Goal: Task Accomplishment & Management: Manage account settings

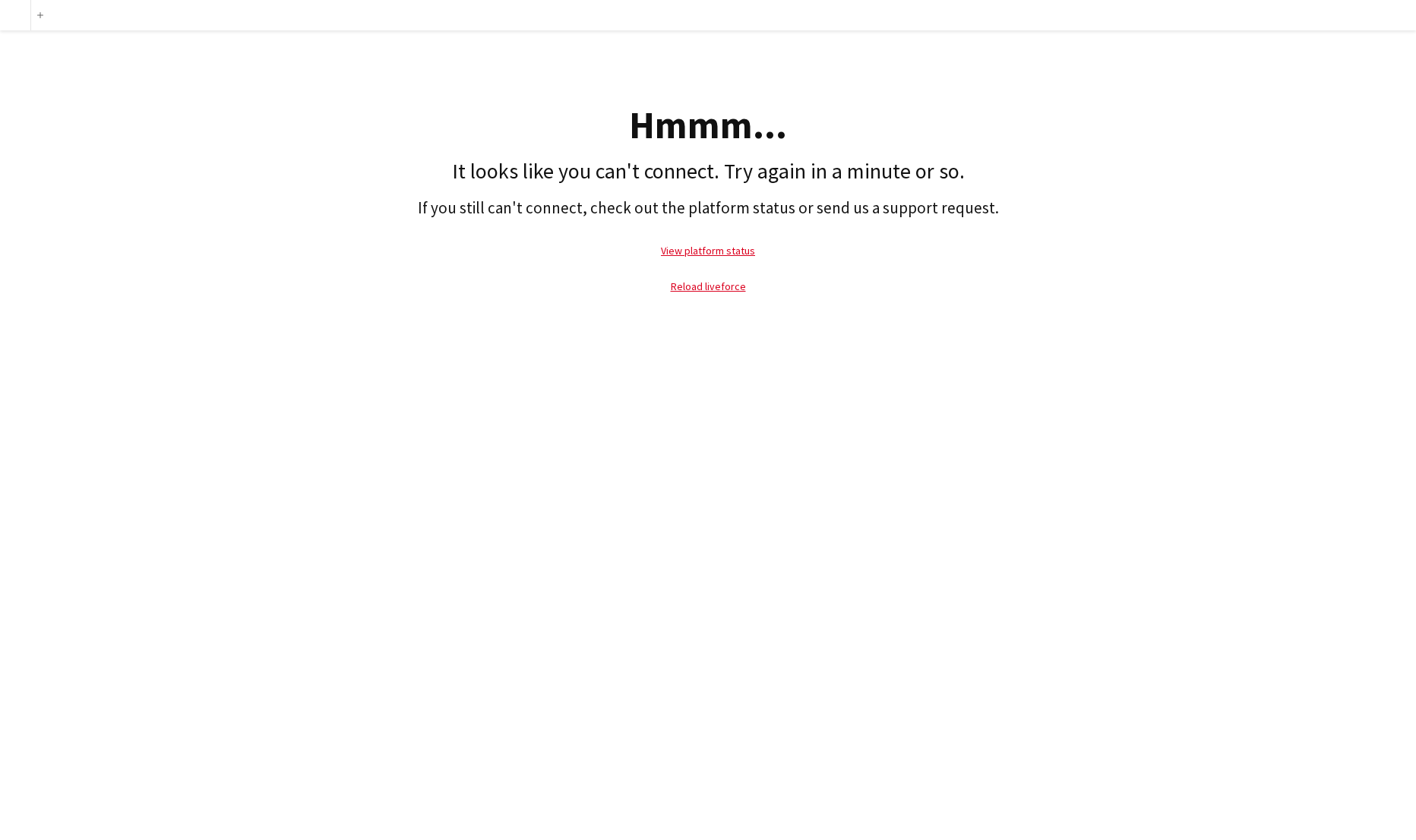
click at [525, 165] on h1 "It looks like you can't connect. Try again in a minute or so." at bounding box center [708, 171] width 1401 height 26
click at [695, 289] on link "Reload liveforce" at bounding box center [708, 287] width 75 height 14
click at [716, 254] on link "View platform status" at bounding box center [708, 251] width 95 height 14
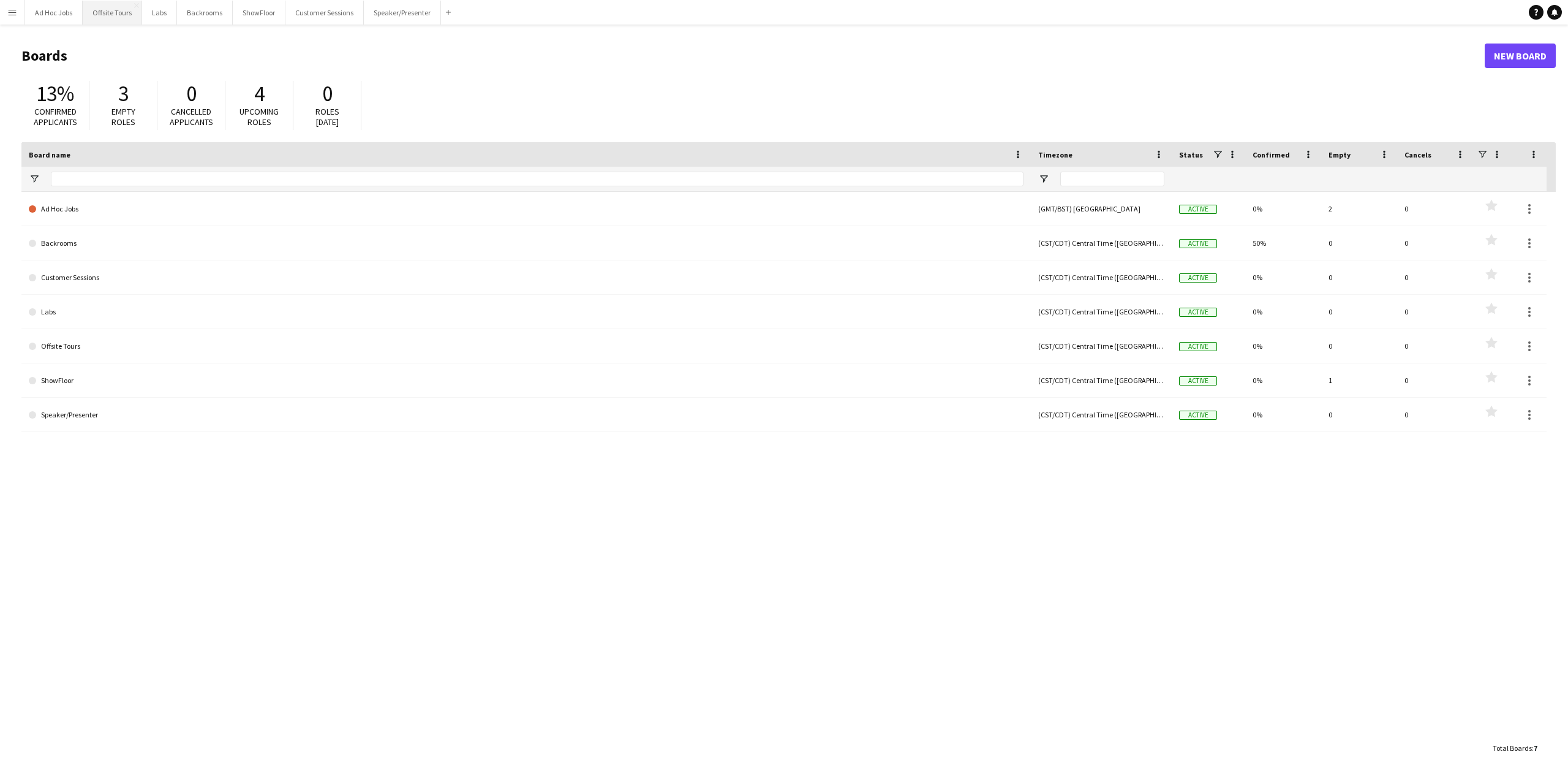
click at [114, 15] on button "Offsite Tours Close" at bounding box center [113, 13] width 59 height 24
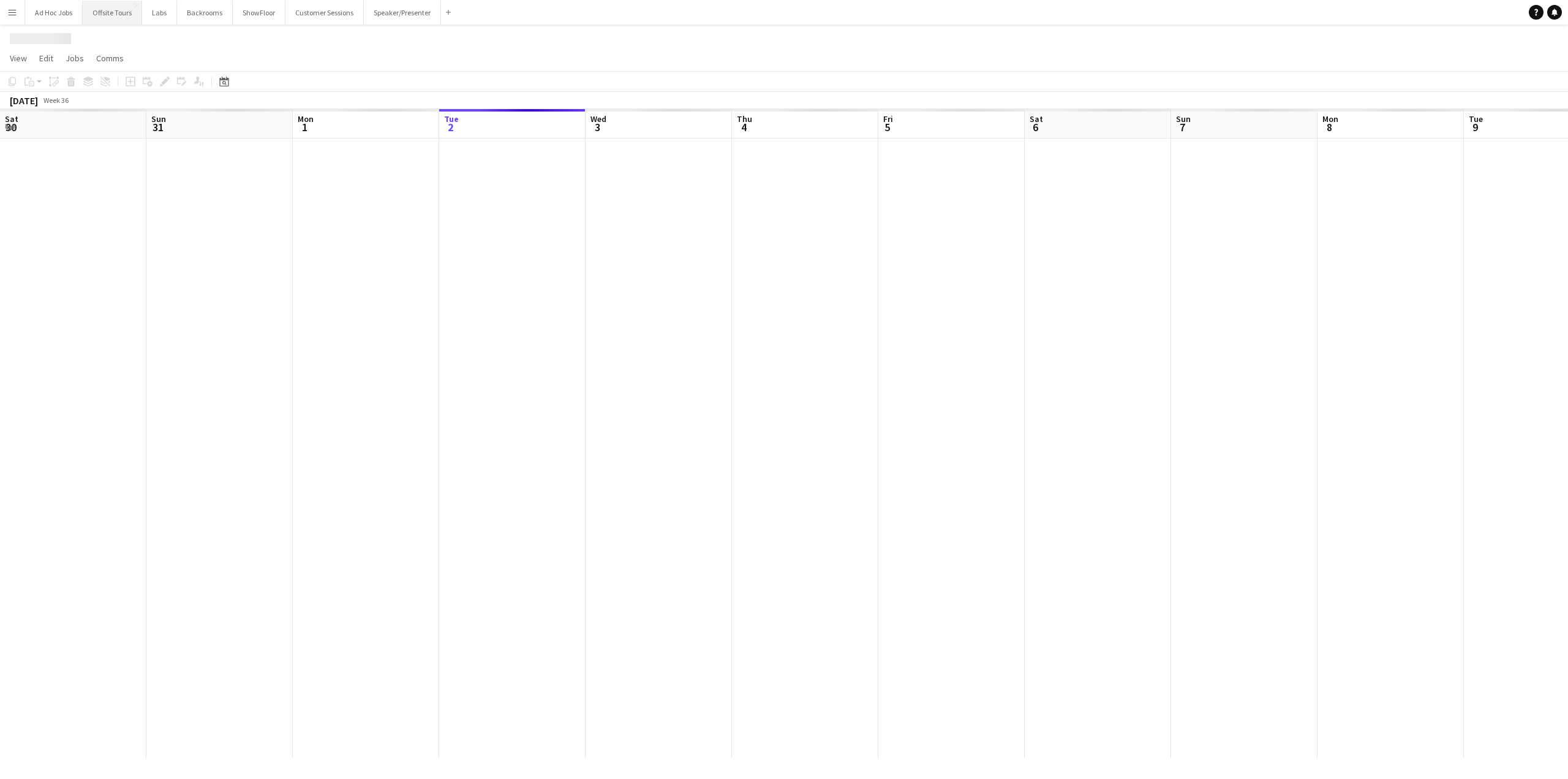
scroll to position [0, 293]
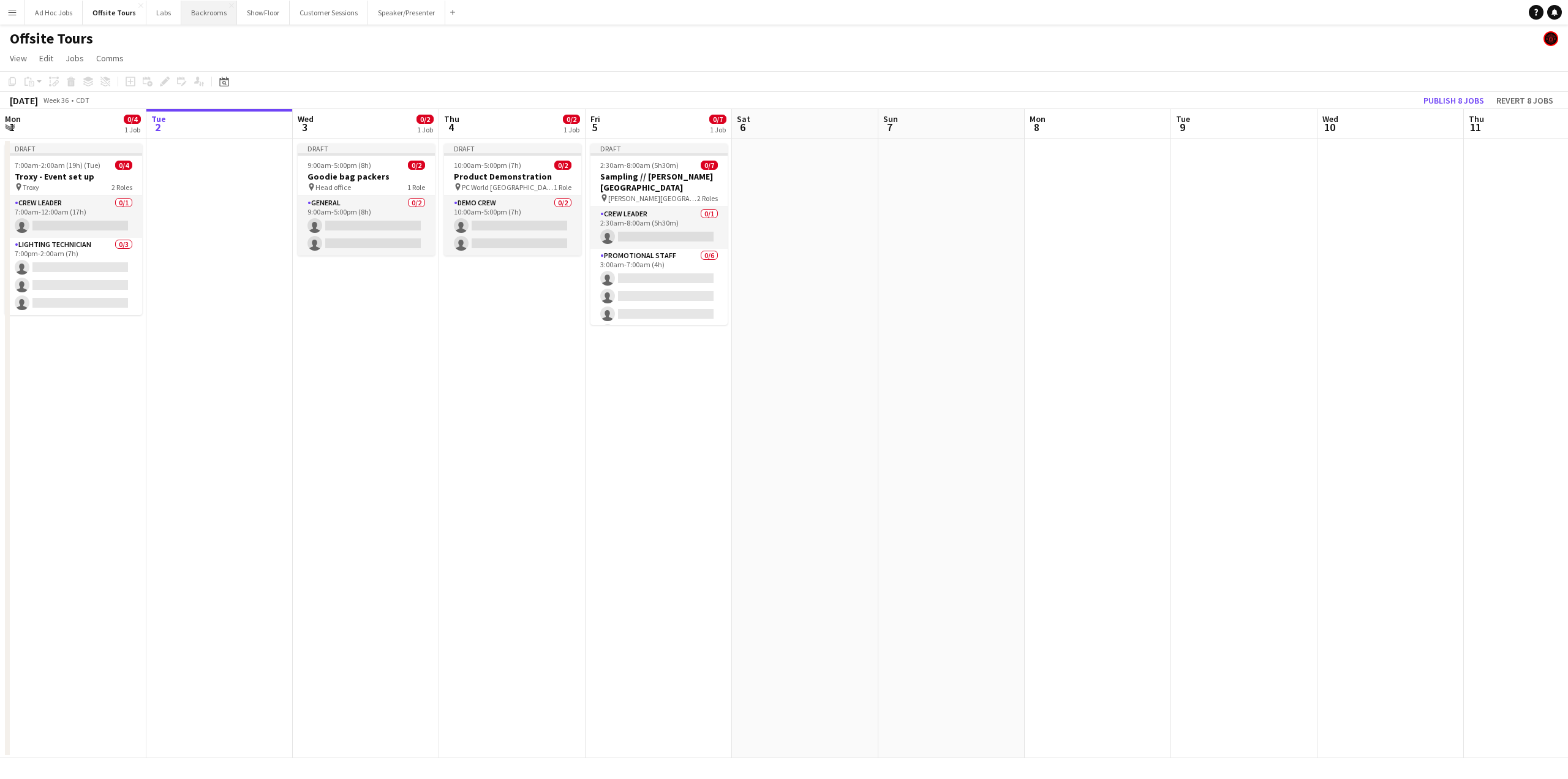
click at [182, 16] on button "Backrooms Close" at bounding box center [209, 13] width 55 height 24
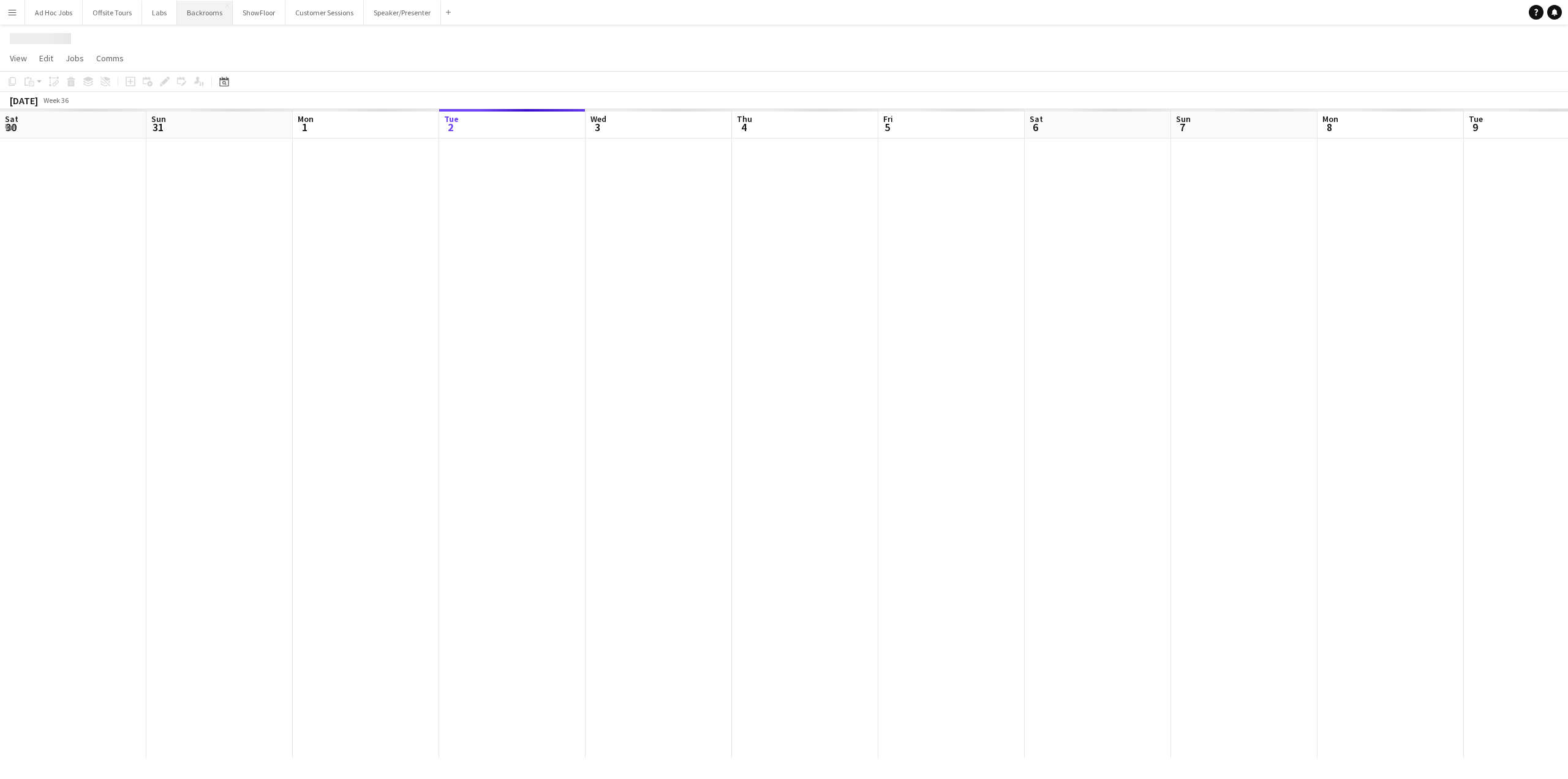
scroll to position [0, 293]
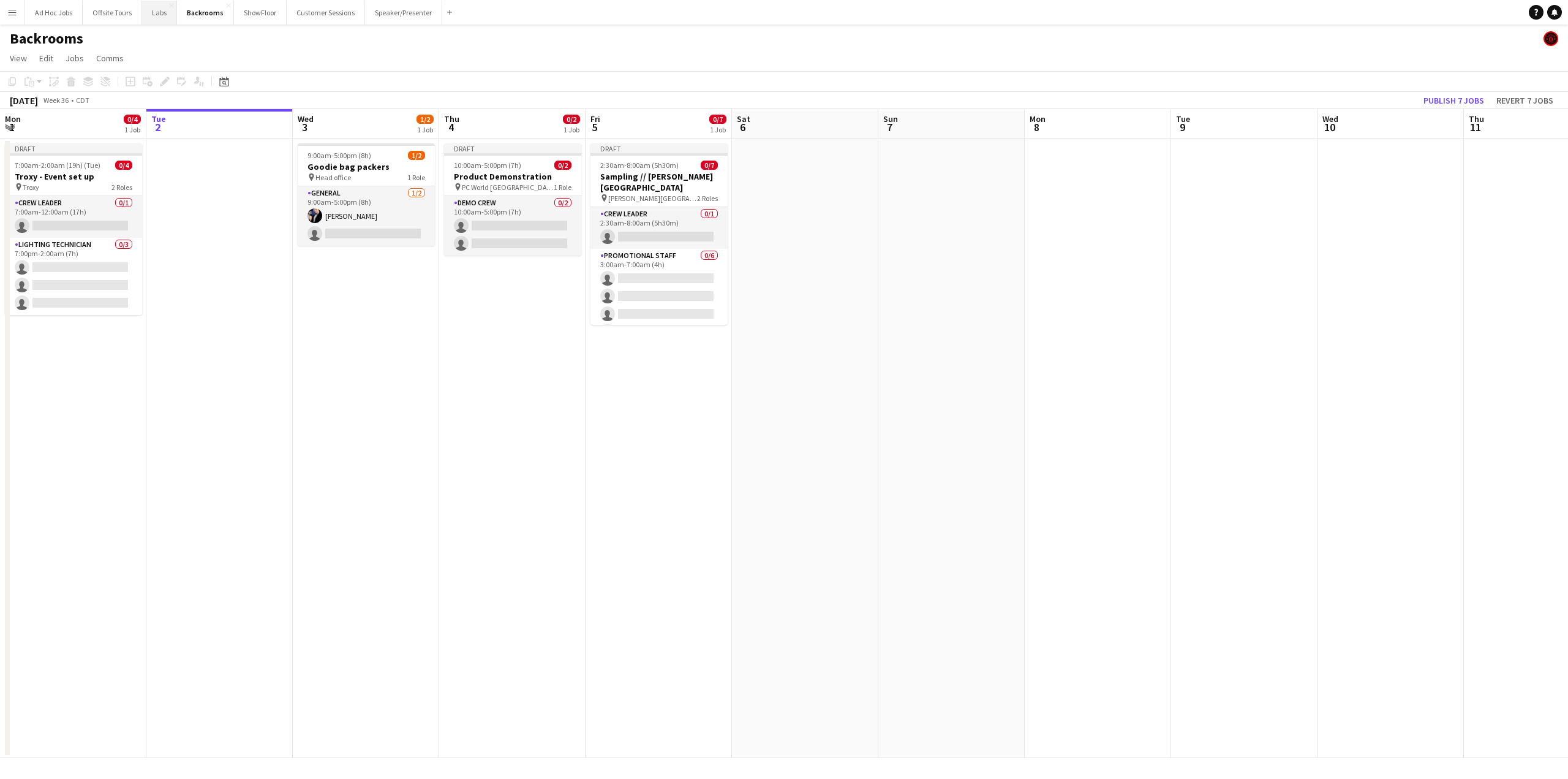
click at [163, 15] on button "Labs Close" at bounding box center [159, 13] width 35 height 24
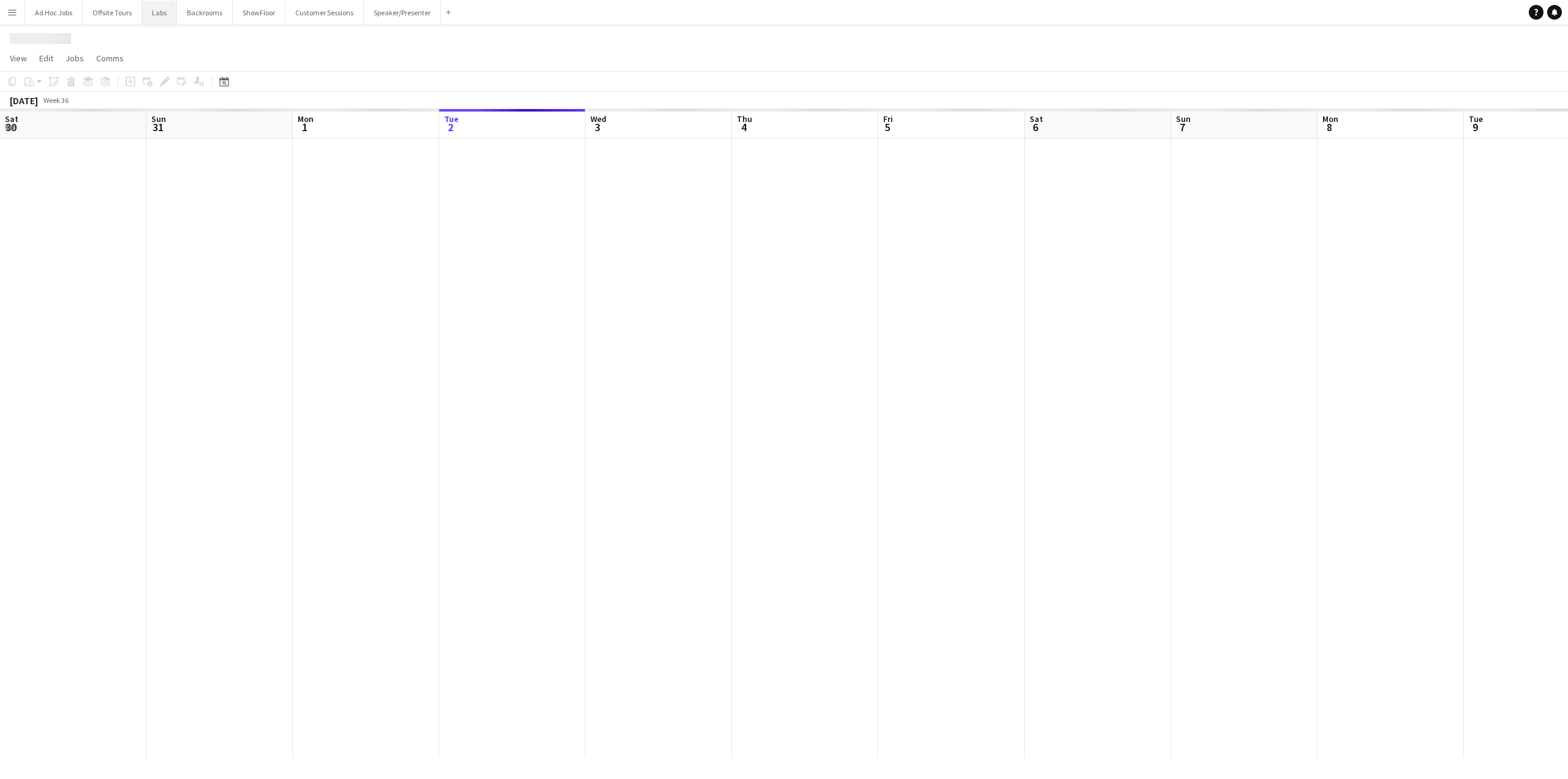
scroll to position [0, 293]
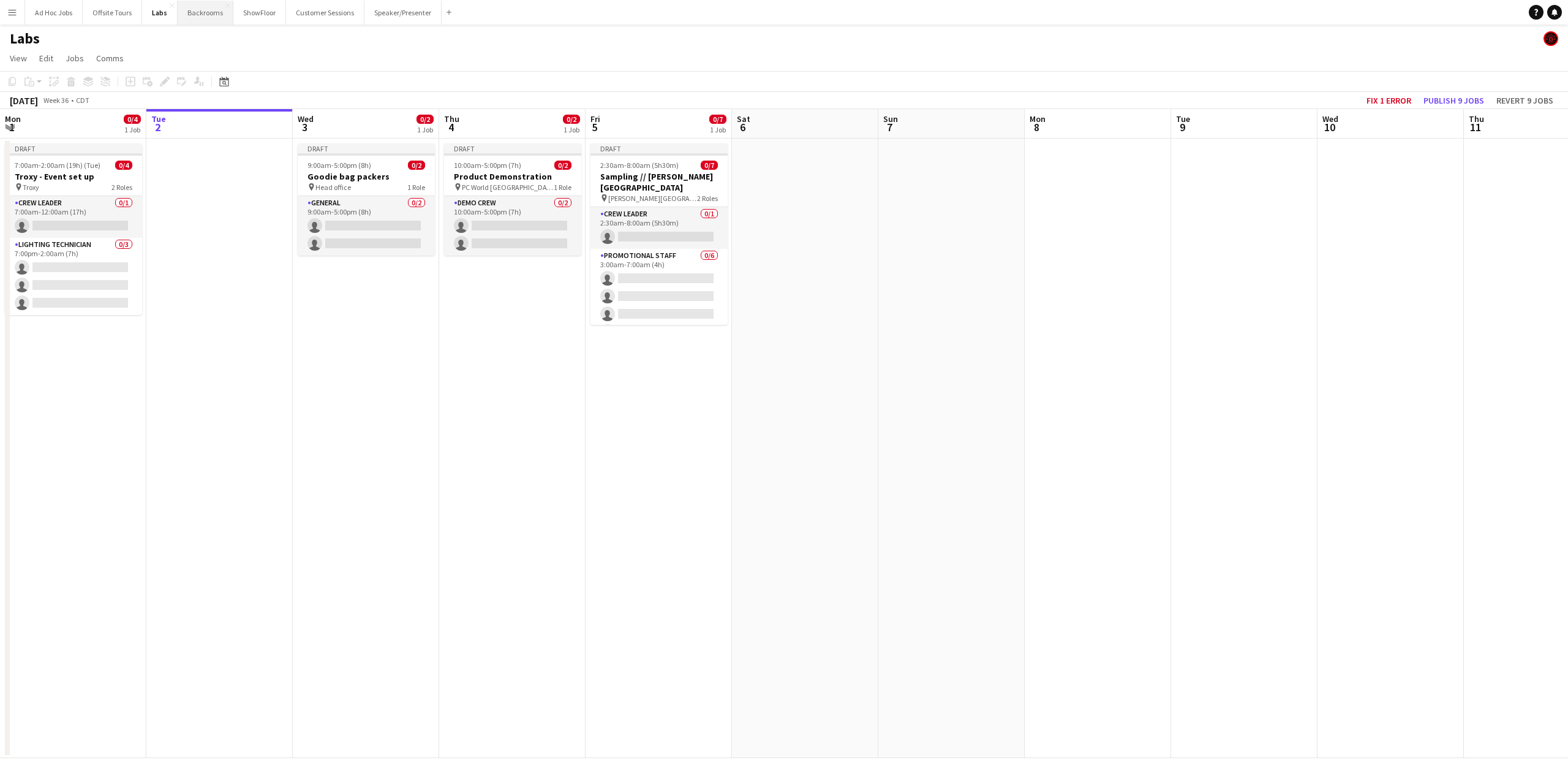
click at [208, 10] on button "Backrooms Close" at bounding box center [205, 13] width 55 height 24
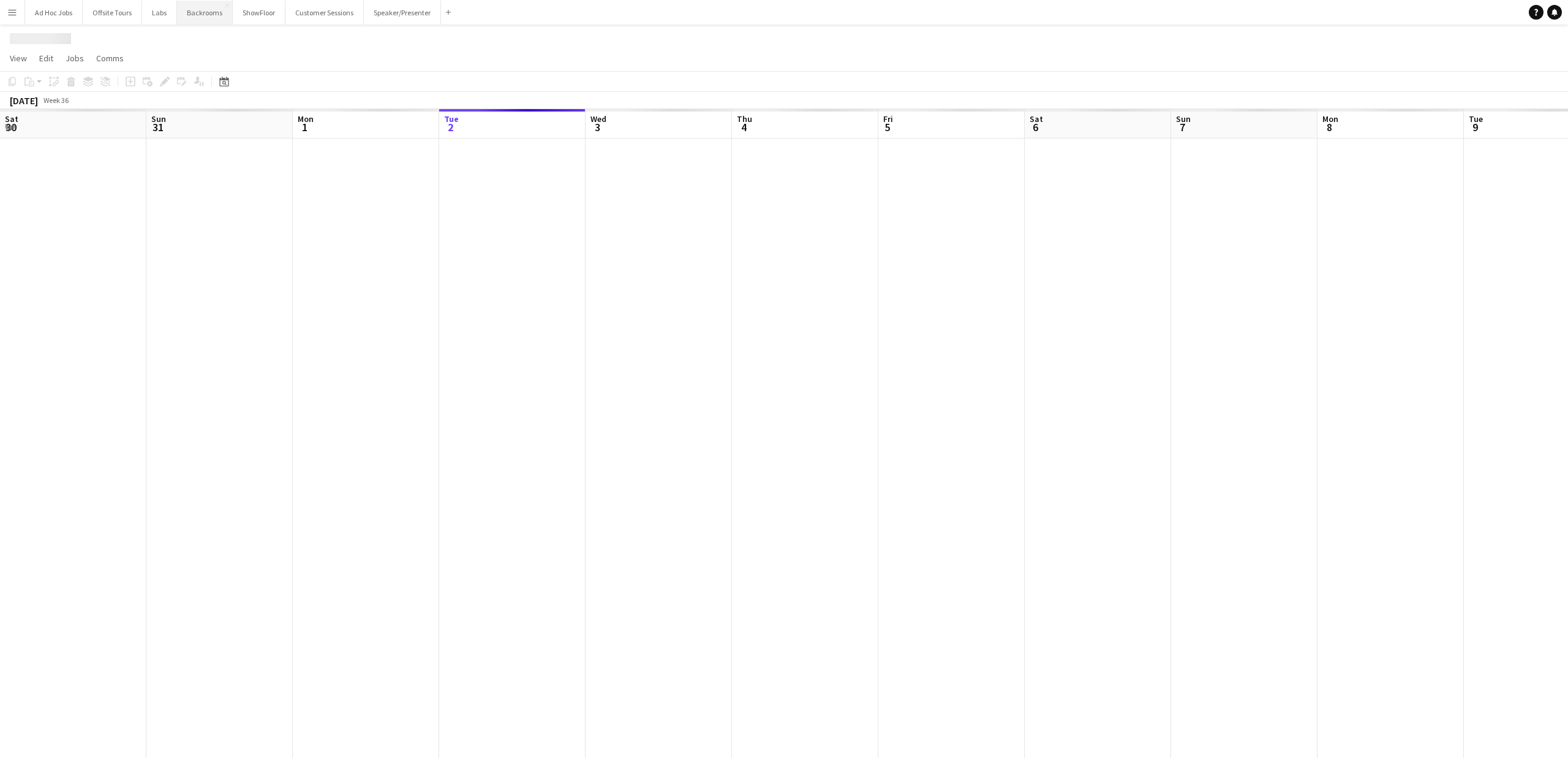
scroll to position [0, 293]
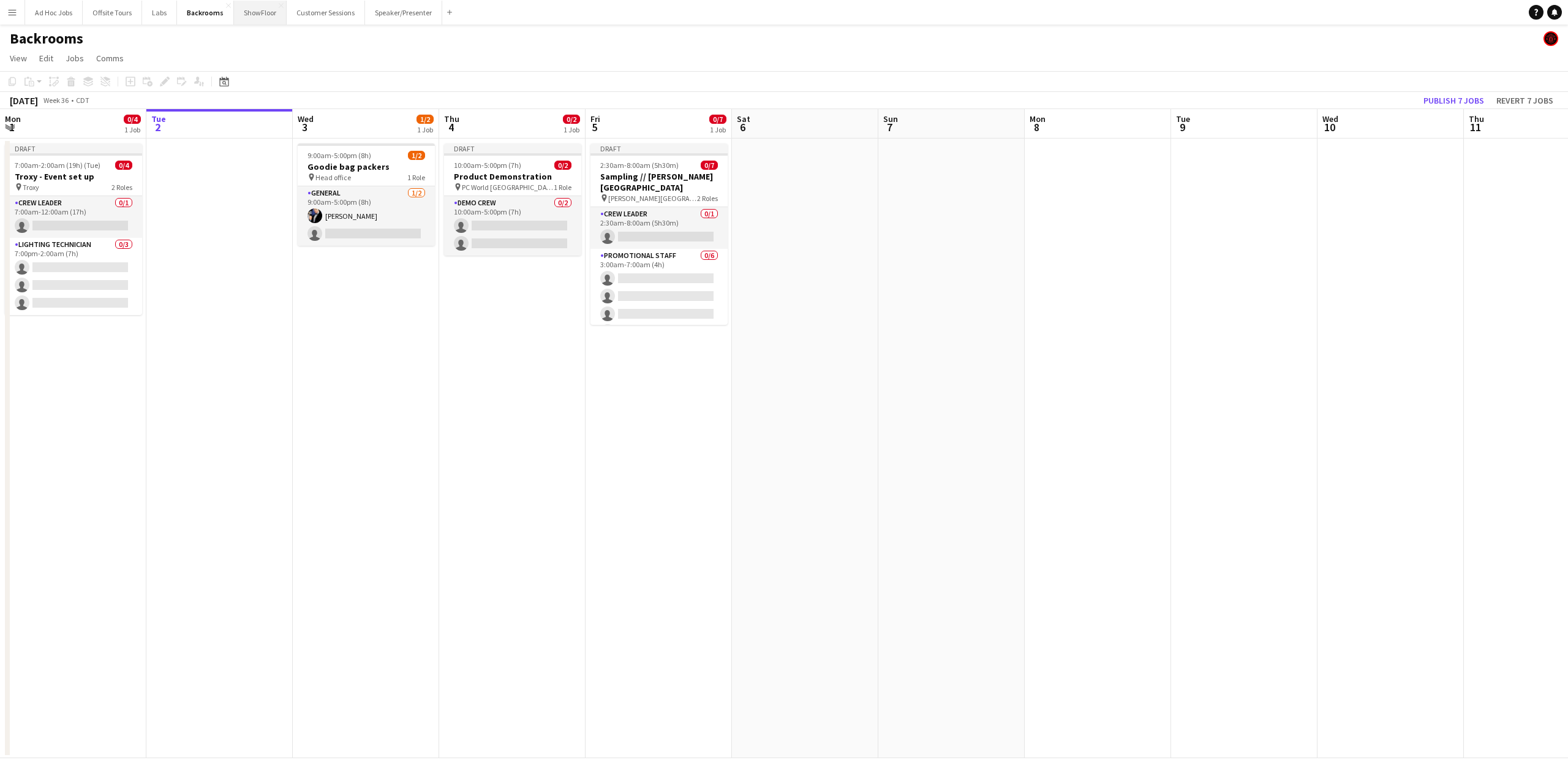
click at [266, 14] on button "ShowFloor Close" at bounding box center [260, 13] width 53 height 24
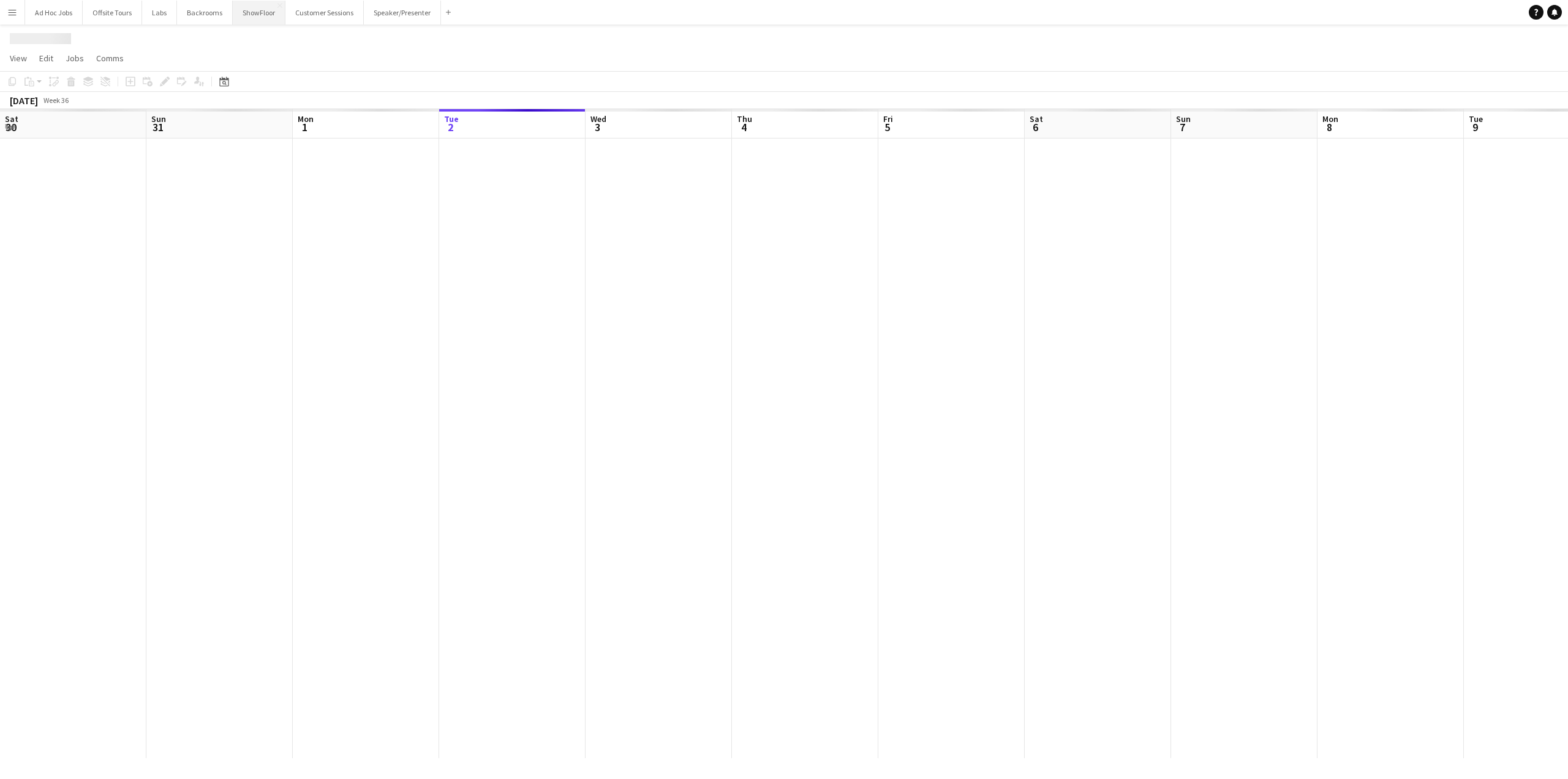
scroll to position [0, 293]
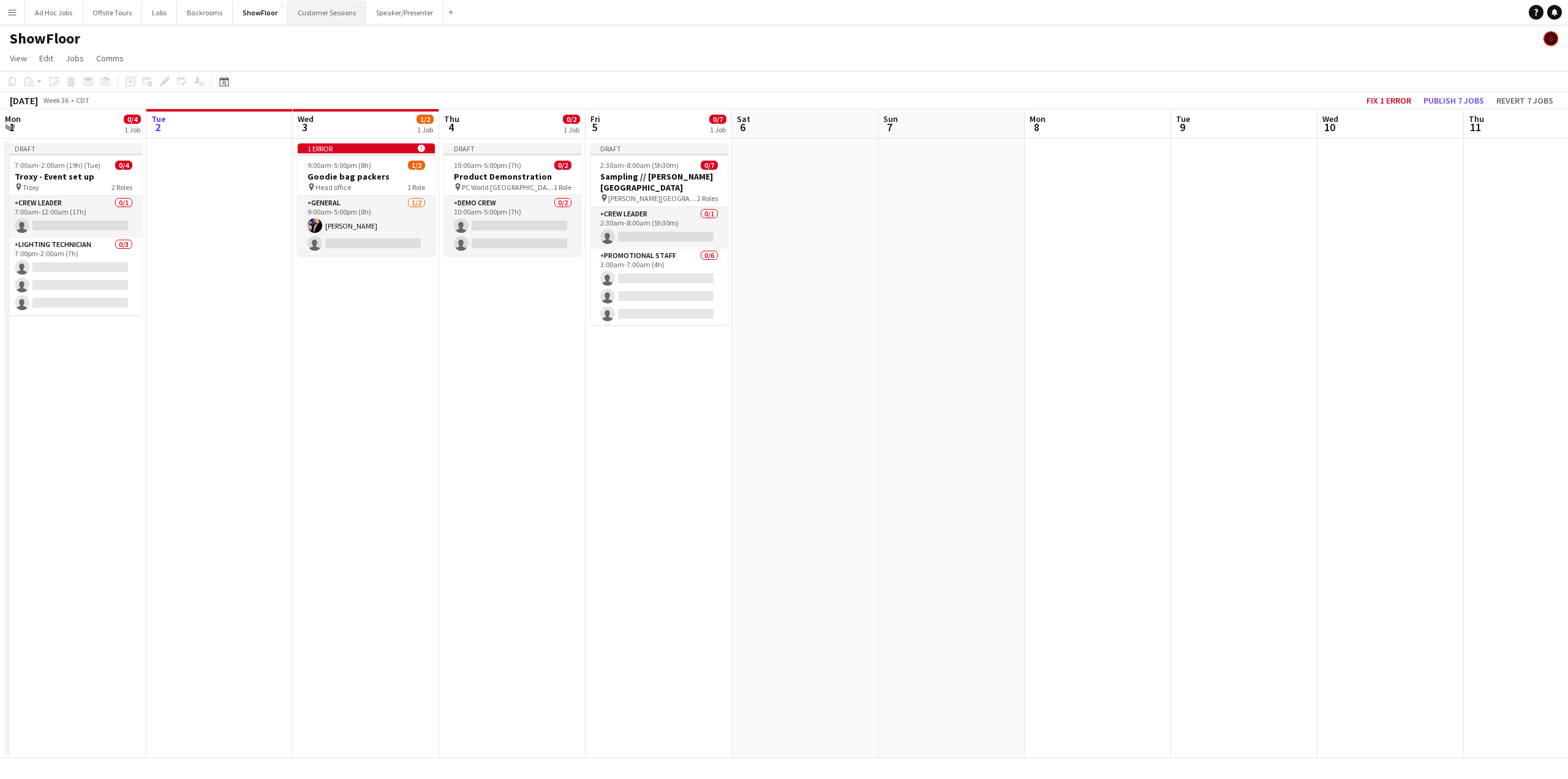
click at [330, 11] on button "Customer Sessions Close" at bounding box center [327, 13] width 79 height 24
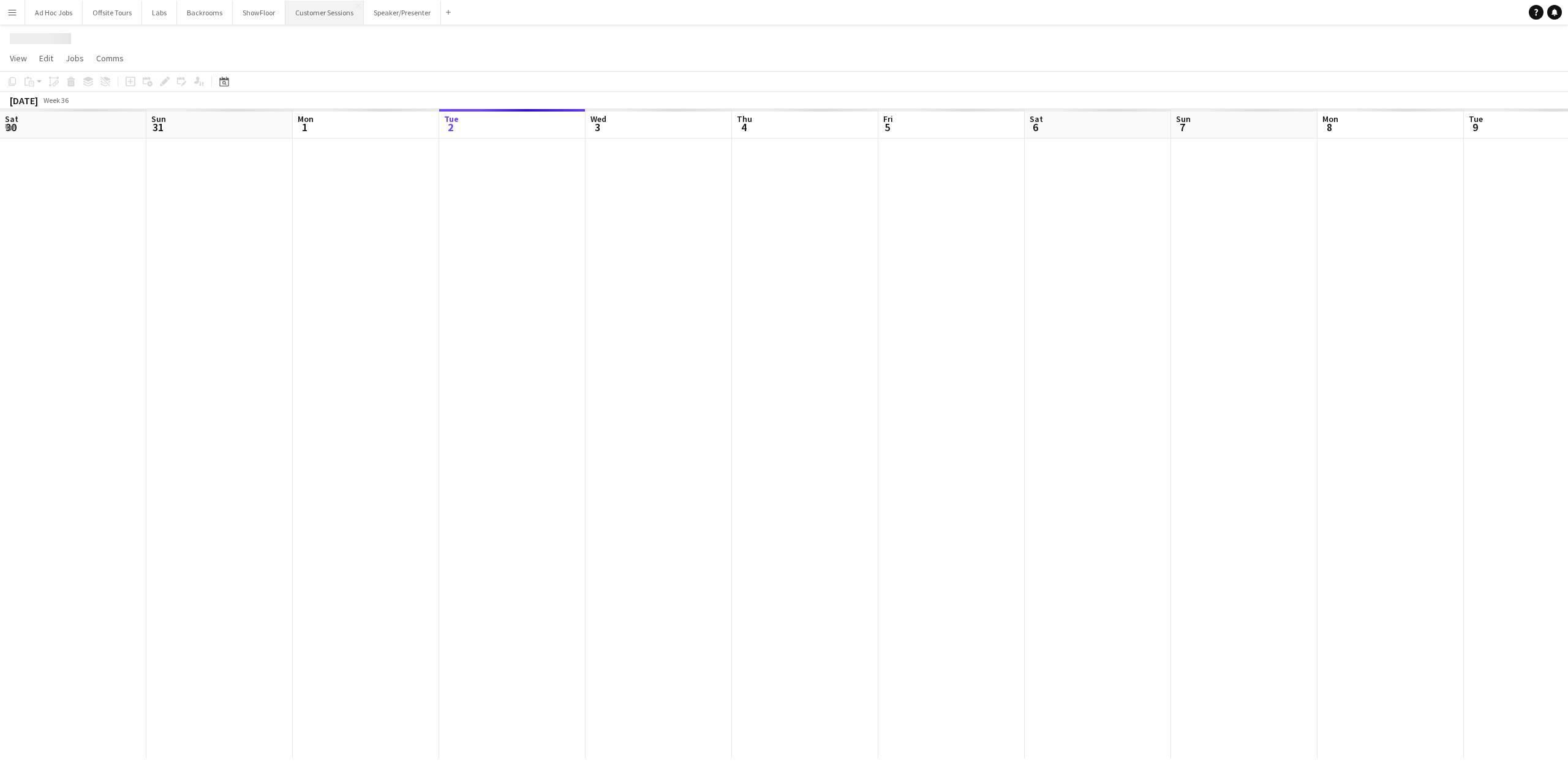
scroll to position [0, 293]
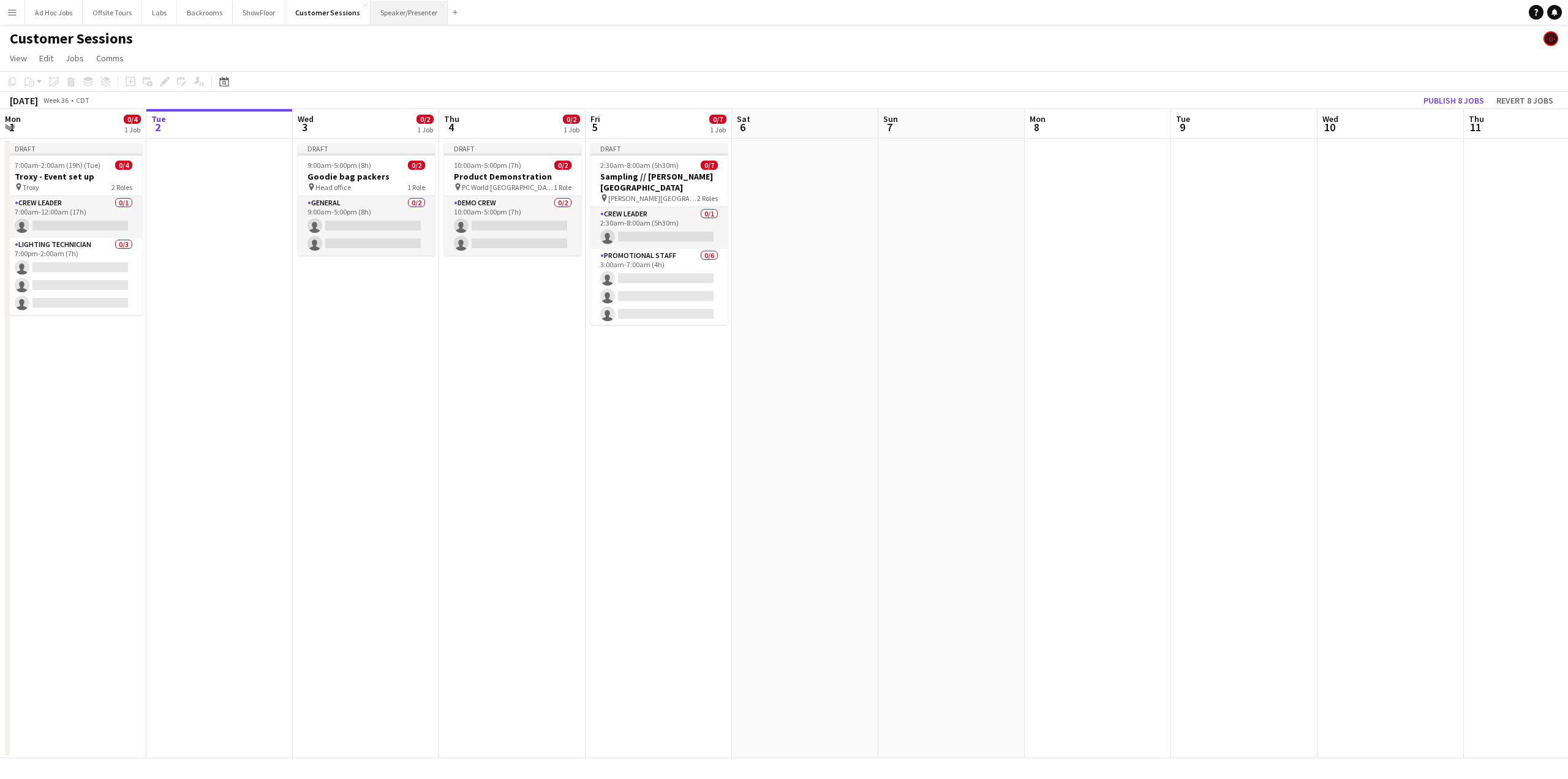
click at [392, 7] on button "Speaker/Presenter Close" at bounding box center [409, 13] width 77 height 24
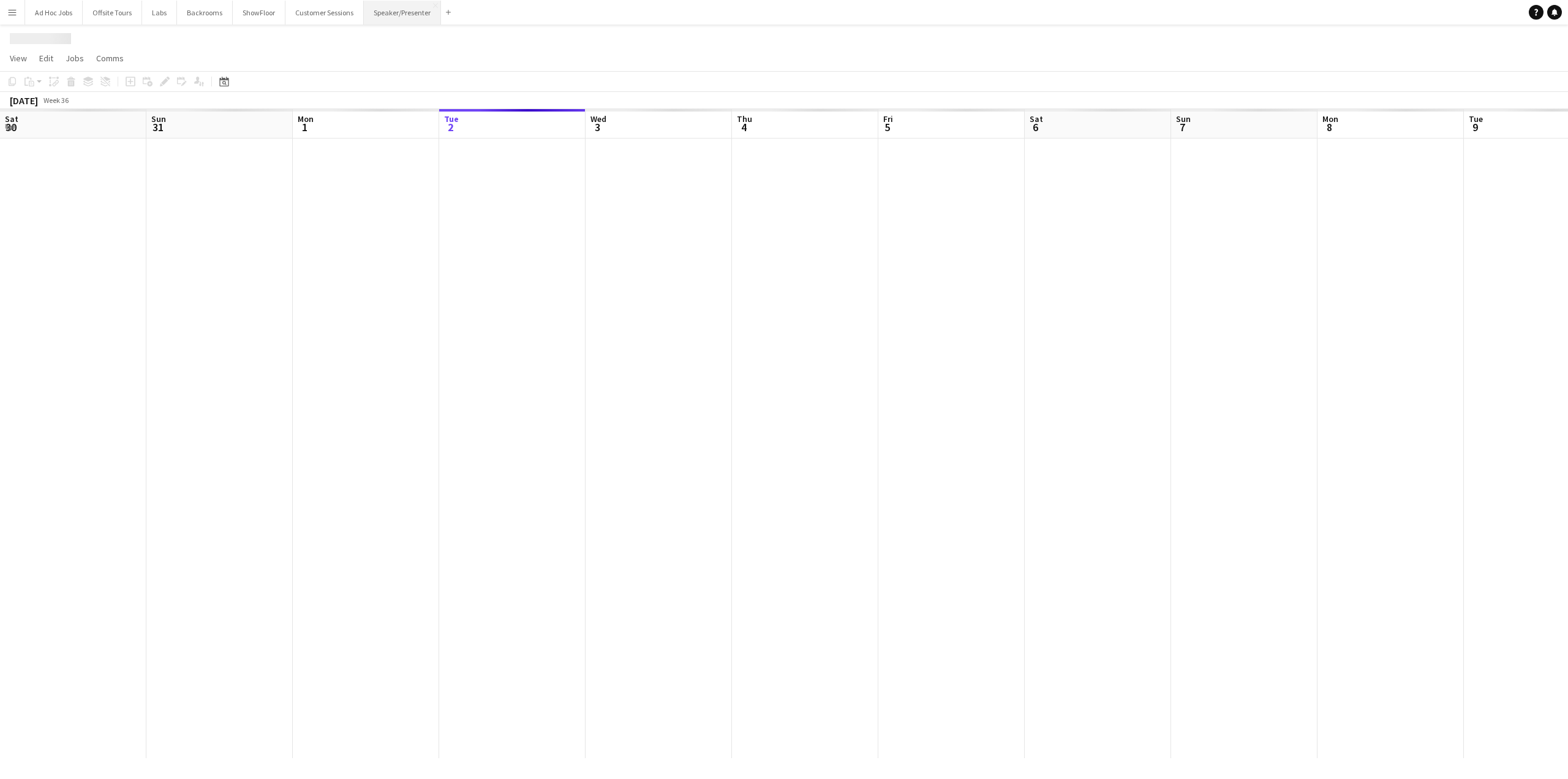
scroll to position [0, 293]
click at [318, 19] on button "Customer Sessions Close" at bounding box center [325, 13] width 79 height 24
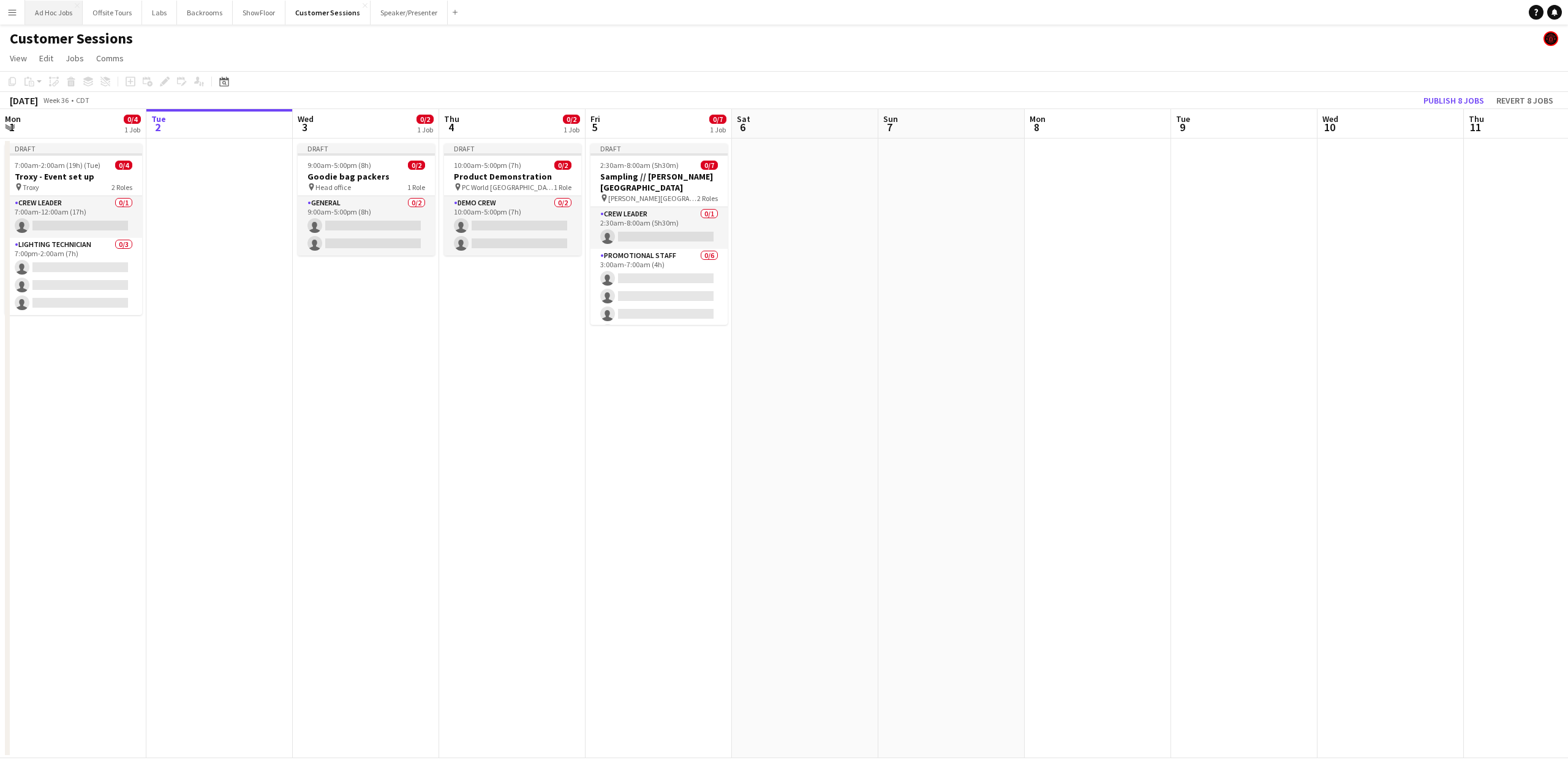
click at [47, 17] on button "Ad Hoc Jobs Close" at bounding box center [54, 13] width 58 height 24
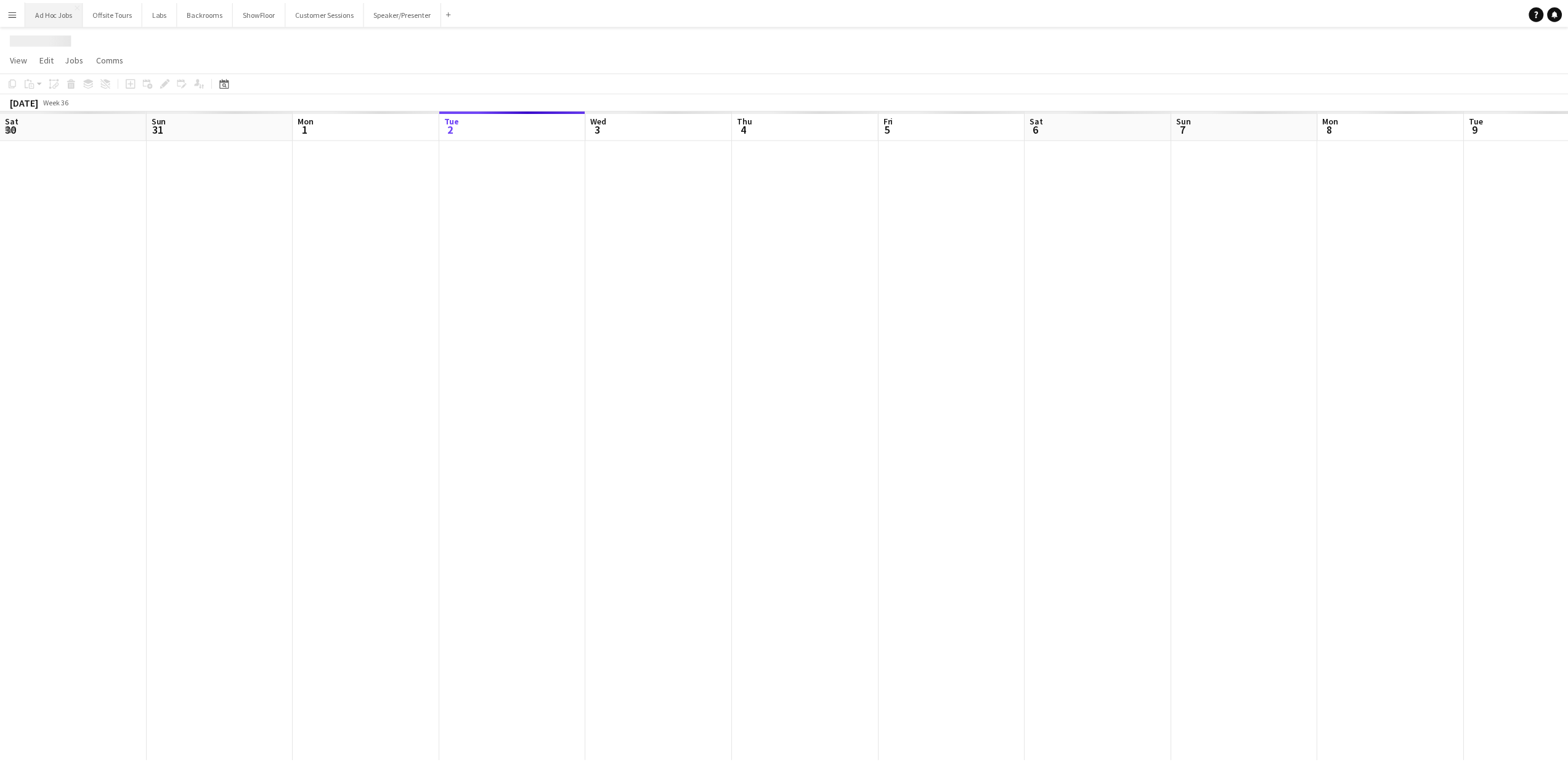
scroll to position [0, 294]
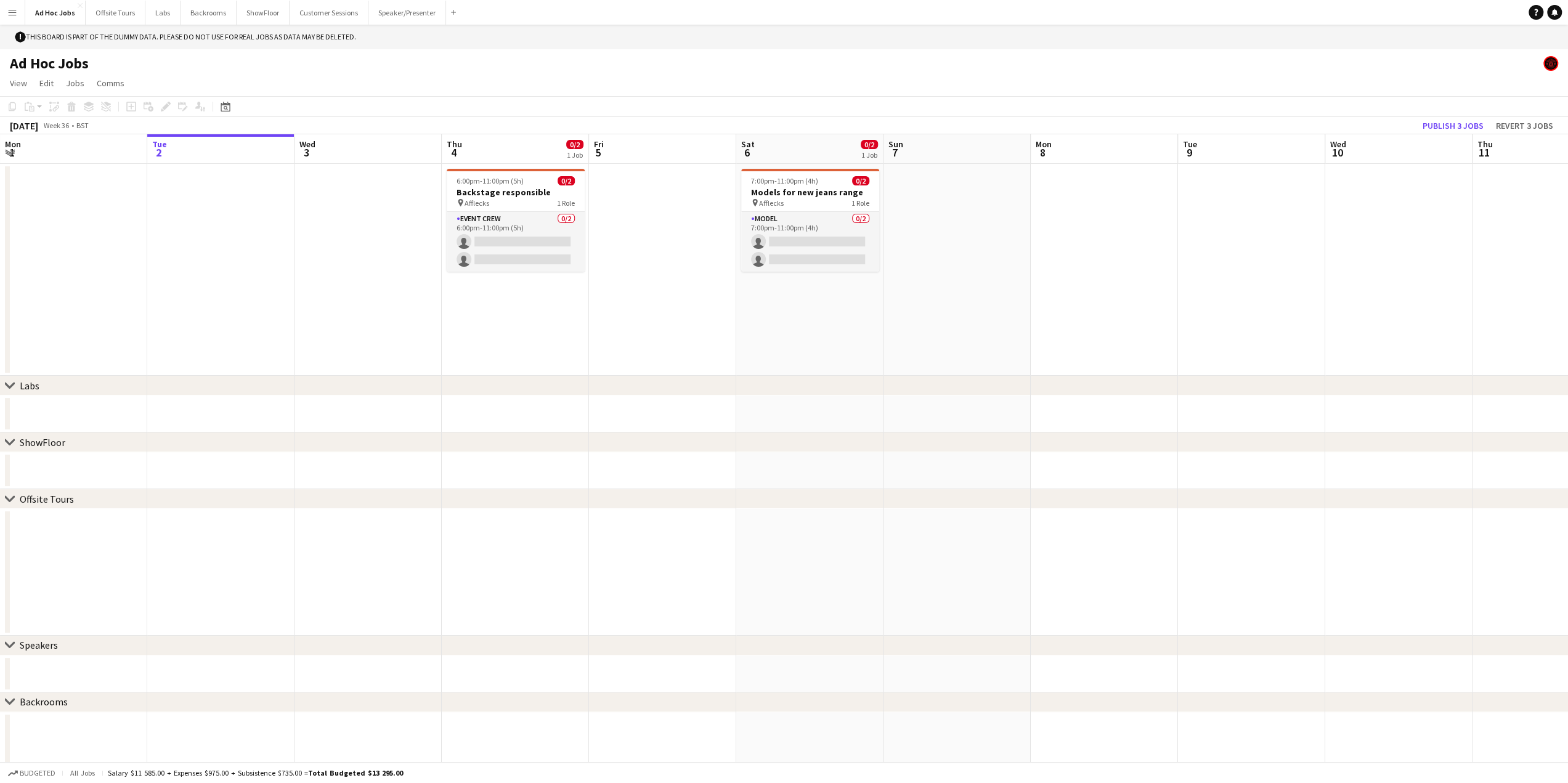
click at [5, 389] on icon "chevron-right" at bounding box center [10, 385] width 10 height 10
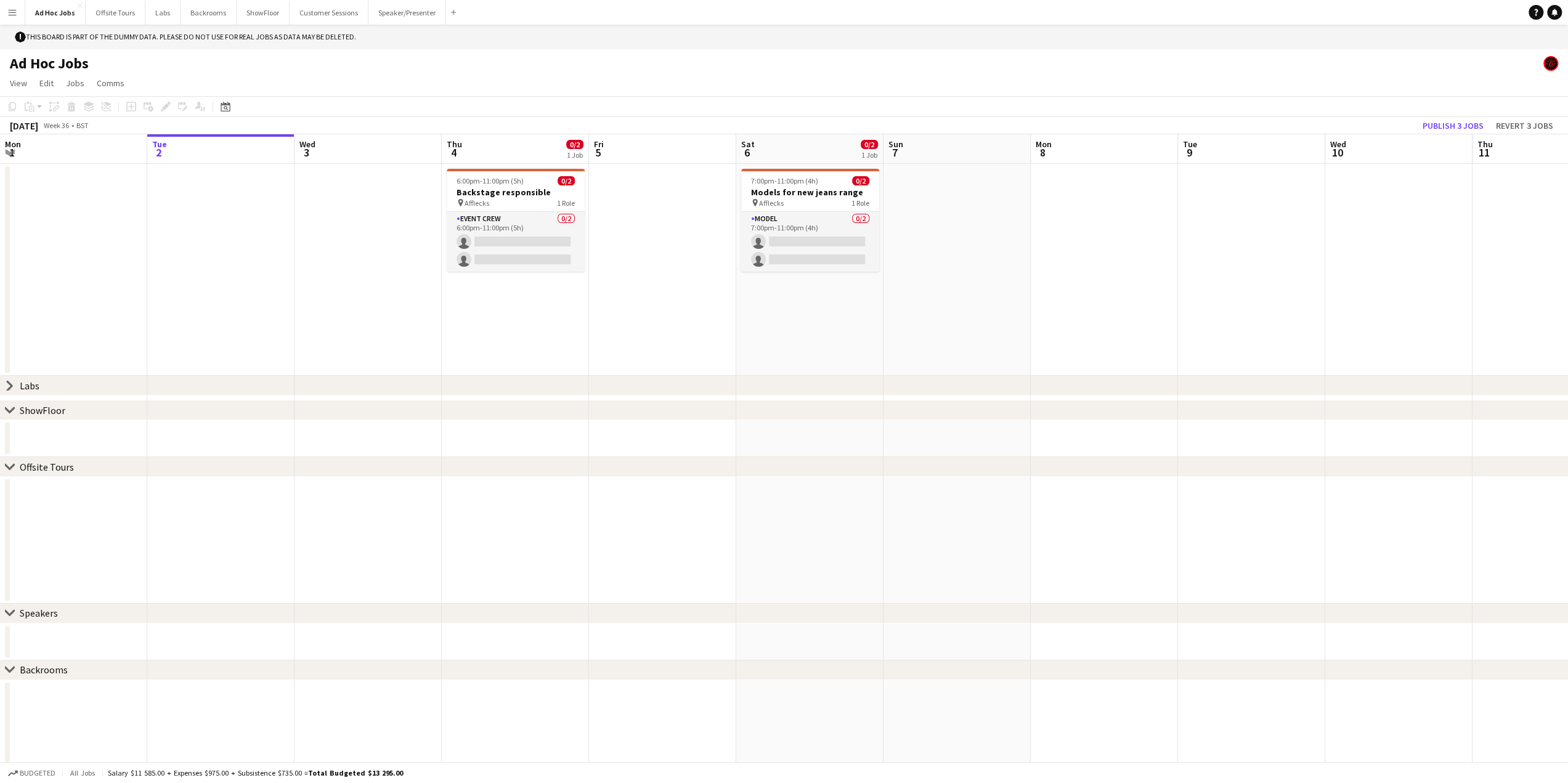
click at [5, 389] on icon "chevron-right" at bounding box center [10, 385] width 10 height 10
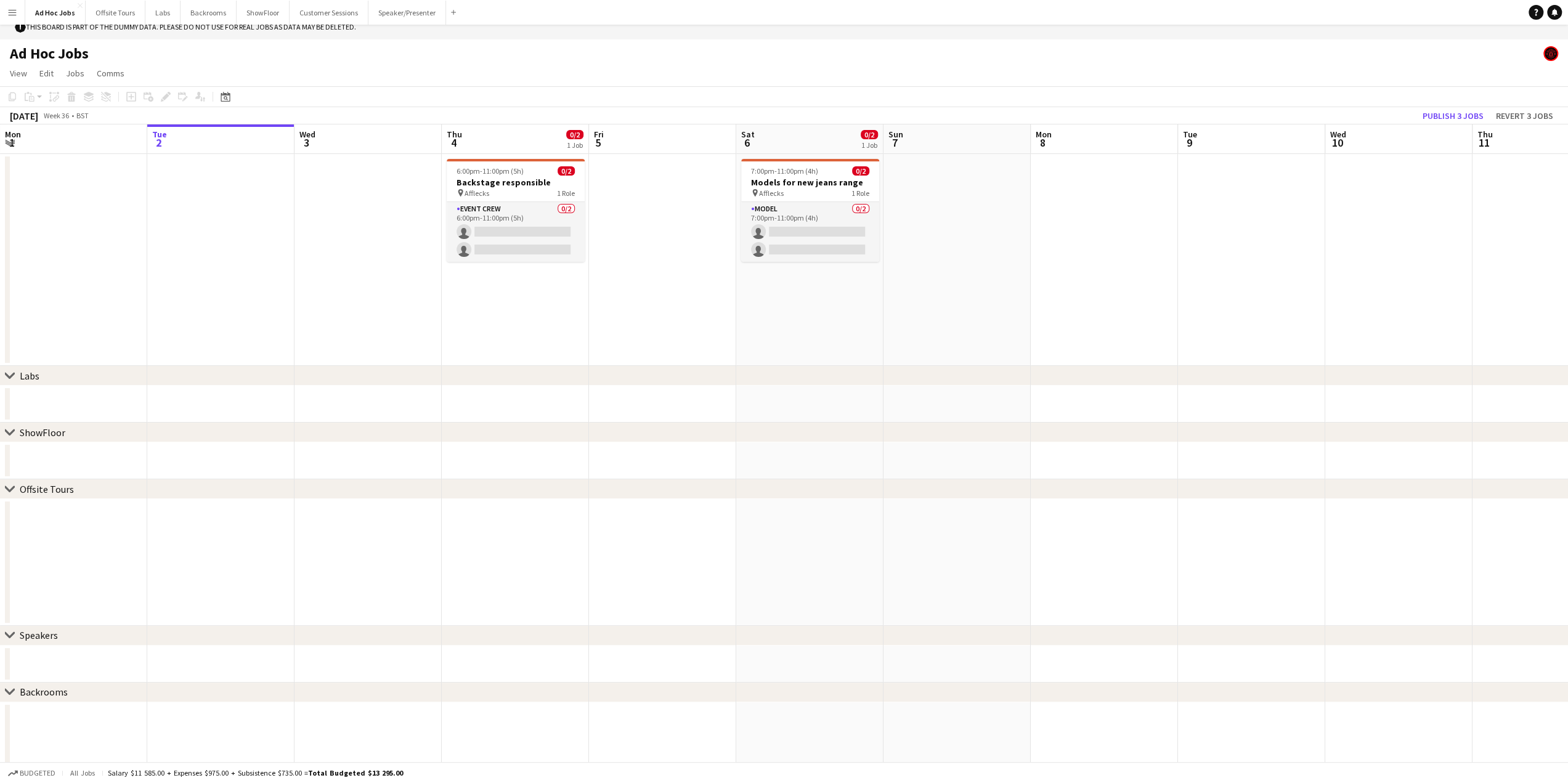
scroll to position [0, 0]
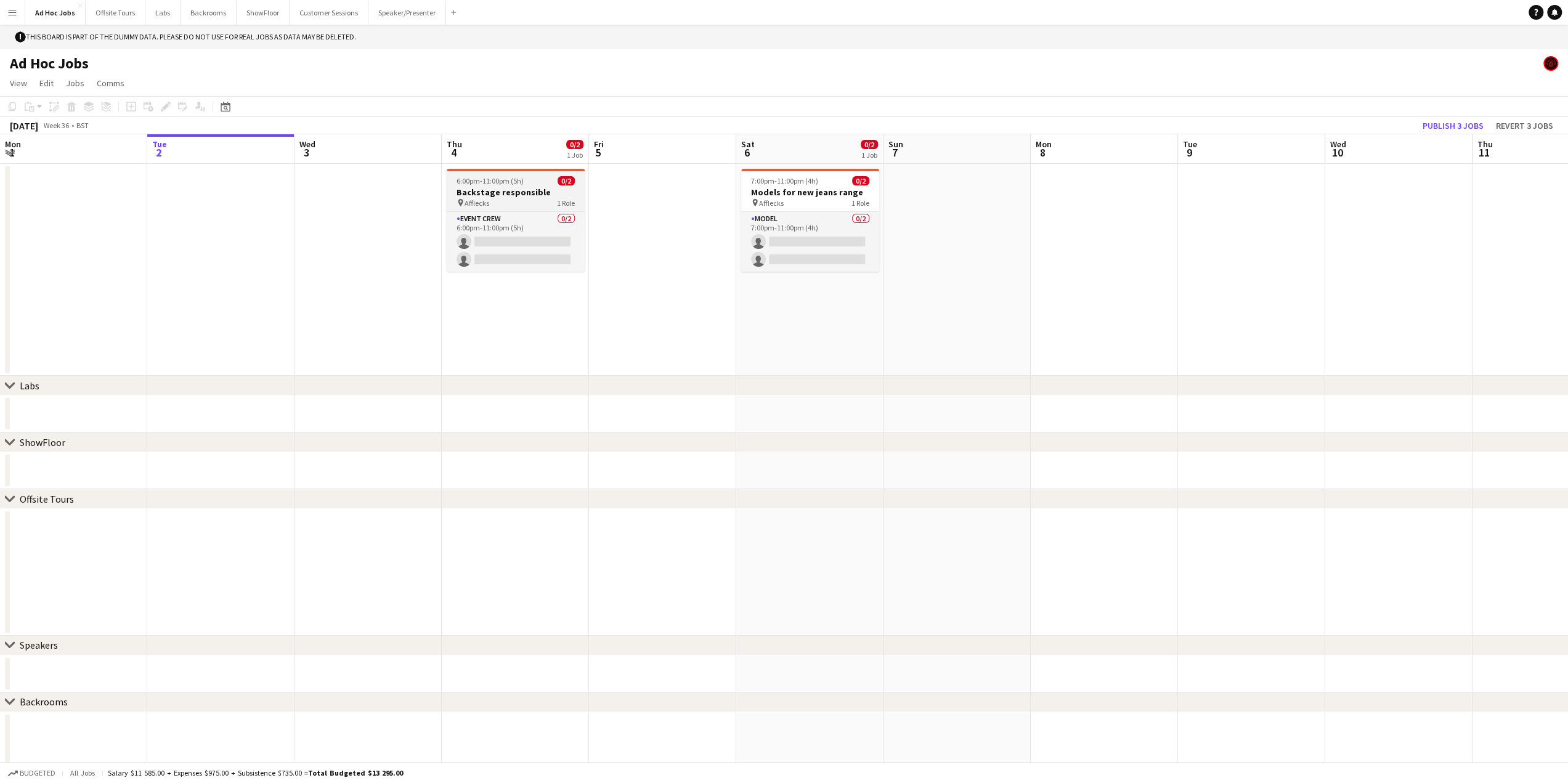
click at [497, 203] on div "pin Afflecks 1 Role" at bounding box center [516, 203] width 138 height 10
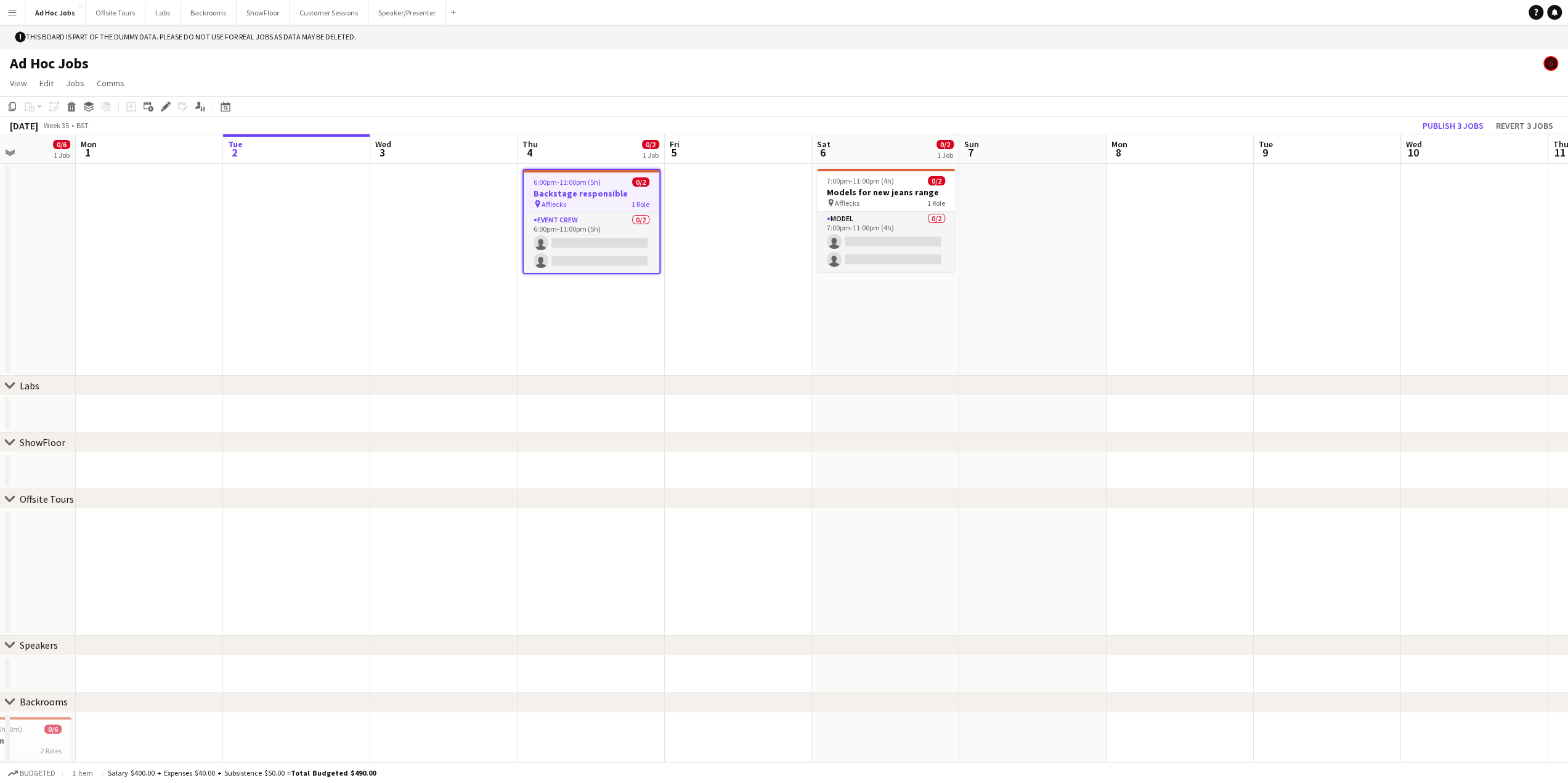
drag, startPoint x: 497, startPoint y: 203, endPoint x: 574, endPoint y: 278, distance: 107.5
click at [574, 278] on app-calendar-viewport "Fri 29 0/2 1 Job Sat 30 1/8 2 Jobs Sun 31 0/6 1 Job Mon 1 Tue 2 Wed 3 Thu 4 0/2…" at bounding box center [784, 557] width 1568 height 846
click at [561, 190] on h3 "Backstage responsible" at bounding box center [592, 193] width 136 height 11
click at [9, 381] on icon "chevron-right" at bounding box center [10, 385] width 10 height 10
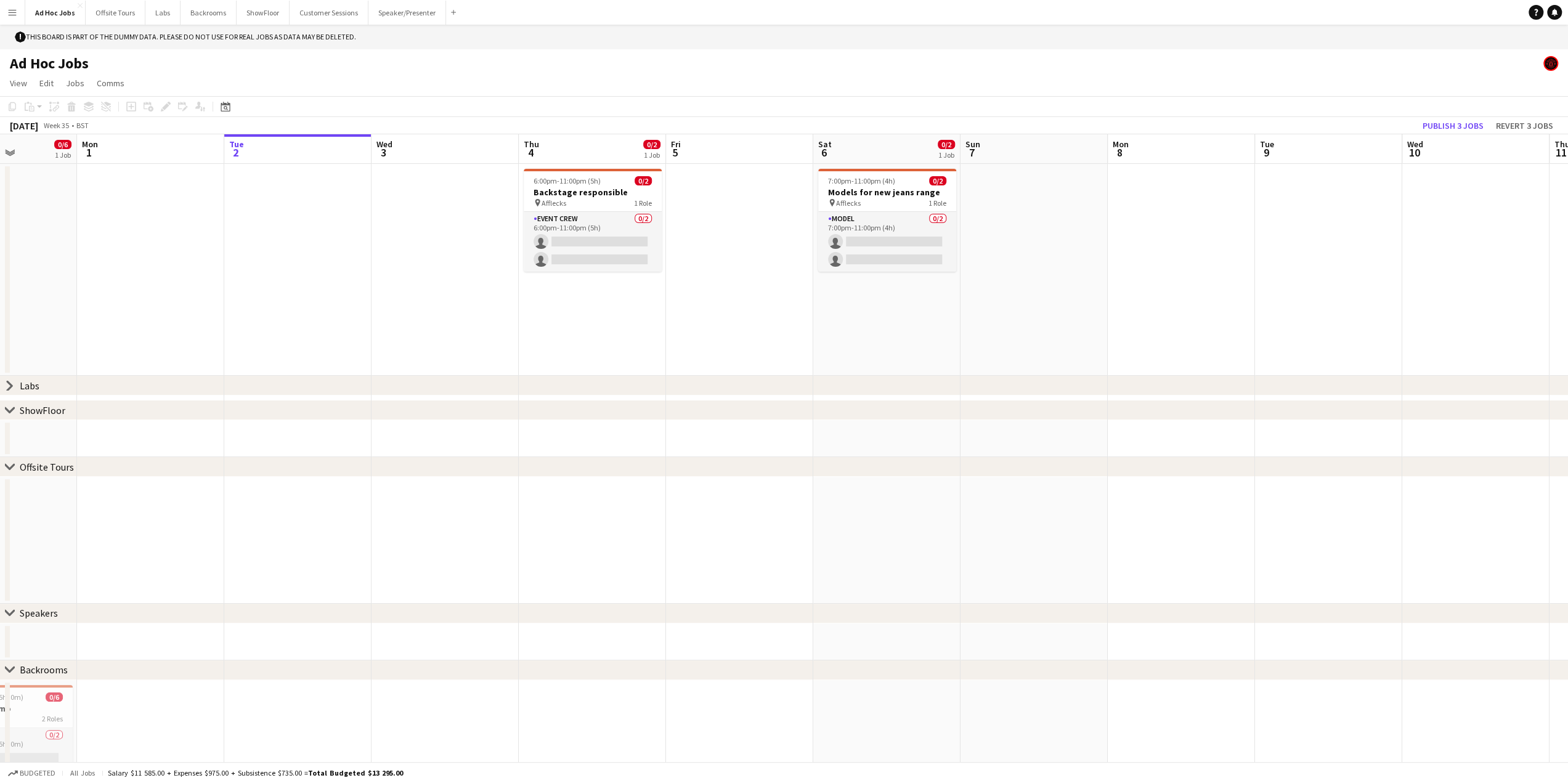
click at [9, 381] on icon "chevron-right" at bounding box center [10, 385] width 10 height 10
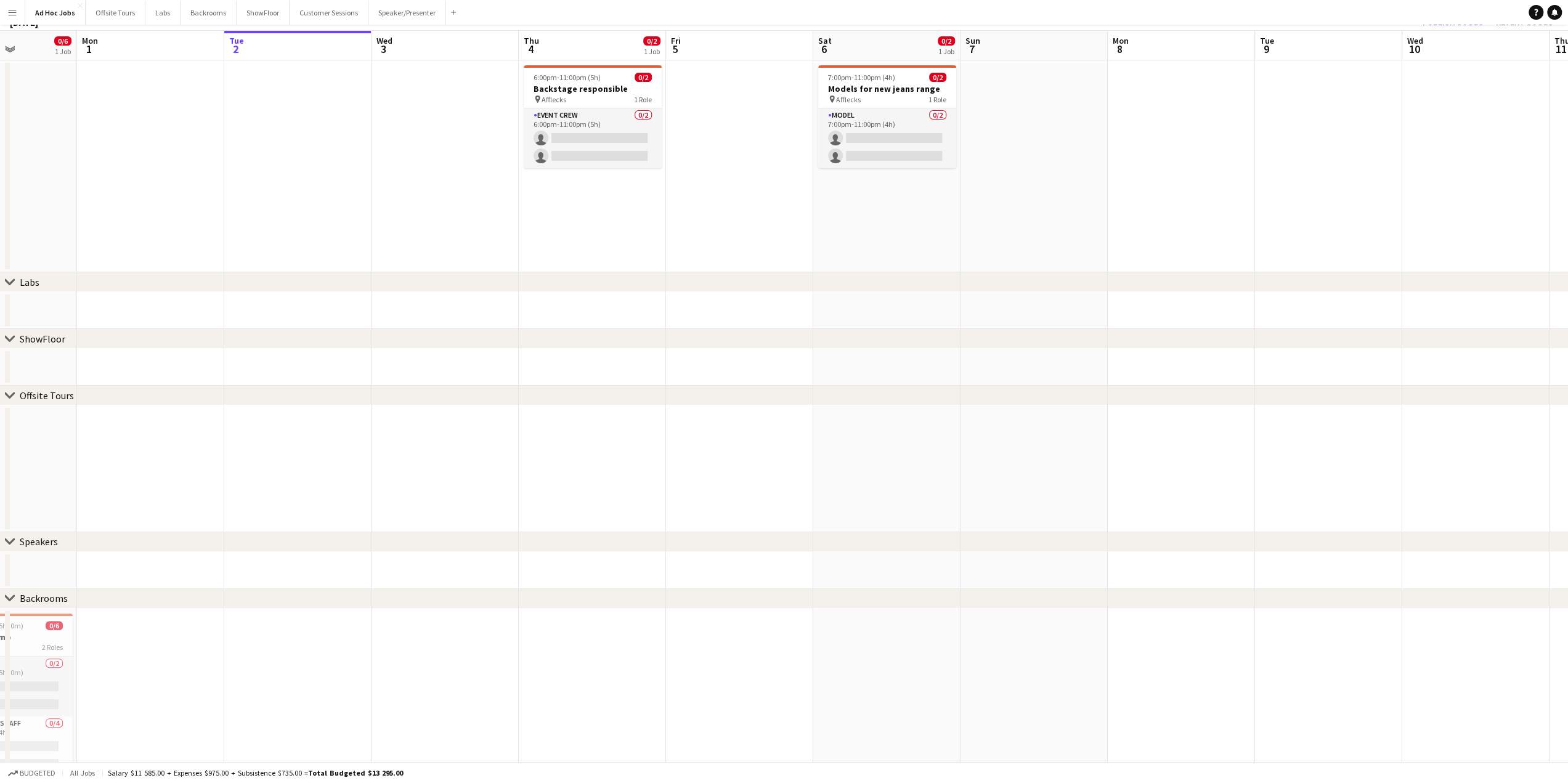
scroll to position [107, 0]
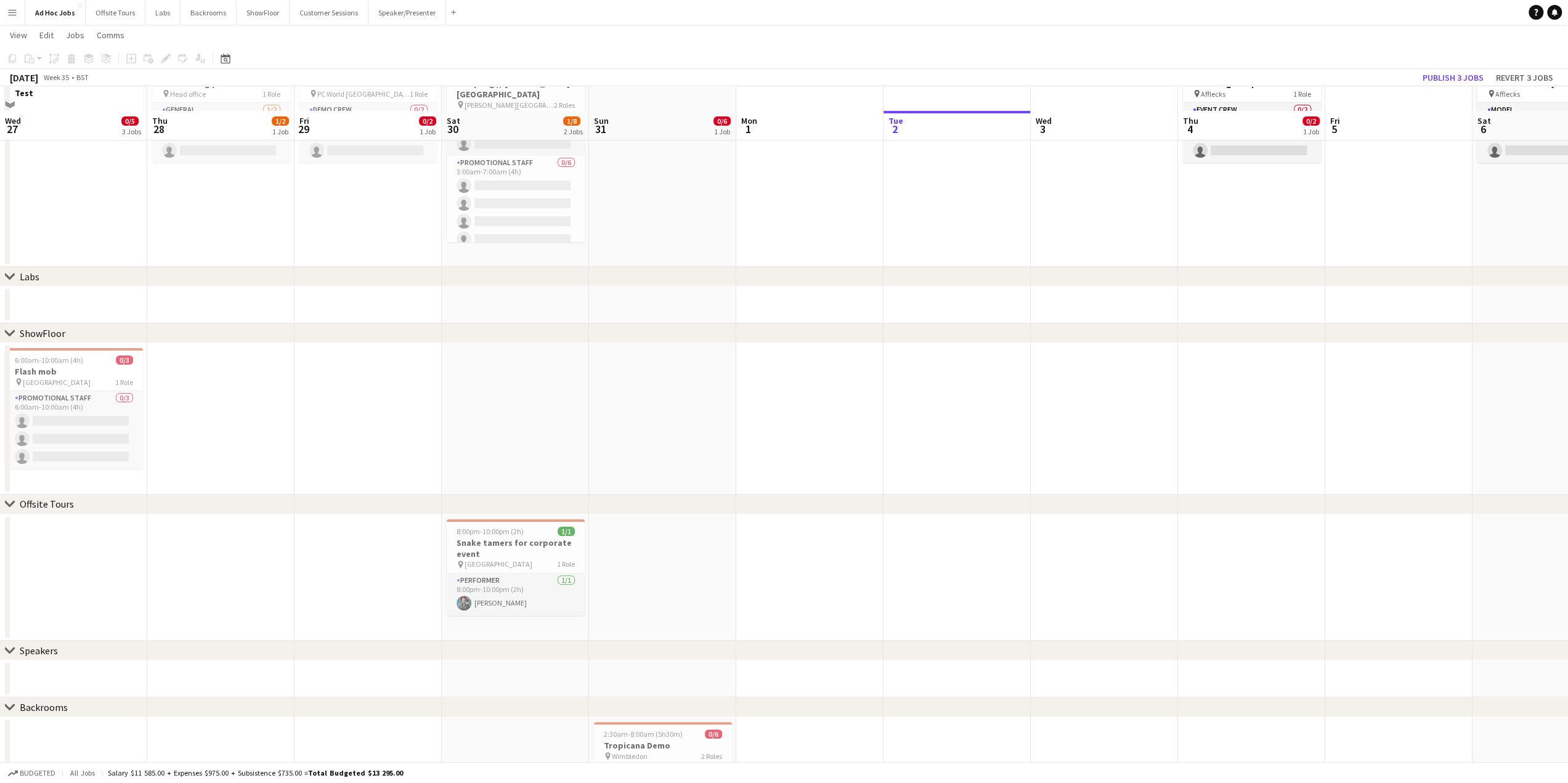
drag, startPoint x: 411, startPoint y: 443, endPoint x: 1070, endPoint y: 400, distance: 660.4
click at [1070, 400] on app-calendar-viewport "Mon 25 Tue 26 3/4 1 Job Wed 27 0/5 3 Jobs Thu 28 1/2 1 Job Fri 29 0/2 1 Job Sat…" at bounding box center [784, 541] width 1568 height 1151
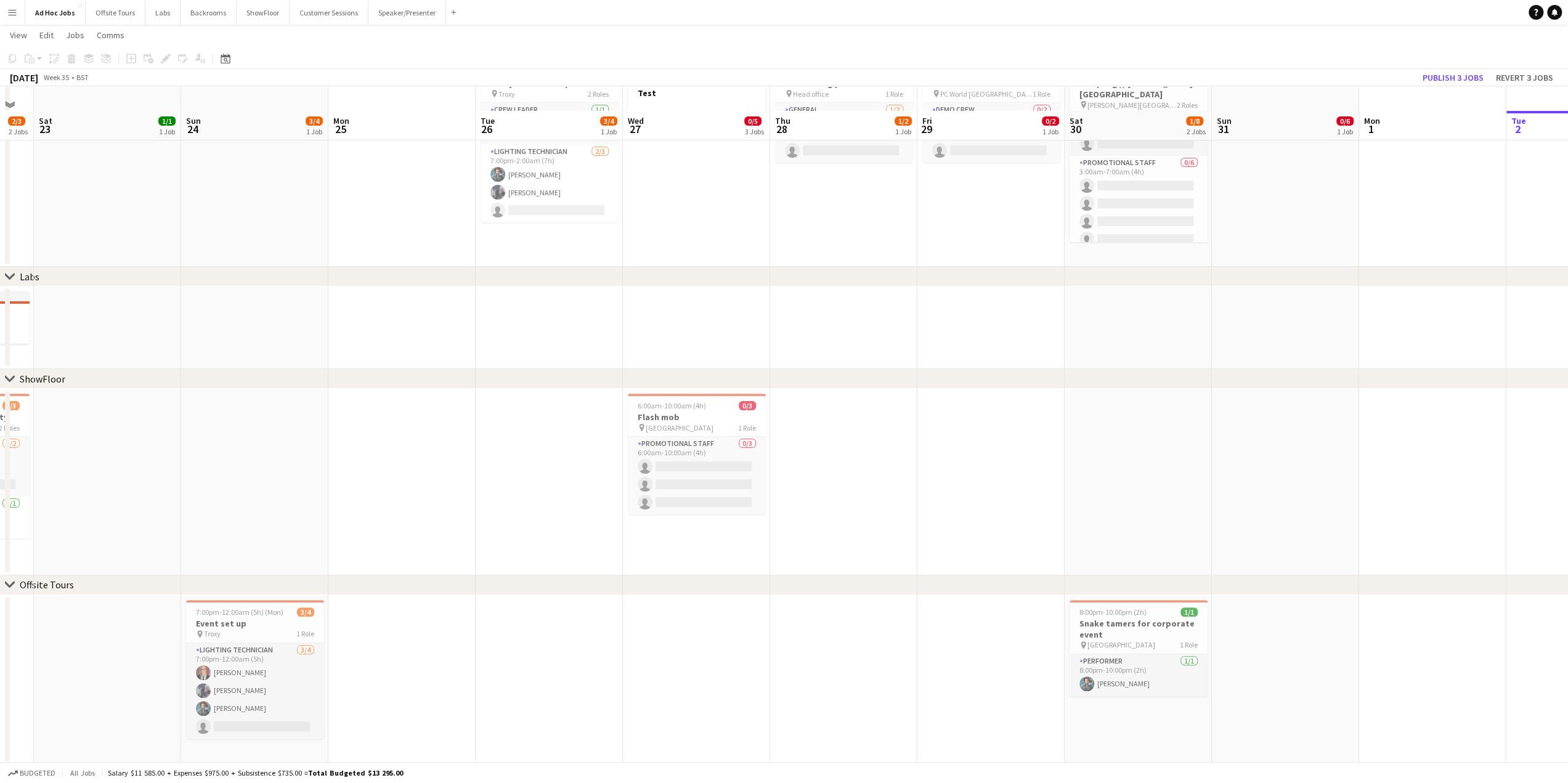
scroll to position [0, 348]
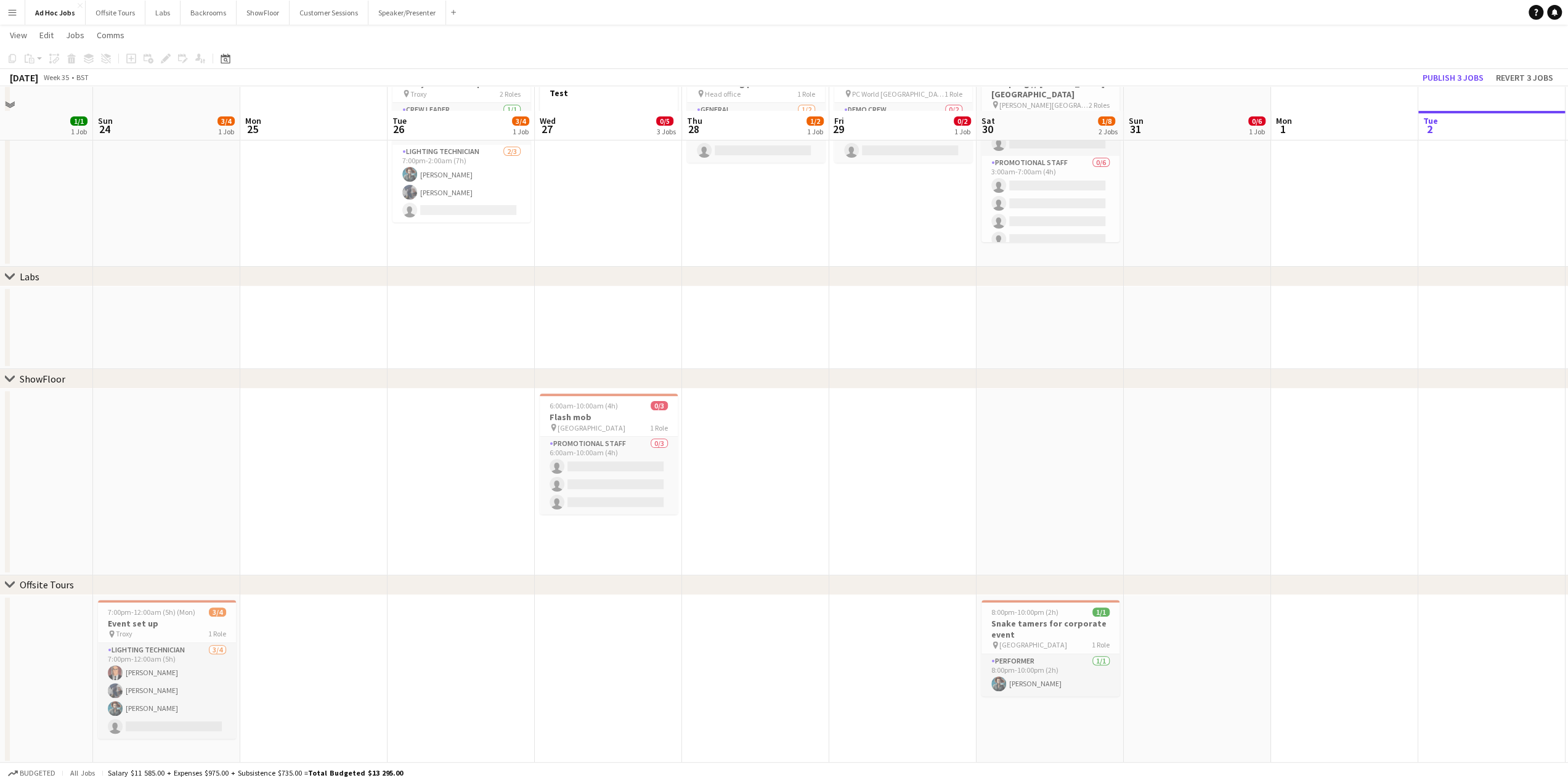
drag, startPoint x: 399, startPoint y: 412, endPoint x: 934, endPoint y: 364, distance: 537.1
click at [934, 364] on app-calendar-viewport "Thu 21 Fri 22 2/3 2 Jobs Sat 23 1/1 1 Job Sun 24 3/4 1 Job Mon 25 Tue 26 3/4 1 …" at bounding box center [784, 602] width 1568 height 1274
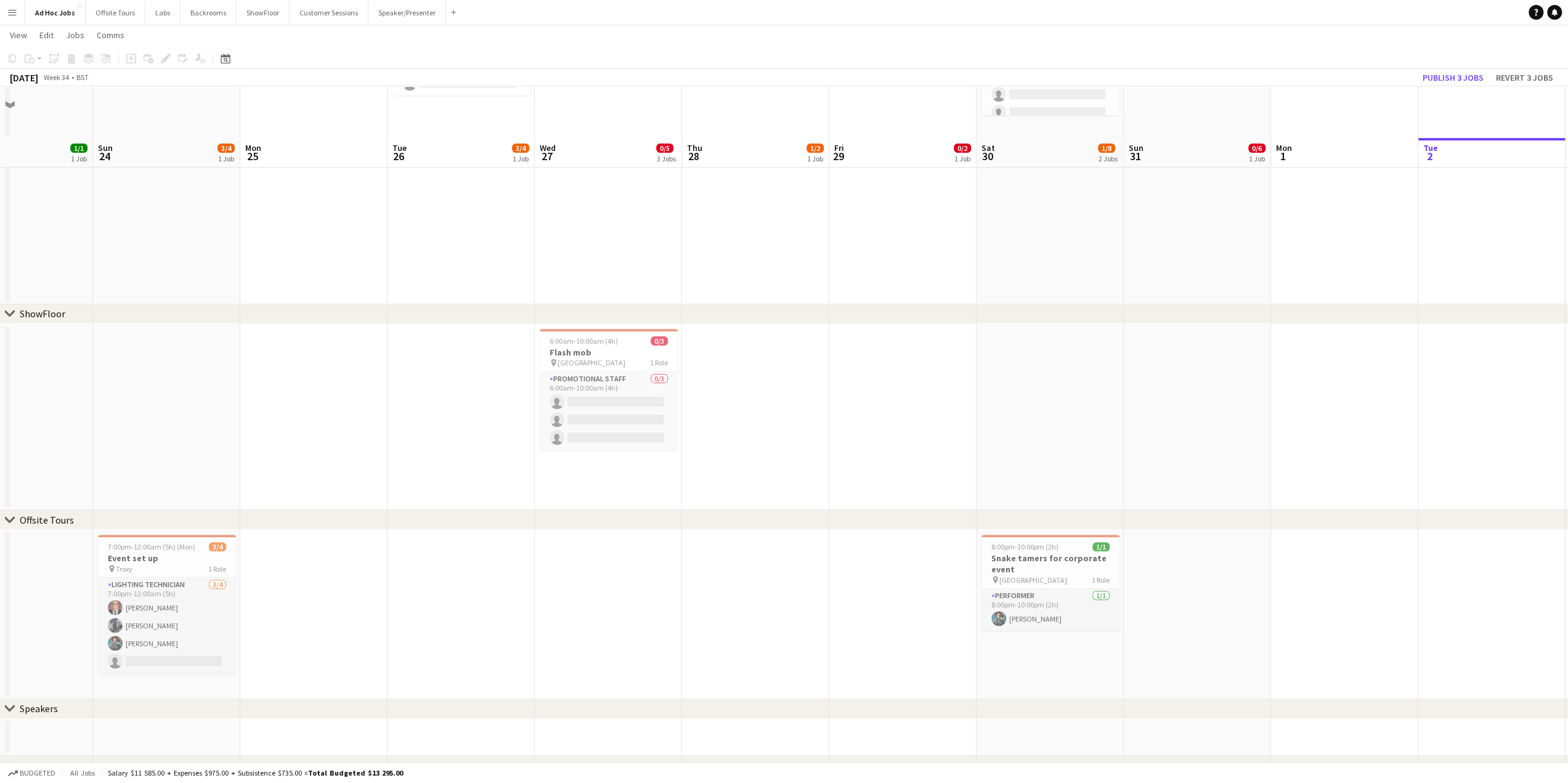
scroll to position [262, 0]
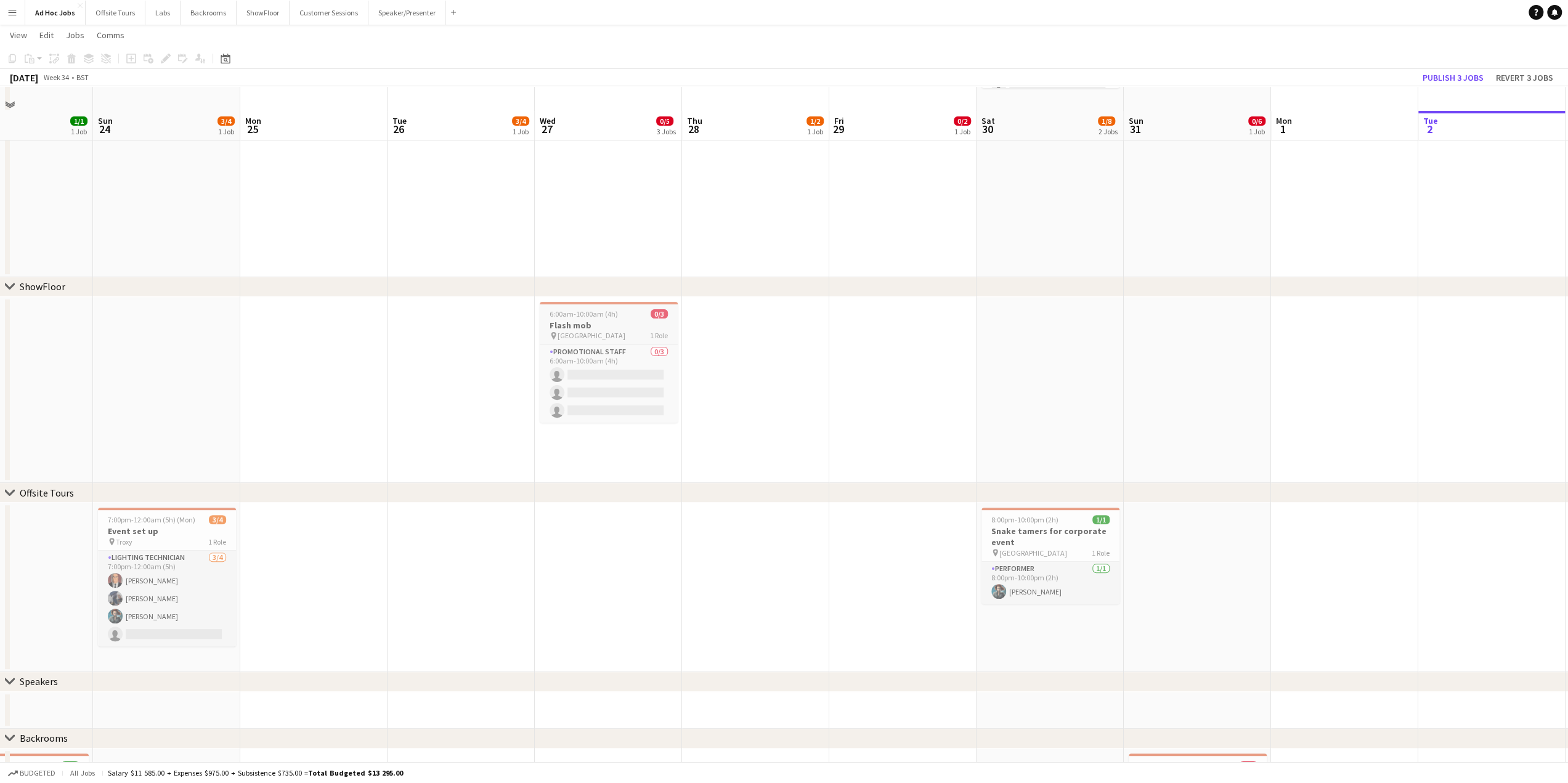
click at [592, 341] on app-job-card "6:00am-10:00am (4h) 0/3 Flash mob pin Waterloo train station 1 Role Promotional…" at bounding box center [609, 361] width 138 height 120
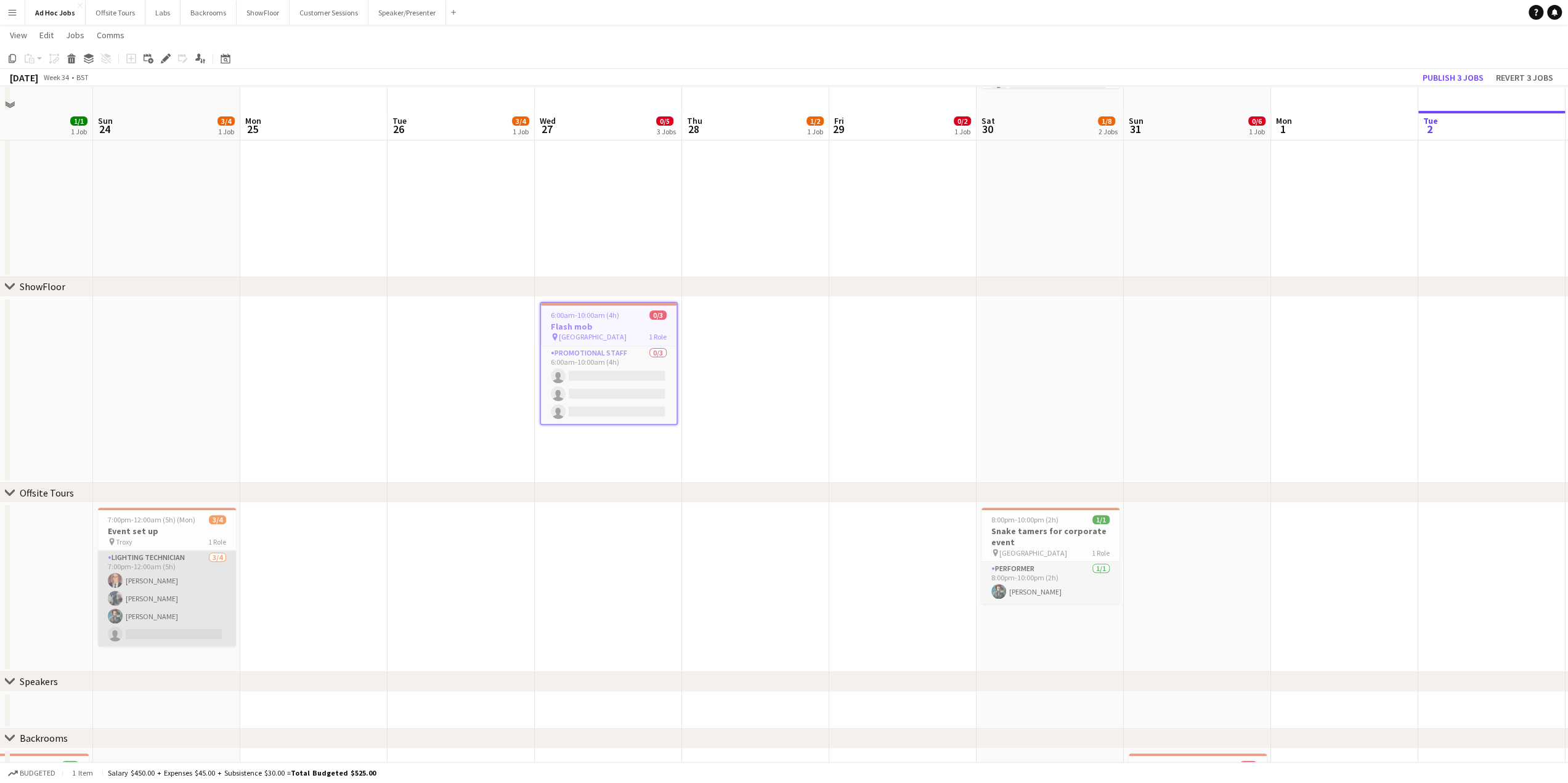
click at [155, 561] on app-card-role "Lighting technician [DATE] 7:00pm-12:00am (5h) [PERSON_NAME] [PERSON_NAME] [PER…" at bounding box center [166, 598] width 138 height 95
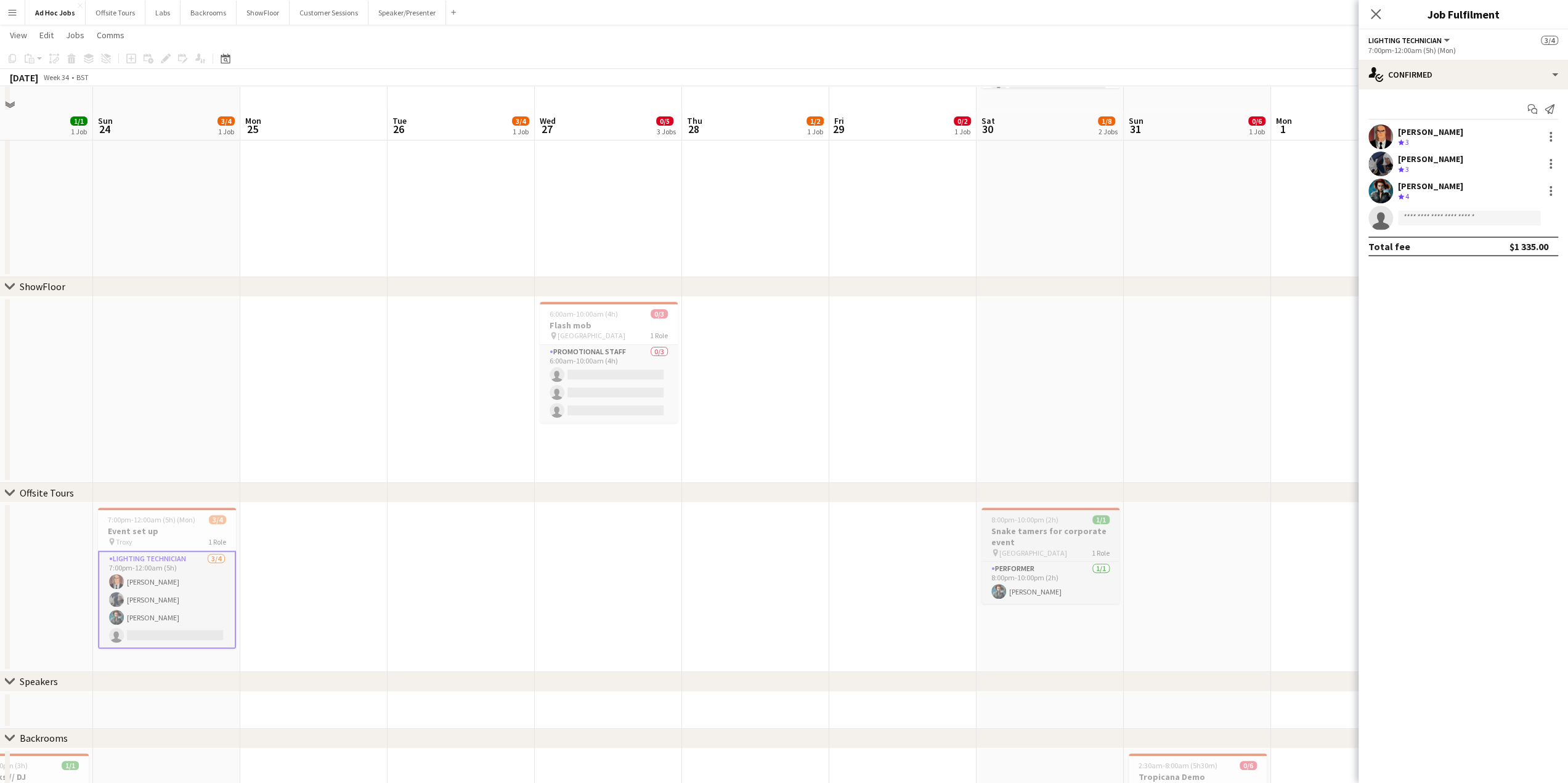
click at [1046, 532] on h3 "Snake tamers for corporate event" at bounding box center [1050, 536] width 138 height 22
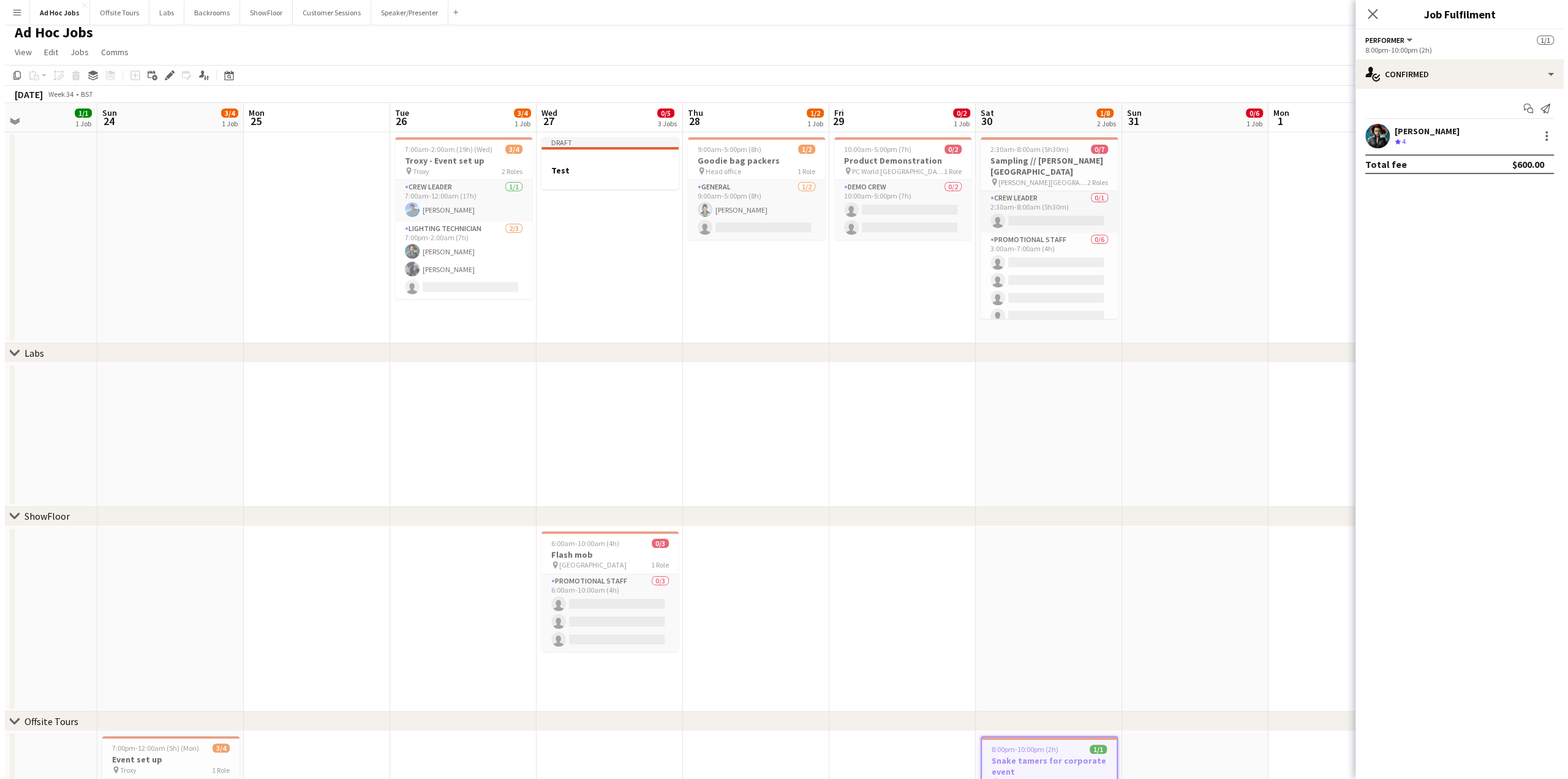
scroll to position [0, 0]
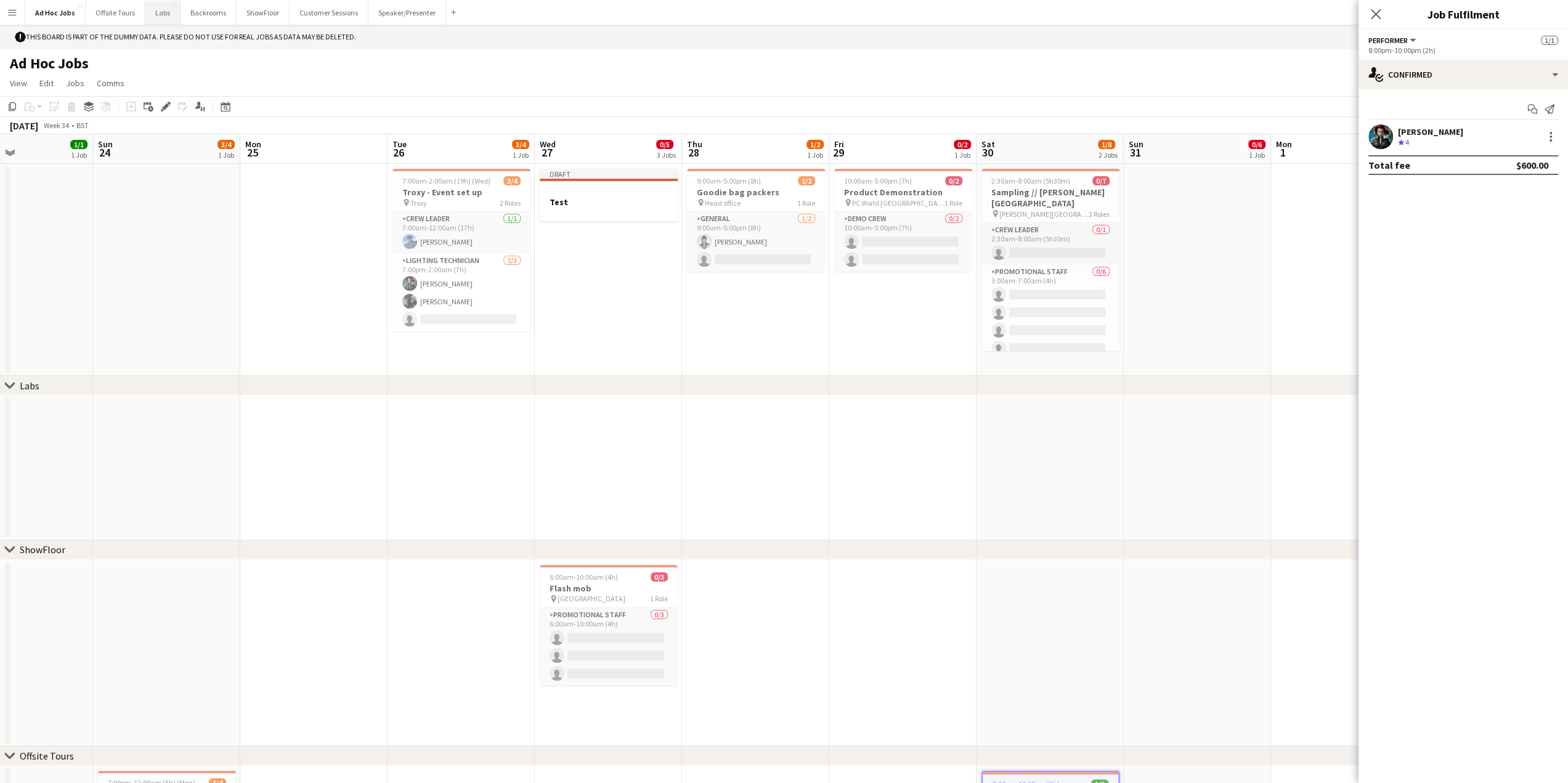
click at [161, 15] on button "Labs Close" at bounding box center [162, 13] width 35 height 24
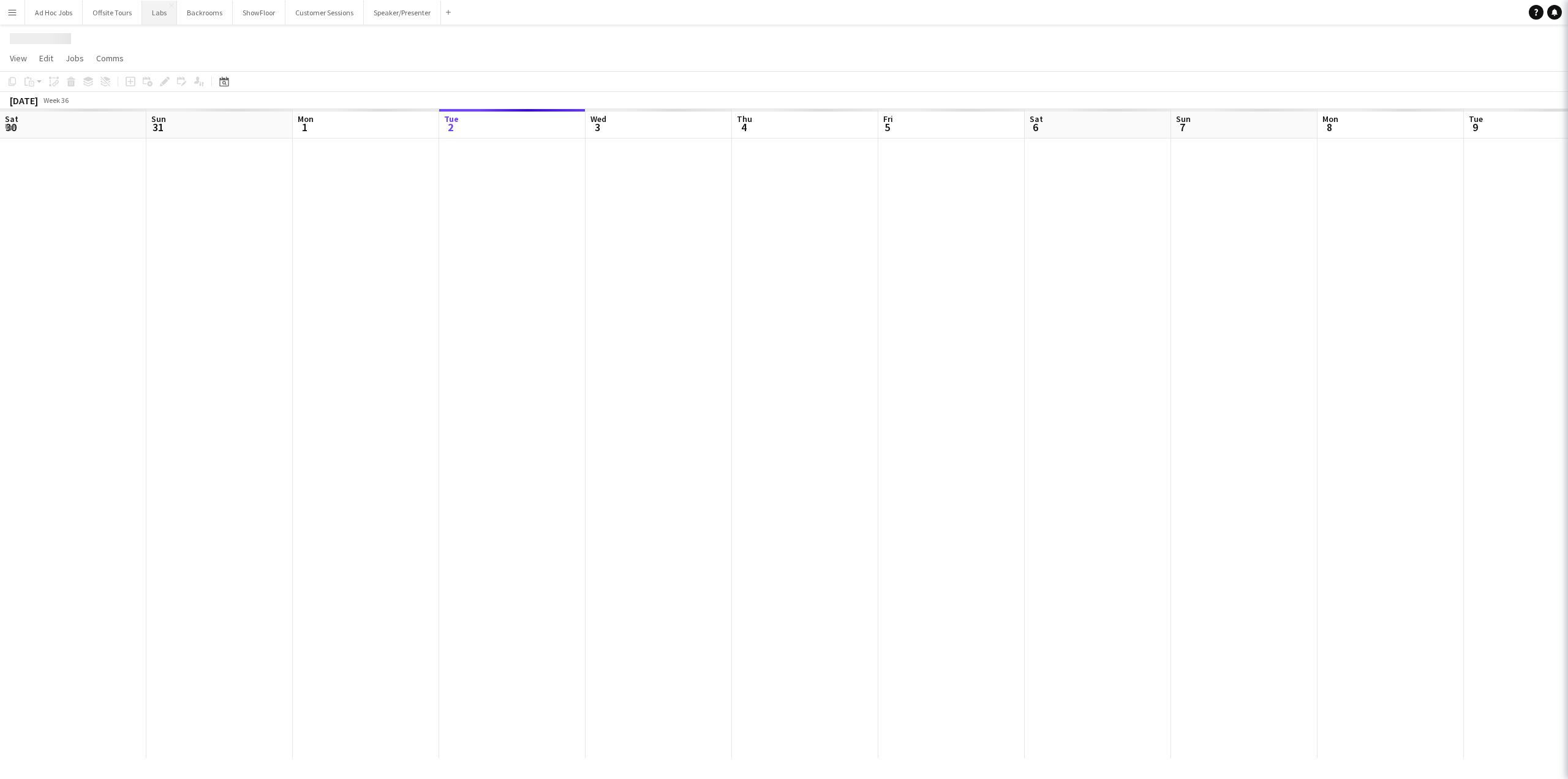
scroll to position [0, 293]
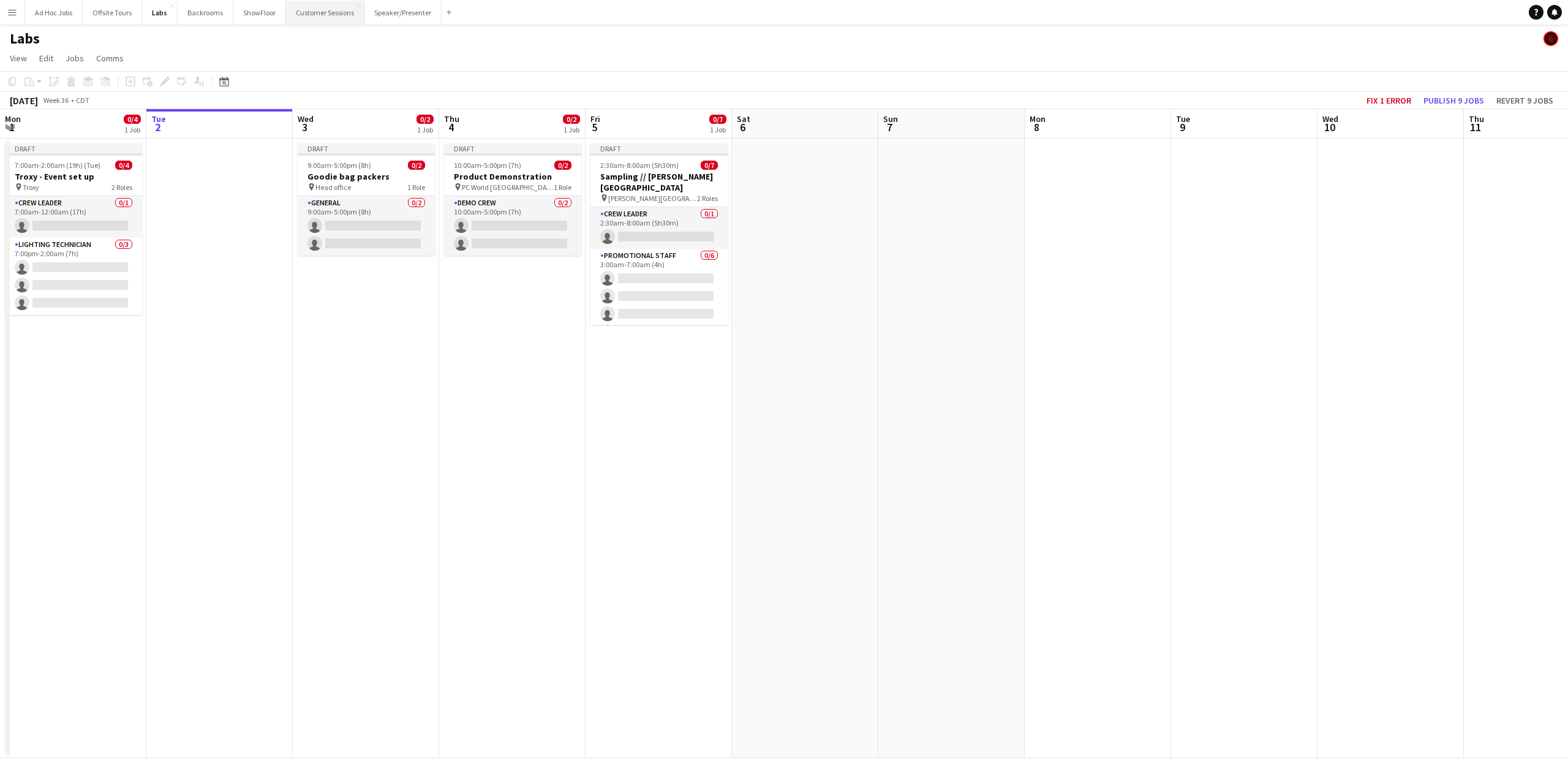
click at [306, 14] on button "Customer Sessions Close" at bounding box center [325, 13] width 79 height 24
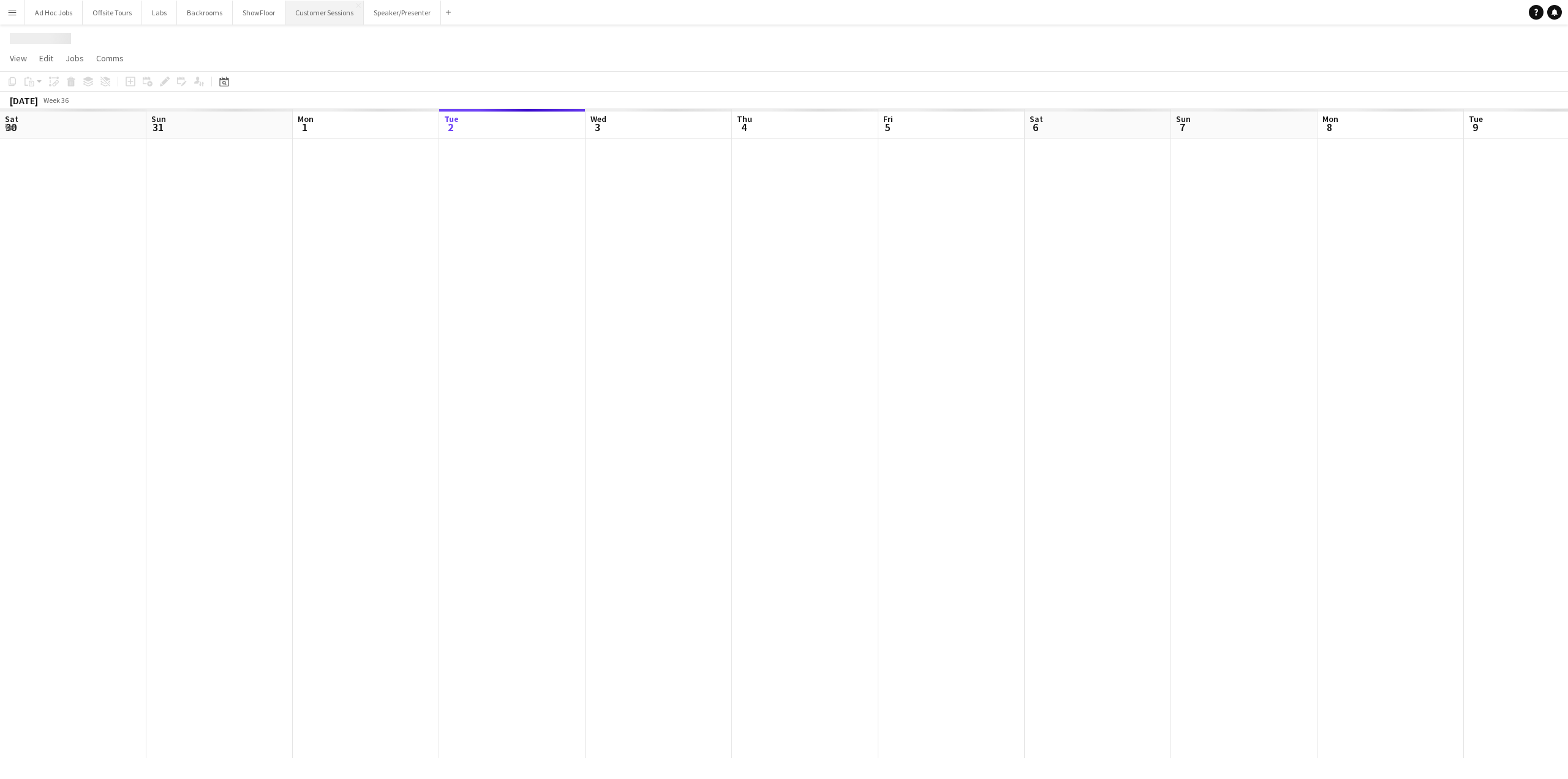
scroll to position [0, 293]
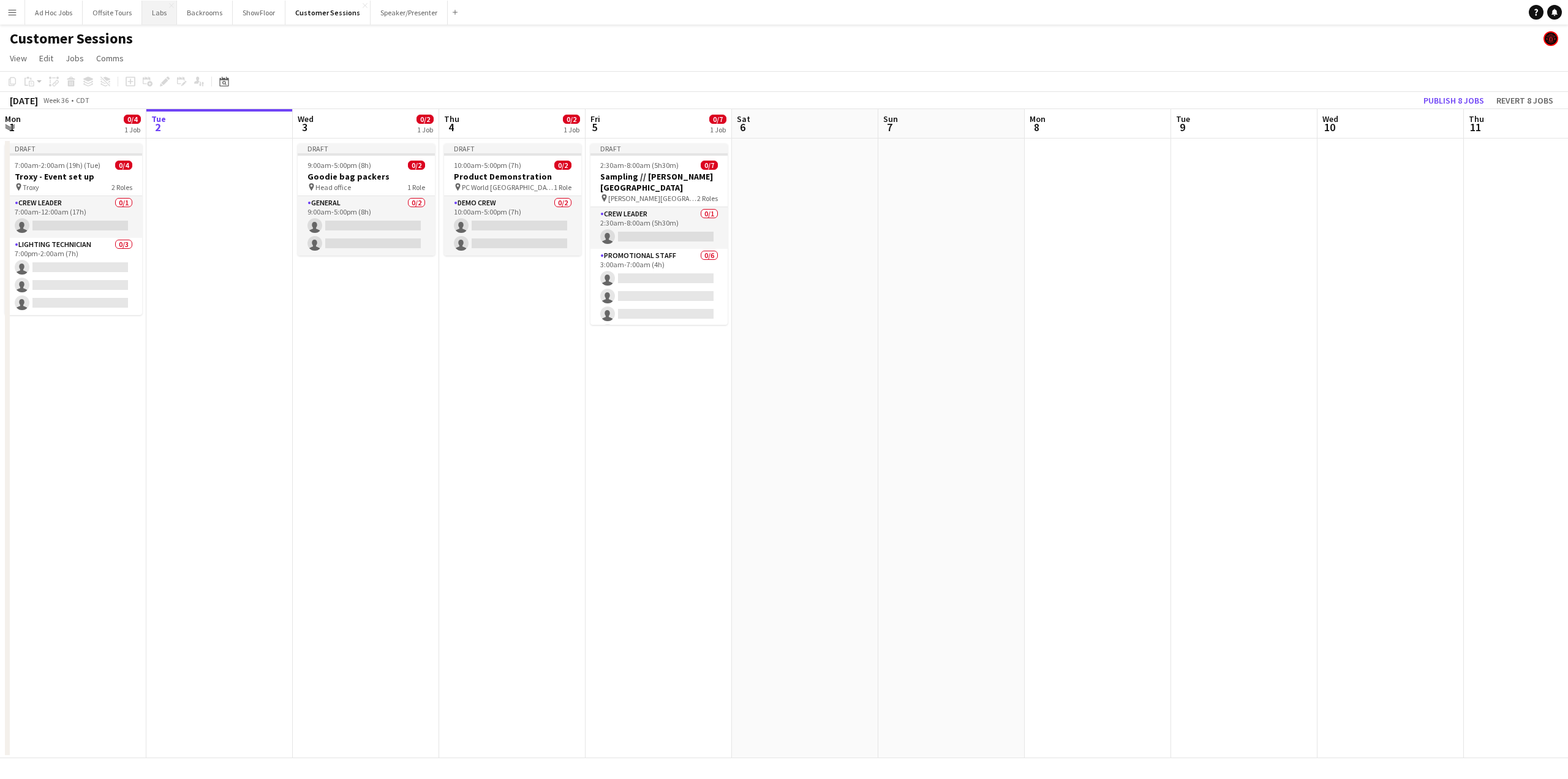
click at [160, 13] on button "Labs Close" at bounding box center [159, 13] width 35 height 24
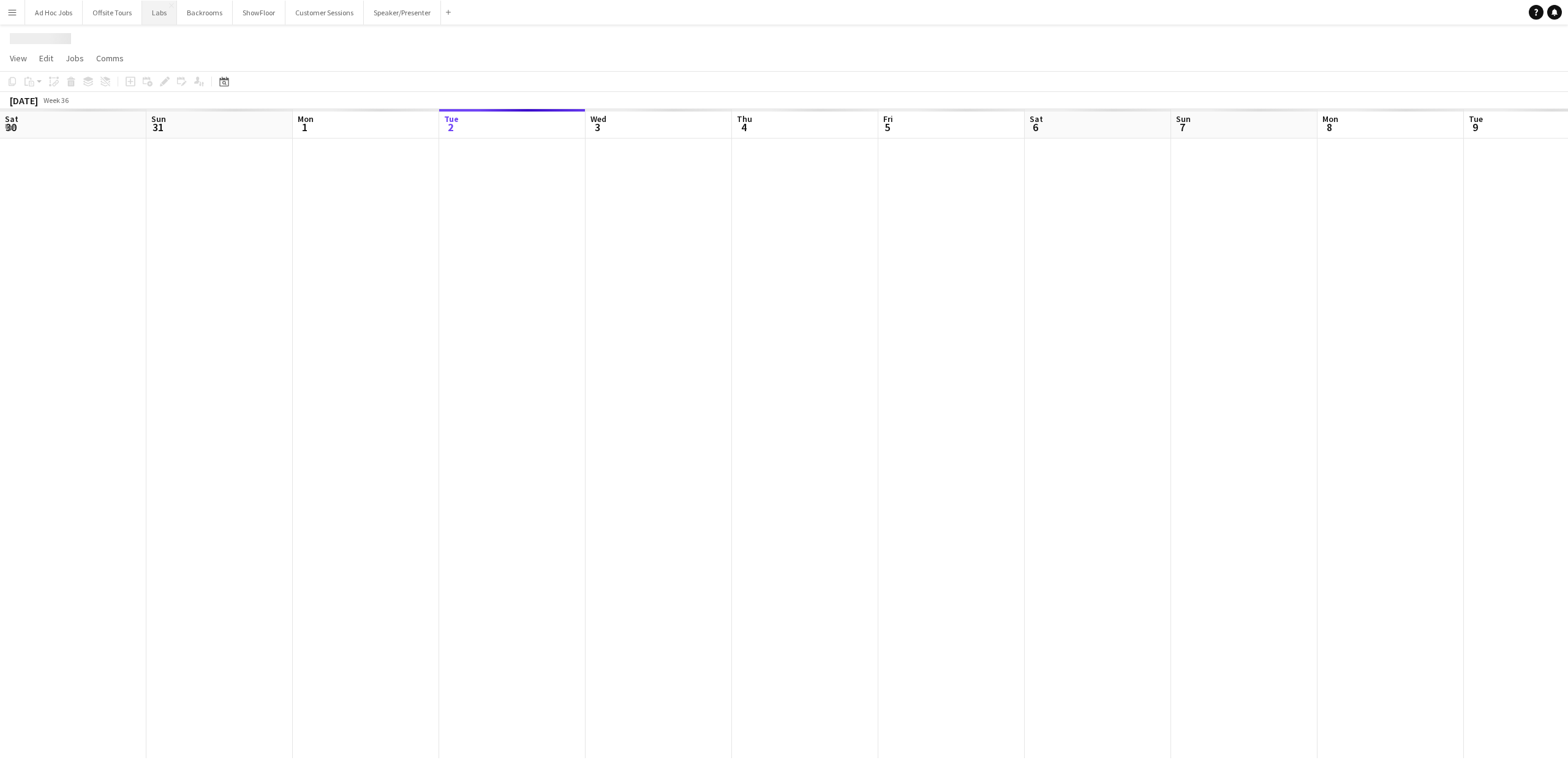
scroll to position [0, 293]
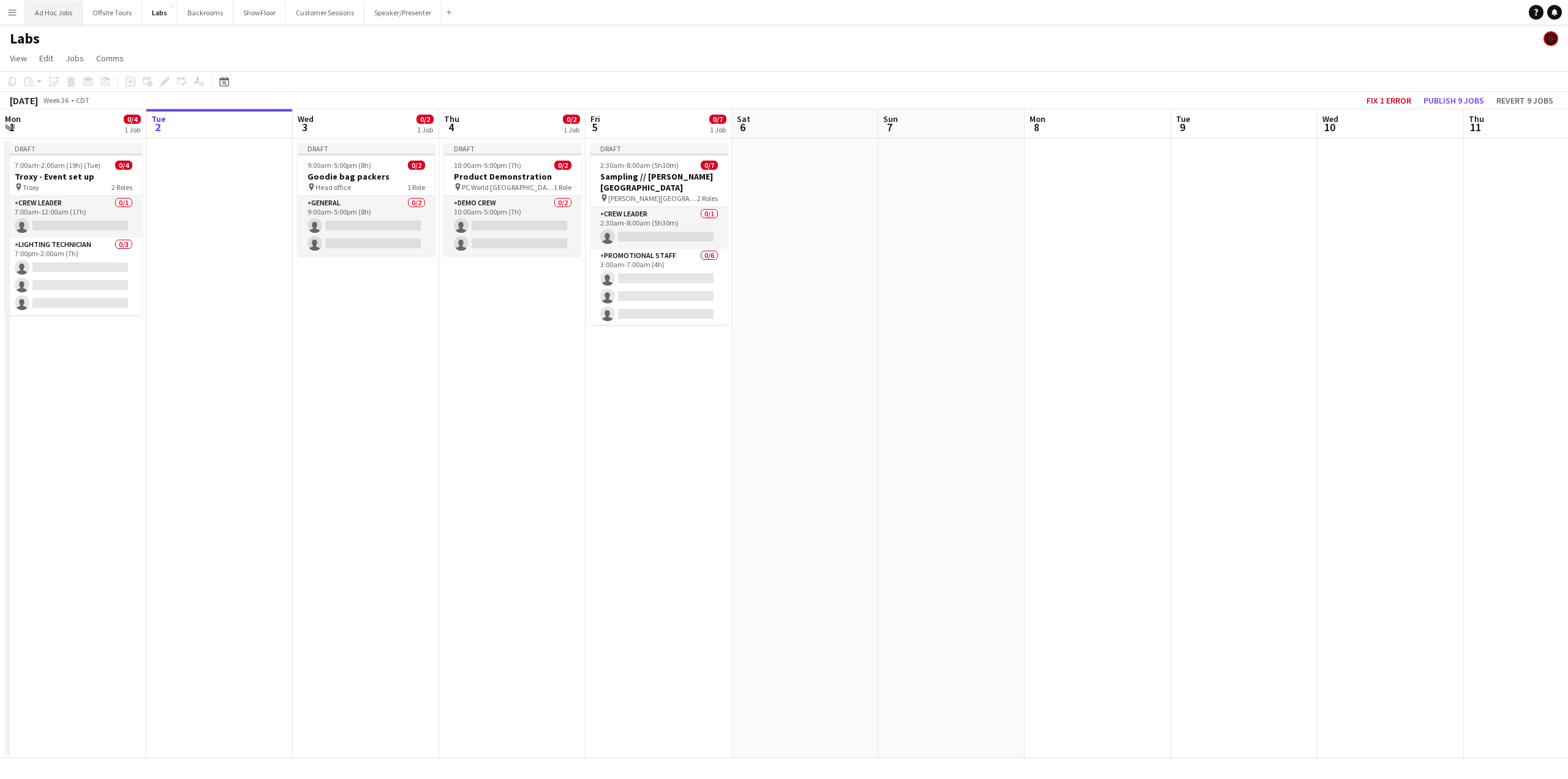
click at [51, 14] on button "Ad Hoc Jobs Close" at bounding box center [54, 13] width 58 height 24
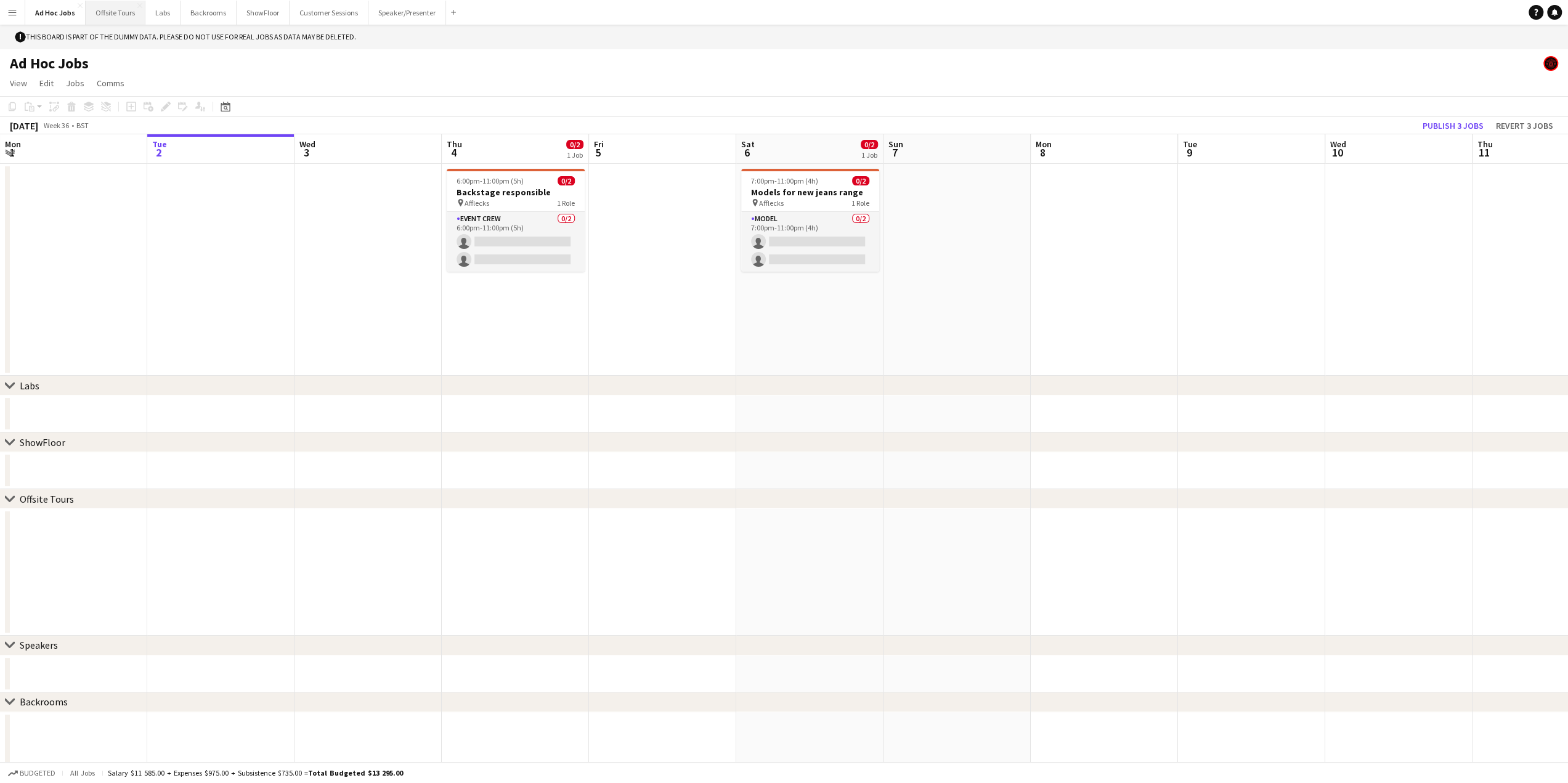
click at [125, 11] on button "Offsite Tours Close" at bounding box center [116, 13] width 60 height 24
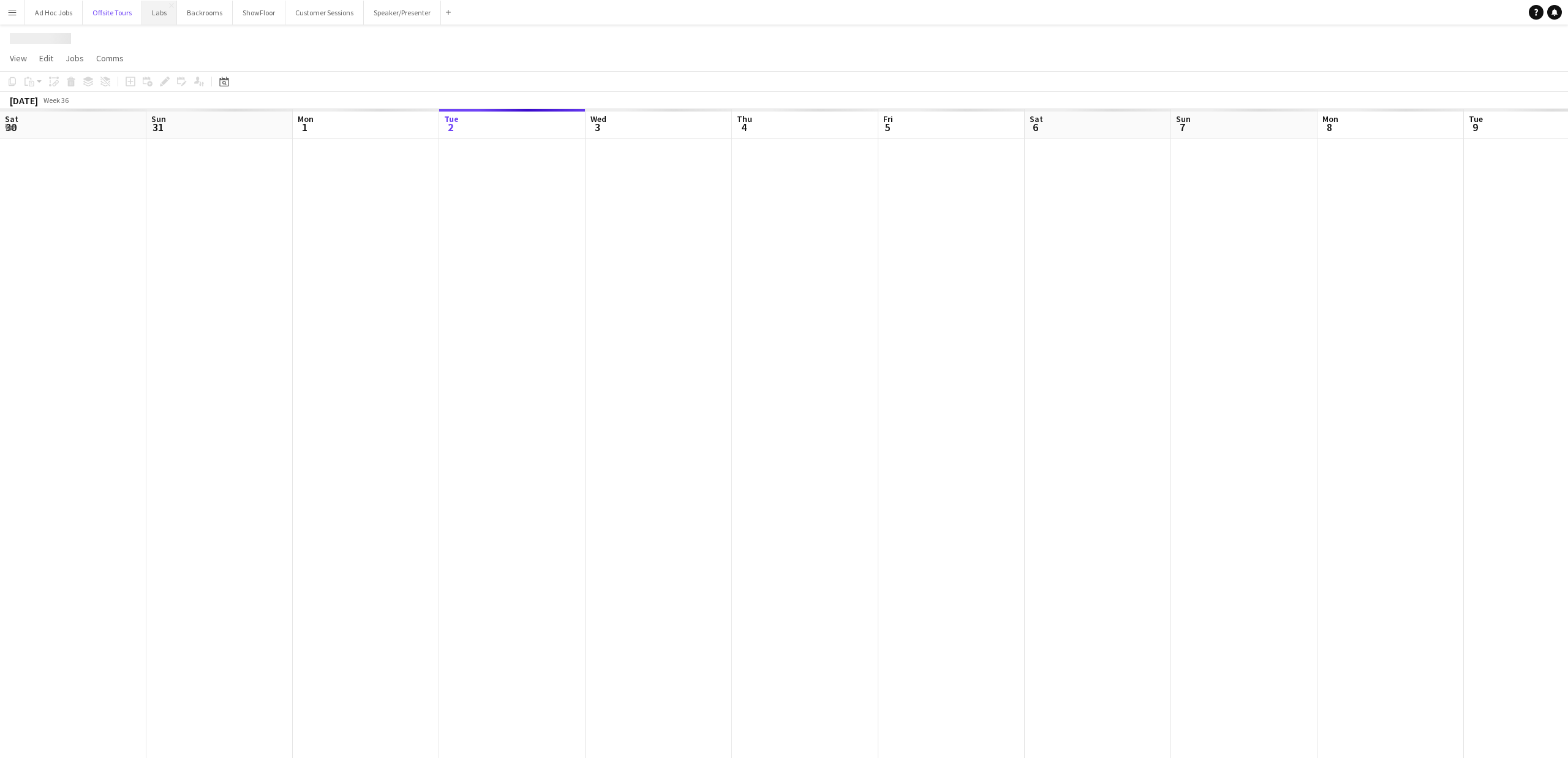
scroll to position [0, 293]
click at [159, 12] on button "Labs Close" at bounding box center [163, 13] width 35 height 24
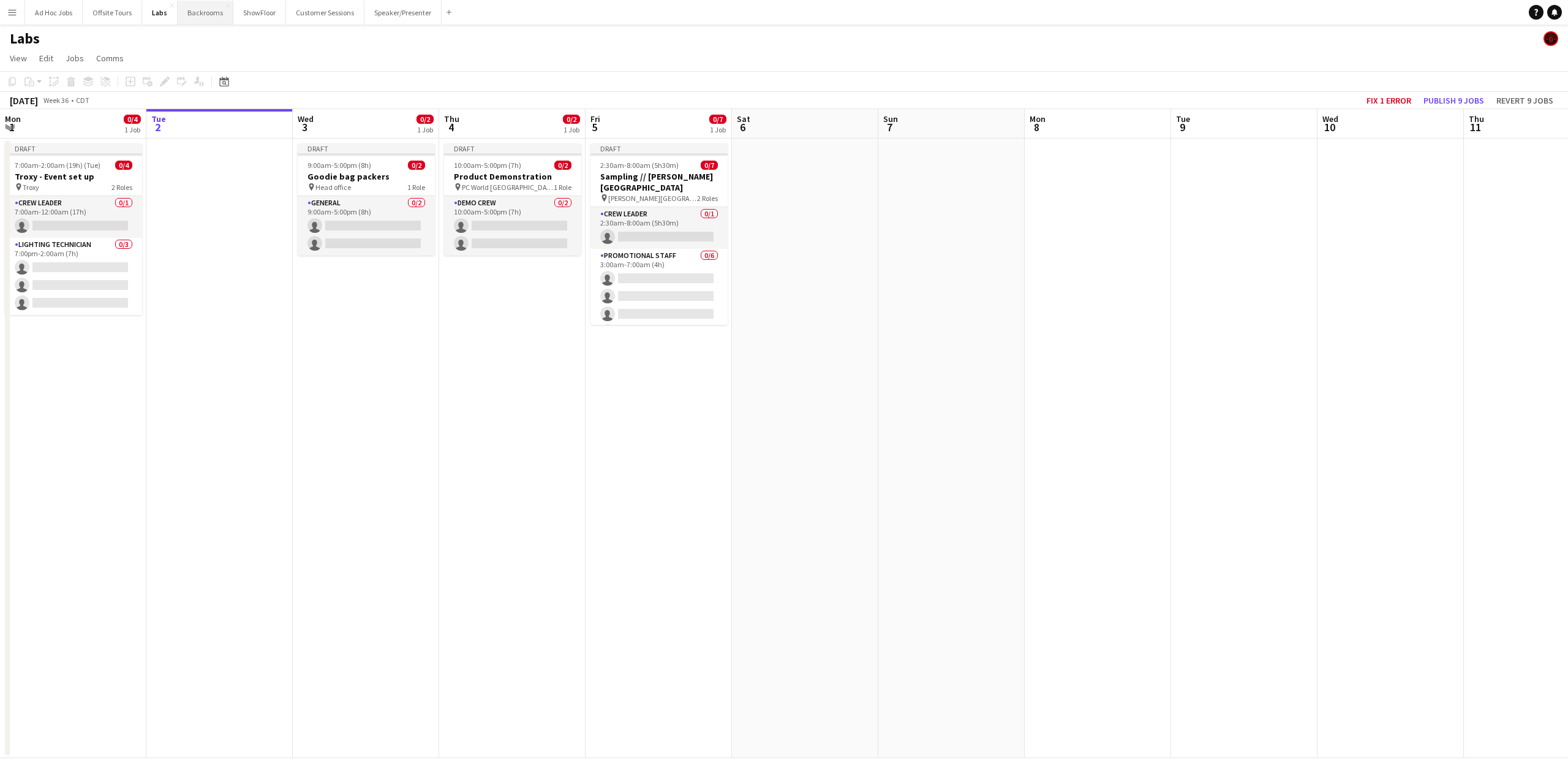
click at [194, 10] on button "Backrooms Close" at bounding box center [205, 13] width 55 height 24
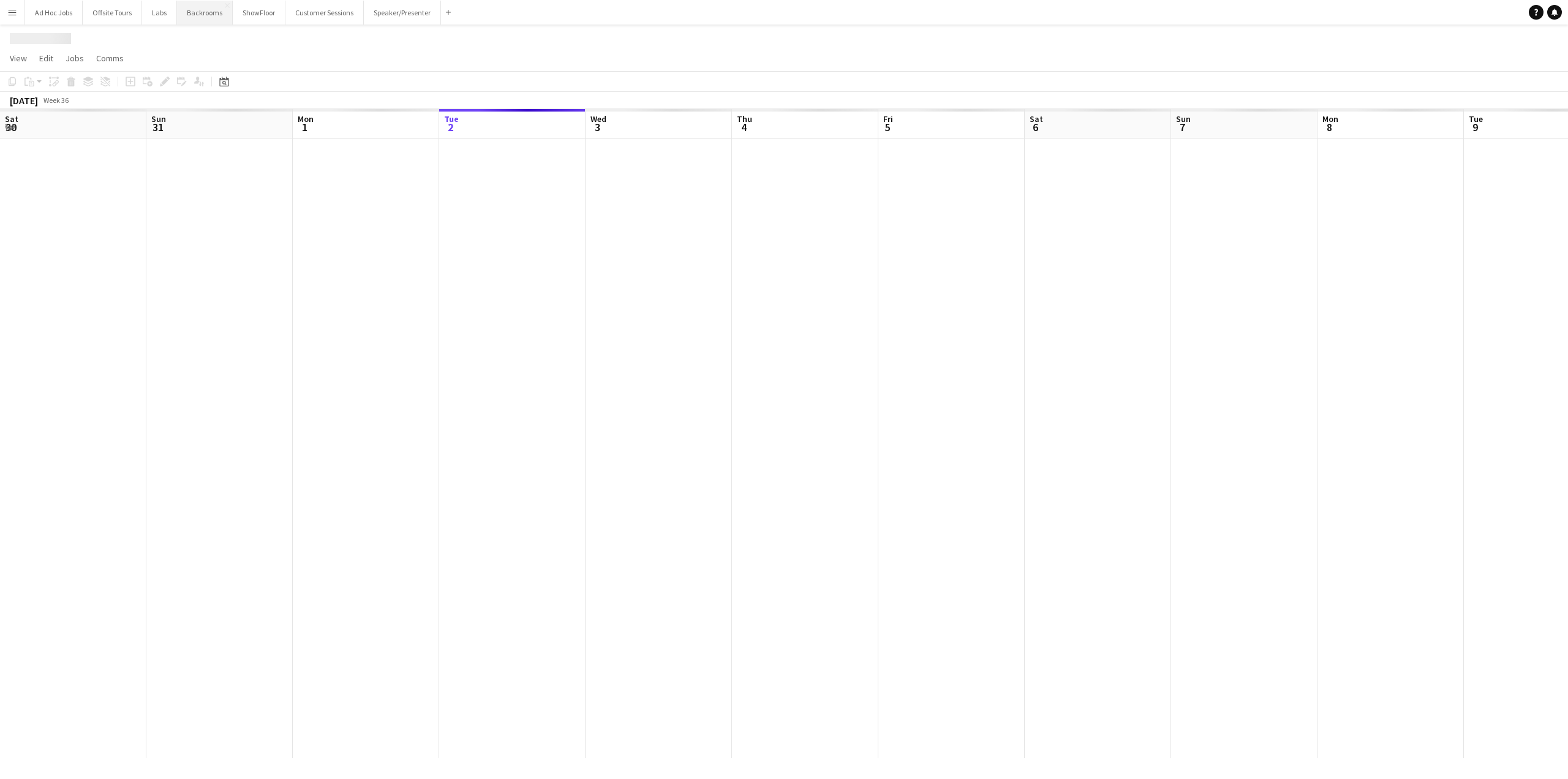
scroll to position [0, 293]
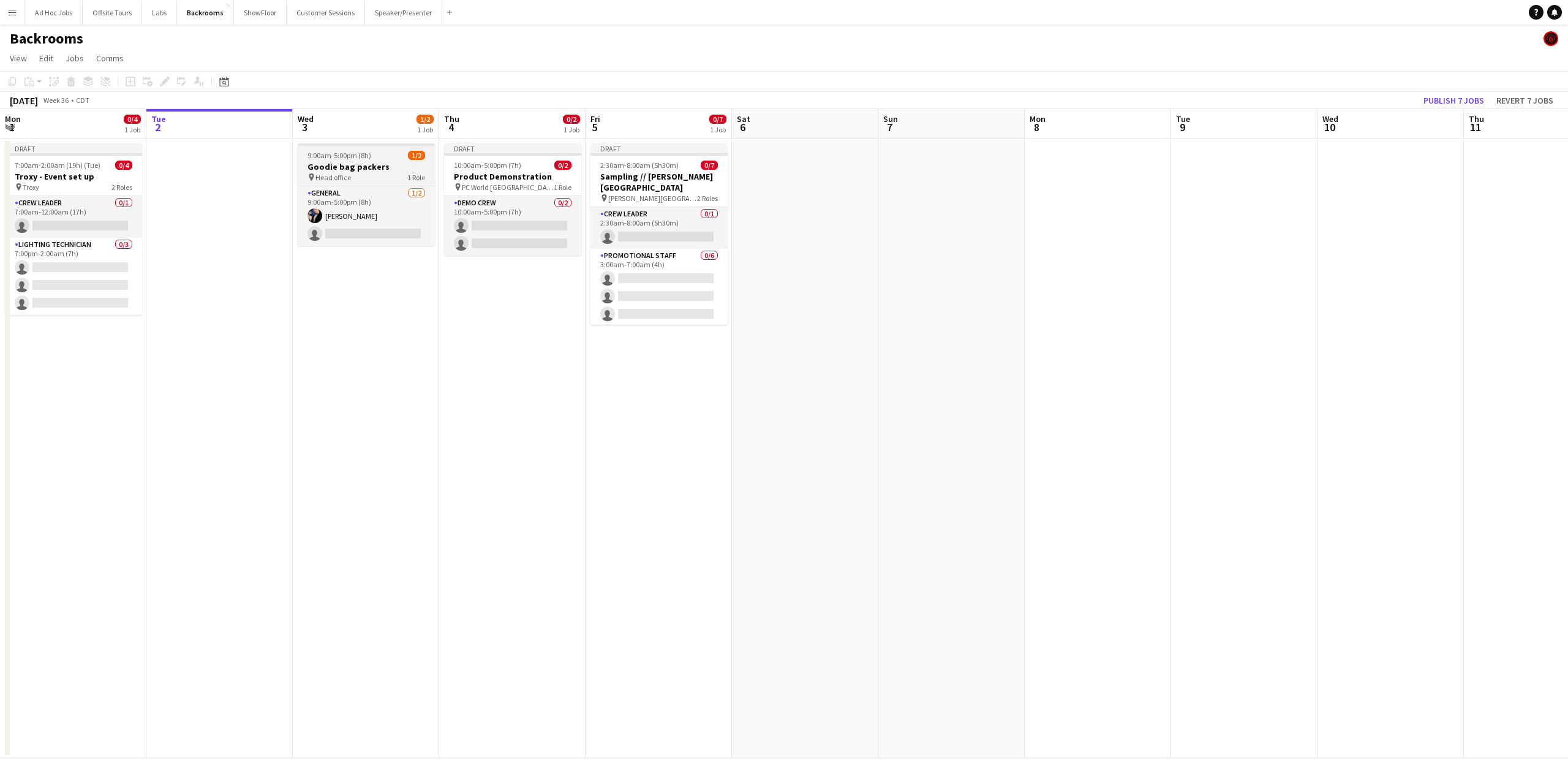
click at [359, 159] on span "9:00am-5:00pm (8h)" at bounding box center [339, 155] width 63 height 9
click at [478, 184] on span "PC World [GEOGRAPHIC_DATA]" at bounding box center [508, 187] width 92 height 9
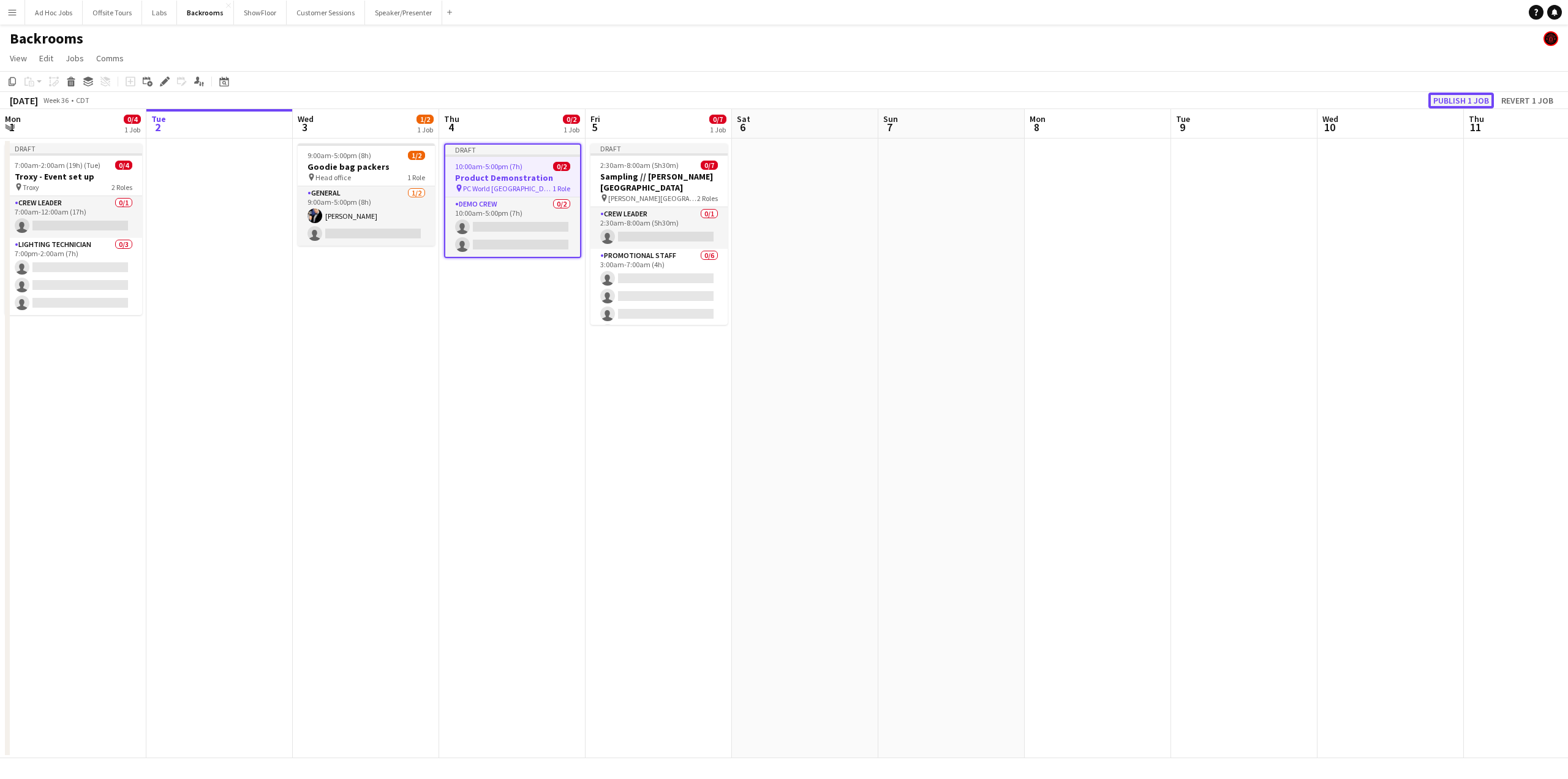
click at [1141, 96] on button "Publish 1 job" at bounding box center [1462, 100] width 66 height 16
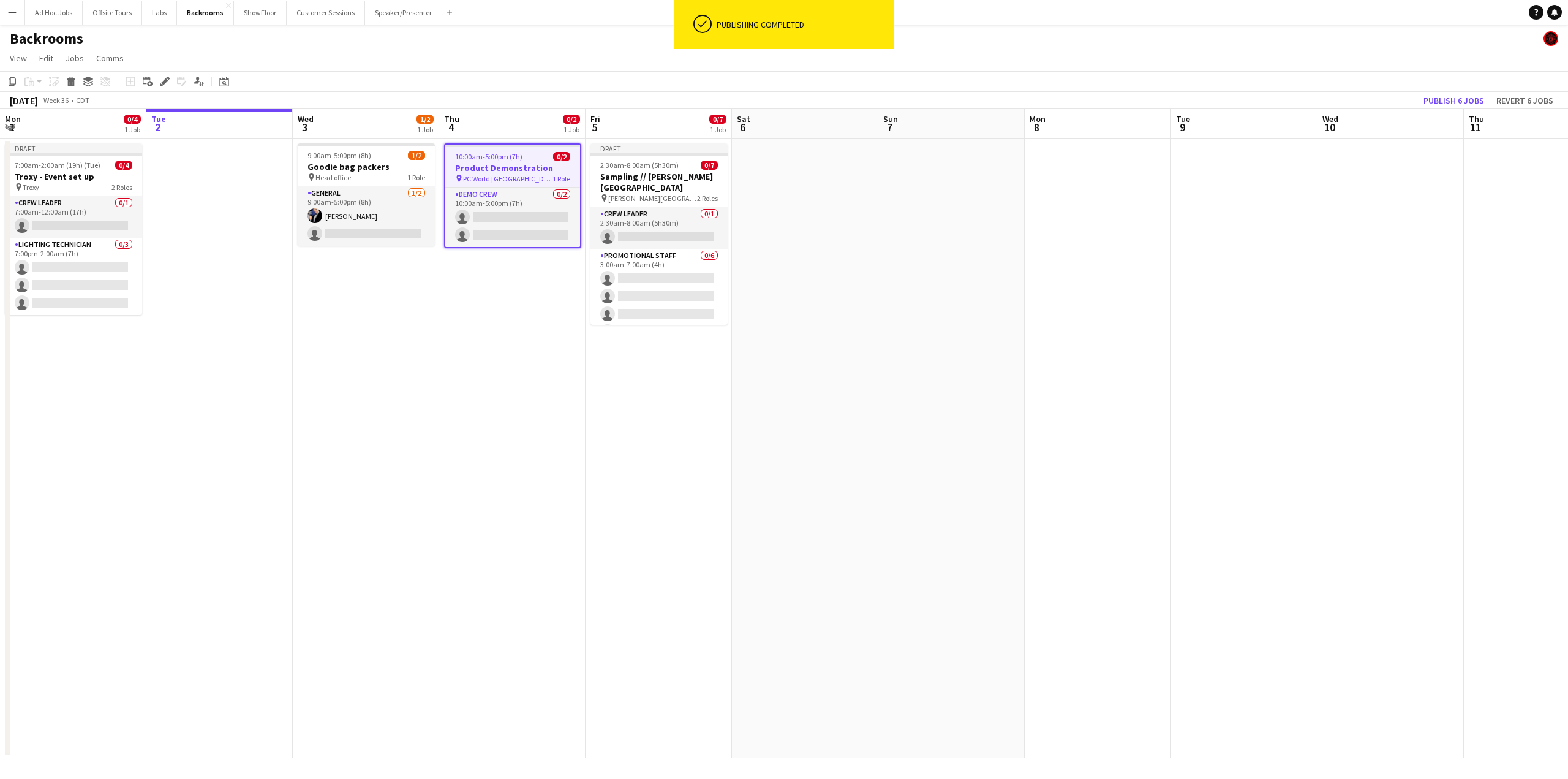
click at [487, 172] on h3 "Product Demonstration" at bounding box center [513, 168] width 135 height 11
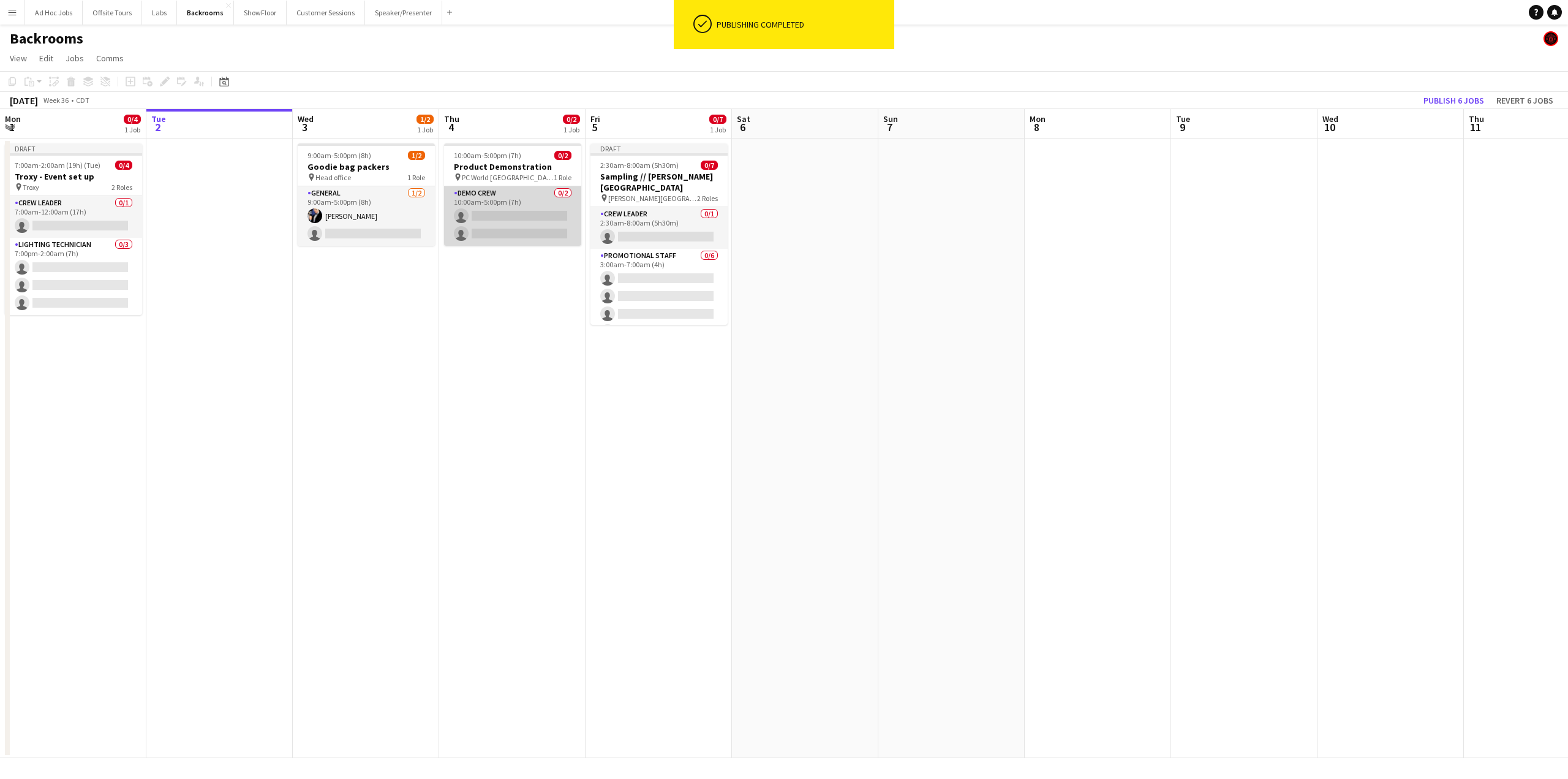
click at [489, 214] on app-card-role "Demo crew 0/2 10:00am-5:00pm (7h) single-neutral-actions single-neutral-actions" at bounding box center [513, 216] width 137 height 59
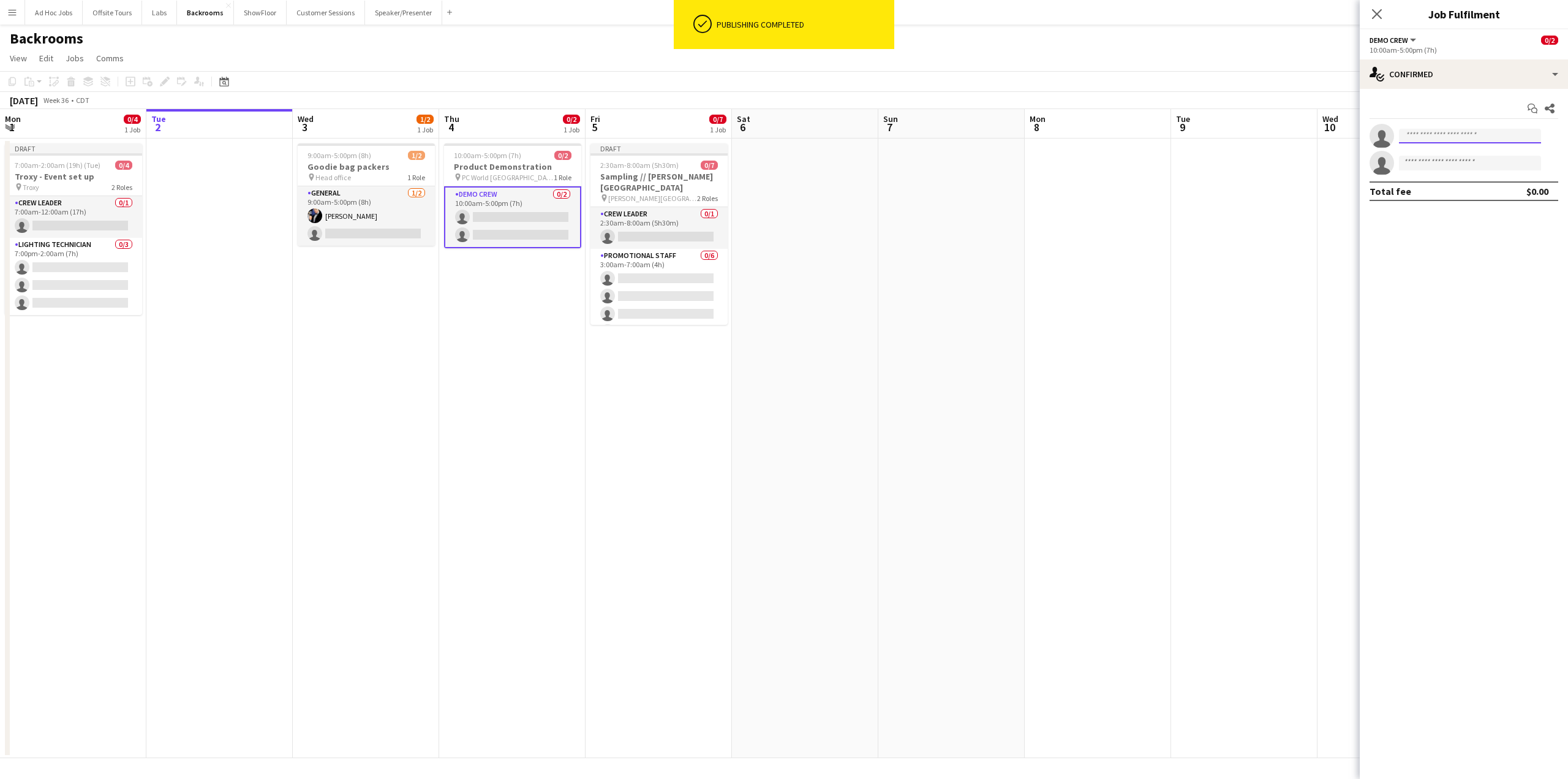
click at [1141, 133] on input at bounding box center [1470, 136] width 142 height 14
type input "*"
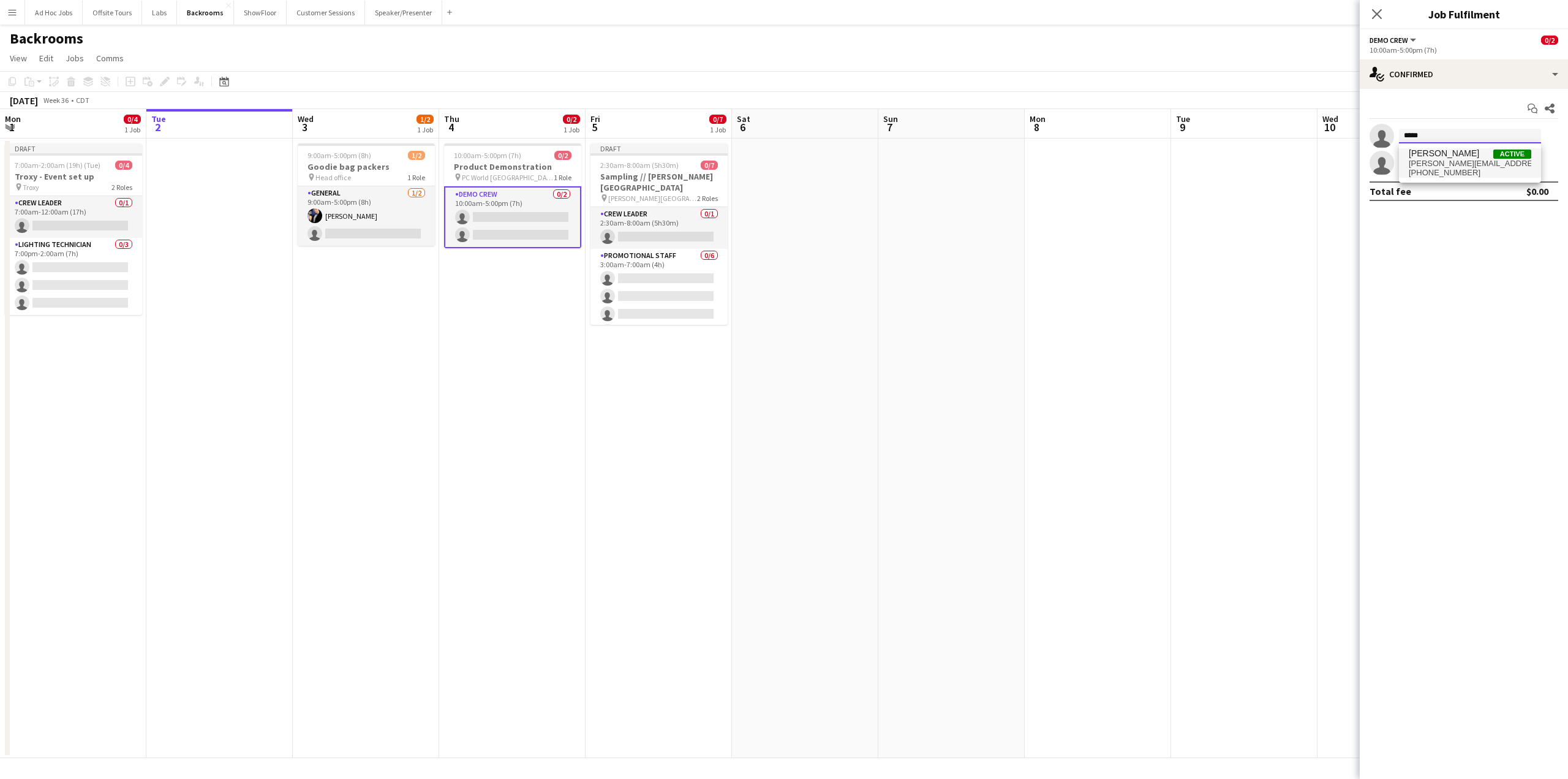
type input "*****"
click at [1141, 162] on span "[PERSON_NAME][EMAIL_ADDRESS][DOMAIN_NAME]" at bounding box center [1470, 163] width 122 height 10
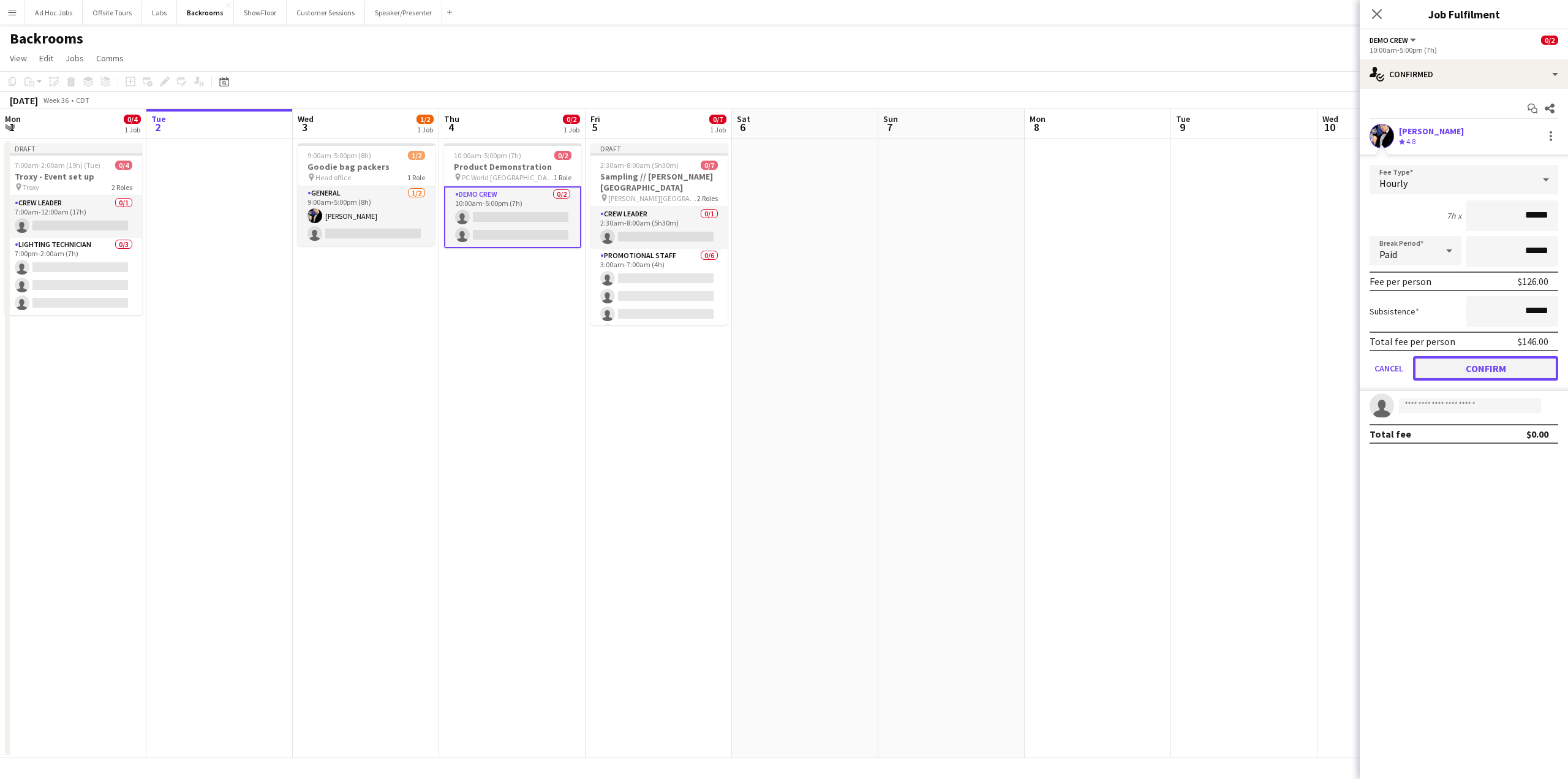
click at [1141, 371] on button "Confirm" at bounding box center [1485, 368] width 145 height 24
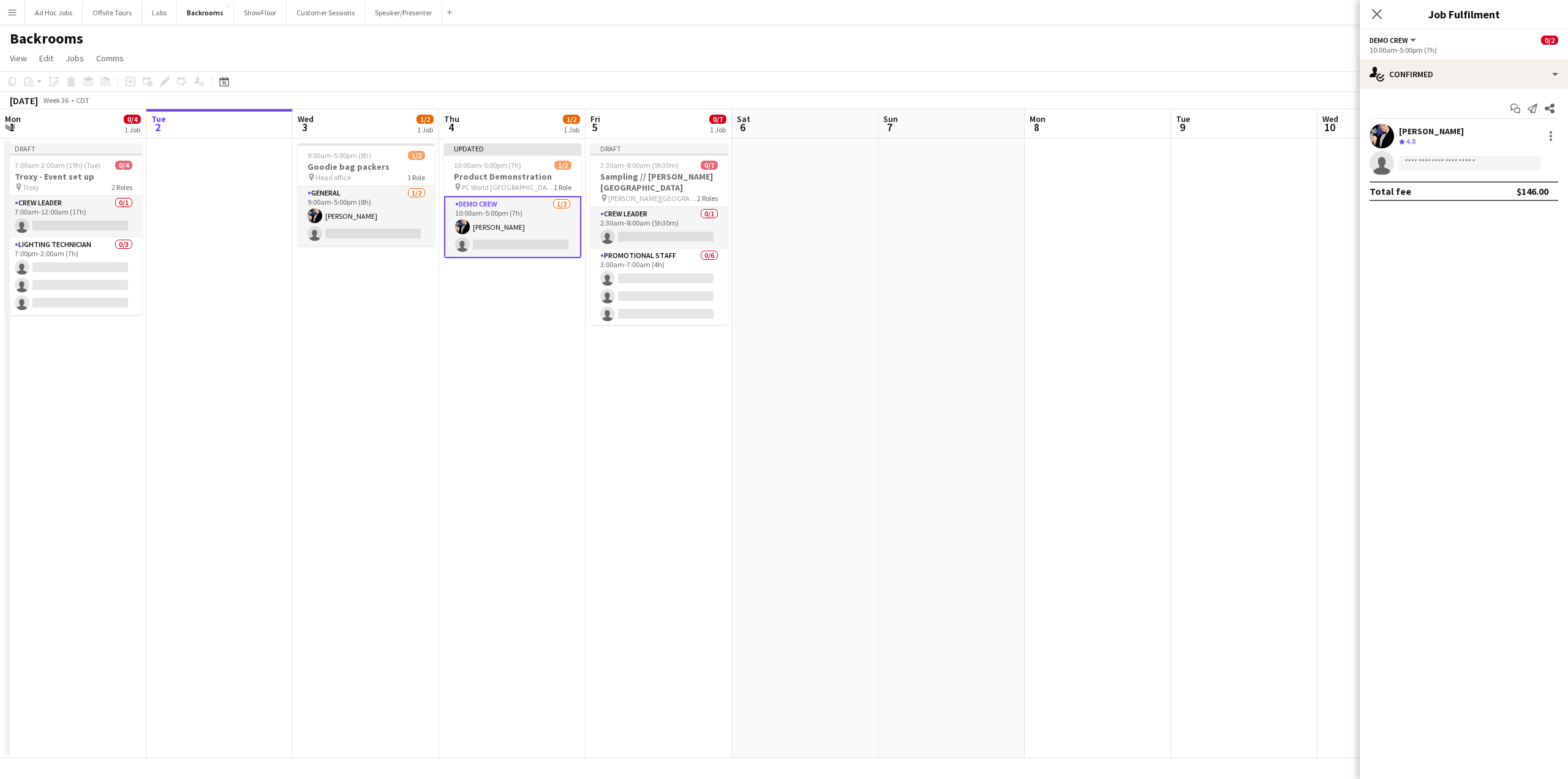
click at [518, 380] on app-date-cell "Updated 10:00am-5:00pm (7h) 1/2 Product Demonstration pin PC World Southampton …" at bounding box center [513, 448] width 146 height 620
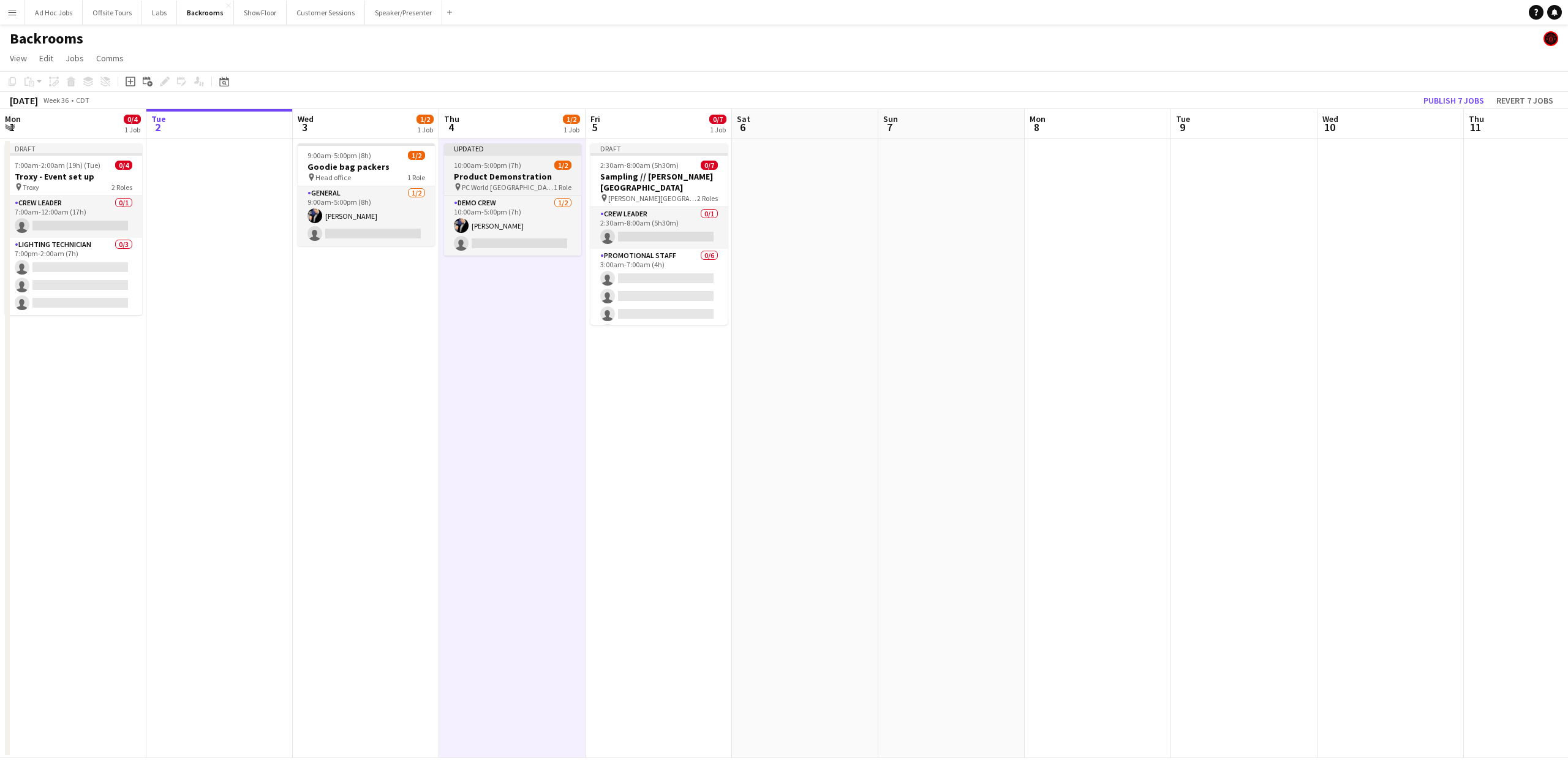
click at [491, 158] on app-job-card "Updated 10:00am-5:00pm (7h) 1/2 Product Demonstration pin PC World Southampton …" at bounding box center [513, 199] width 137 height 112
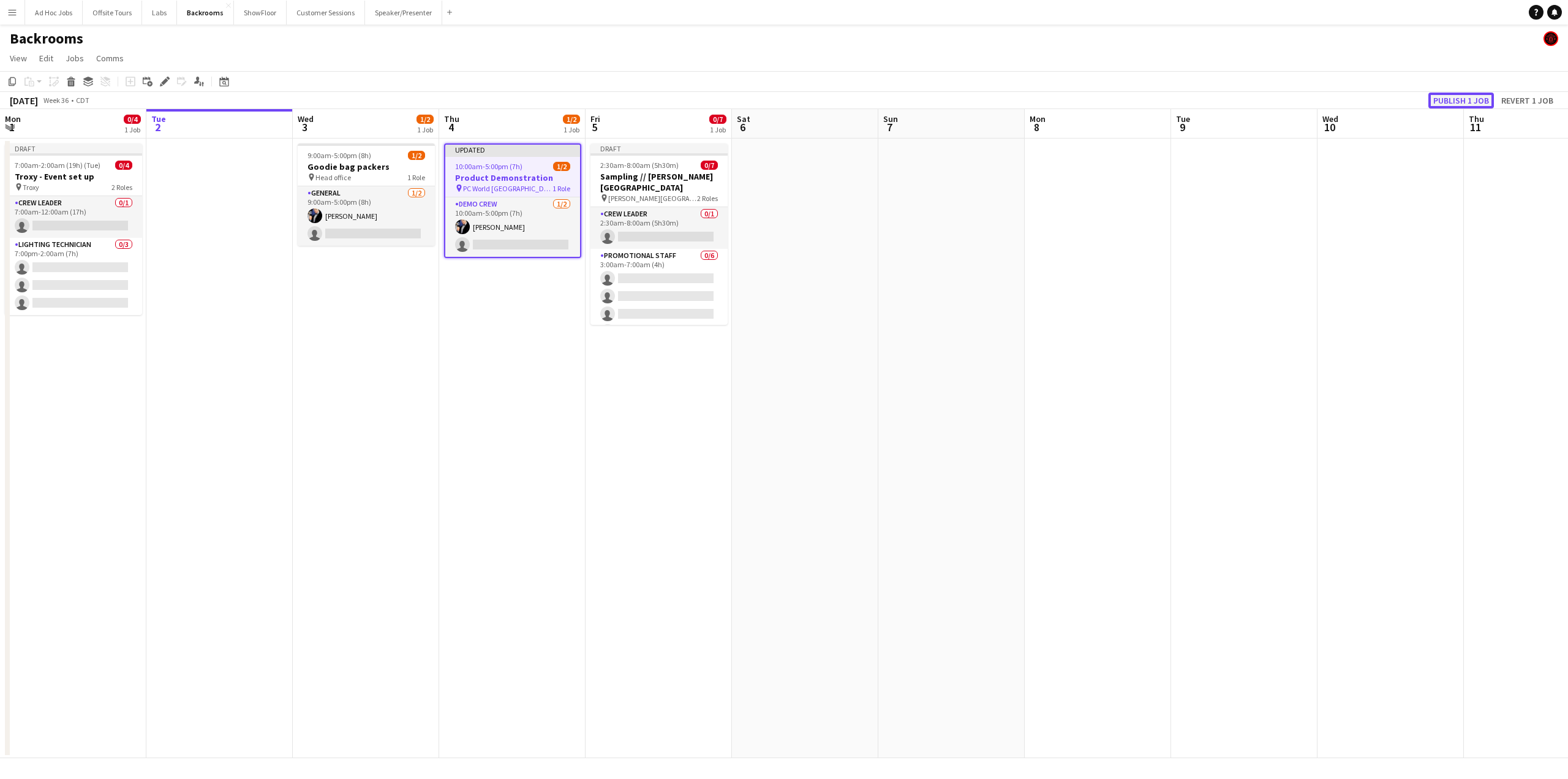
click at [1141, 97] on button "Publish 1 job" at bounding box center [1462, 100] width 66 height 16
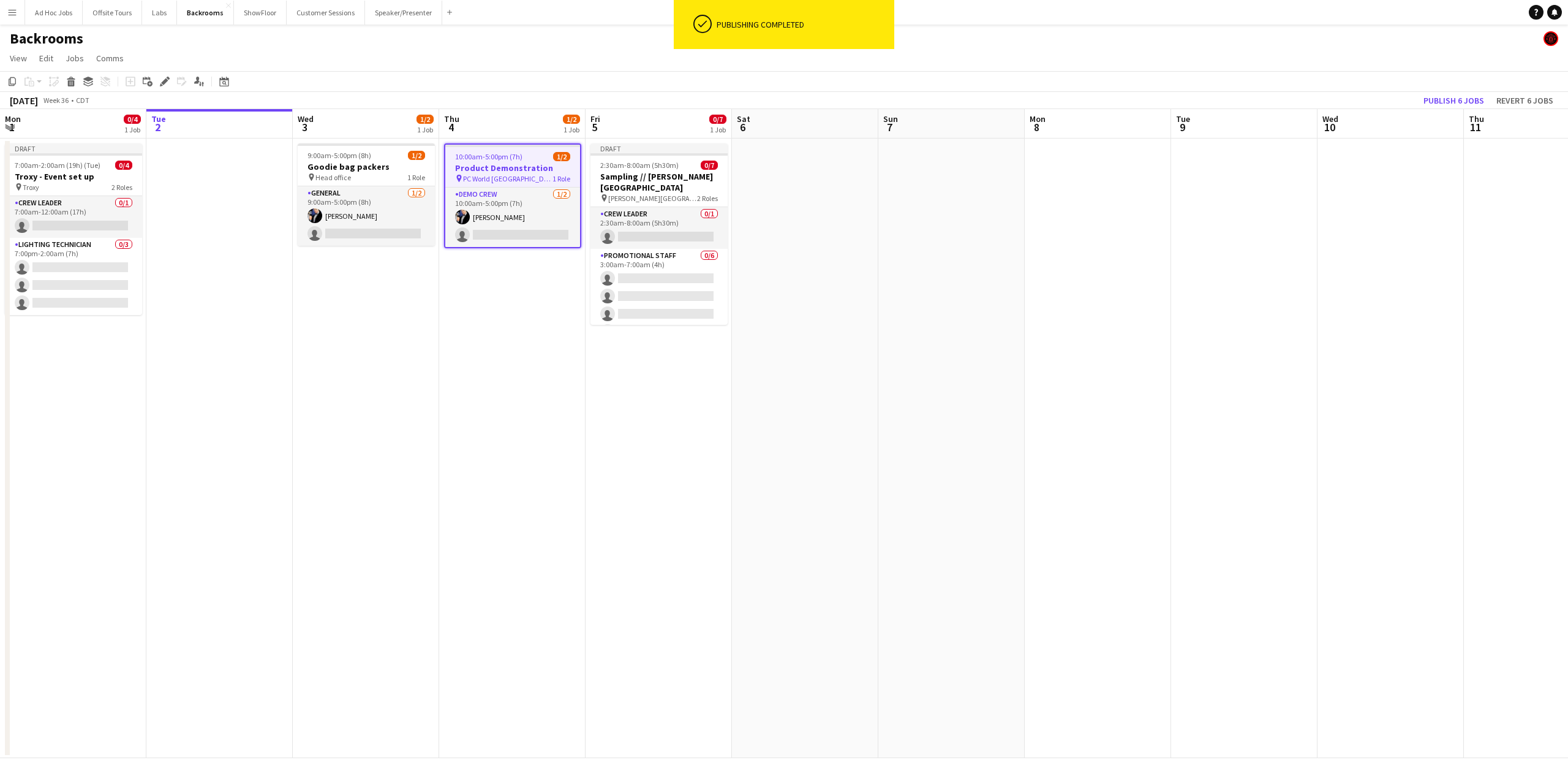
click at [522, 320] on app-date-cell "10:00am-5:00pm (7h) 1/2 Product Demonstration pin PC World Southampton 1 Role D…" at bounding box center [513, 448] width 146 height 620
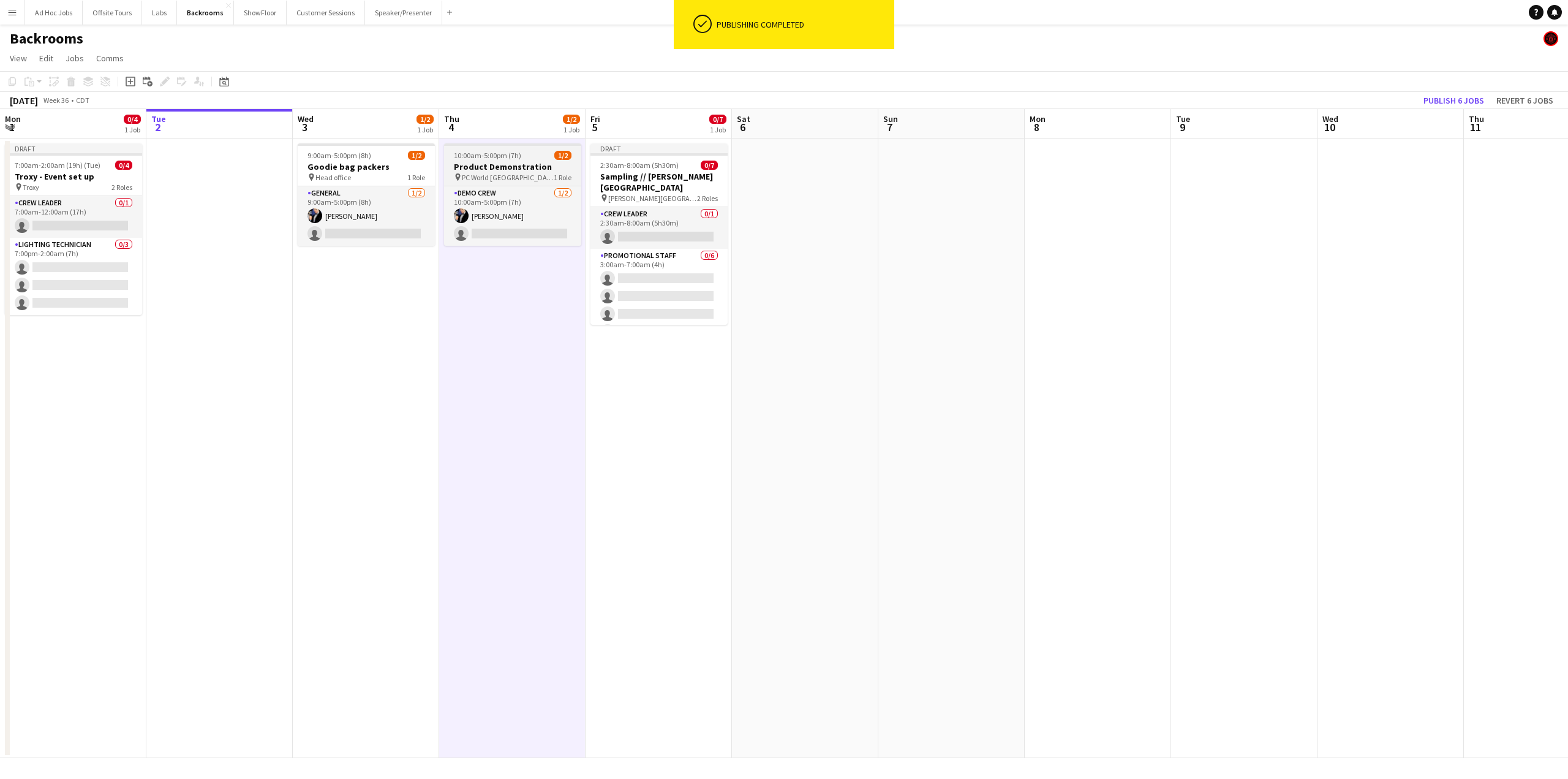
click at [482, 166] on h3 "Product Demonstration" at bounding box center [513, 166] width 137 height 11
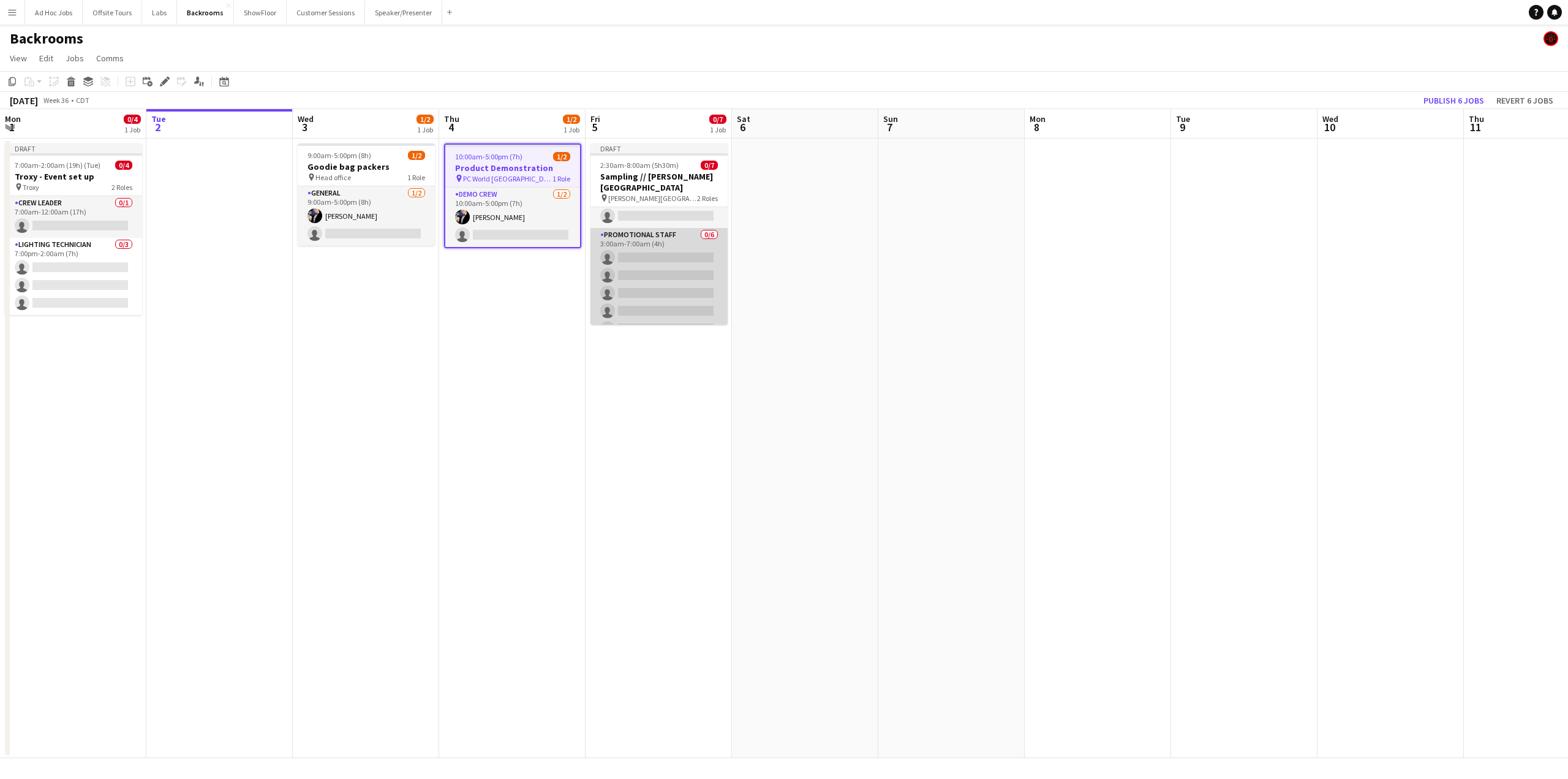
scroll to position [43, 0]
click at [505, 281] on app-date-cell "10:00am-5:00pm (7h) 1/2 Product Demonstration pin PC World Southampton 1 Role D…" at bounding box center [513, 448] width 146 height 620
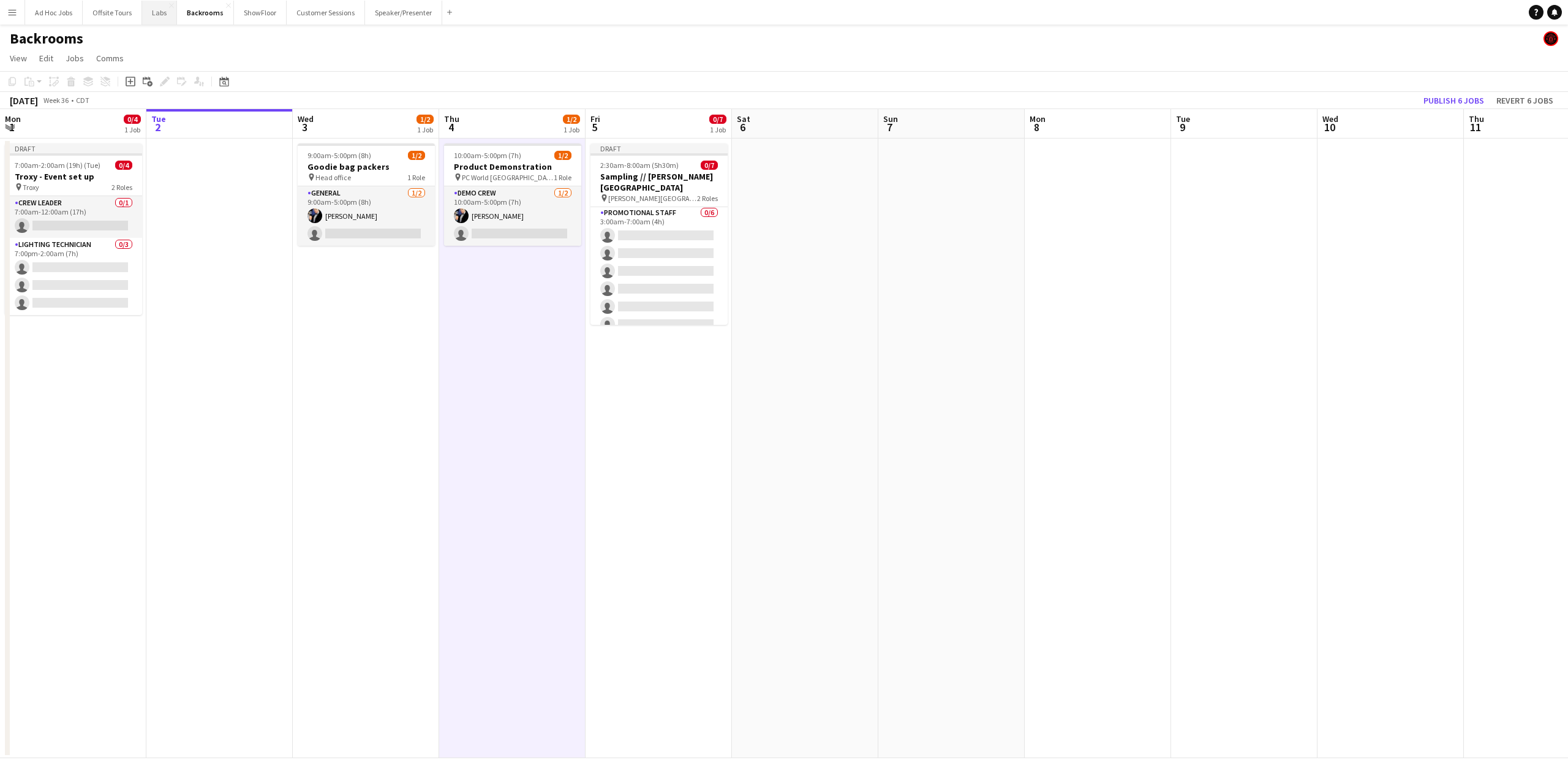
click at [152, 18] on button "Labs Close" at bounding box center [159, 13] width 35 height 24
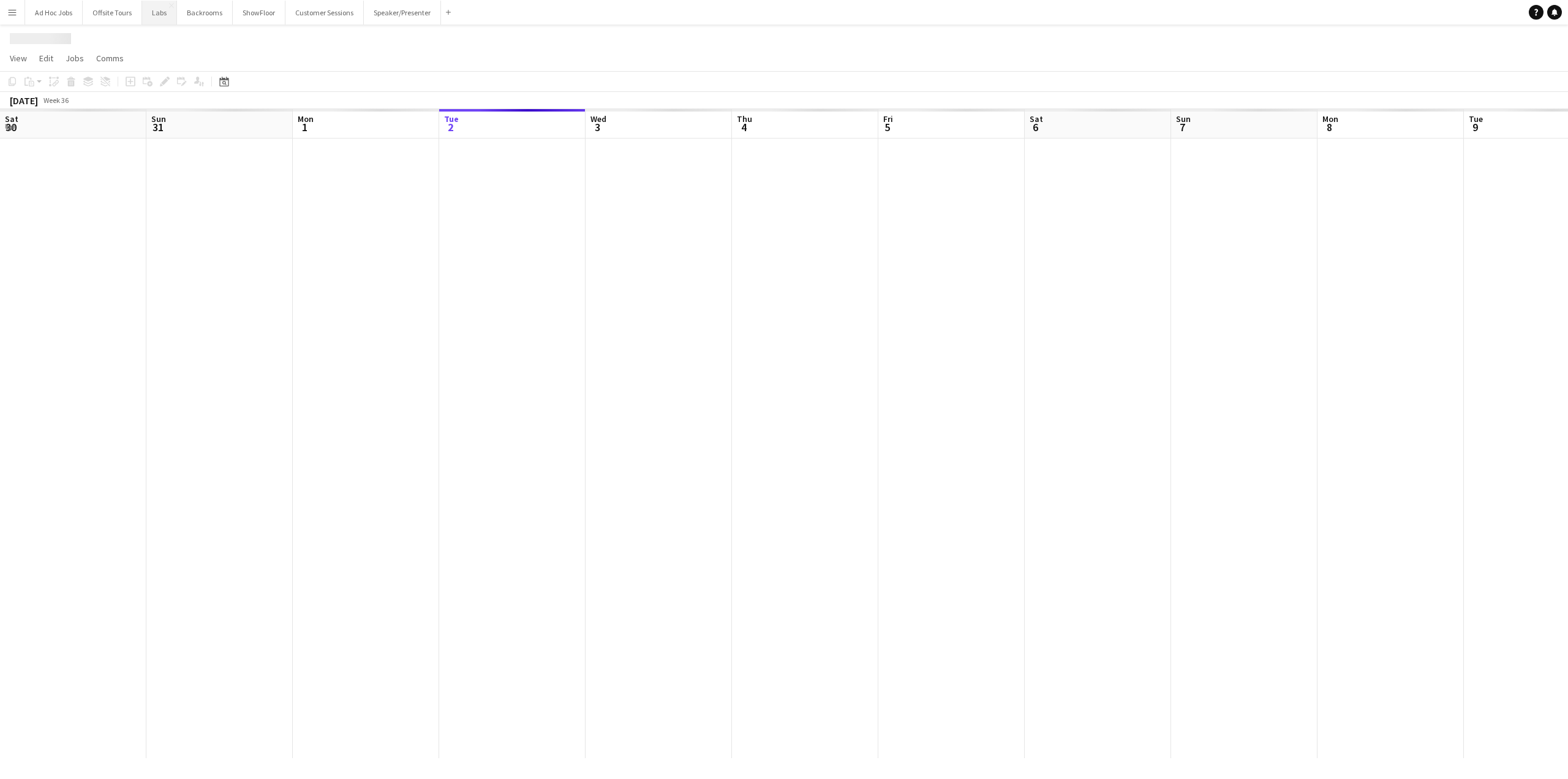
scroll to position [0, 293]
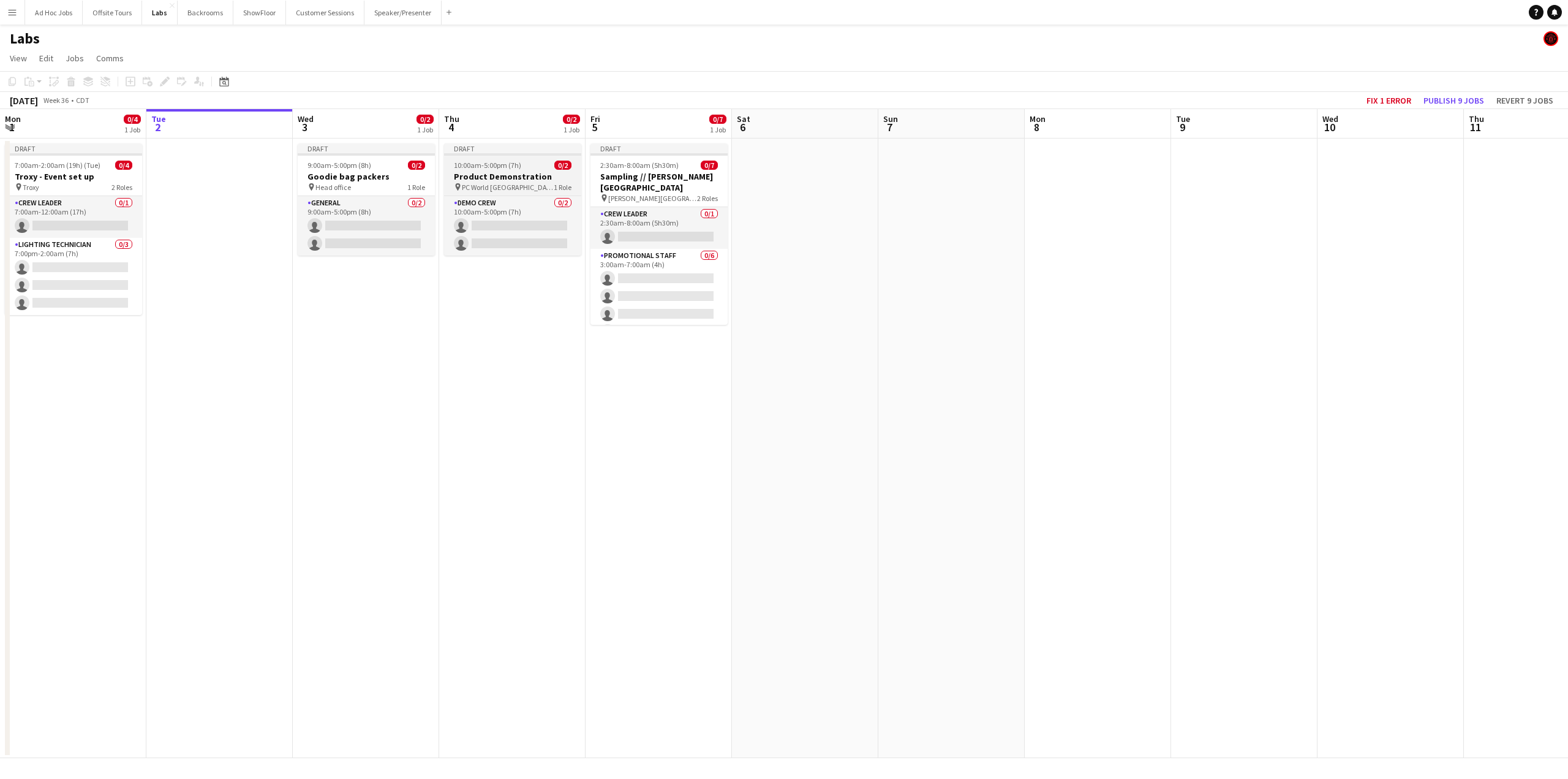
click at [509, 173] on h3 "Product Demonstration" at bounding box center [513, 177] width 137 height 11
click at [1141, 100] on button "Fix 1 error" at bounding box center [1399, 100] width 55 height 16
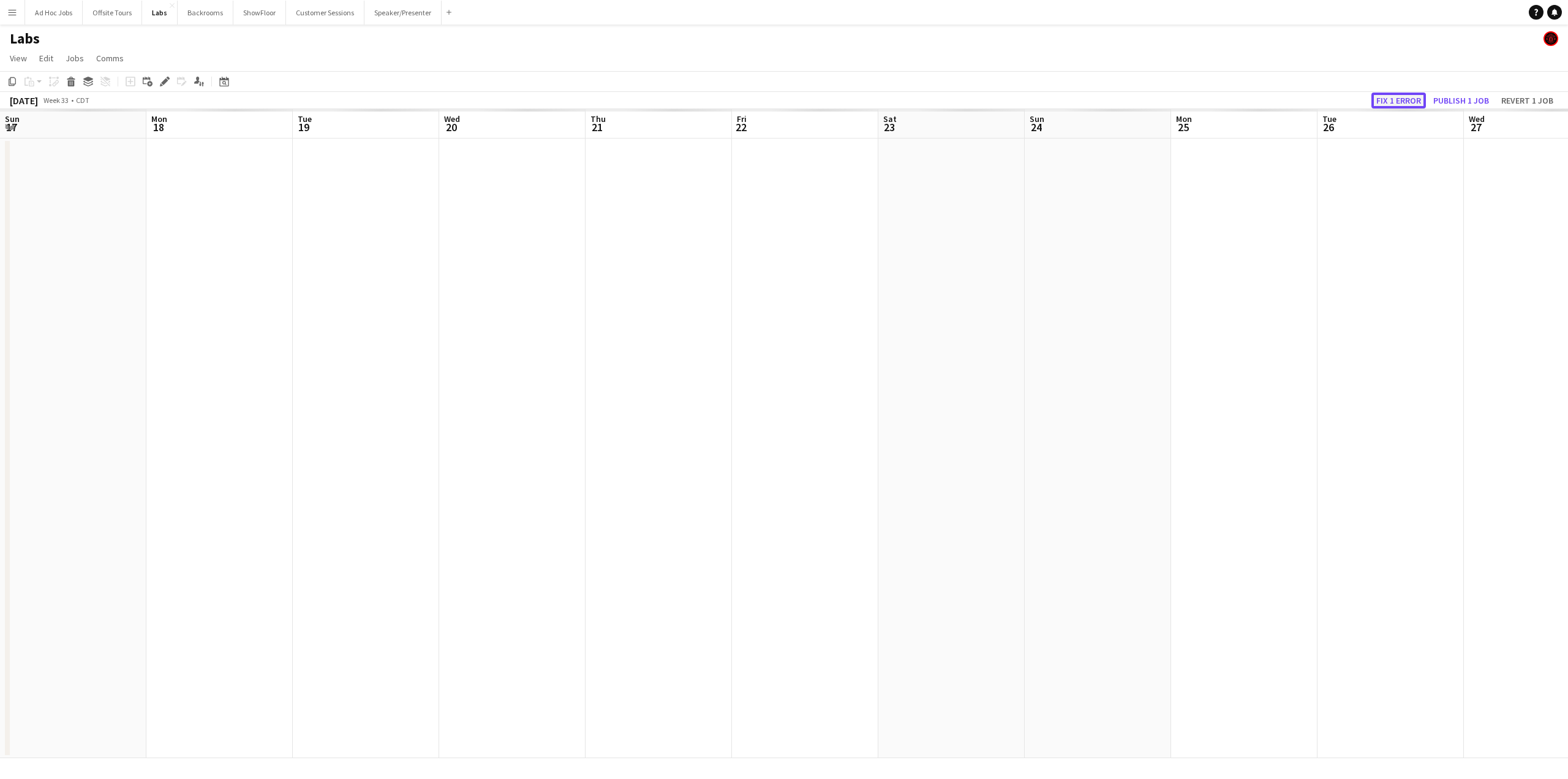
scroll to position [0, 421]
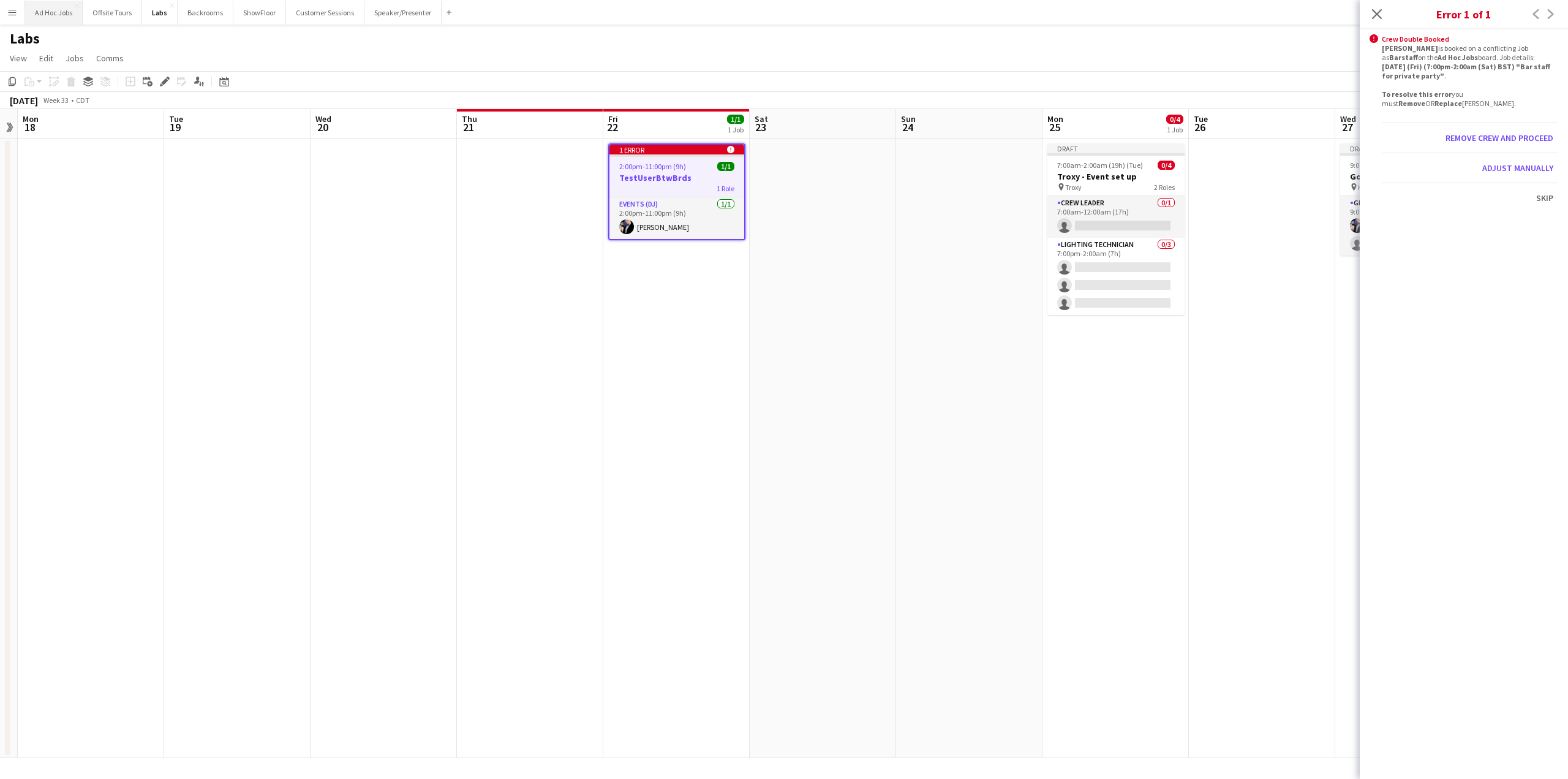
click at [43, 11] on button "Ad Hoc Jobs Close" at bounding box center [54, 13] width 58 height 24
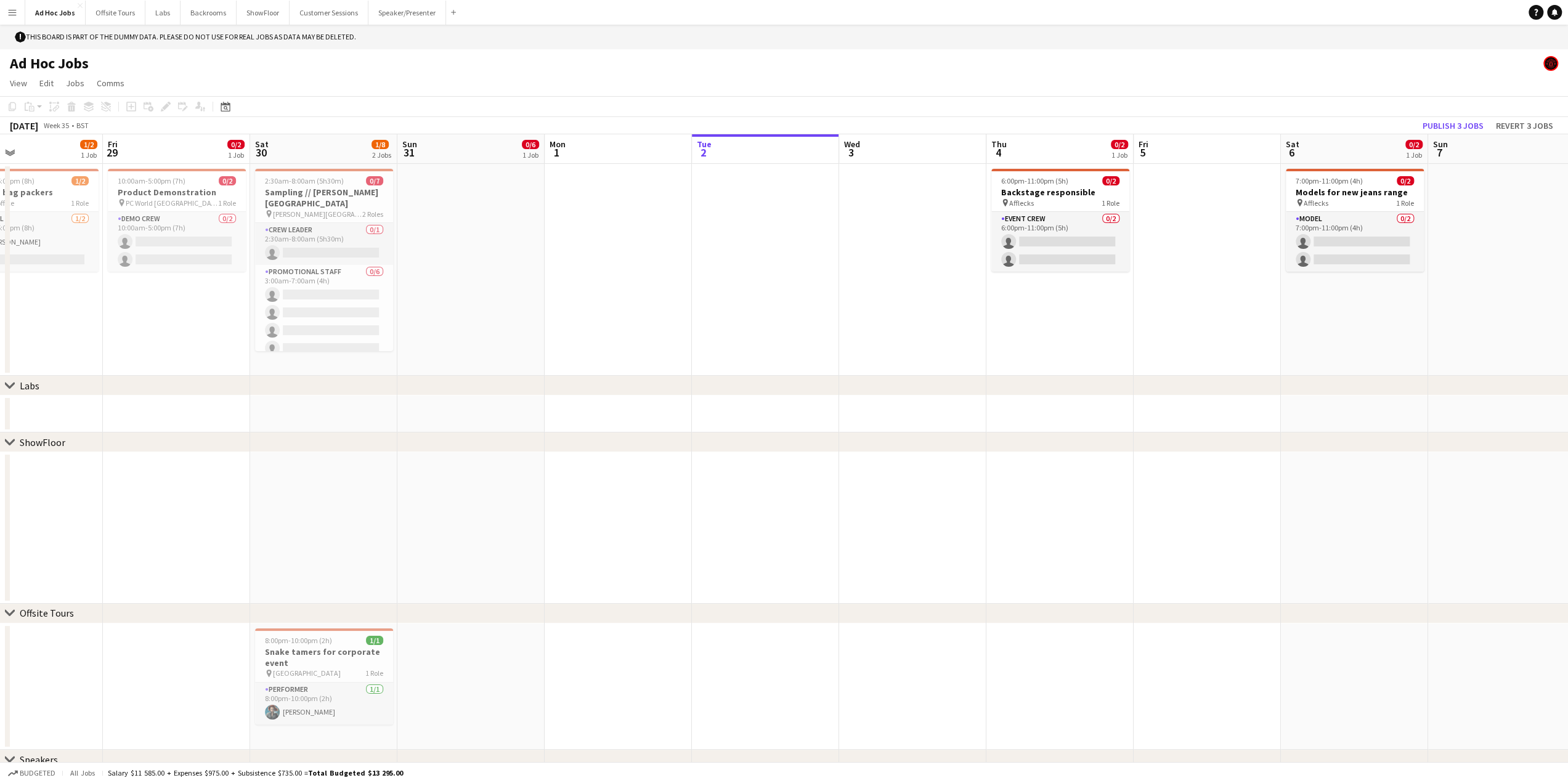
scroll to position [0, 327]
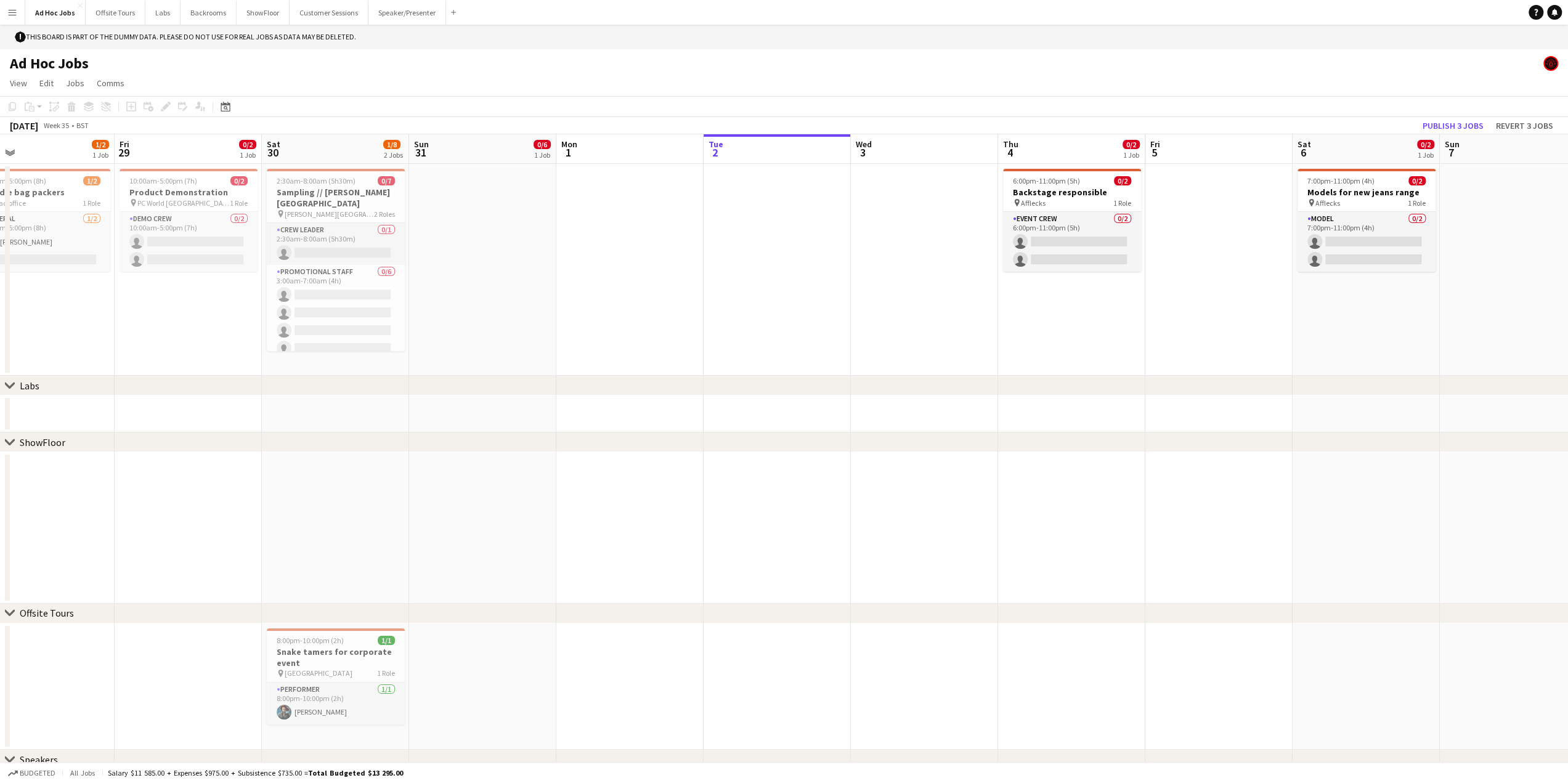
drag, startPoint x: 521, startPoint y: 557, endPoint x: 1077, endPoint y: 477, distance: 561.7
click at [1077, 477] on app-calendar-viewport "Tue 26 Wed 27 0/5 3 Jobs Thu 28 1/2 1 Job Fri 29 0/2 1 Job Sat 30 1/8 2 Jobs Su…" at bounding box center [784, 680] width 1568 height 1091
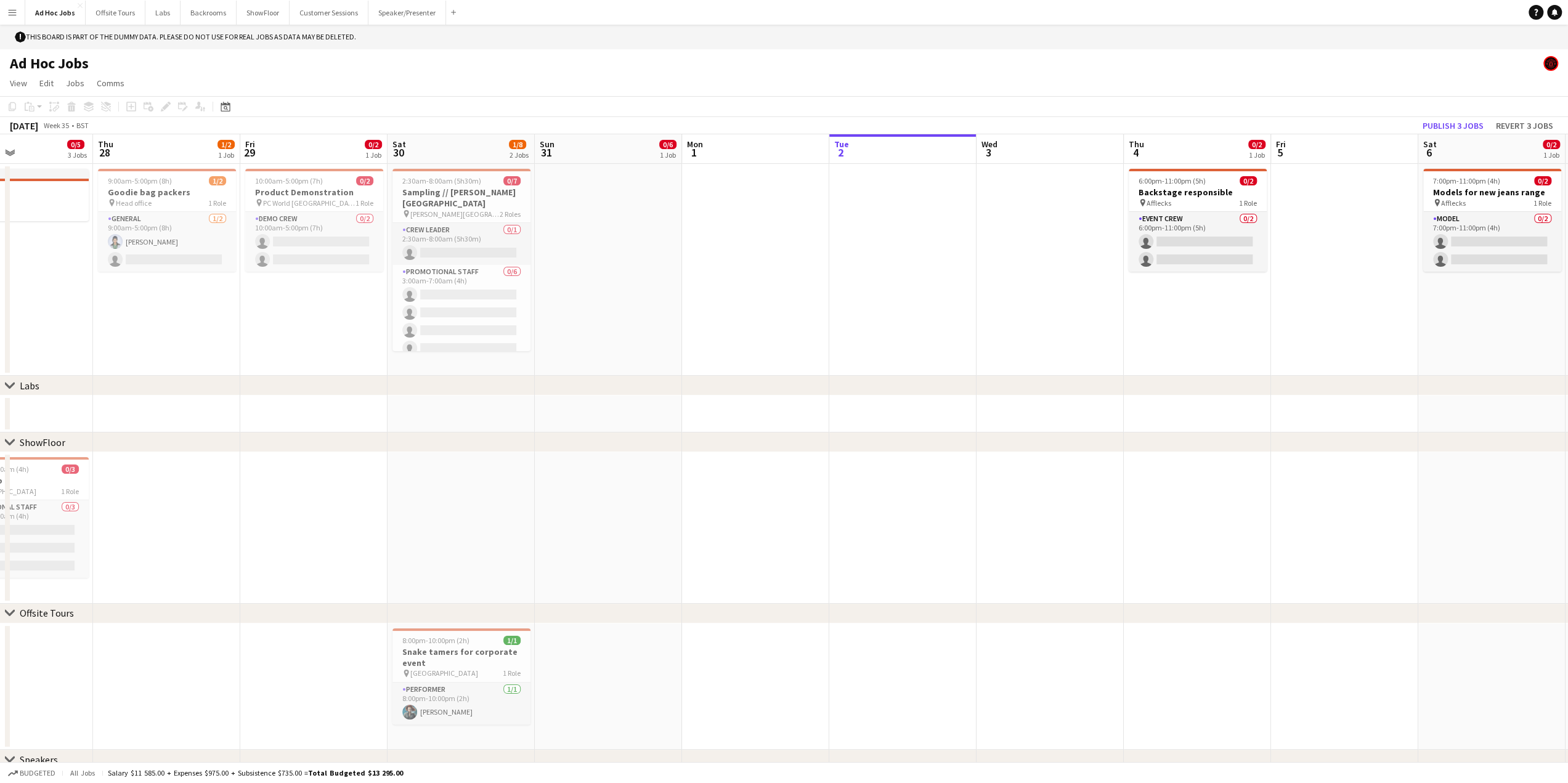
scroll to position [0, 348]
drag, startPoint x: 415, startPoint y: 533, endPoint x: 540, endPoint y: 511, distance: 126.9
click at [540, 511] on app-calendar-viewport "Mon 25 Tue 26 3/4 1 Job Wed 27 0/5 3 Jobs Thu 28 1/2 1 Job Fri 29 0/2 1 Job Sat…" at bounding box center [784, 680] width 1568 height 1091
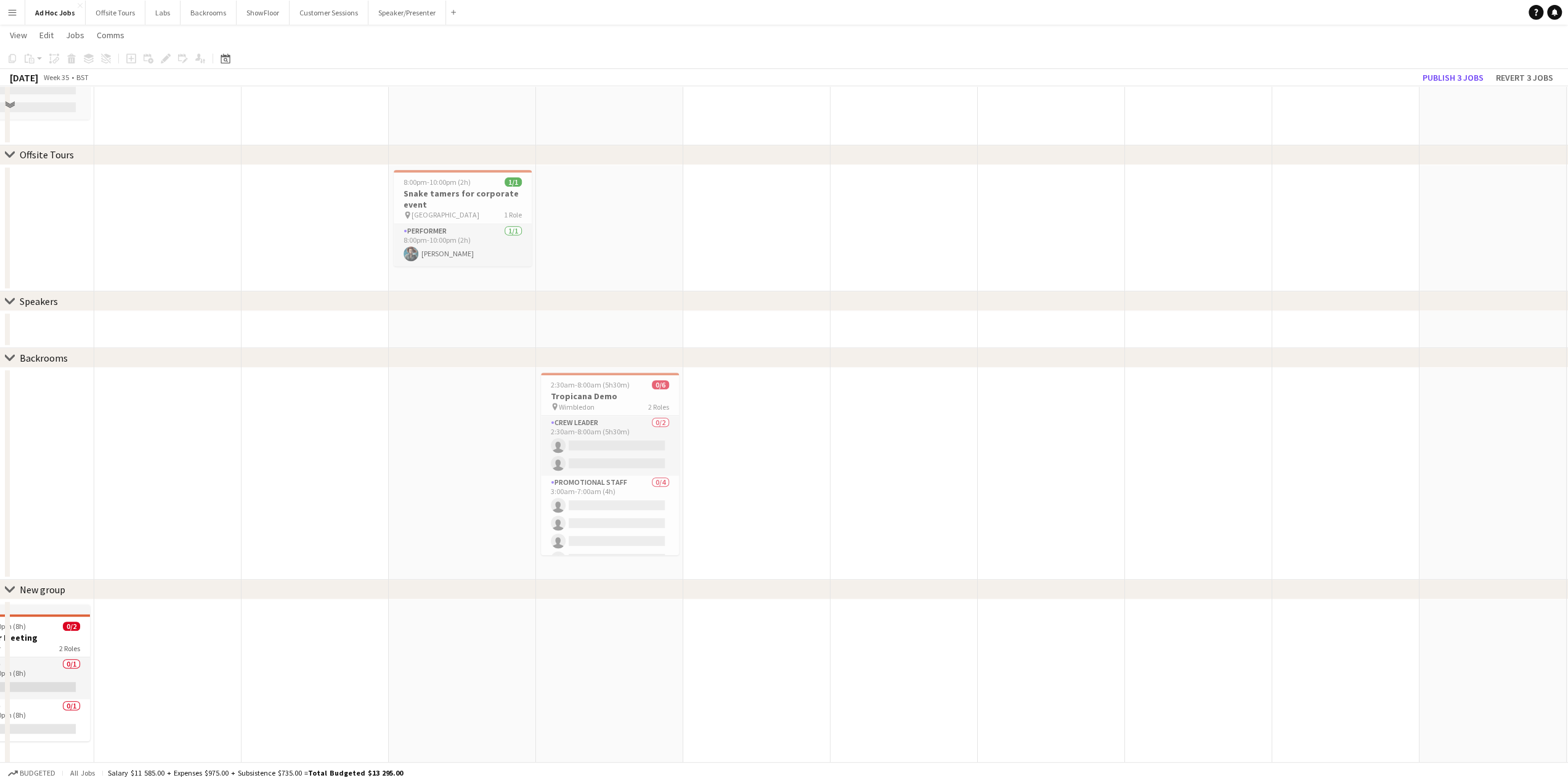
scroll to position [461, 0]
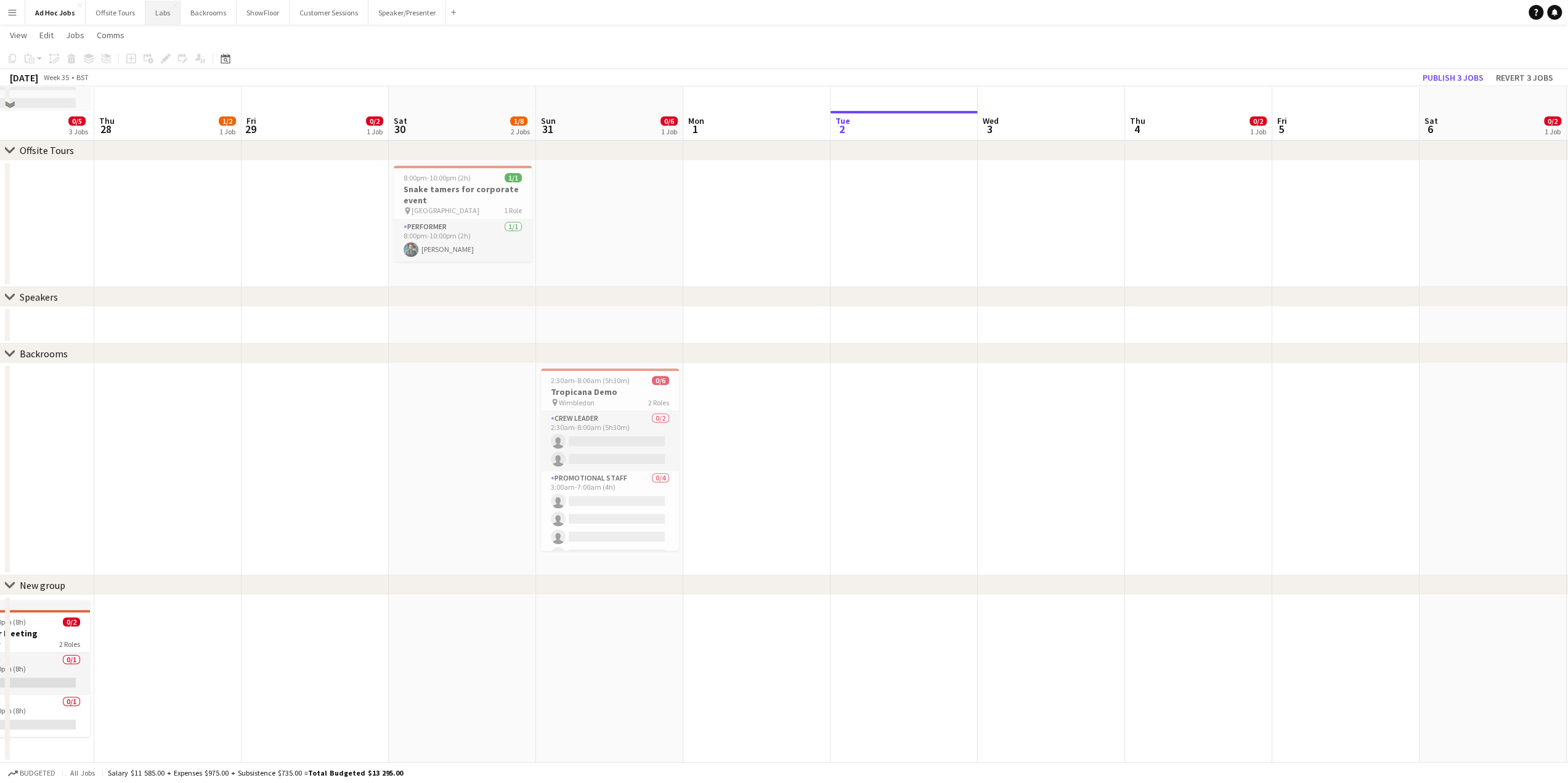
click at [154, 15] on button "Labs Close" at bounding box center [162, 13] width 35 height 24
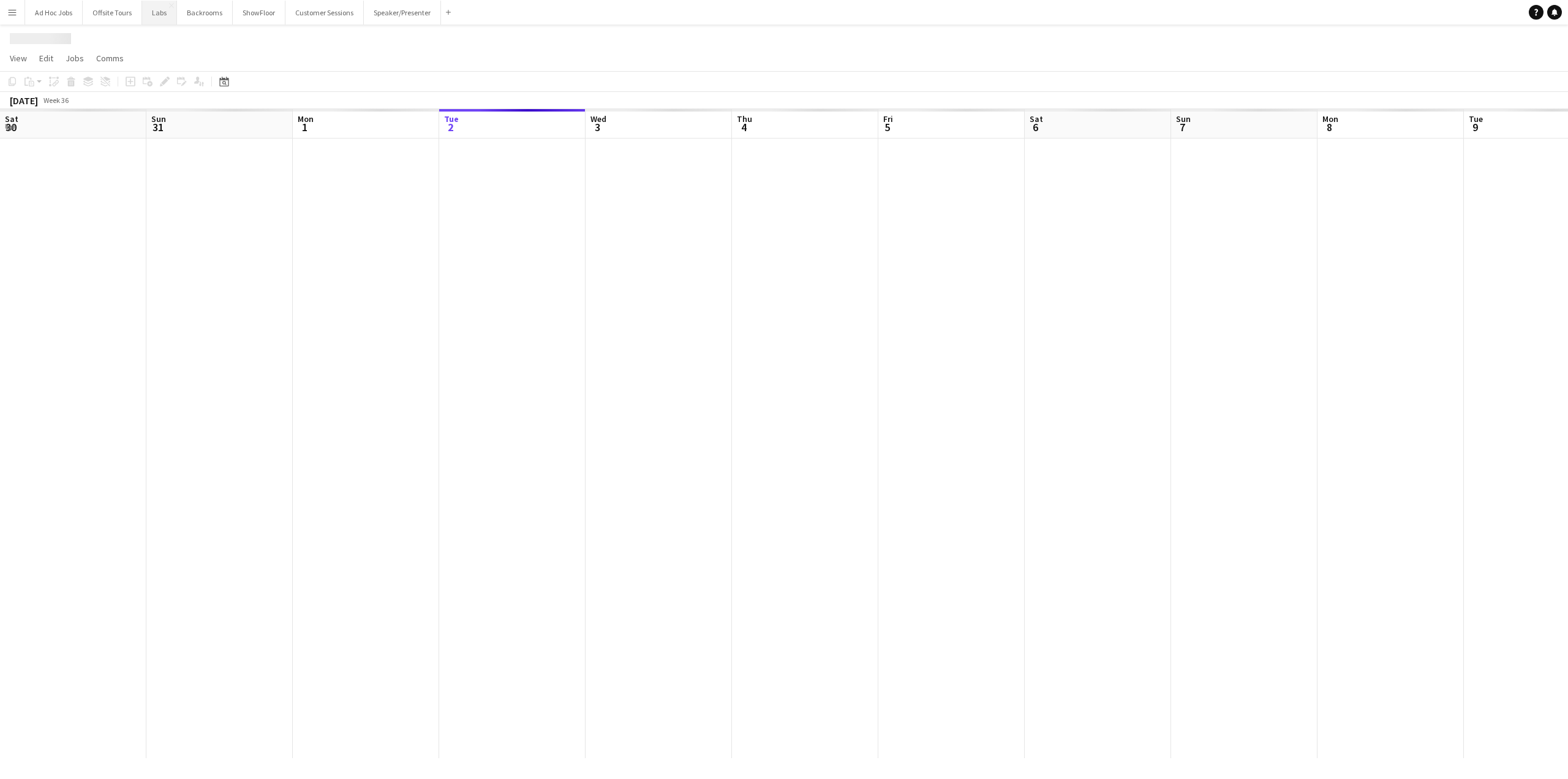
scroll to position [0, 293]
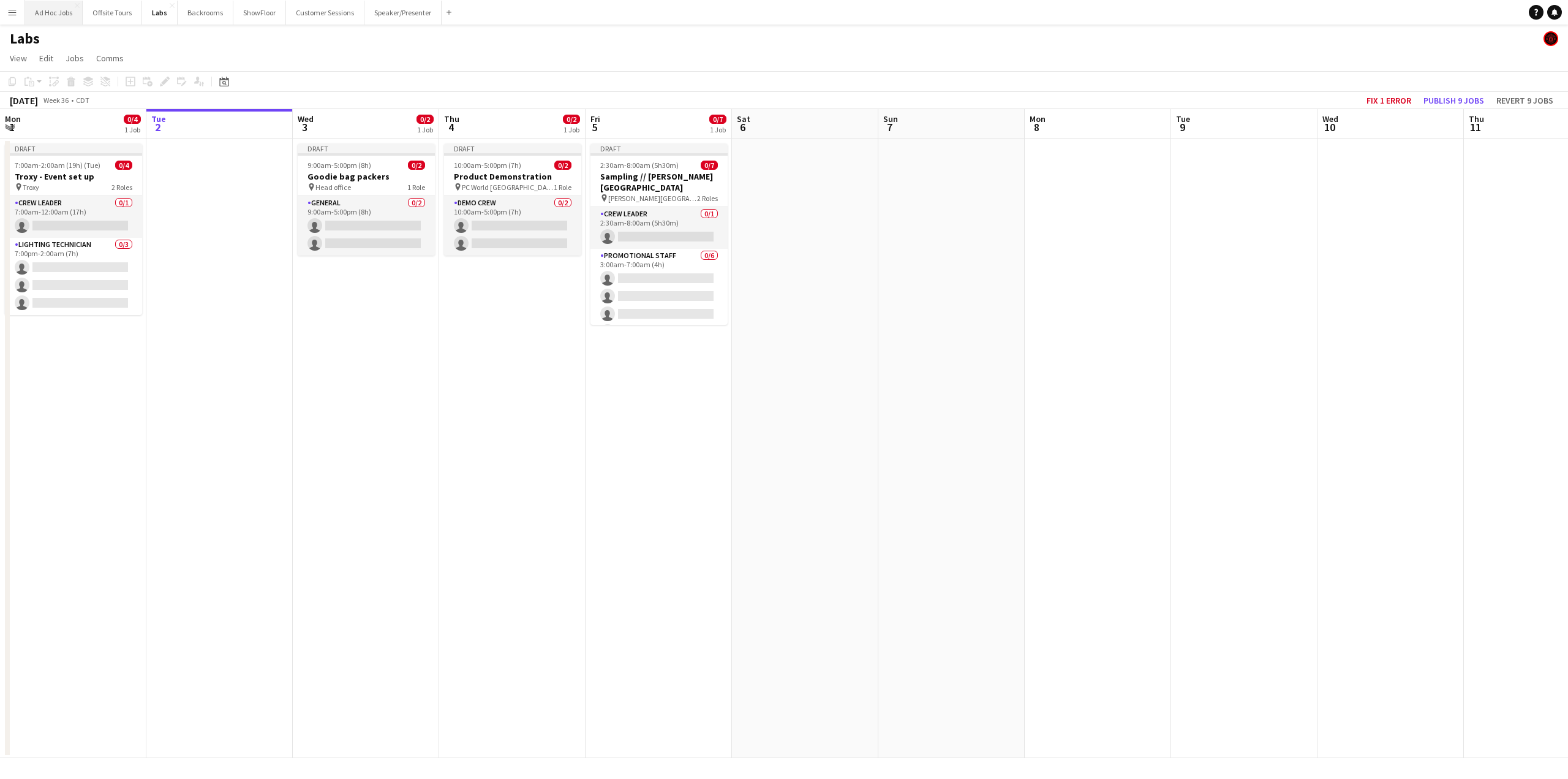
click at [66, 7] on button "Ad Hoc Jobs Close" at bounding box center [54, 13] width 58 height 24
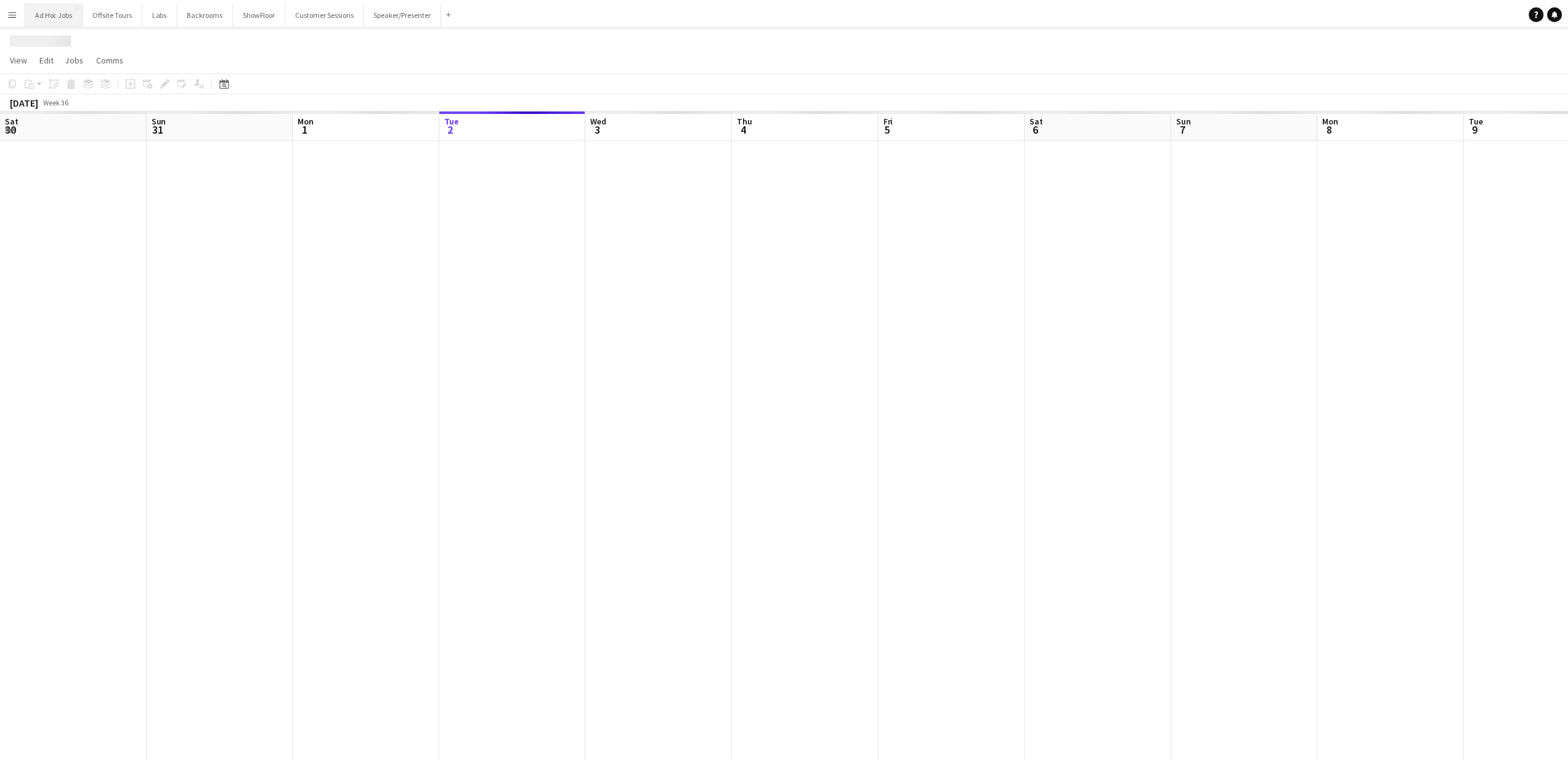
scroll to position [0, 294]
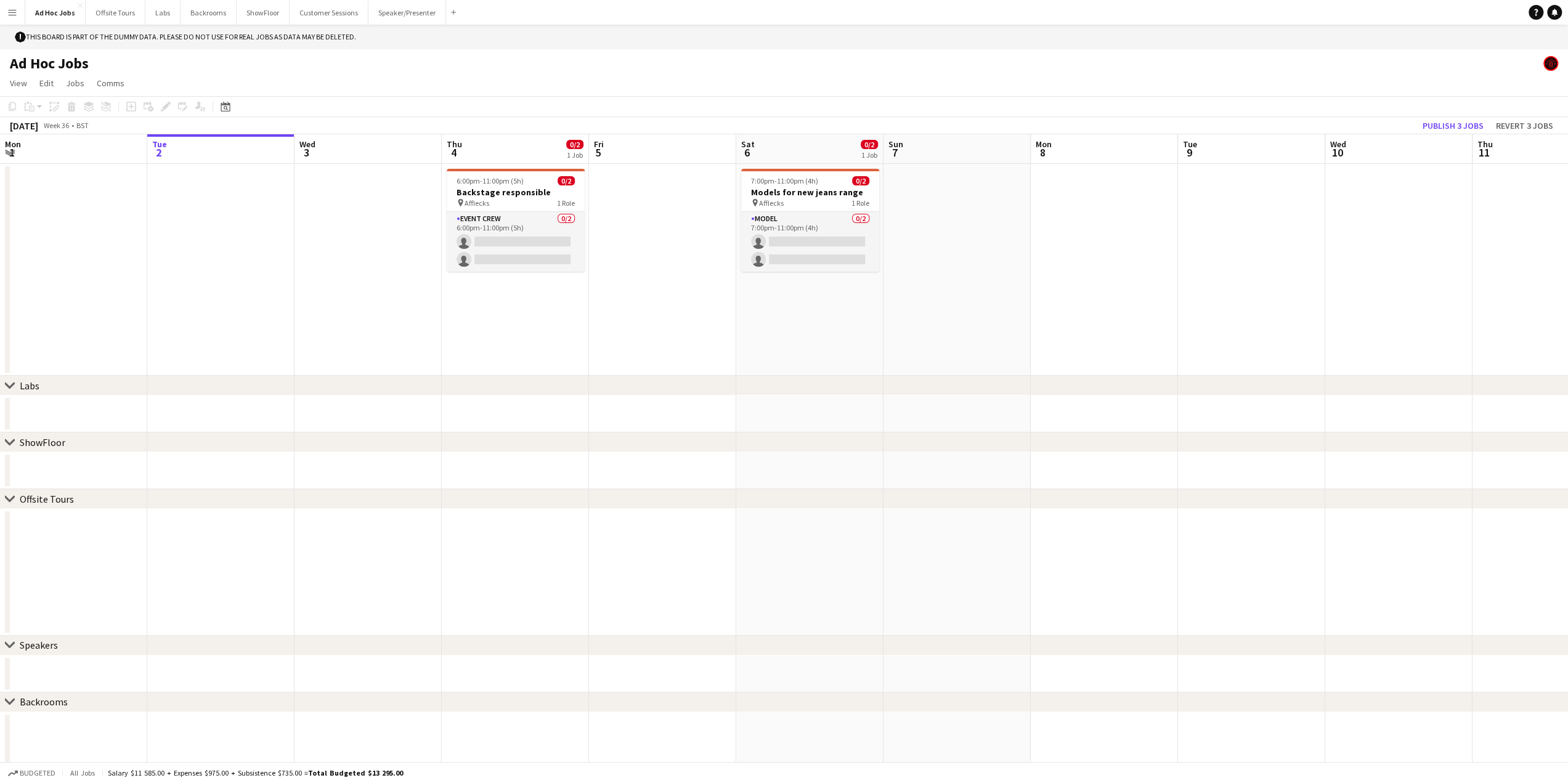
click at [649, 190] on app-date-cell at bounding box center [663, 270] width 147 height 212
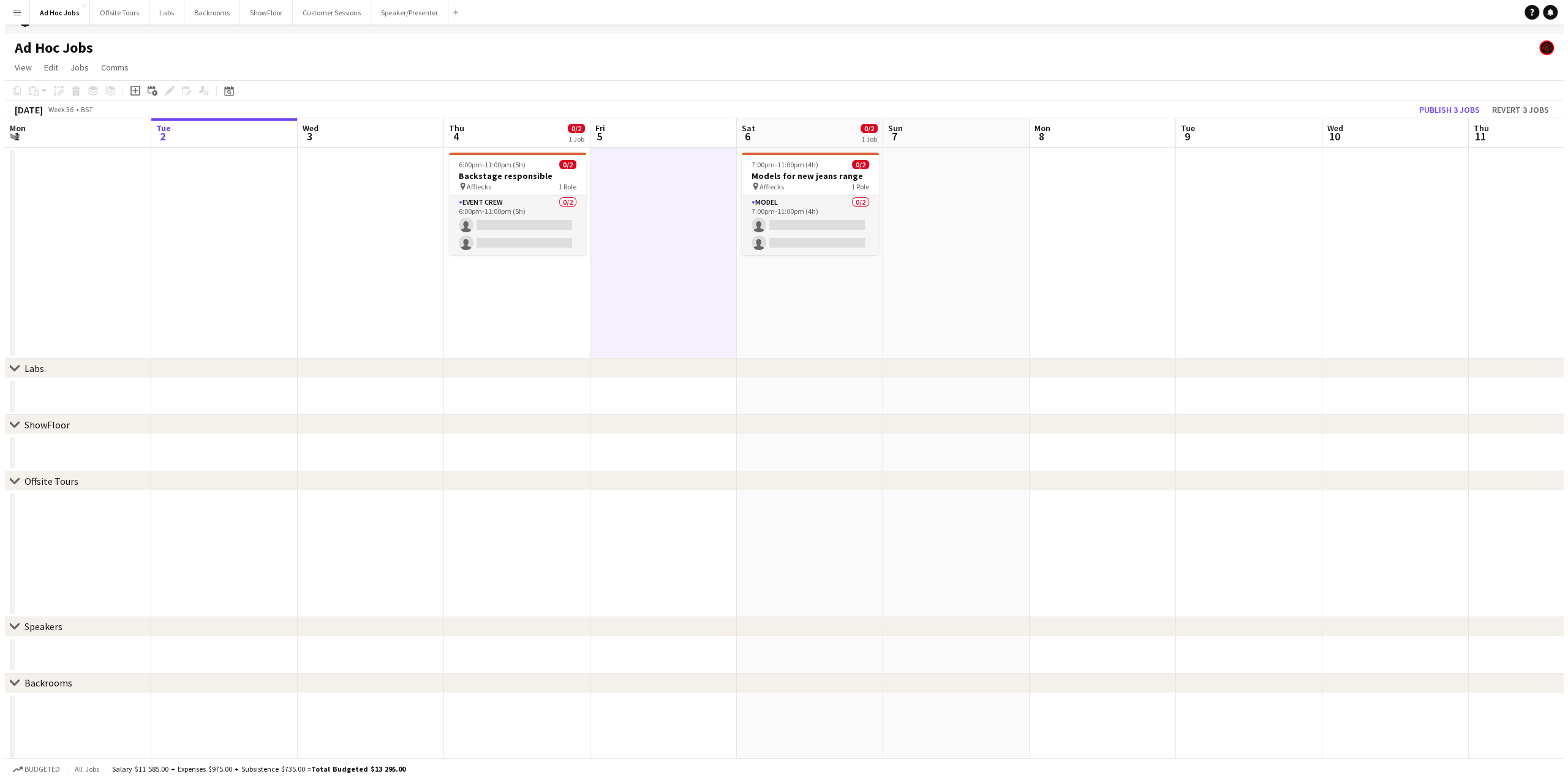
scroll to position [0, 0]
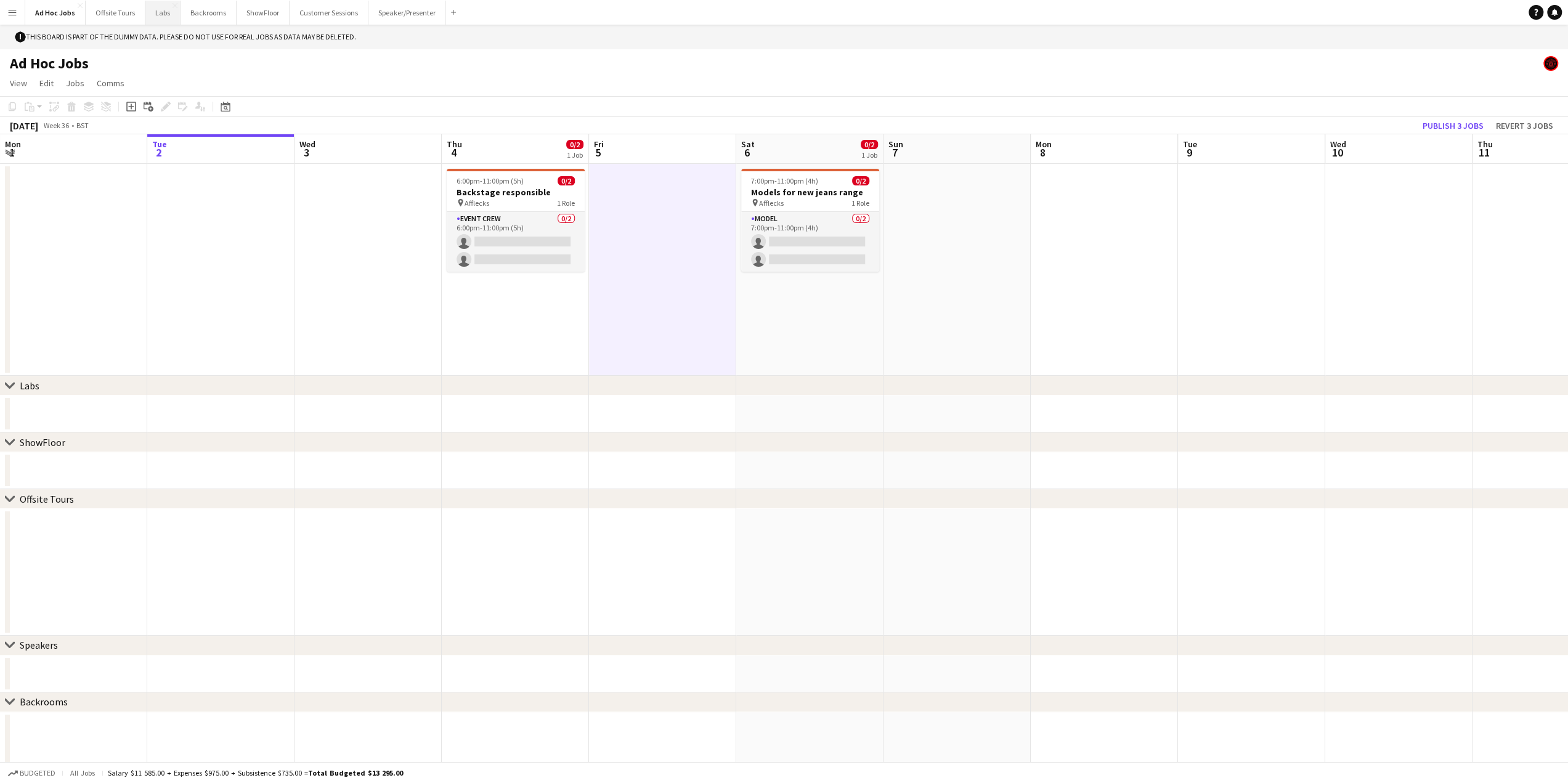
click at [153, 9] on button "Labs Close" at bounding box center [162, 13] width 35 height 24
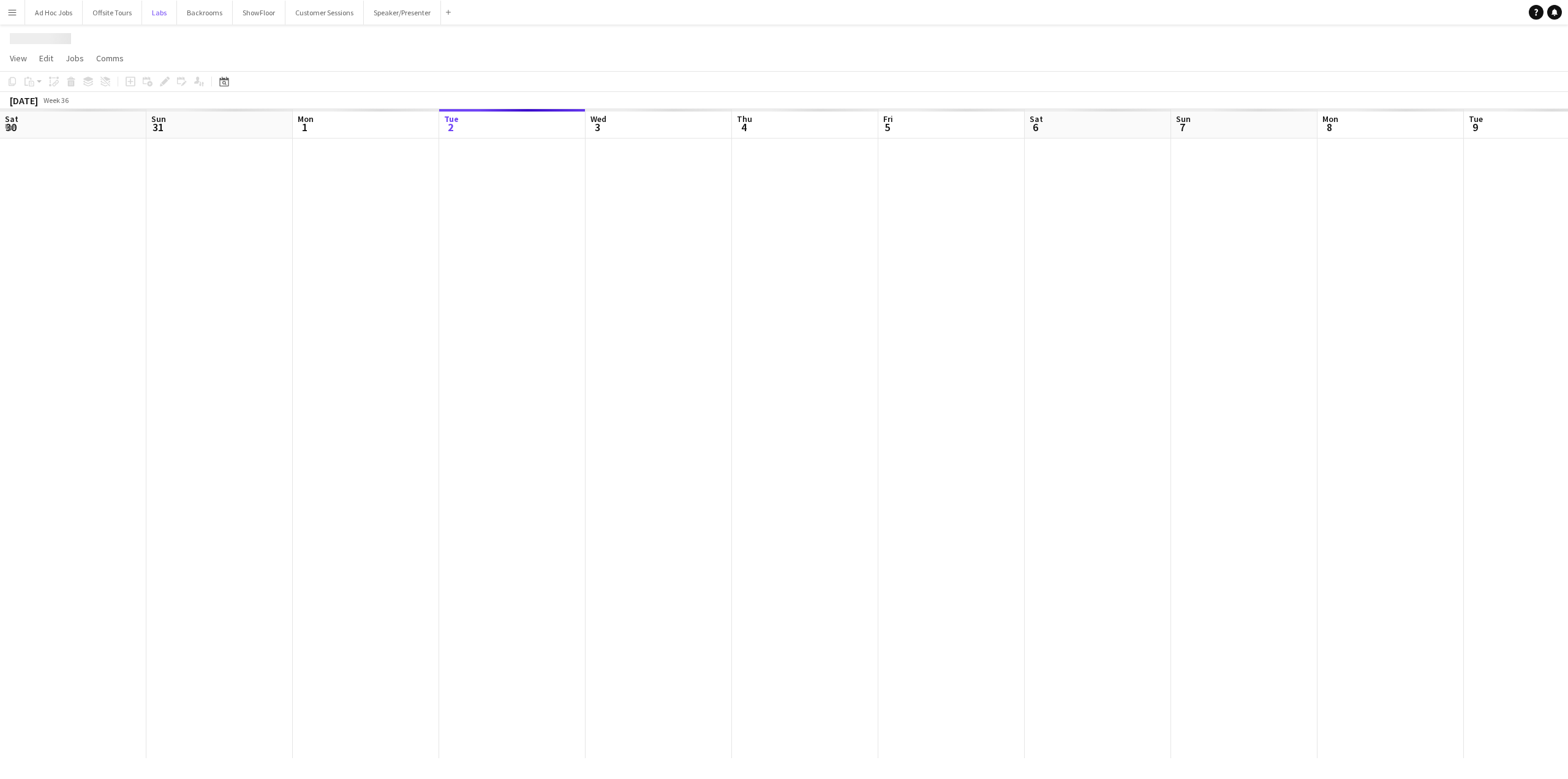
scroll to position [0, 293]
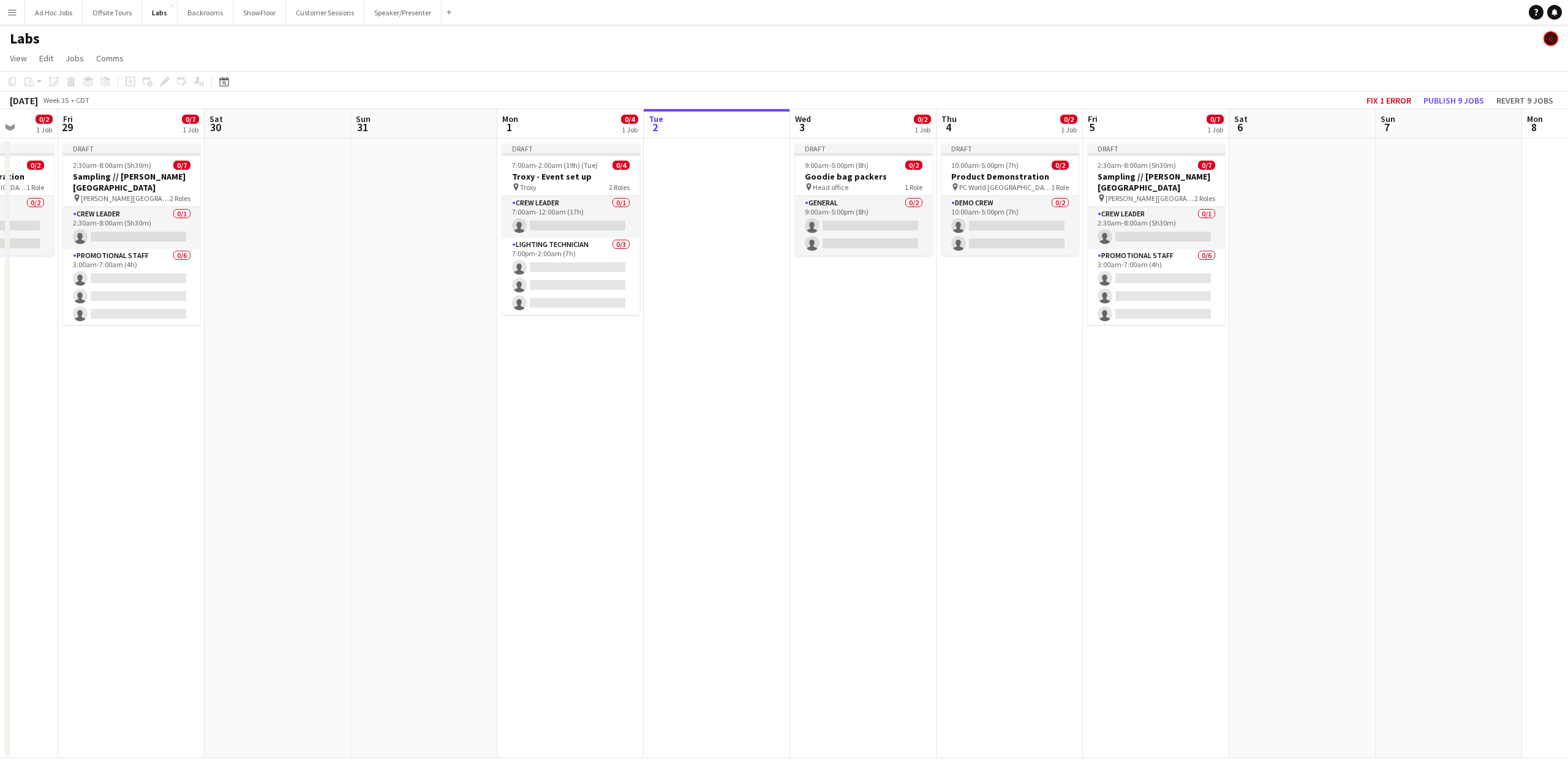
drag, startPoint x: 575, startPoint y: 393, endPoint x: 1055, endPoint y: 391, distance: 480.0
click at [1055, 391] on app-calendar-viewport "Tue 26 Wed 27 1/2 1 Job Thu 28 0/2 1 Job Fri 29 0/7 1 Job Sat 30 Sun 31 Mon 1 0…" at bounding box center [784, 433] width 1568 height 649
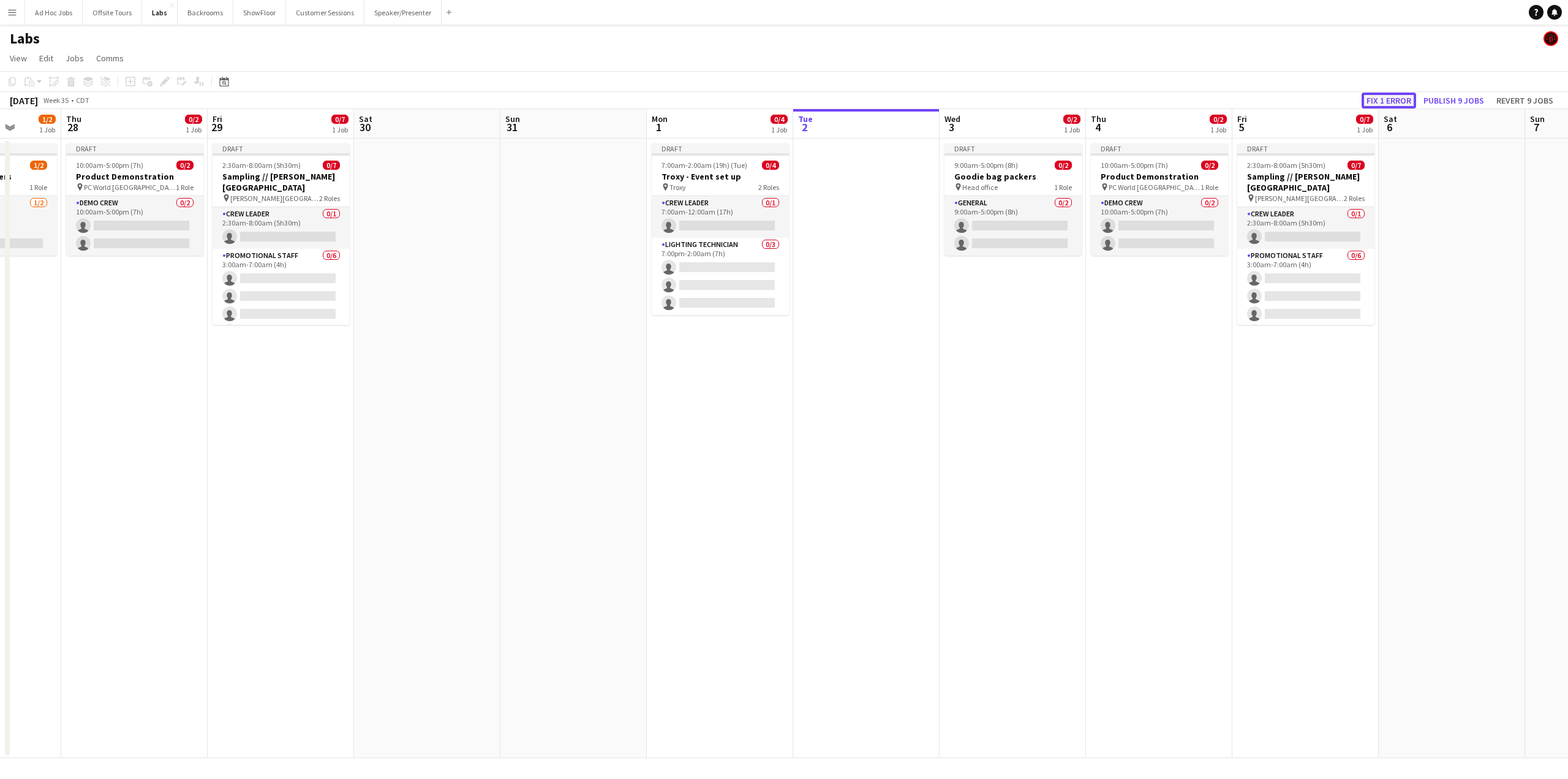
click at [1141, 95] on button "Fix 1 error" at bounding box center [1389, 100] width 55 height 16
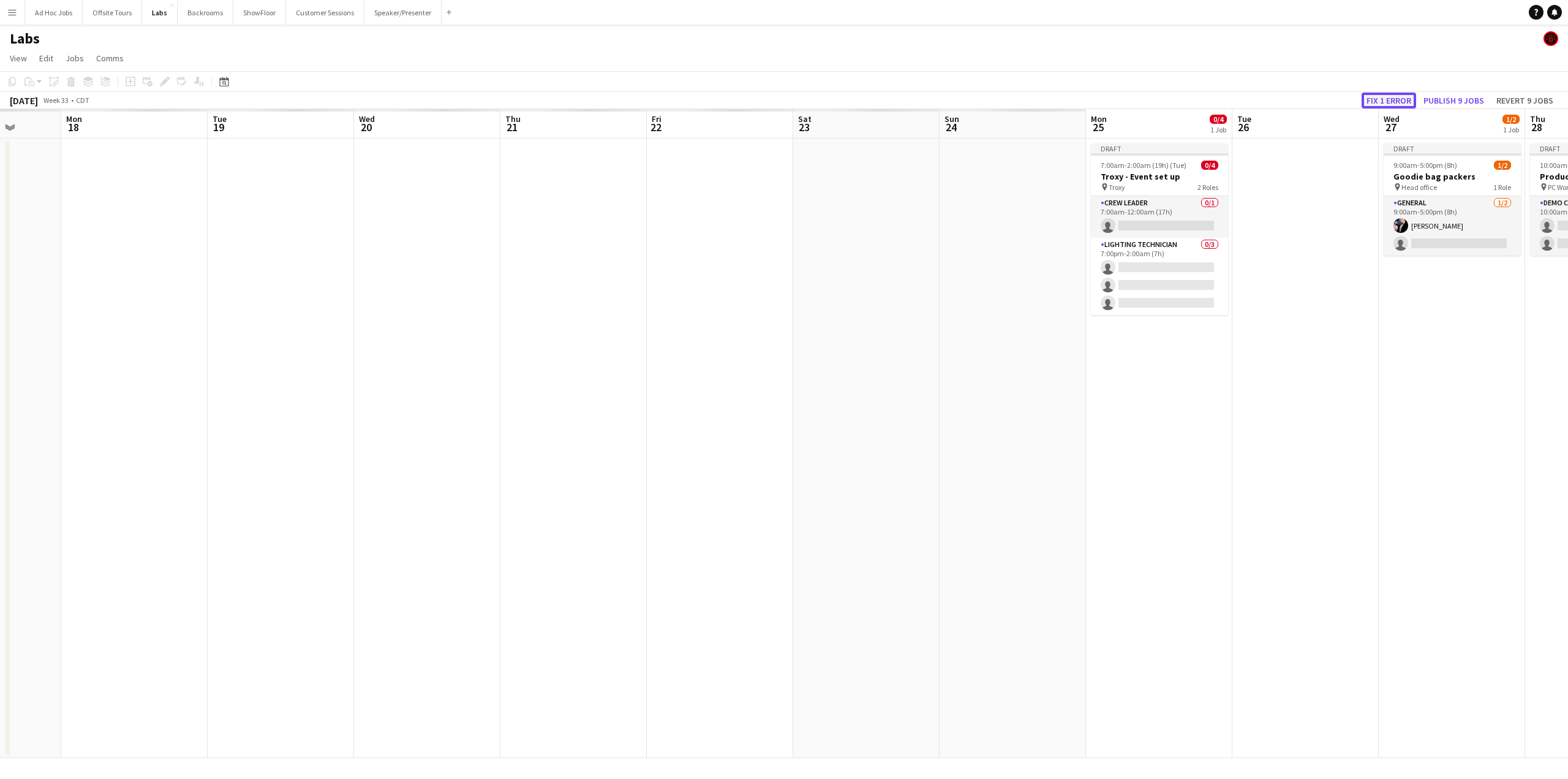
scroll to position [0, 421]
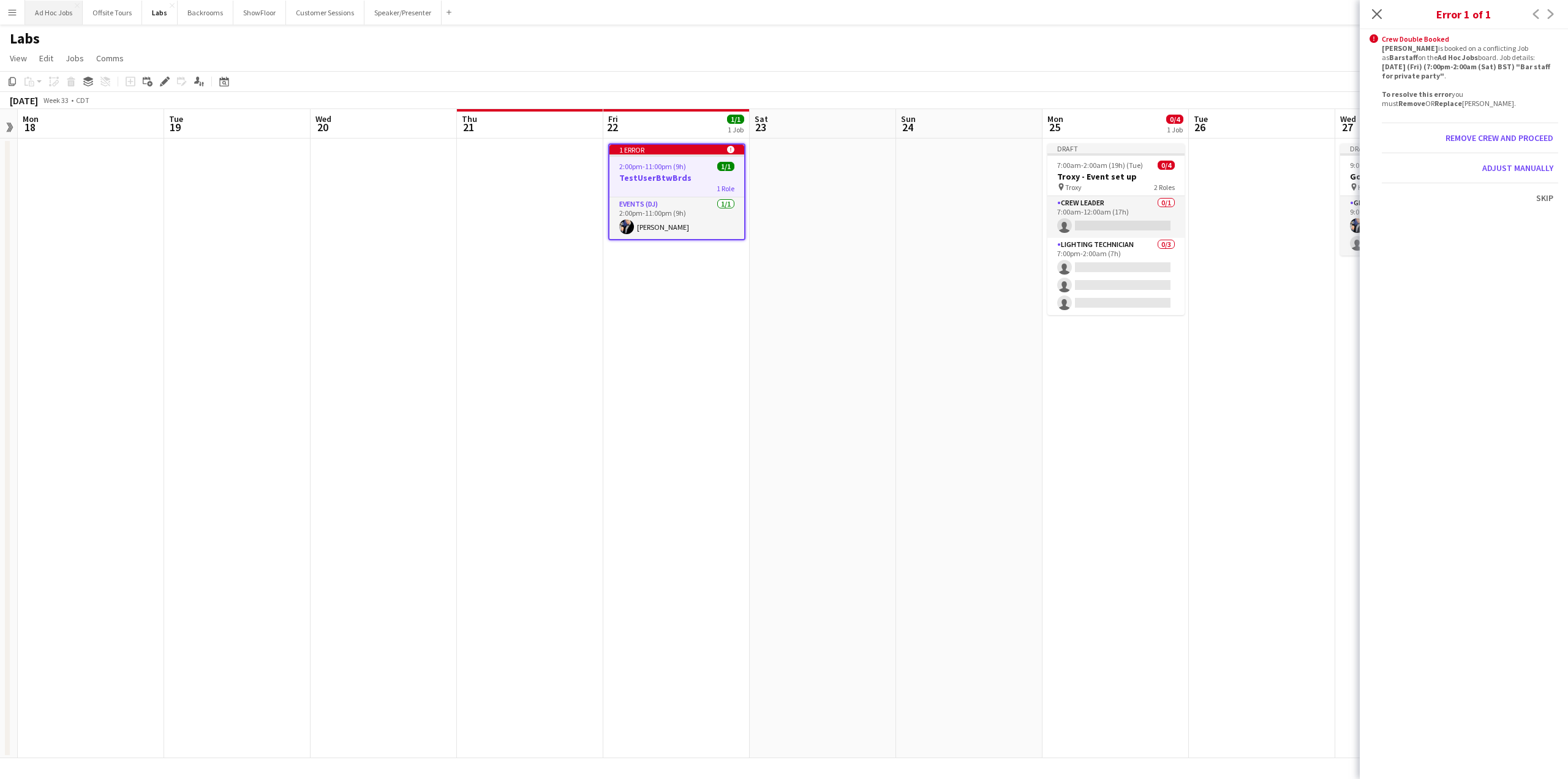
click at [55, 15] on button "Ad Hoc Jobs Close" at bounding box center [54, 13] width 58 height 24
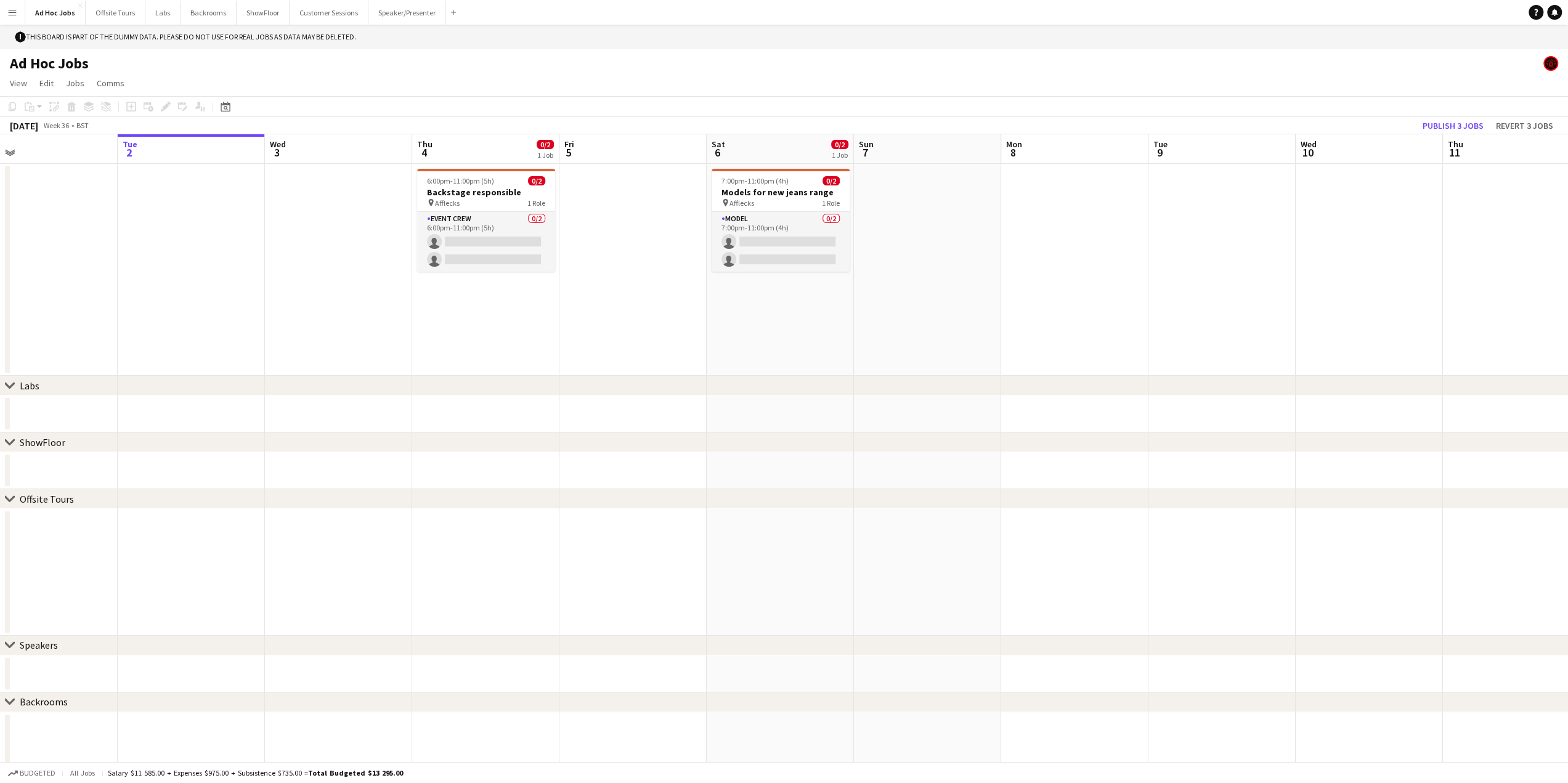
drag, startPoint x: 356, startPoint y: 348, endPoint x: 1031, endPoint y: 294, distance: 677.2
click at [997, 306] on app-calendar-viewport "Sat 30 1/8 2 Jobs Sun 31 0/6 1 Job Mon 1 Tue 2 Wed 3 Thu 4 0/2 1 Job Fri 5 Sat …" at bounding box center [784, 557] width 1568 height 846
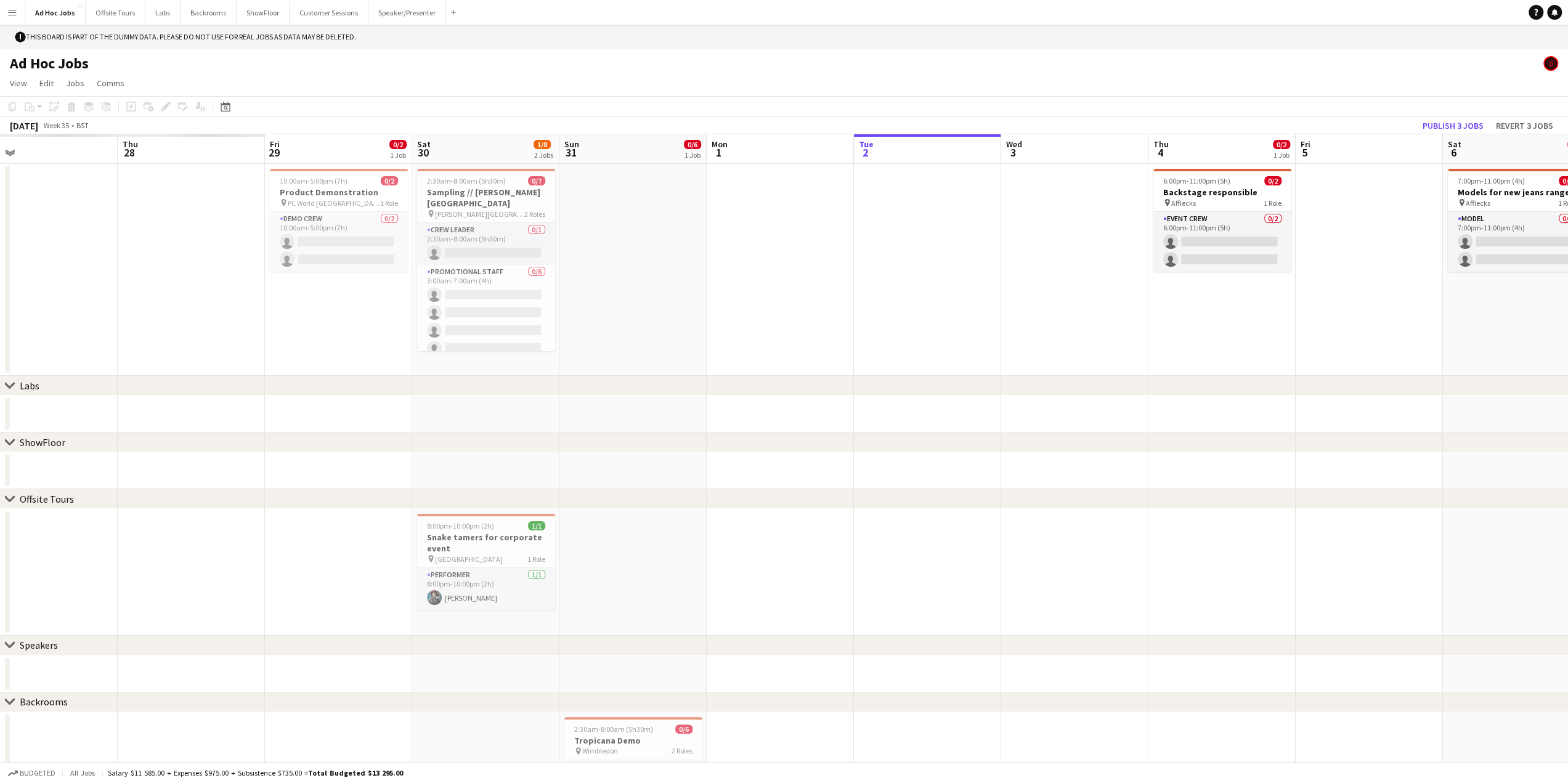
scroll to position [0, 382]
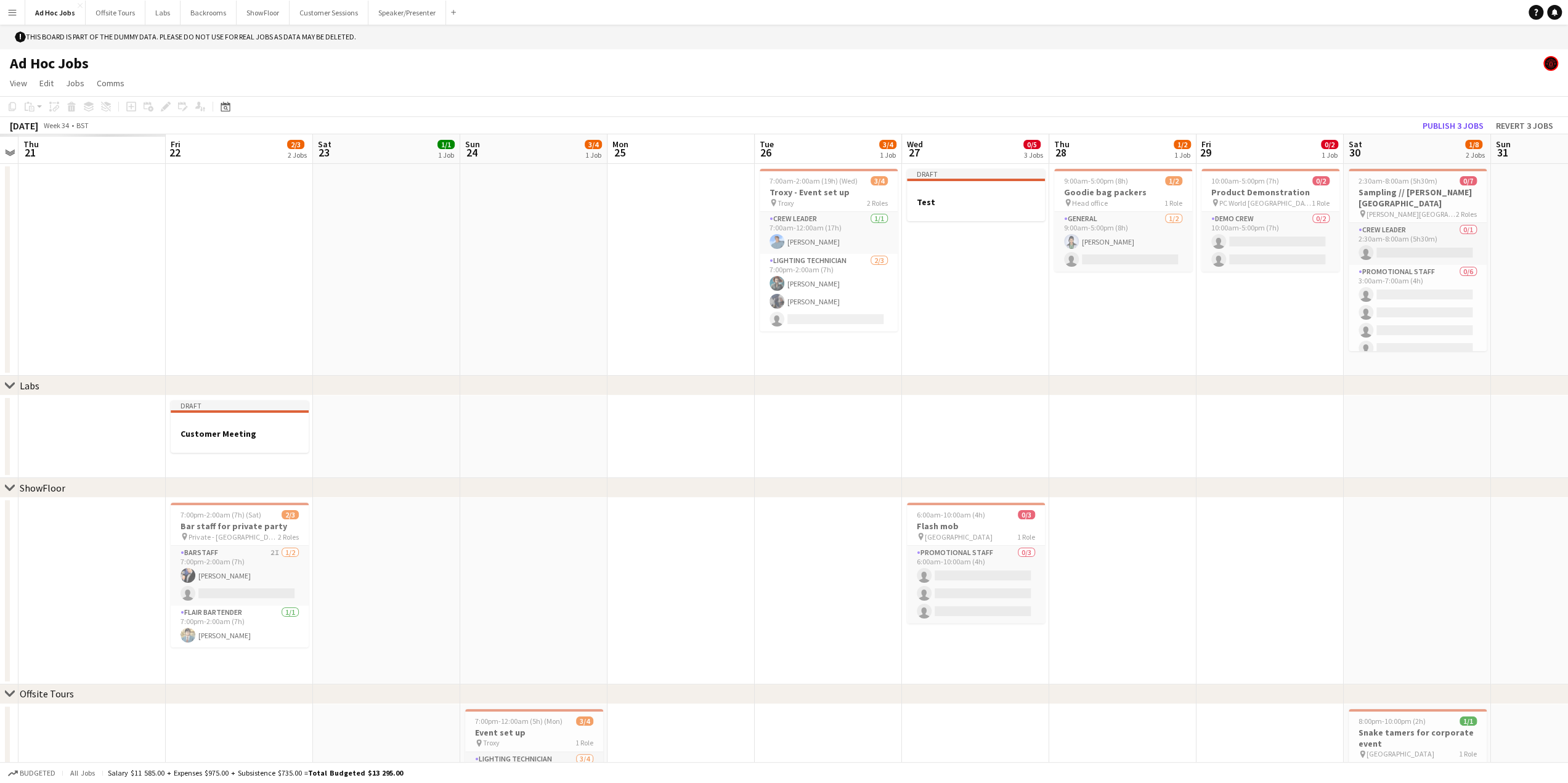
drag, startPoint x: 198, startPoint y: 326, endPoint x: 1187, endPoint y: 241, distance: 992.6
click at [1148, 241] on app-calendar-viewport "Tue 19 Wed 20 Thu 21 Fri 22 2/3 2 Jobs Sat 23 1/1 1 Job Sun 24 3/4 1 Job Mon 25…" at bounding box center [784, 741] width 1568 height 1214
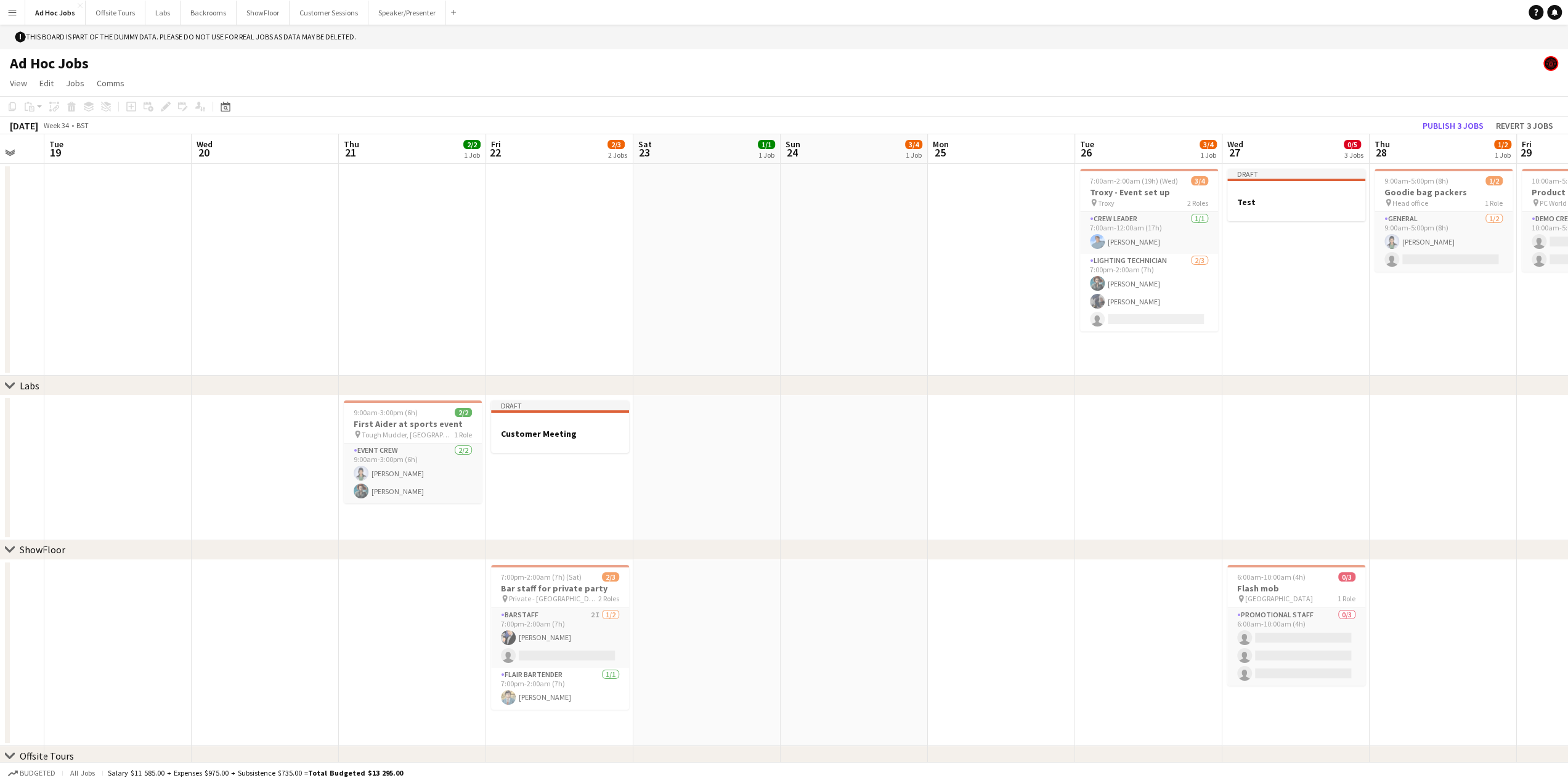
scroll to position [0, 250]
drag, startPoint x: 322, startPoint y: 238, endPoint x: 643, endPoint y: 198, distance: 323.5
click at [643, 198] on app-calendar-viewport "Sun 17 4/4 1 Job Mon 18 Tue 19 Wed 20 Thu 21 2/2 1 Job Fri 22 2/3 2 Jobs Sat 23…" at bounding box center [784, 772] width 1568 height 1276
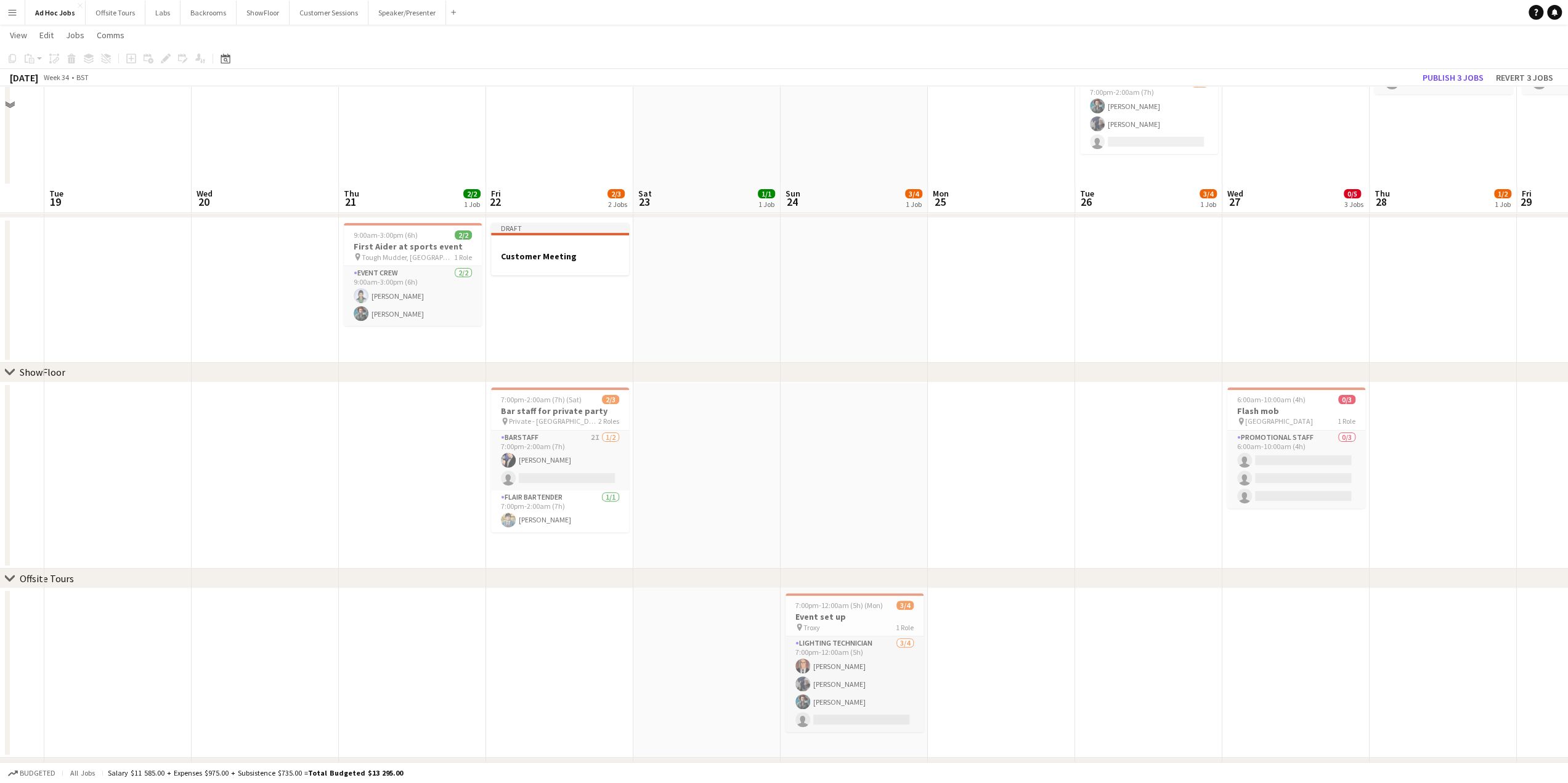
scroll to position [262, 0]
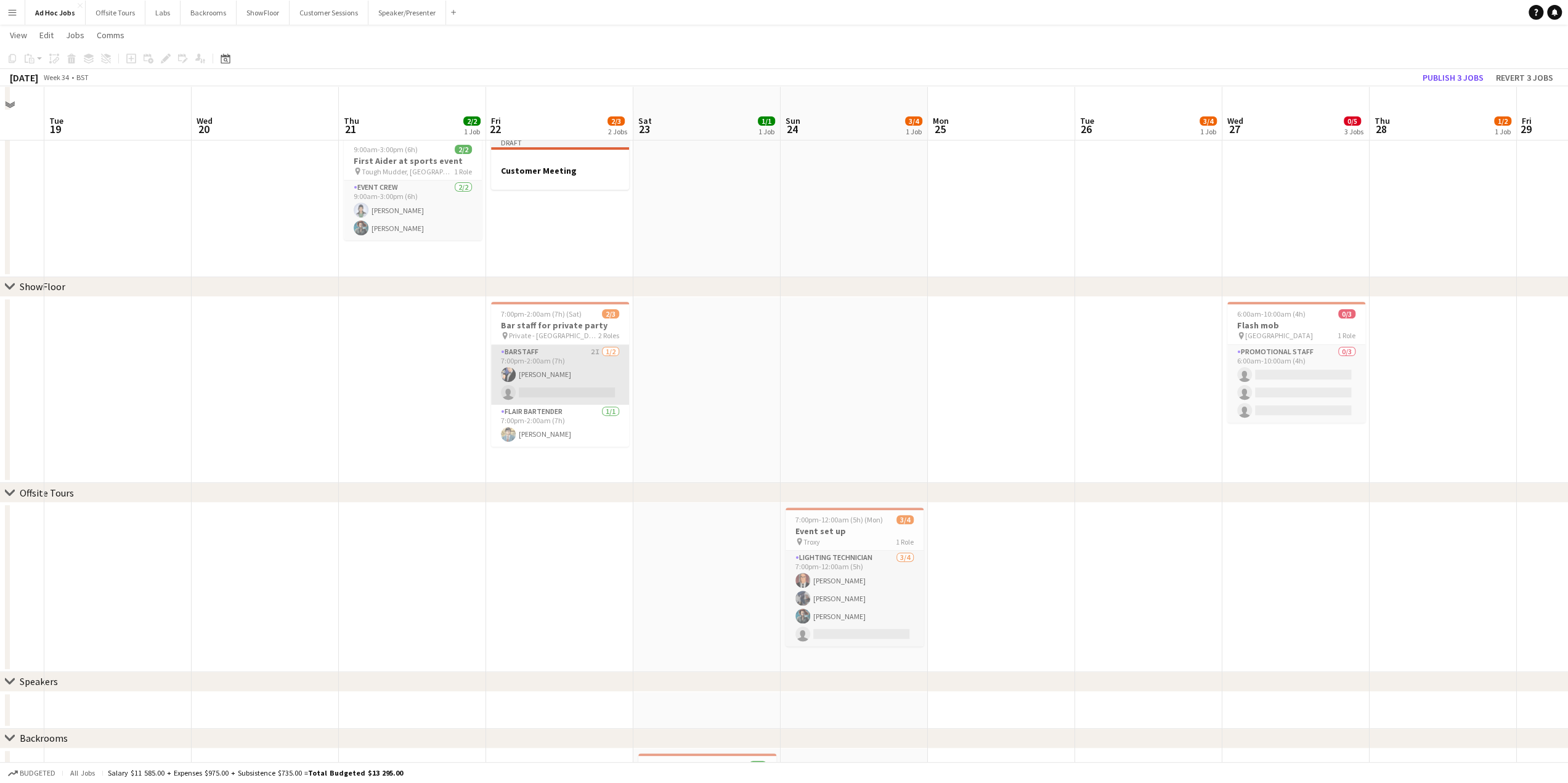
click at [563, 374] on app-card-role "Barstaff 2I [DATE] 7:00pm-2:00am (7h) [PERSON_NAME] single-neutral-actions" at bounding box center [560, 375] width 138 height 60
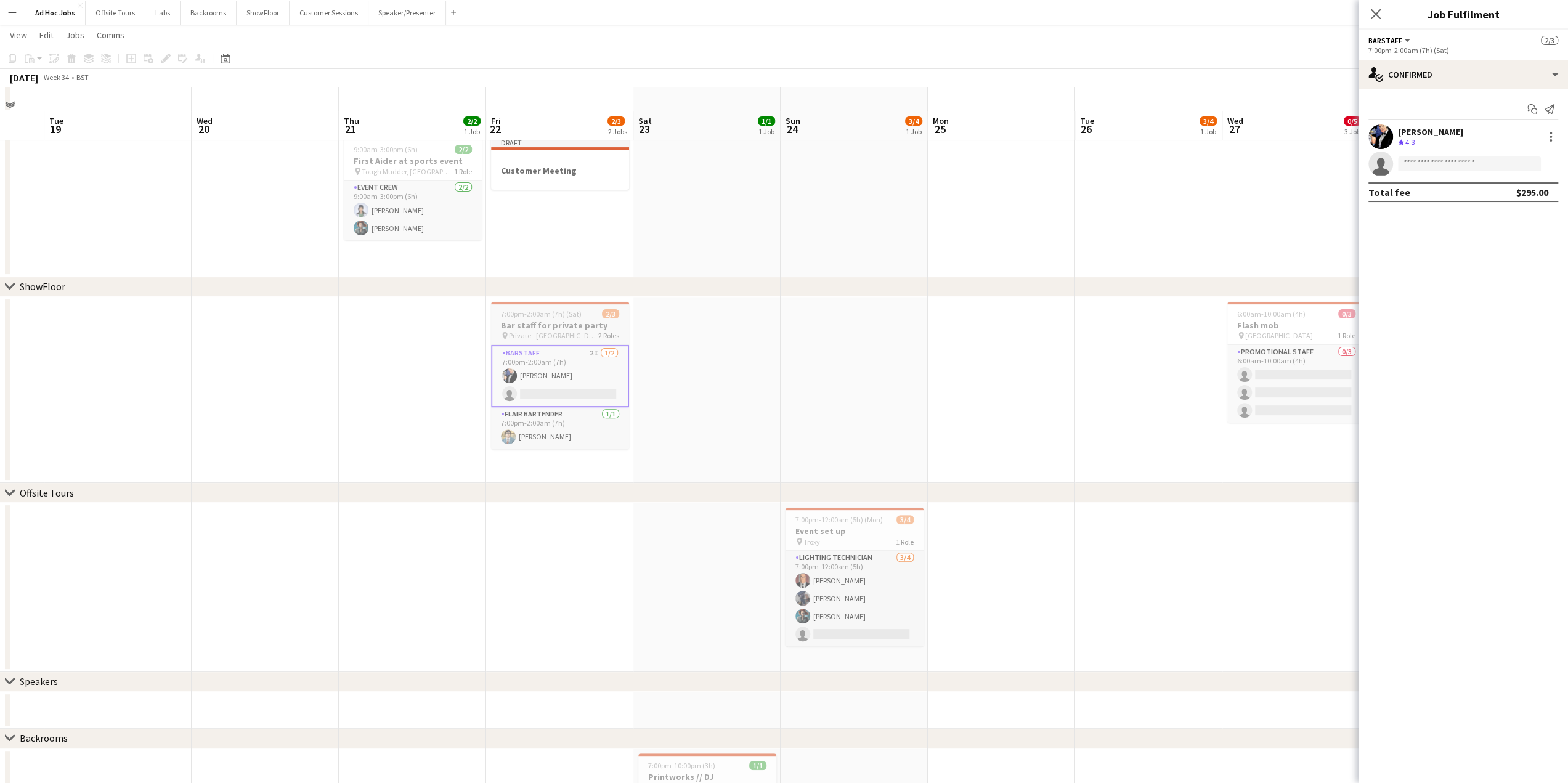
click at [553, 330] on span "Private - [GEOGRAPHIC_DATA]" at bounding box center [554, 335] width 90 height 9
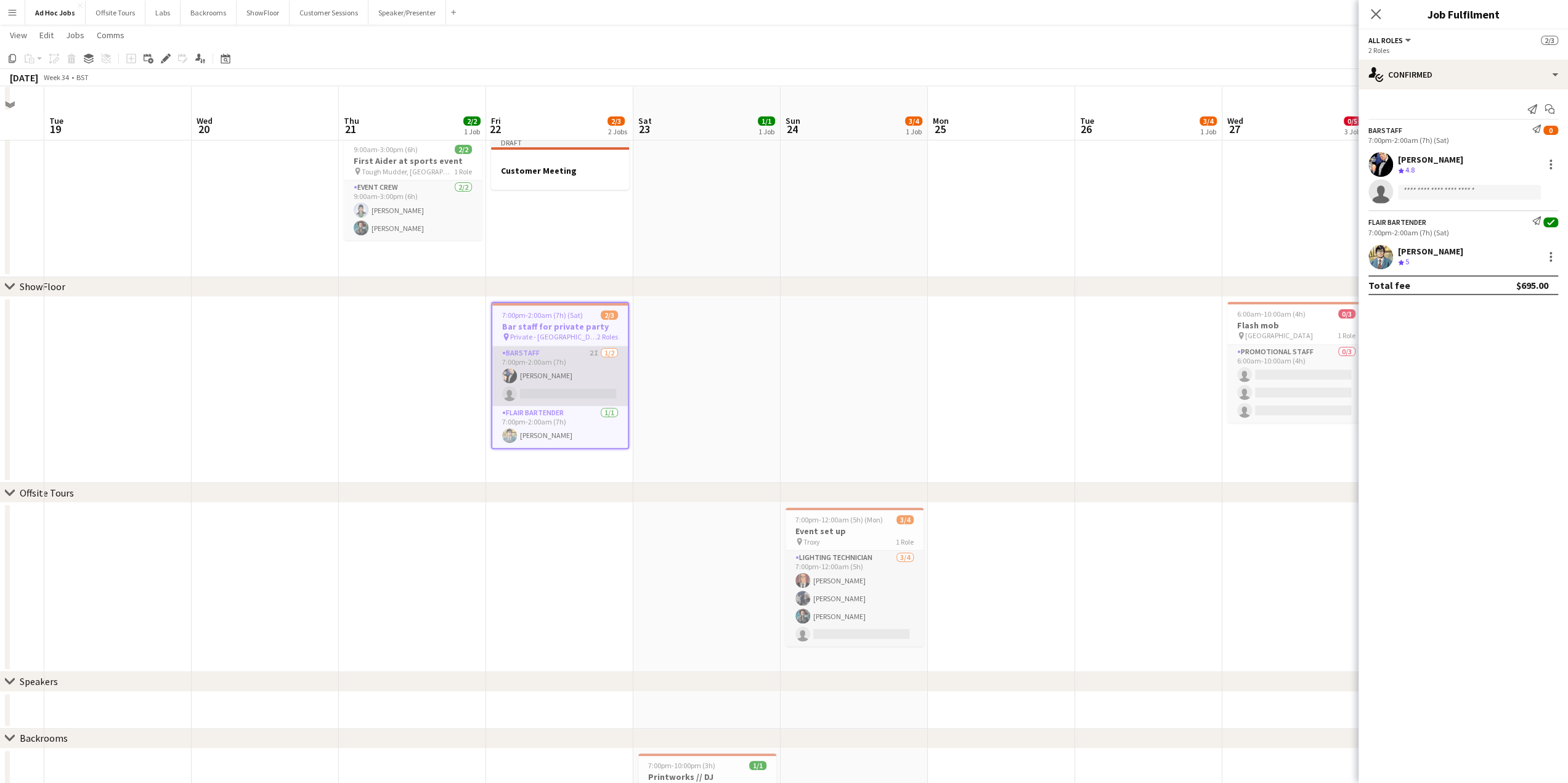
click at [540, 367] on app-card-role "Barstaff 2I [DATE] 7:00pm-2:00am (7h) [PERSON_NAME] single-neutral-actions" at bounding box center [560, 376] width 136 height 60
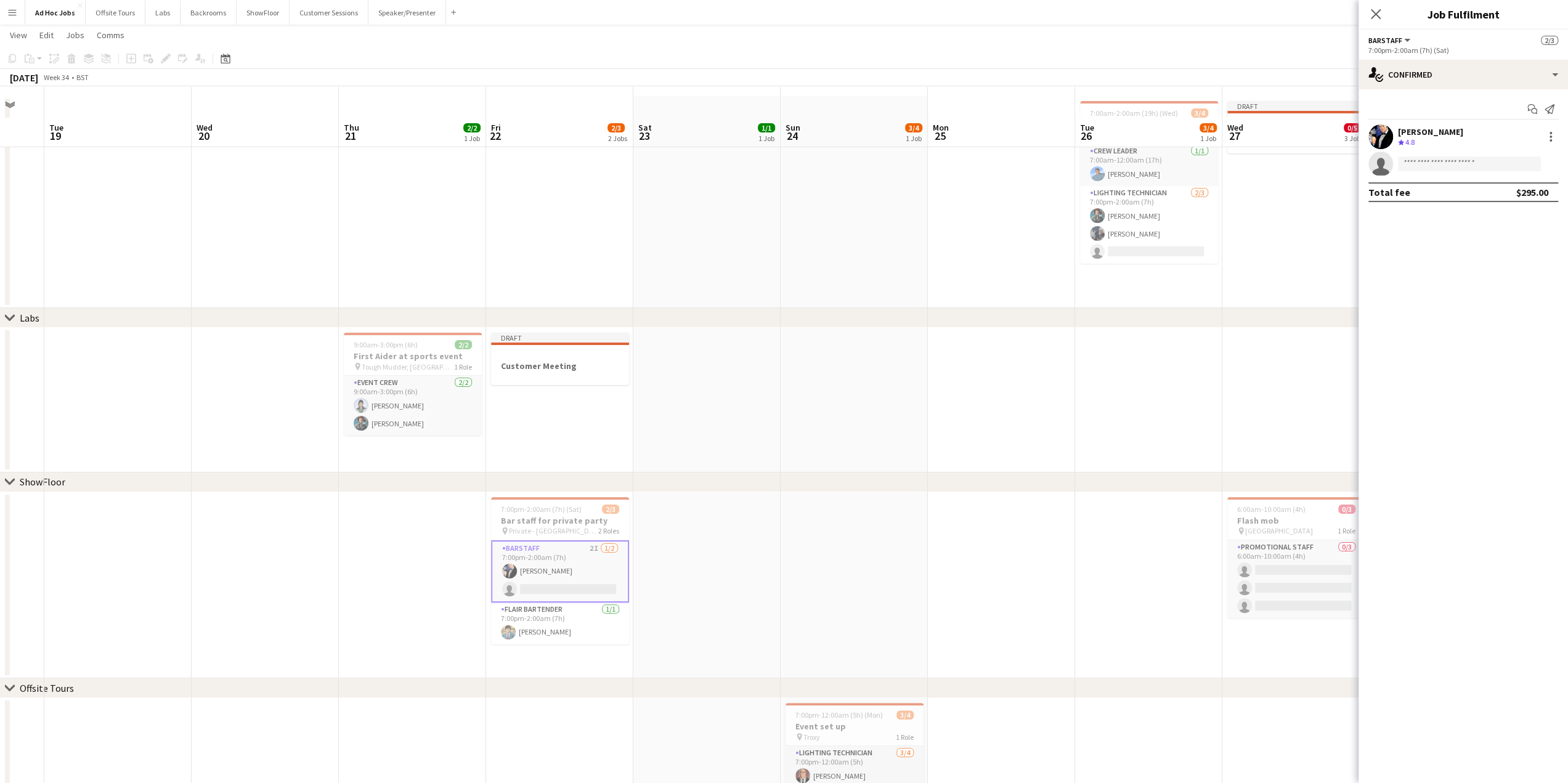
scroll to position [61, 0]
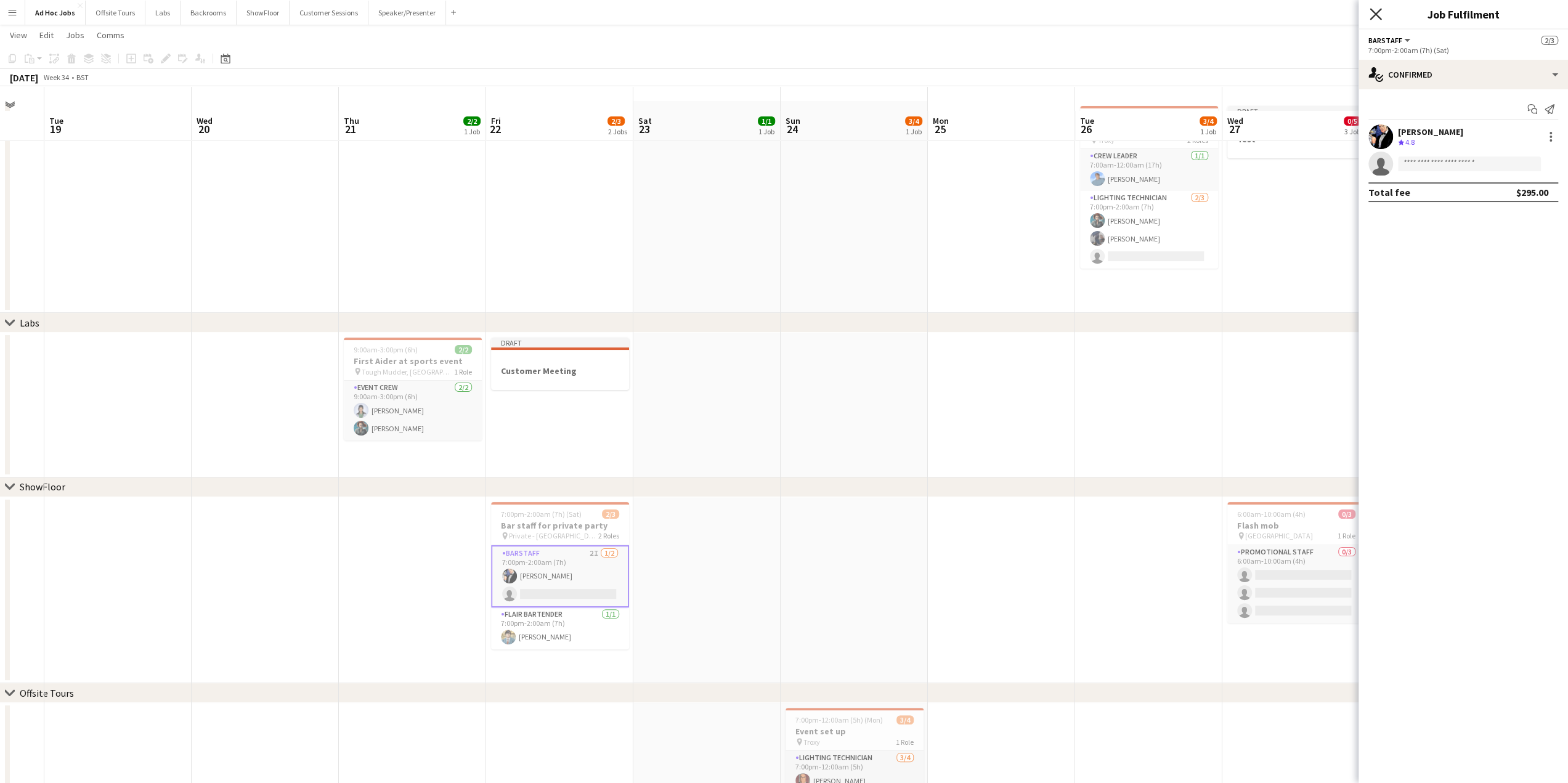
click at [1148, 14] on icon "Close pop-in" at bounding box center [1375, 14] width 11 height 11
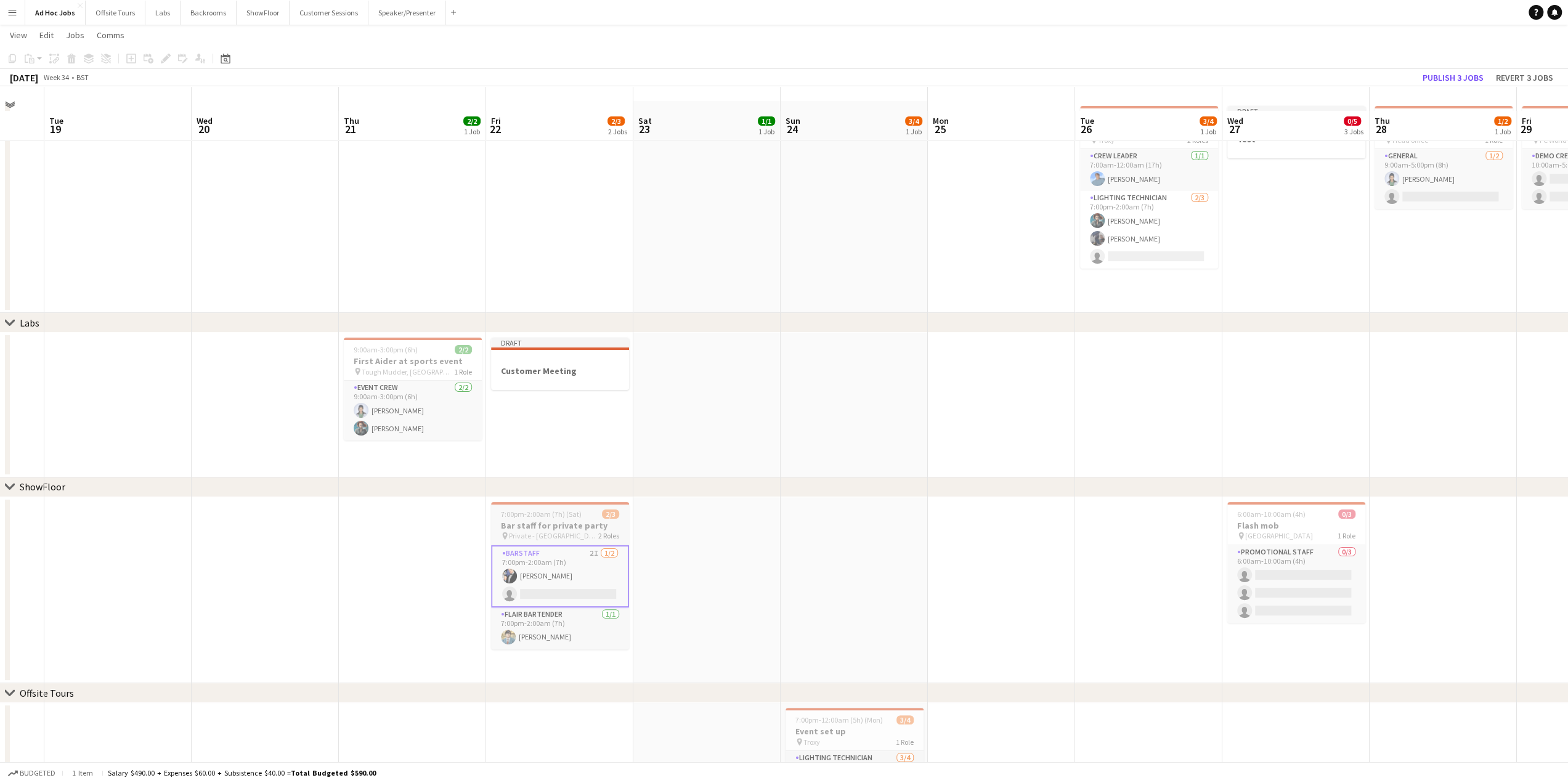
click at [546, 520] on h3 "Bar staff for private party" at bounding box center [560, 525] width 138 height 11
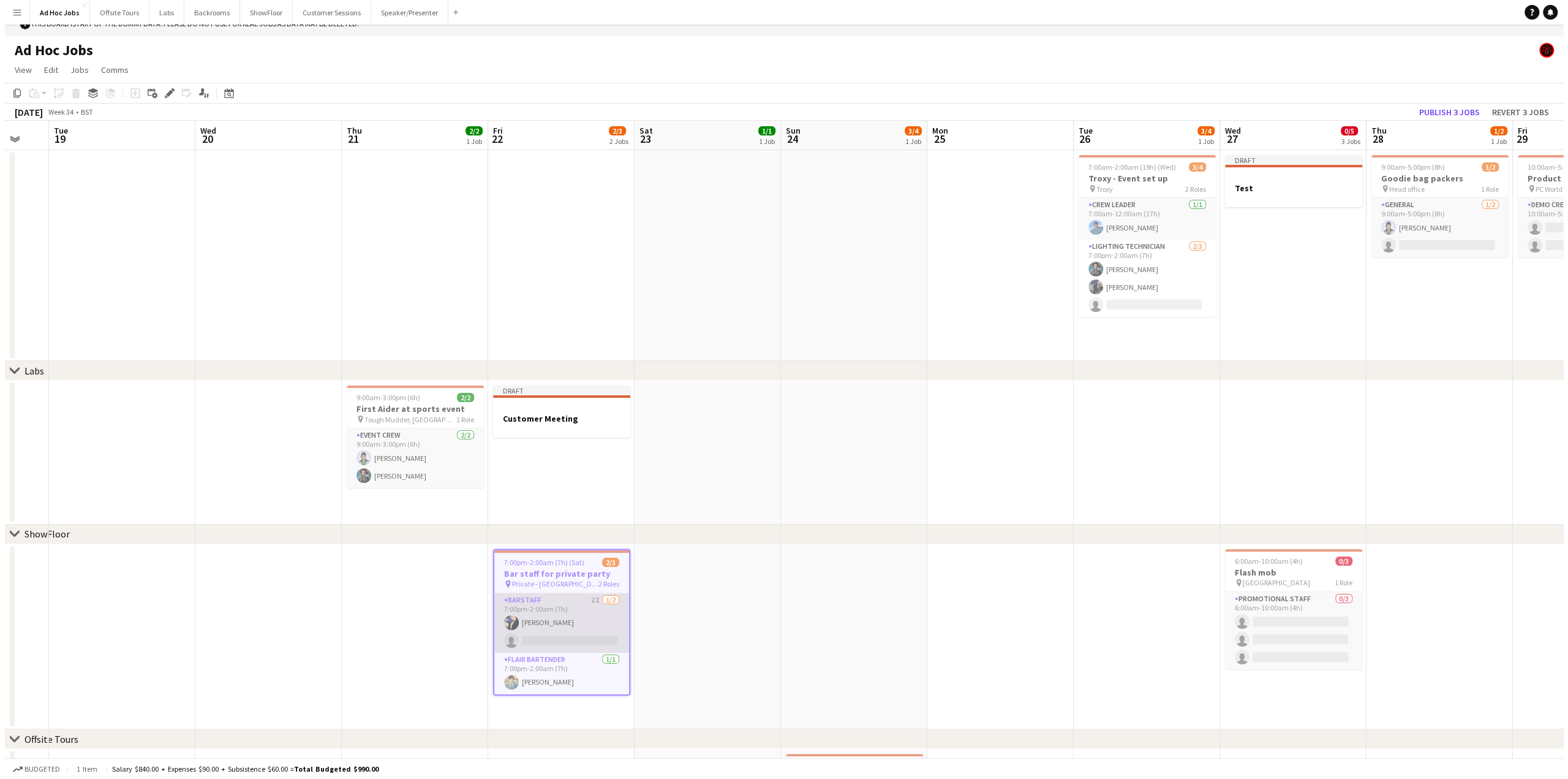
scroll to position [0, 0]
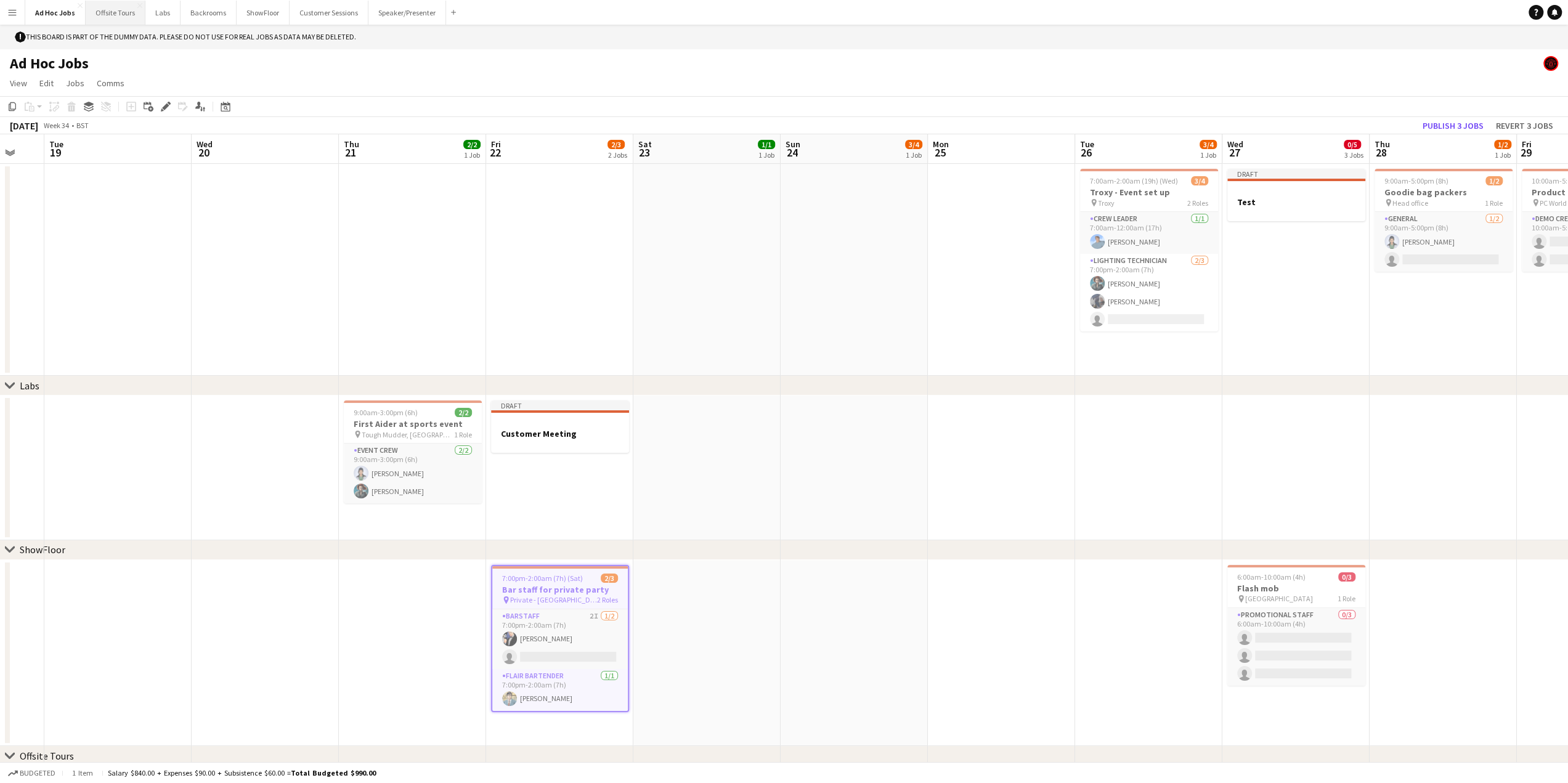
click at [123, 13] on button "Offsite Tours Close" at bounding box center [116, 13] width 60 height 24
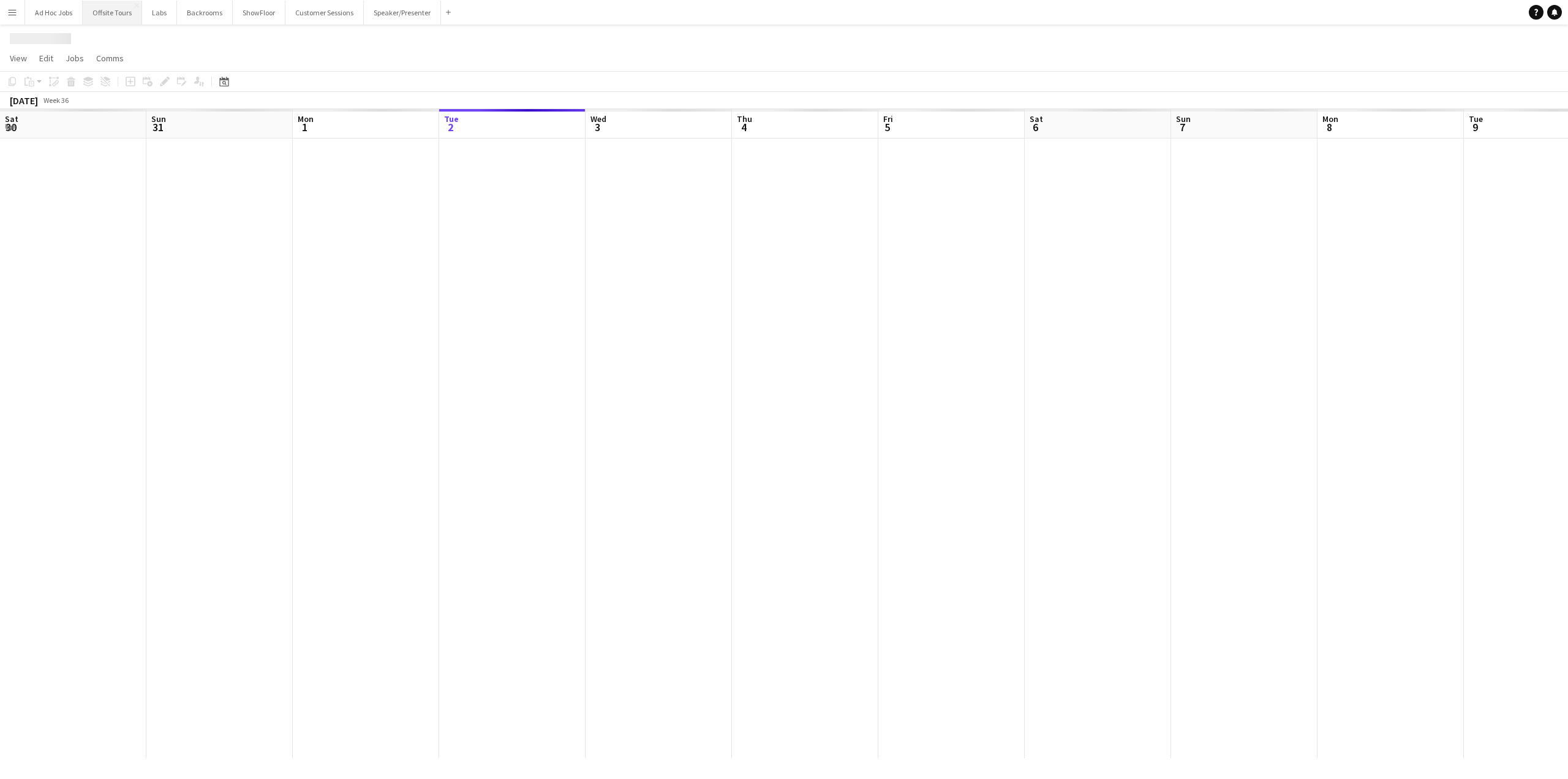
scroll to position [0, 293]
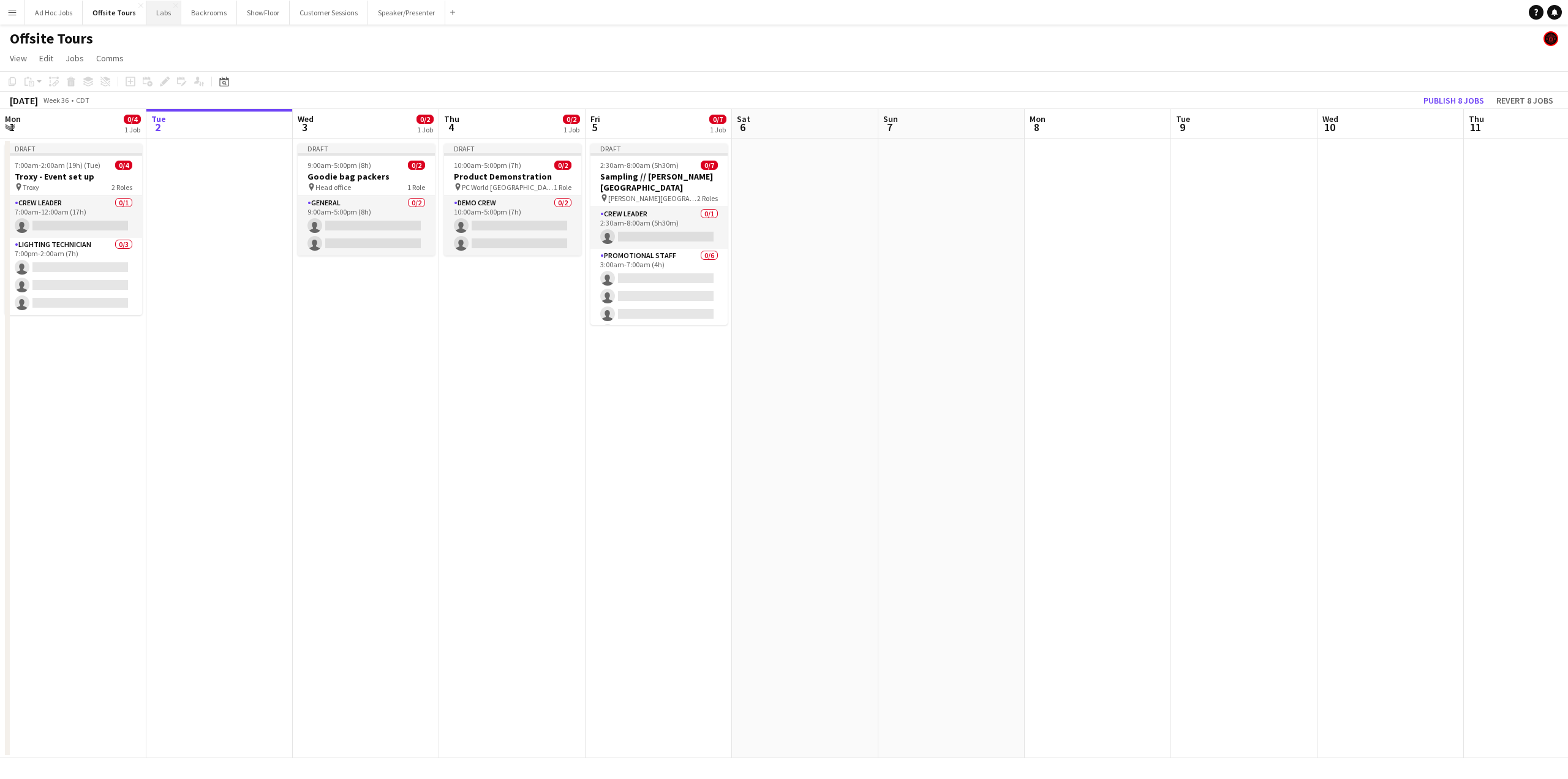
click at [157, 11] on button "Labs Close" at bounding box center [163, 13] width 35 height 24
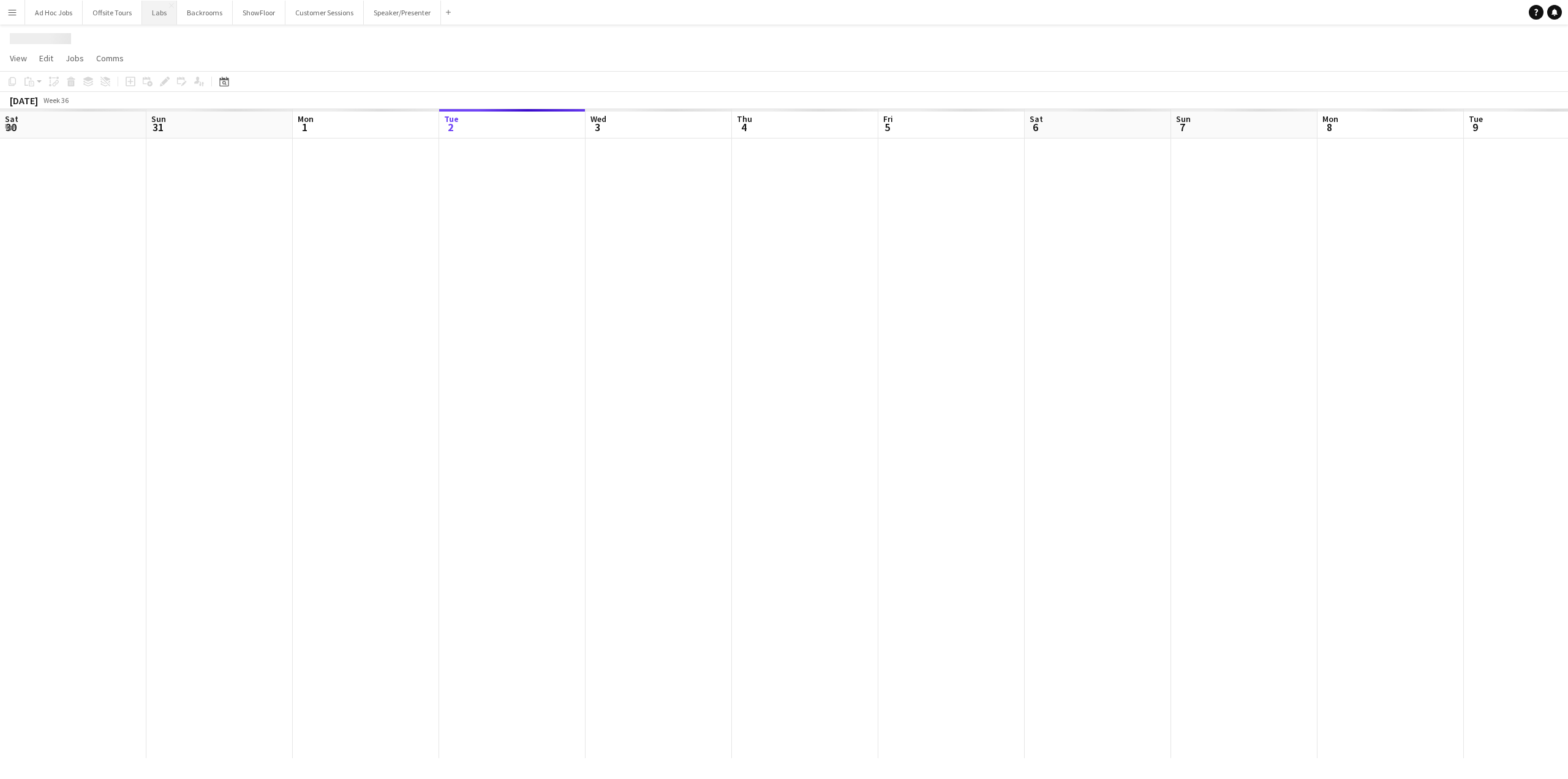
scroll to position [0, 293]
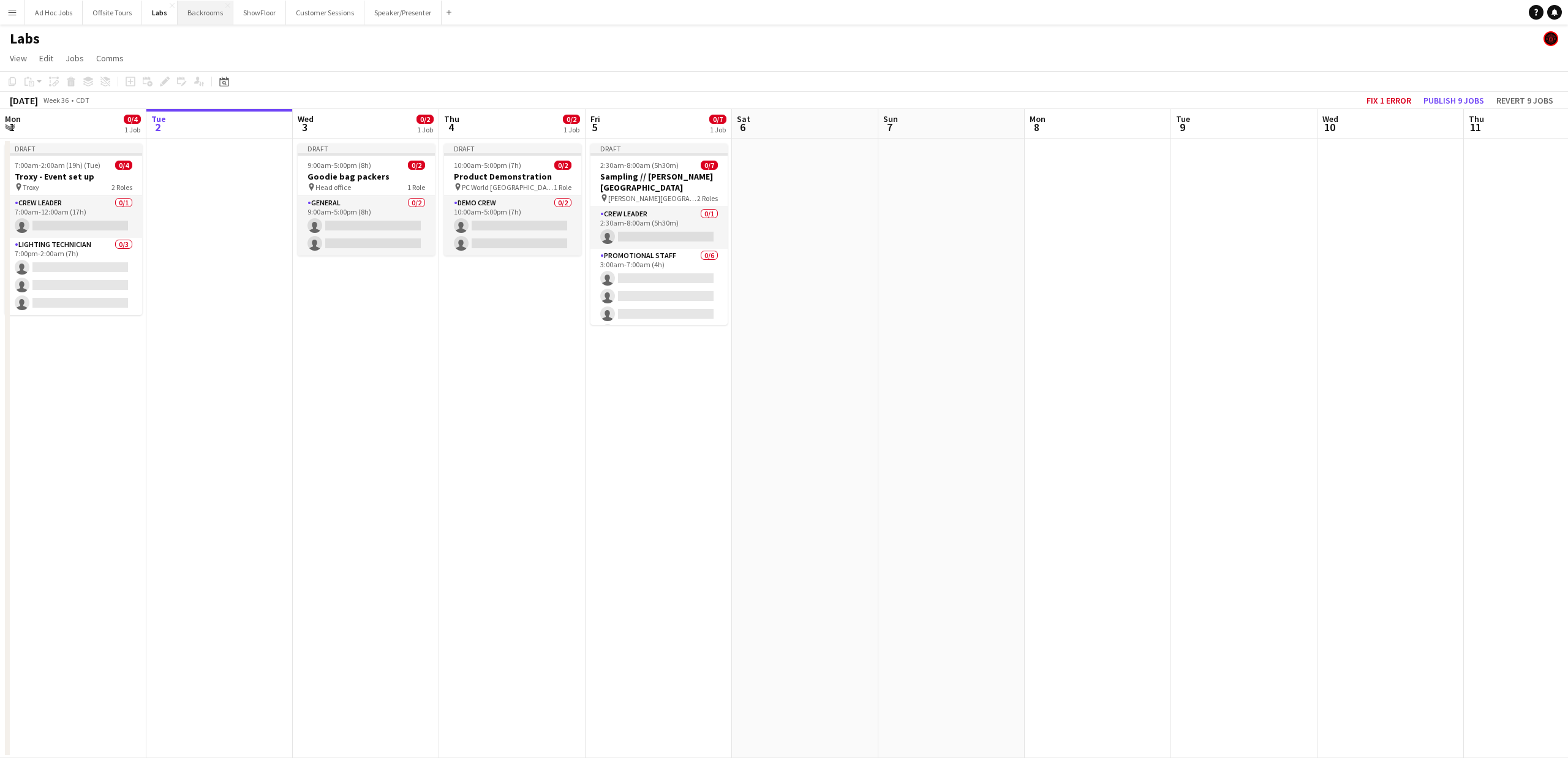
click at [211, 13] on button "Backrooms Close" at bounding box center [205, 13] width 55 height 24
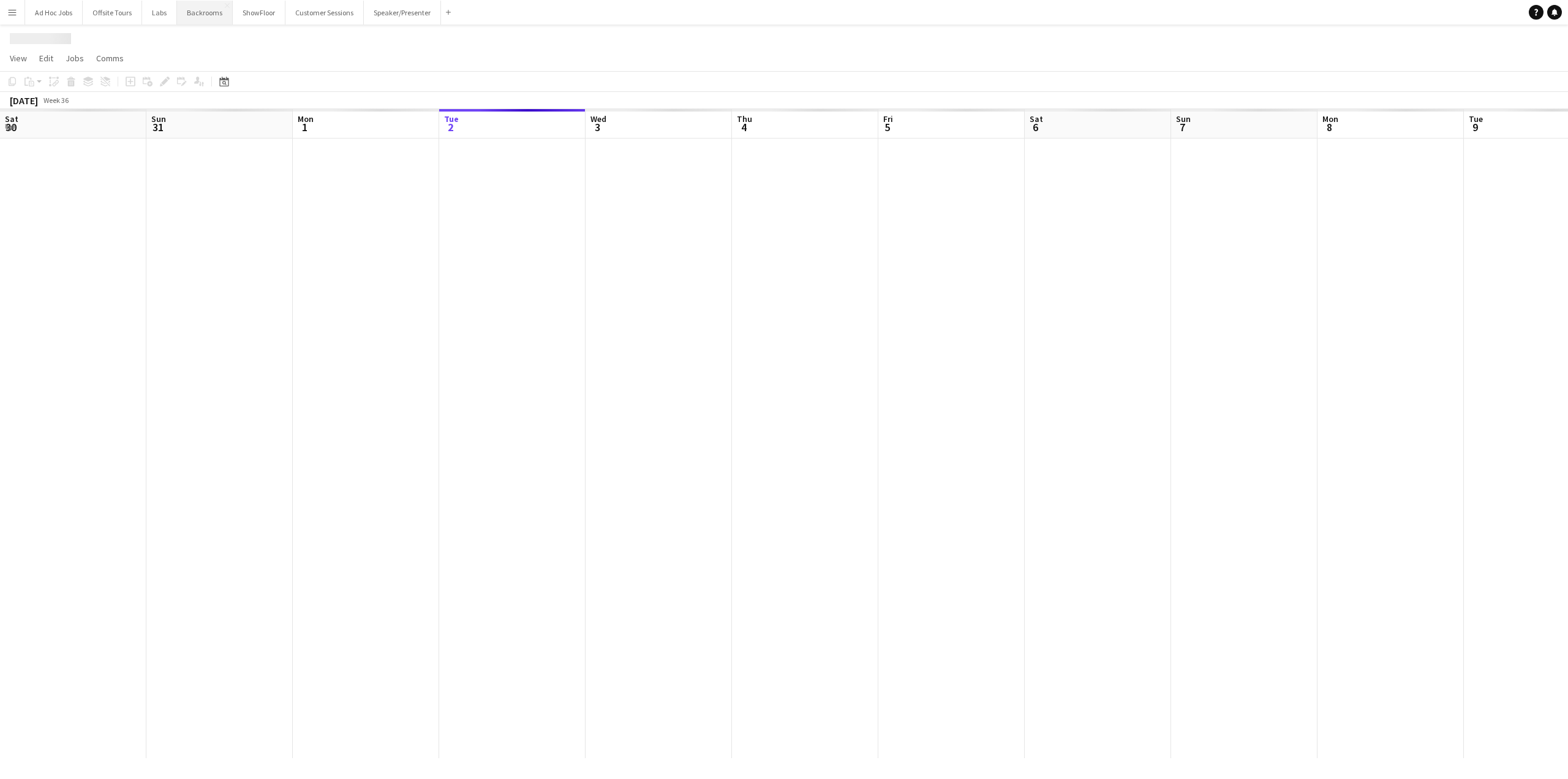
scroll to position [0, 293]
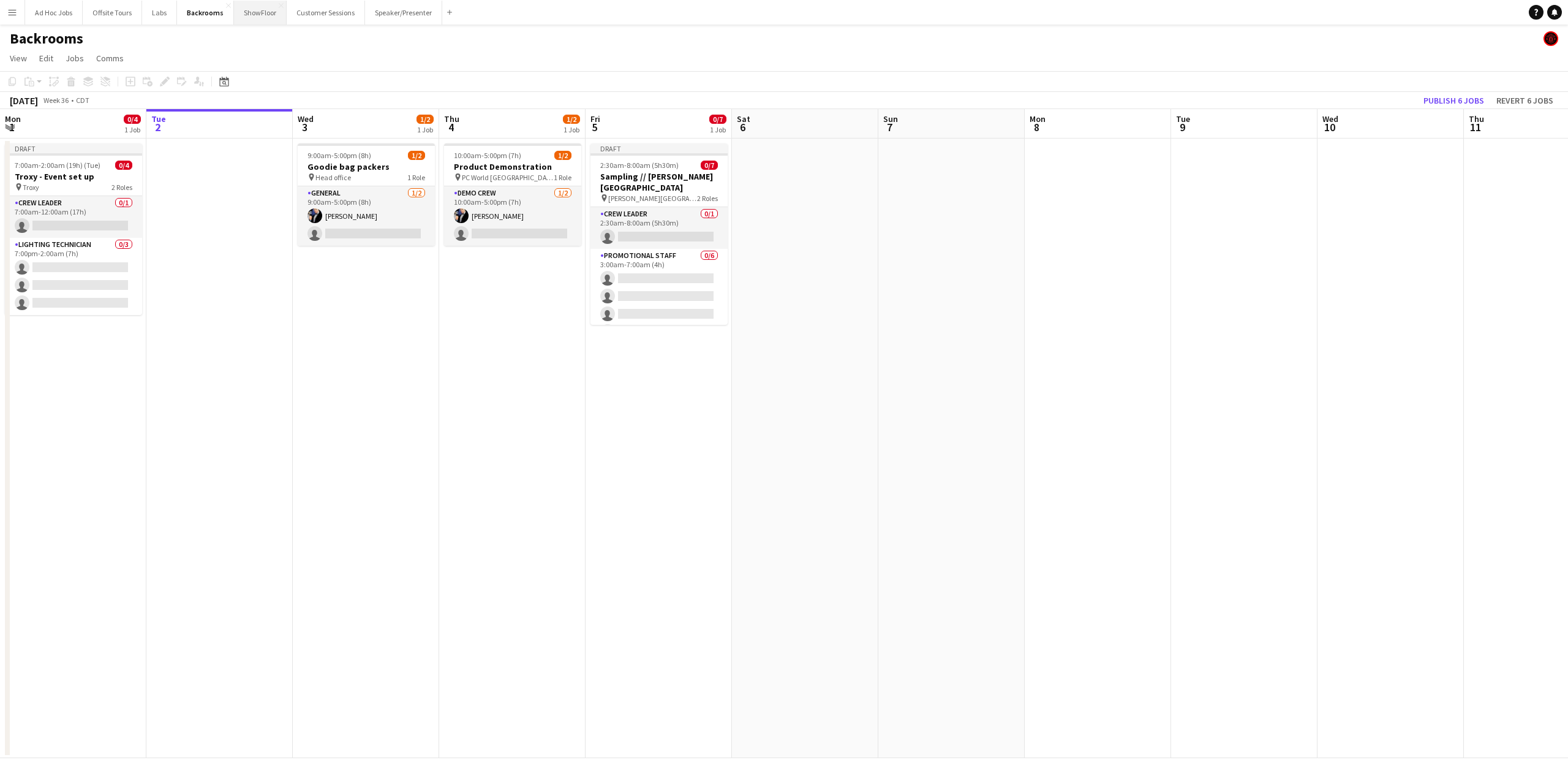
click at [252, 14] on button "ShowFloor Close" at bounding box center [260, 13] width 53 height 24
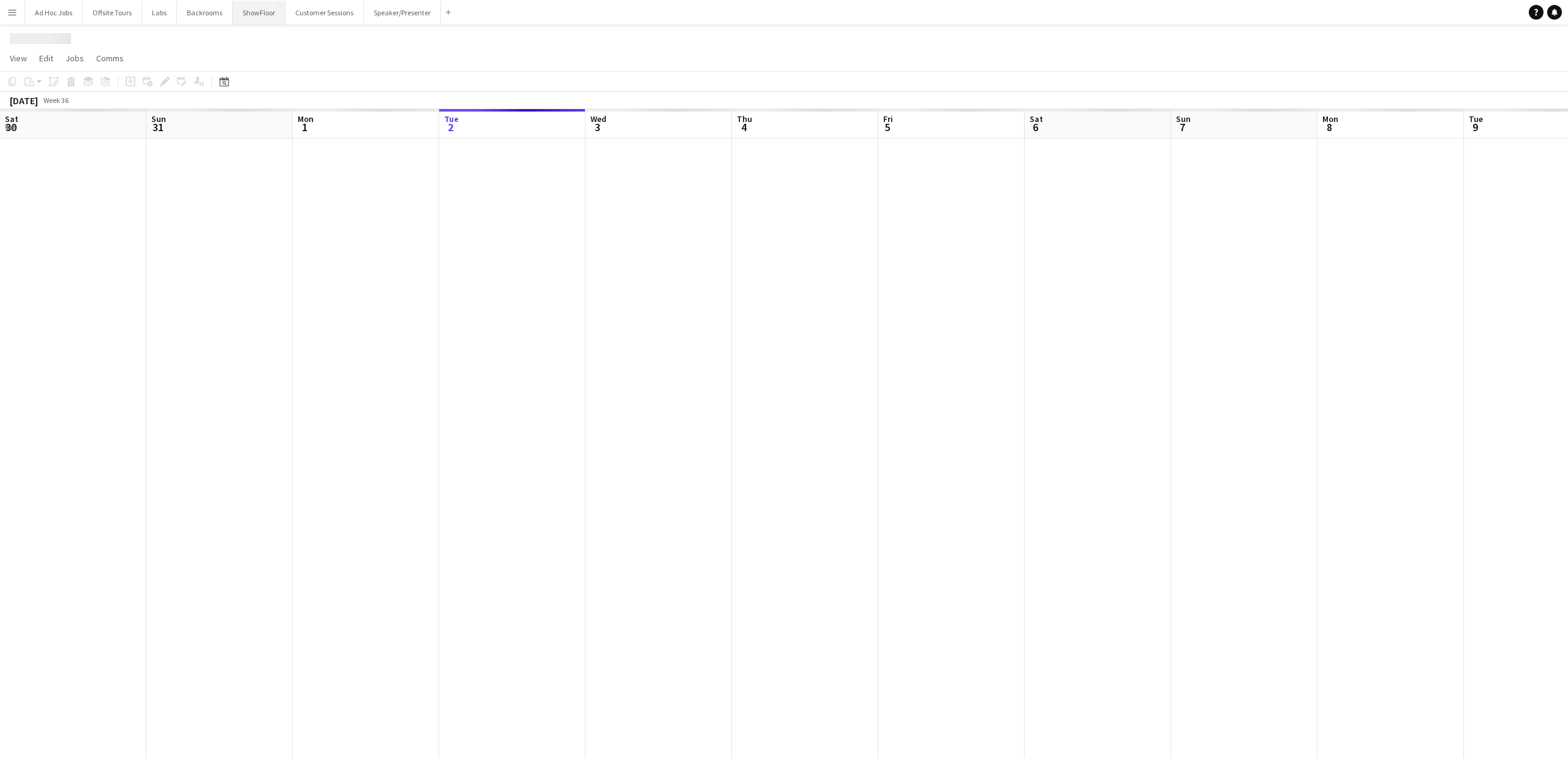
scroll to position [0, 293]
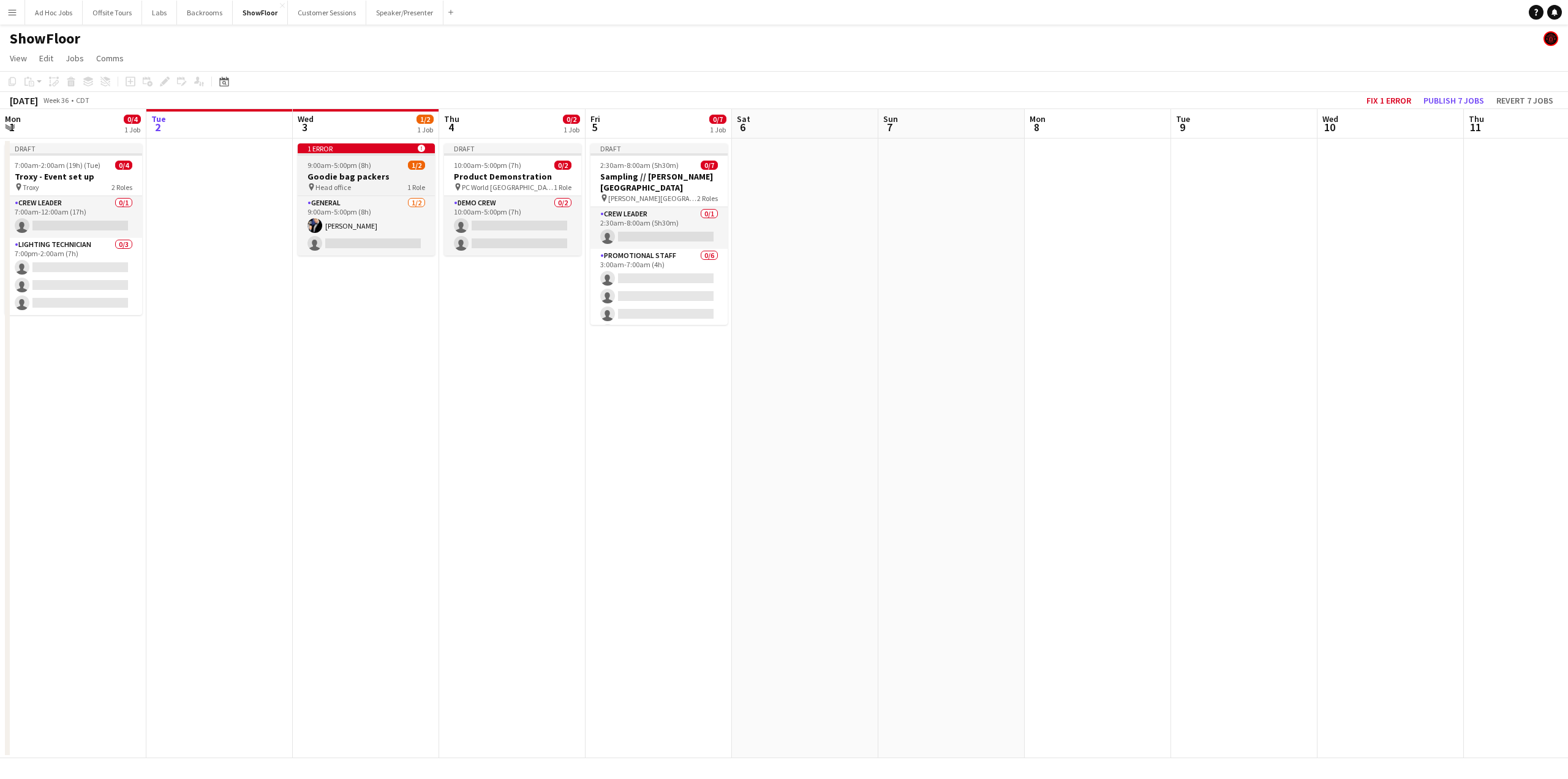
click at [342, 156] on app-job-card "1 error alert-circle 9:00am-5:00pm (8h) 1/2 Goodie bag packers pin Head office …" at bounding box center [366, 199] width 137 height 112
click at [388, 345] on app-date-cell "1 error alert-circle 9:00am-5:00pm (8h) 1/2 Goodie bag packers pin Head office …" at bounding box center [366, 448] width 146 height 620
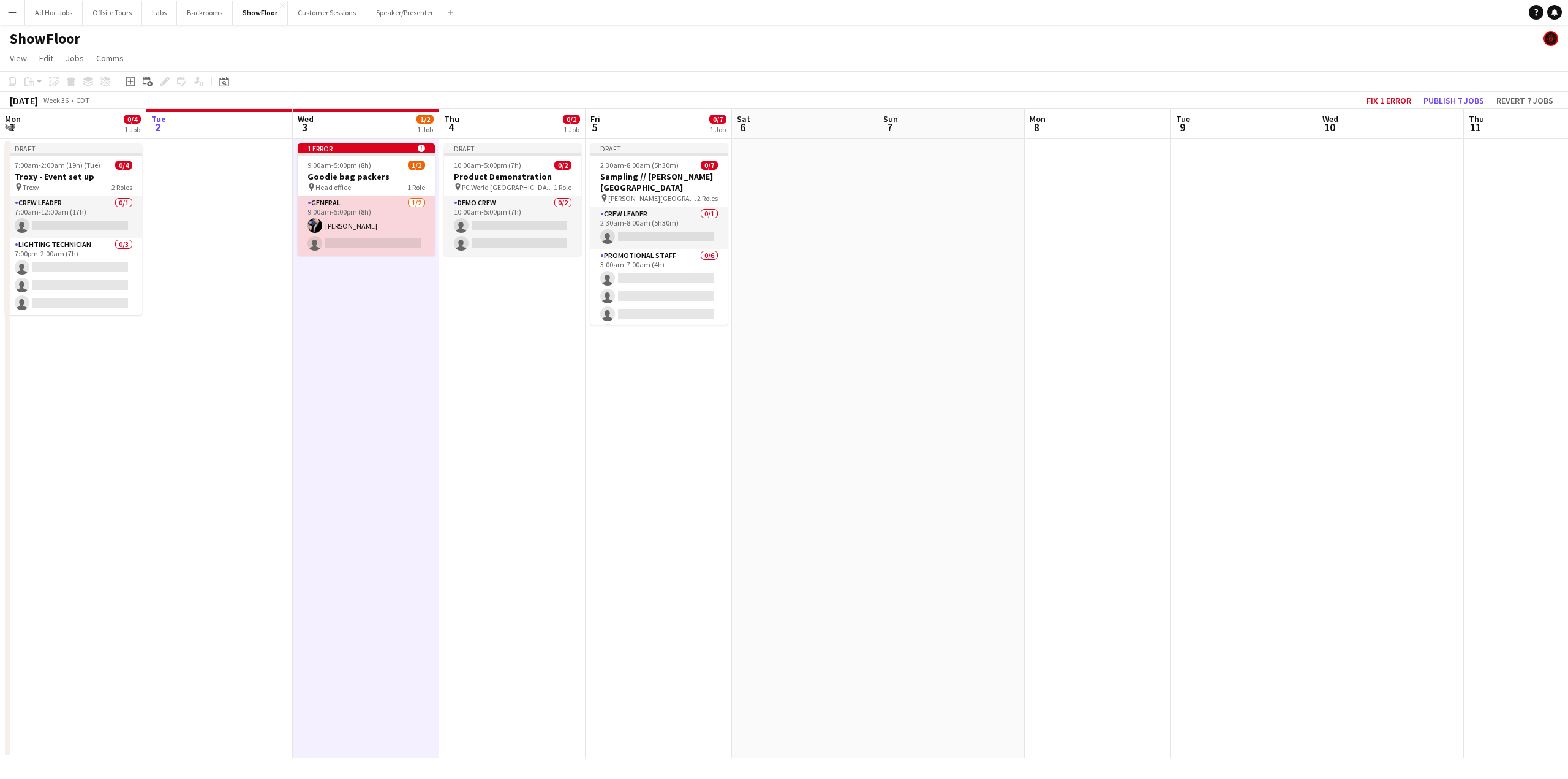
click at [346, 227] on app-card-role "General [DATE] 9:00am-5:00pm (8h) [PERSON_NAME] single-neutral-actions" at bounding box center [366, 226] width 137 height 59
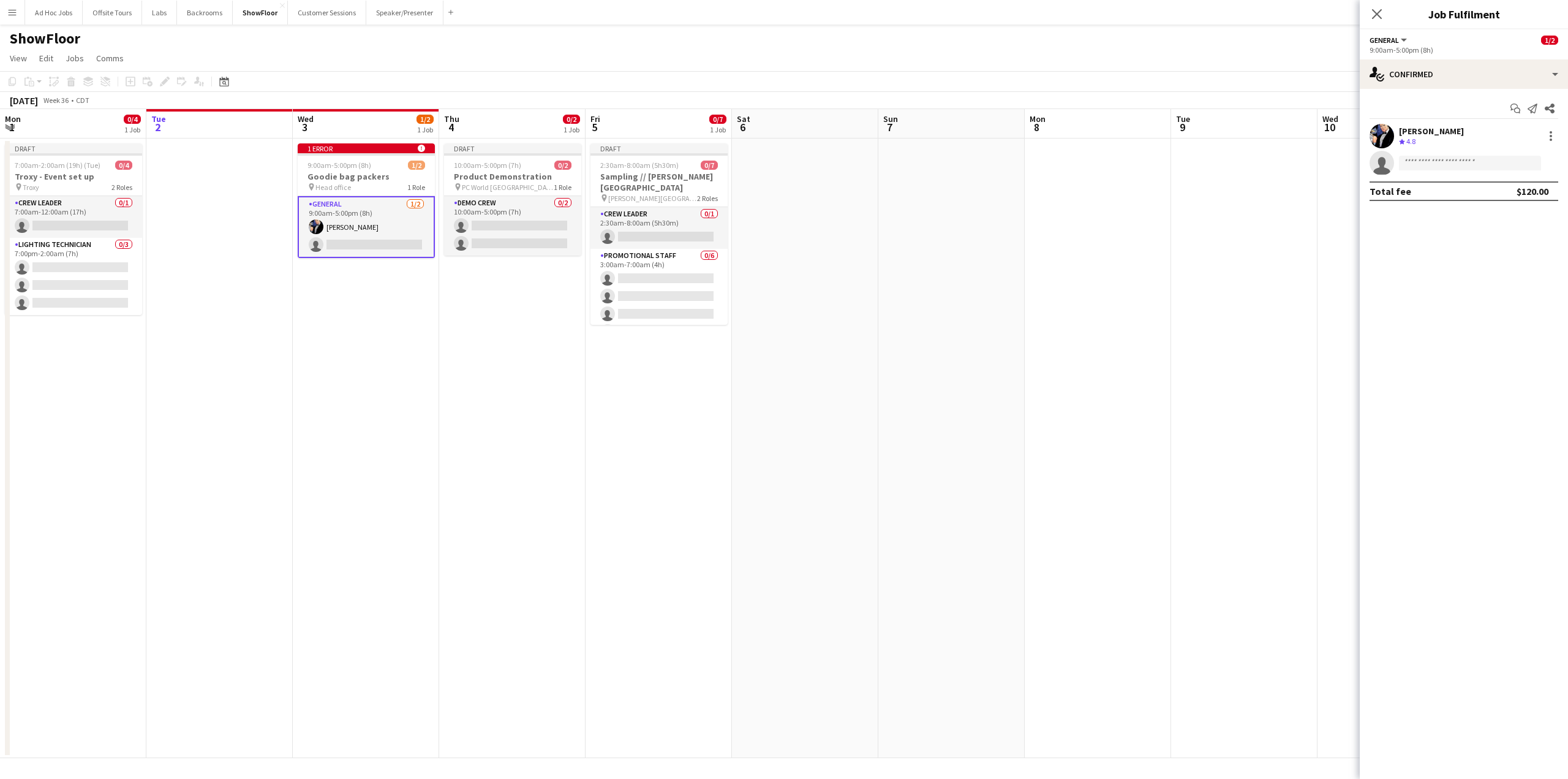
click at [8, 6] on button "Menu" at bounding box center [12, 12] width 24 height 24
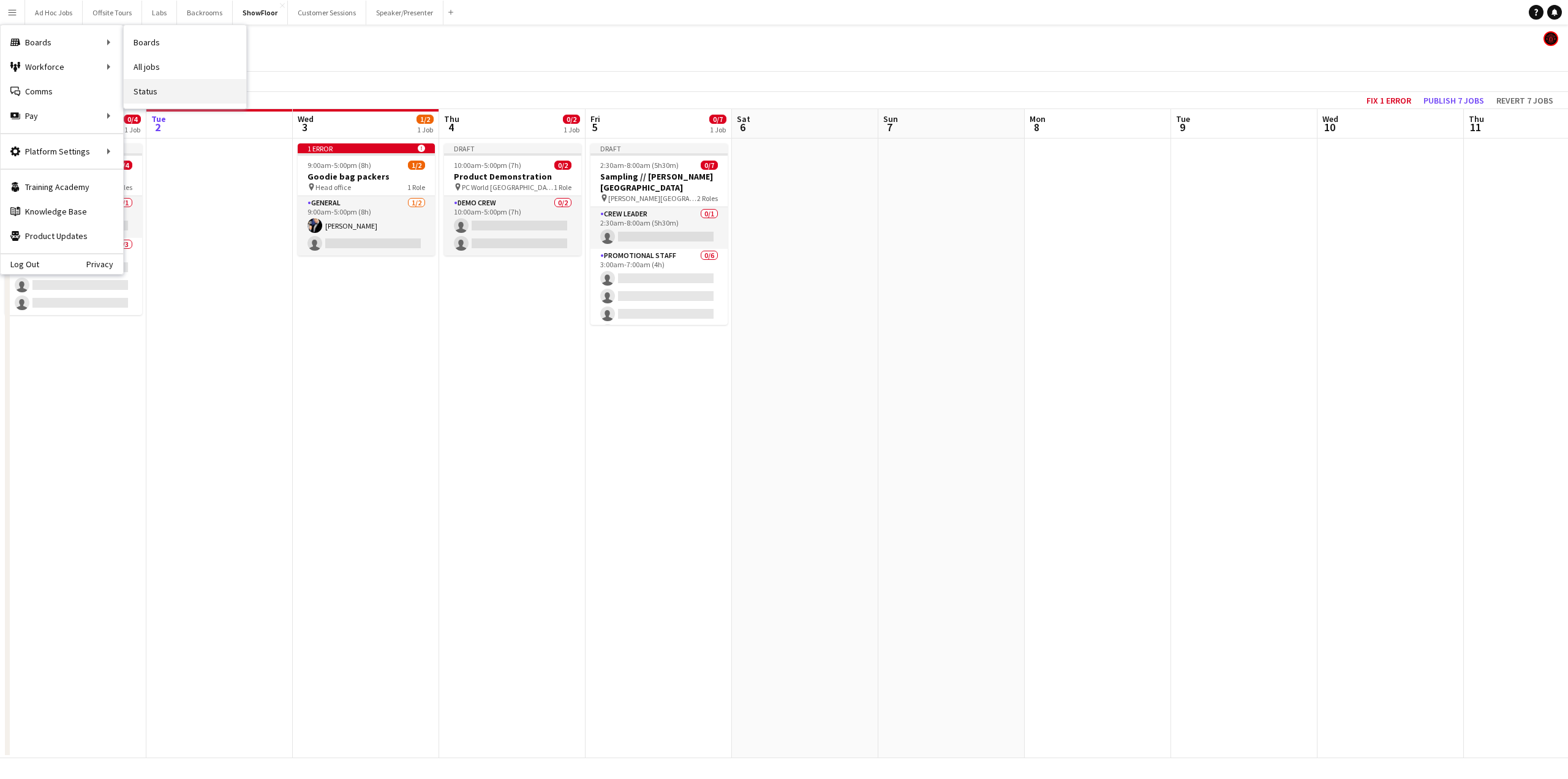
click at [149, 94] on link "Status" at bounding box center [185, 91] width 122 height 24
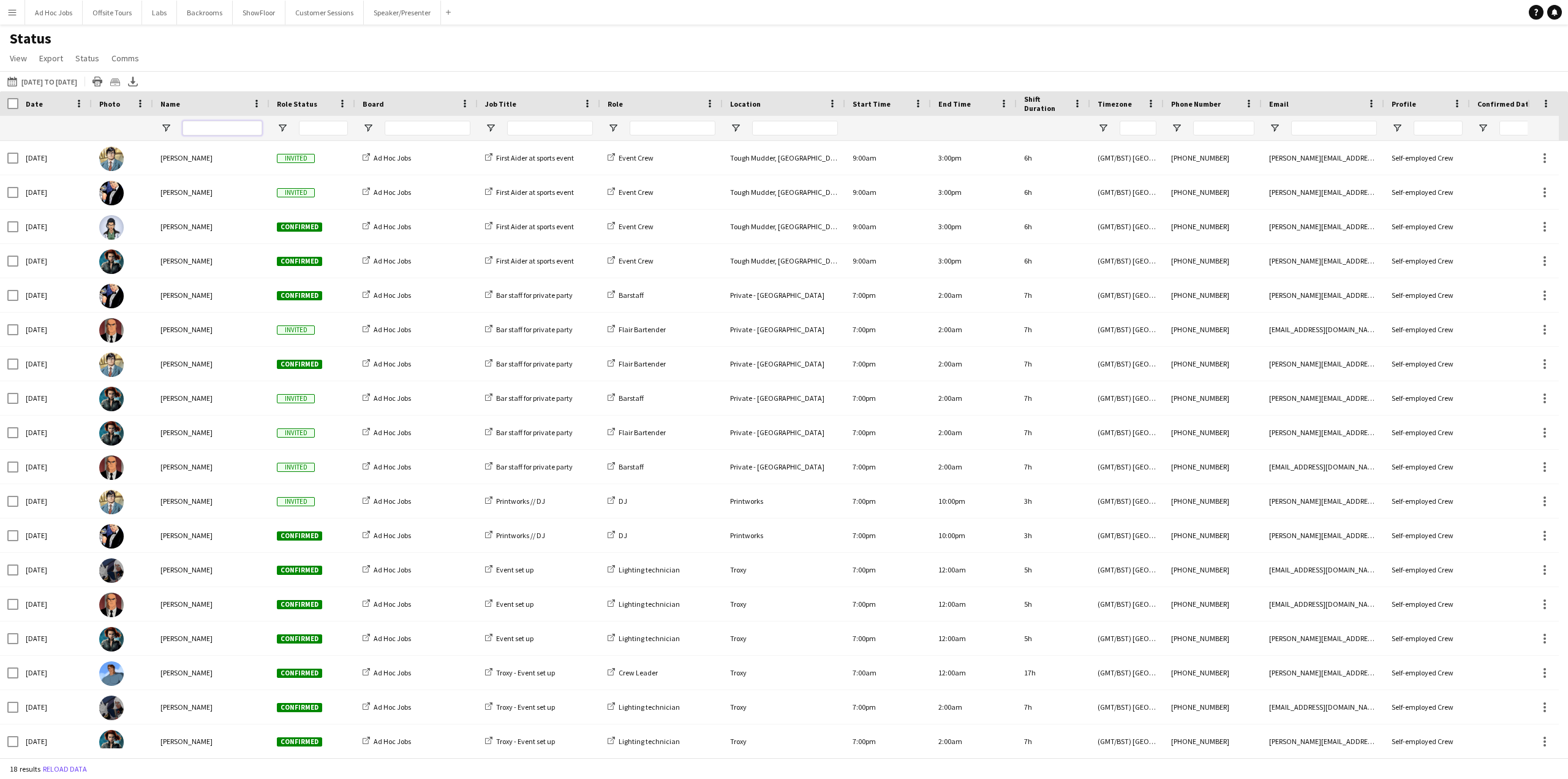
click at [222, 129] on input "Name Filter Input" at bounding box center [222, 128] width 80 height 14
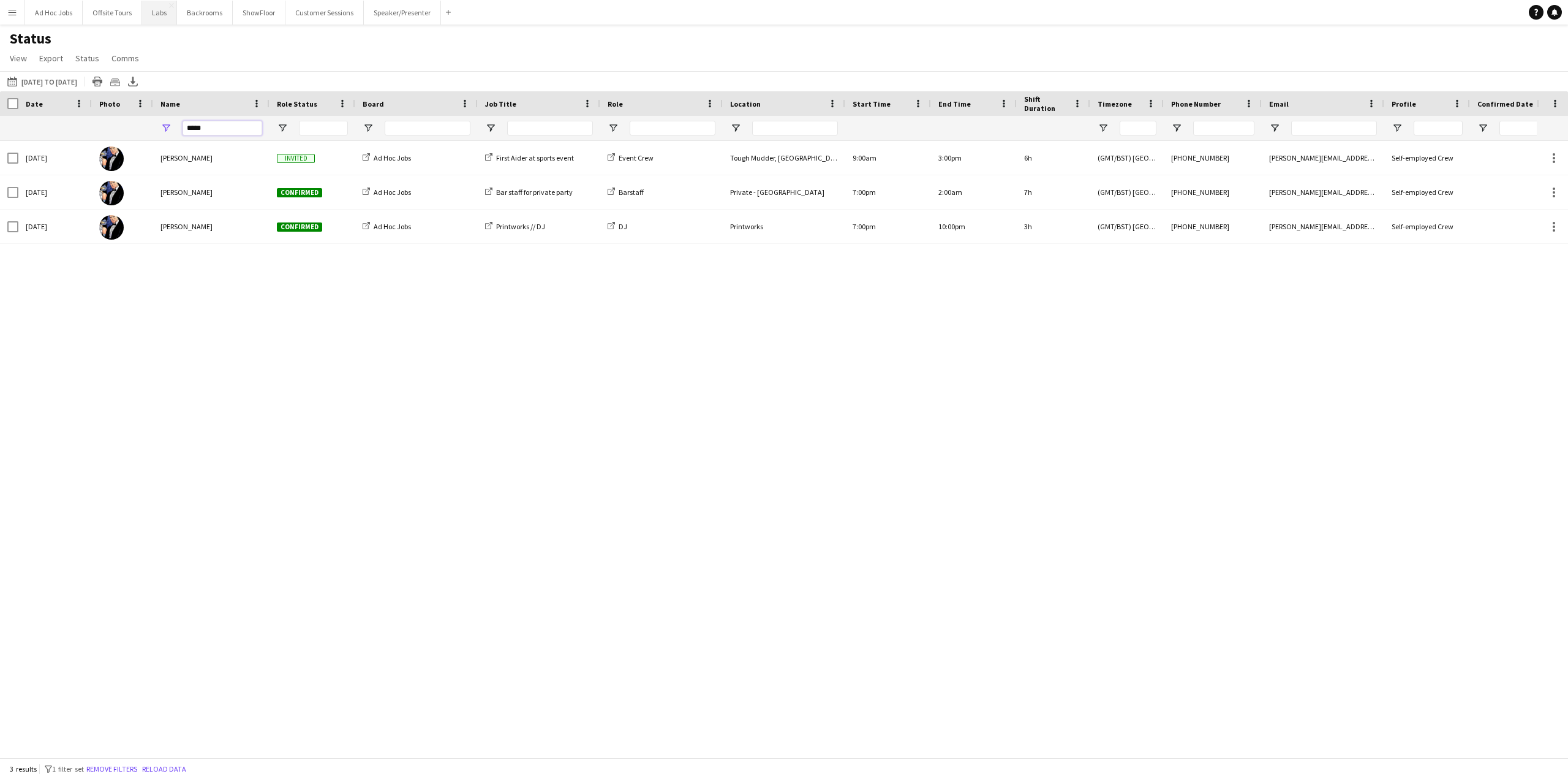
type input "*****"
click at [165, 14] on button "Labs Close" at bounding box center [159, 13] width 35 height 24
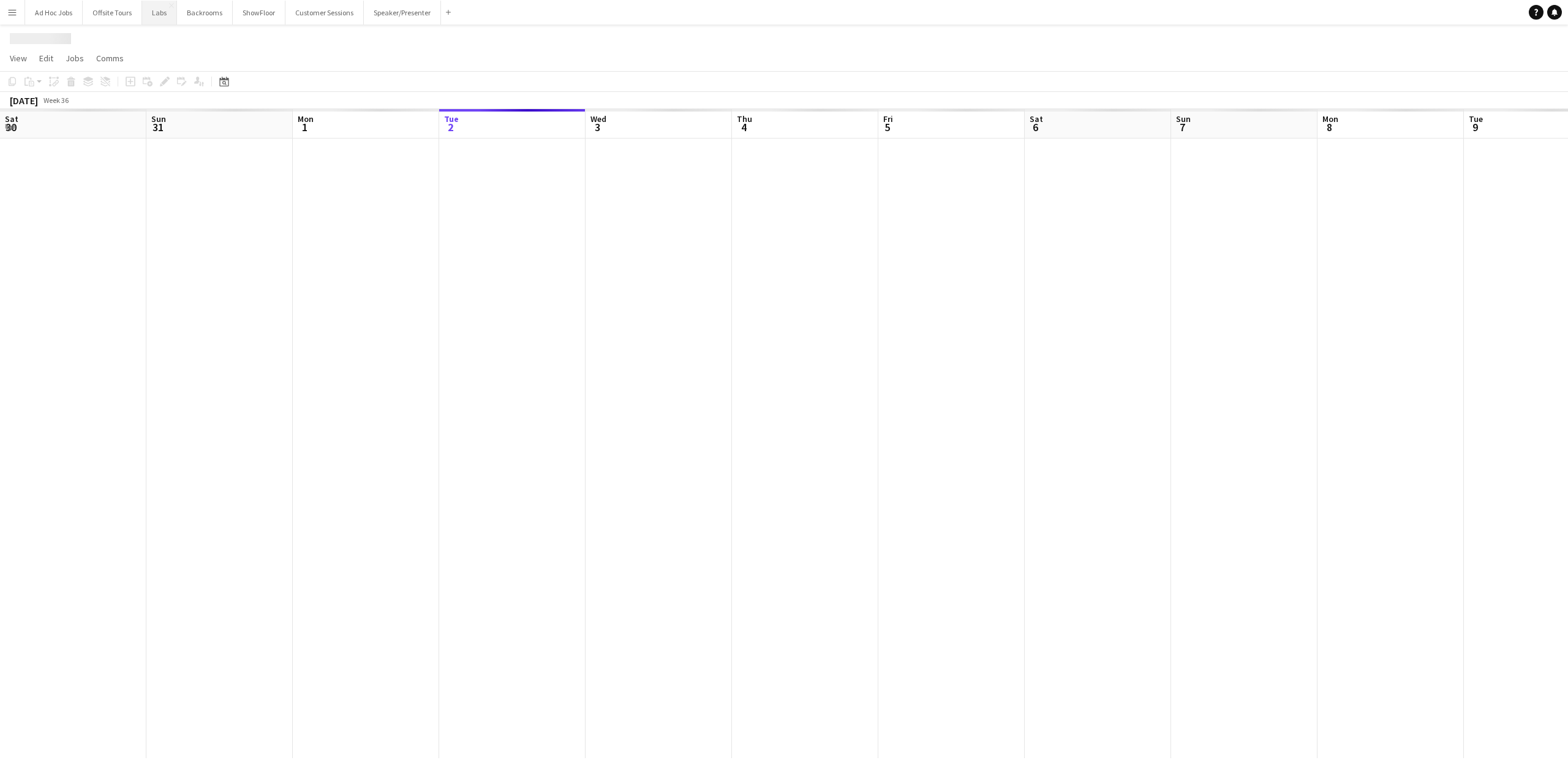
scroll to position [0, 293]
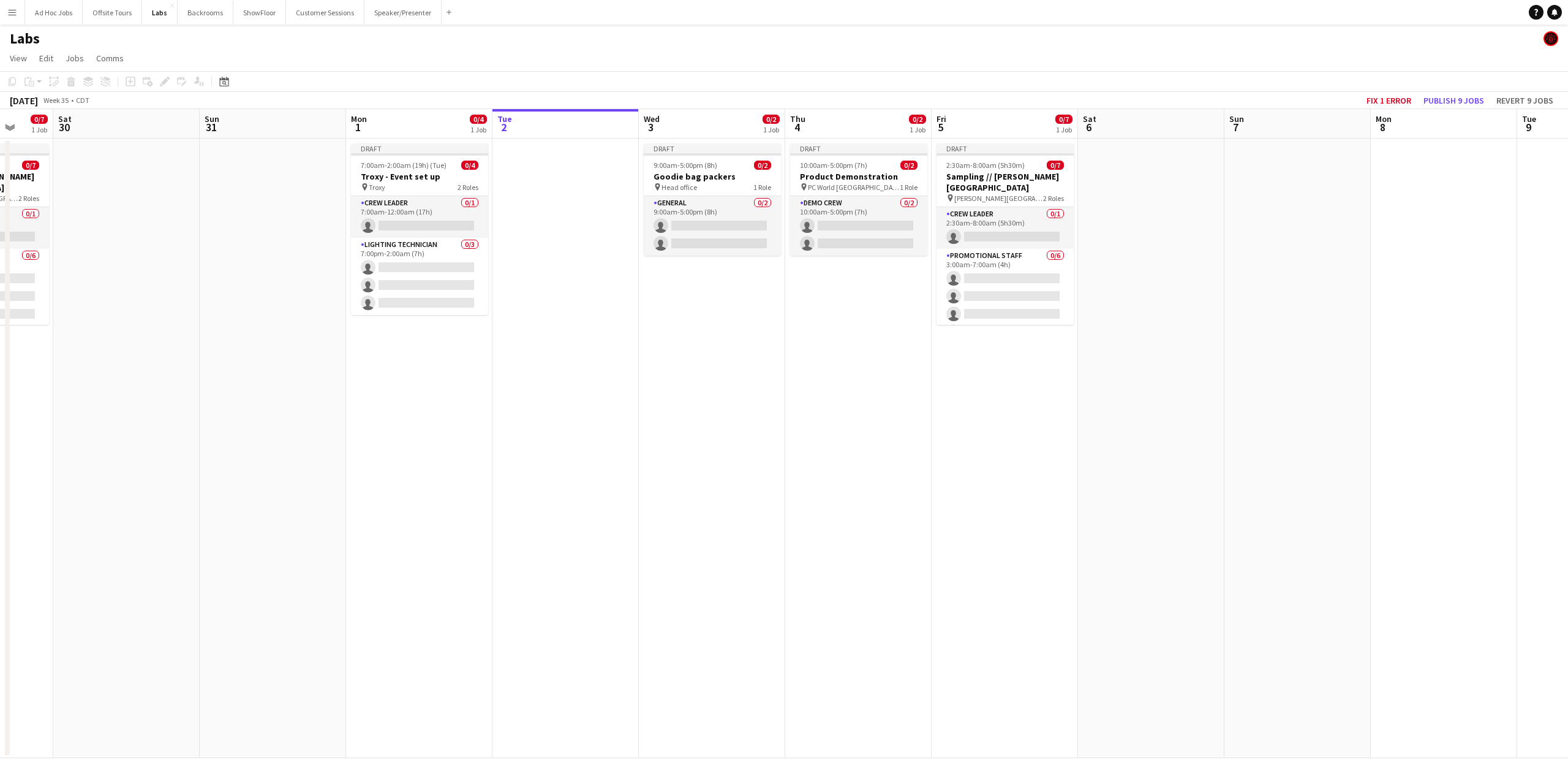
drag, startPoint x: 194, startPoint y: 419, endPoint x: 1062, endPoint y: 350, distance: 870.7
click at [1049, 352] on app-calendar-viewport "Thu 28 0/2 1 Job Fri 29 0/7 1 Job Sat 30 Sun 31 Mon 1 0/4 1 Job Tue 2 Wed 3 0/2…" at bounding box center [784, 433] width 1568 height 649
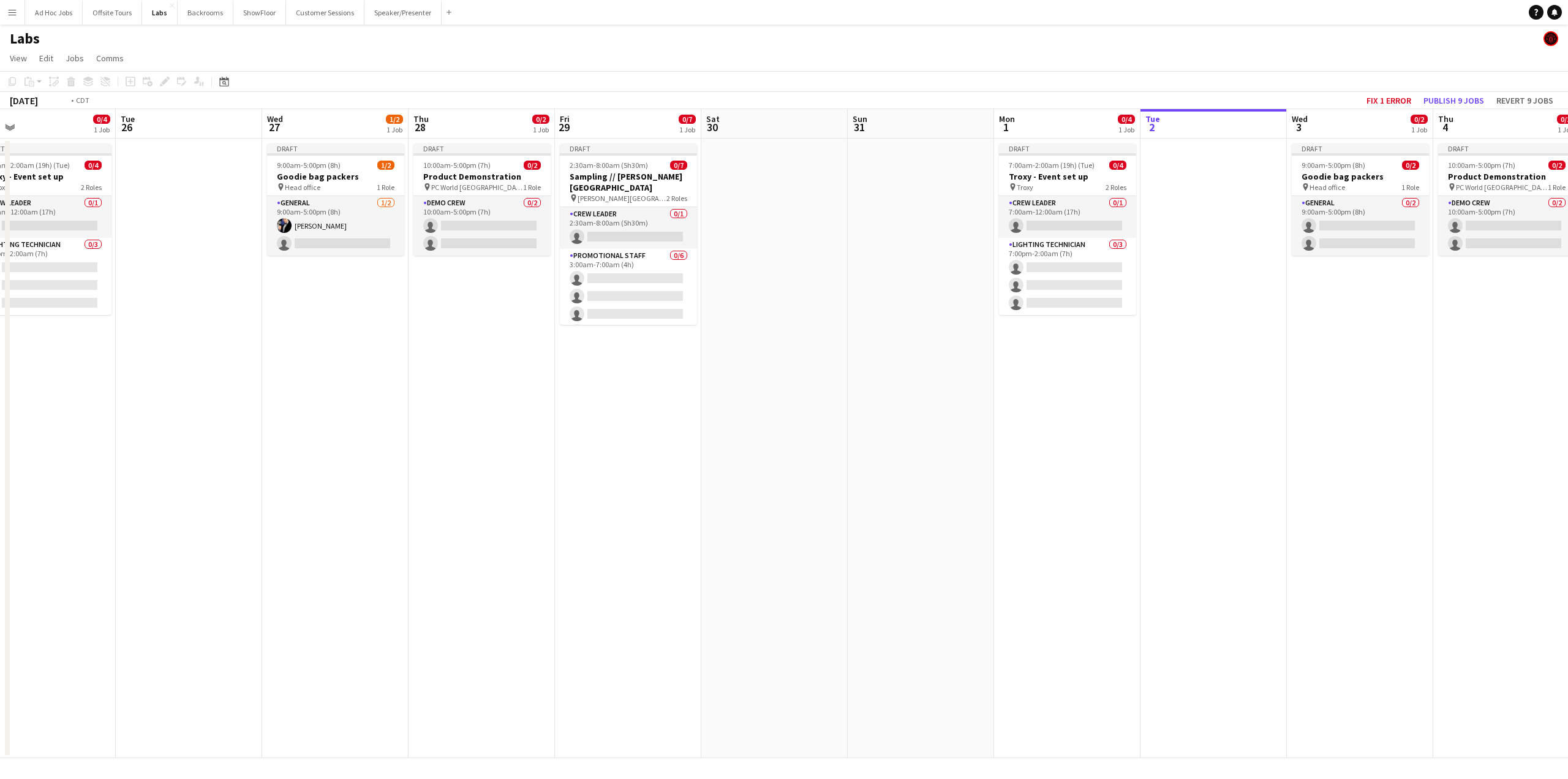
drag, startPoint x: 356, startPoint y: 457, endPoint x: 958, endPoint y: 502, distance: 603.7
click at [957, 502] on app-calendar-viewport "Sat 23 Sun 24 Mon 25 0/4 1 Job Tue 26 Wed 27 1/2 1 Job Thu 28 0/2 1 Job Fri 29 …" at bounding box center [784, 433] width 1568 height 649
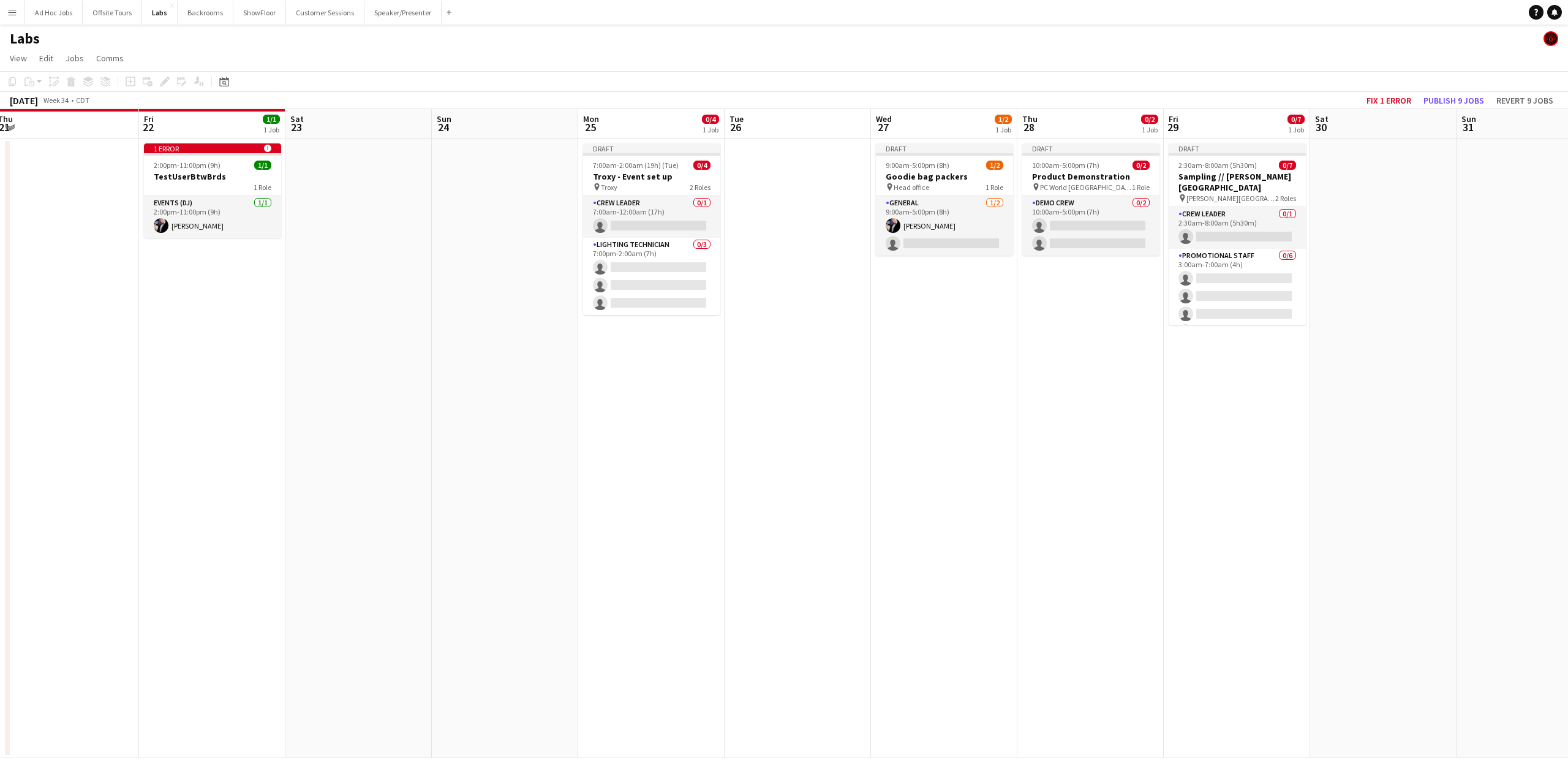
scroll to position [0, 326]
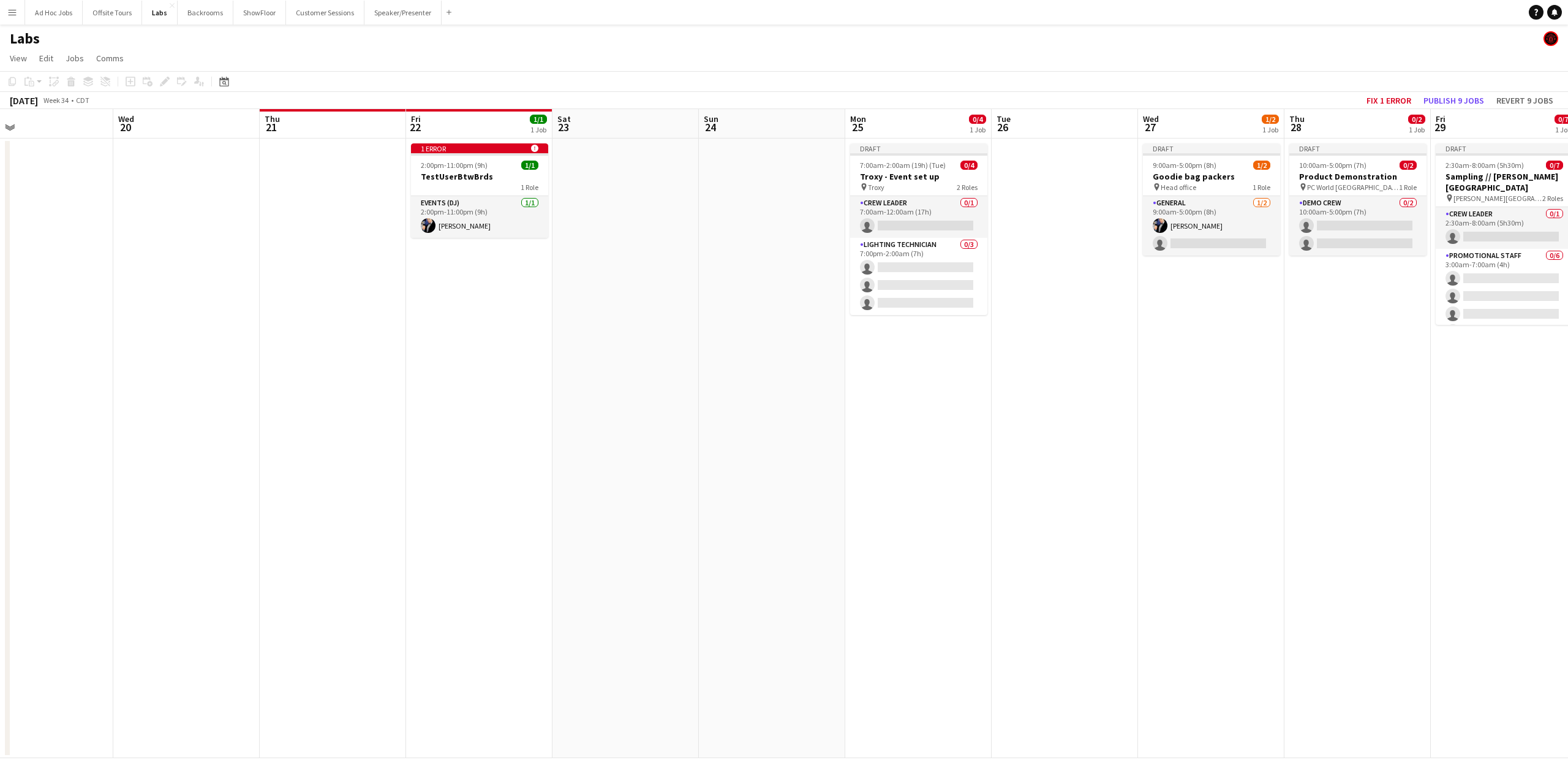
drag, startPoint x: 313, startPoint y: 425, endPoint x: 666, endPoint y: 454, distance: 354.2
click at [666, 454] on app-calendar-viewport "Sun 17 Mon 18 Tue 19 Wed 20 Thu 21 Fri 22 1/1 1 Job Sat 23 Sun 24 Mon 25 0/4 1 …" at bounding box center [784, 433] width 1568 height 649
click at [463, 218] on app-card-role "Events (DJ) [DATE] 2:00pm-11:00pm (9h) [PERSON_NAME]" at bounding box center [479, 217] width 137 height 42
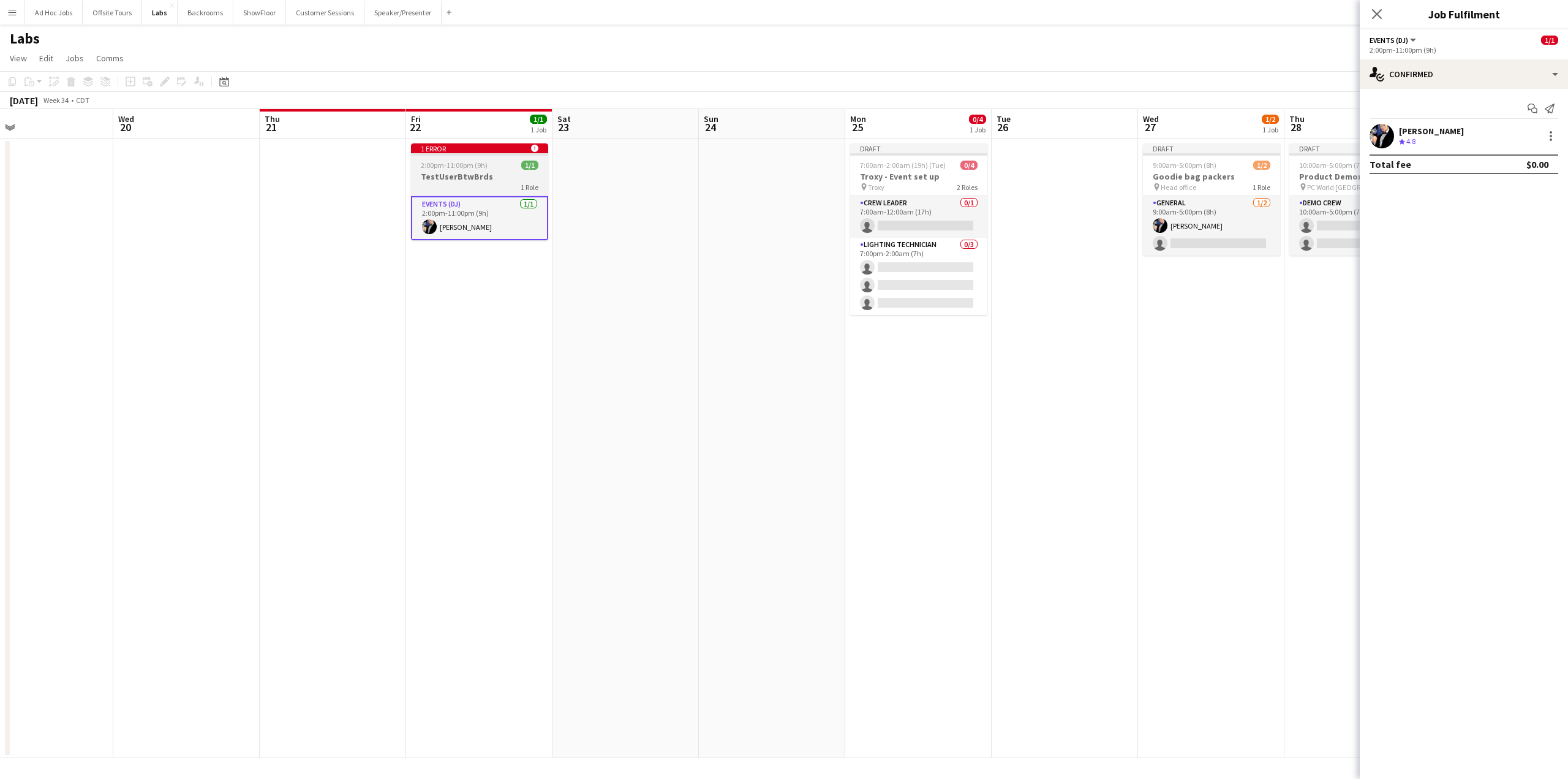
click at [465, 170] on app-job-card "1 error alert-circle 2:00pm-11:00pm (9h) 1/1 TestUserBtwBrds 1 Role Events (DJ)…" at bounding box center [479, 191] width 137 height 96
click at [14, 7] on app-icon "Menu" at bounding box center [12, 12] width 10 height 10
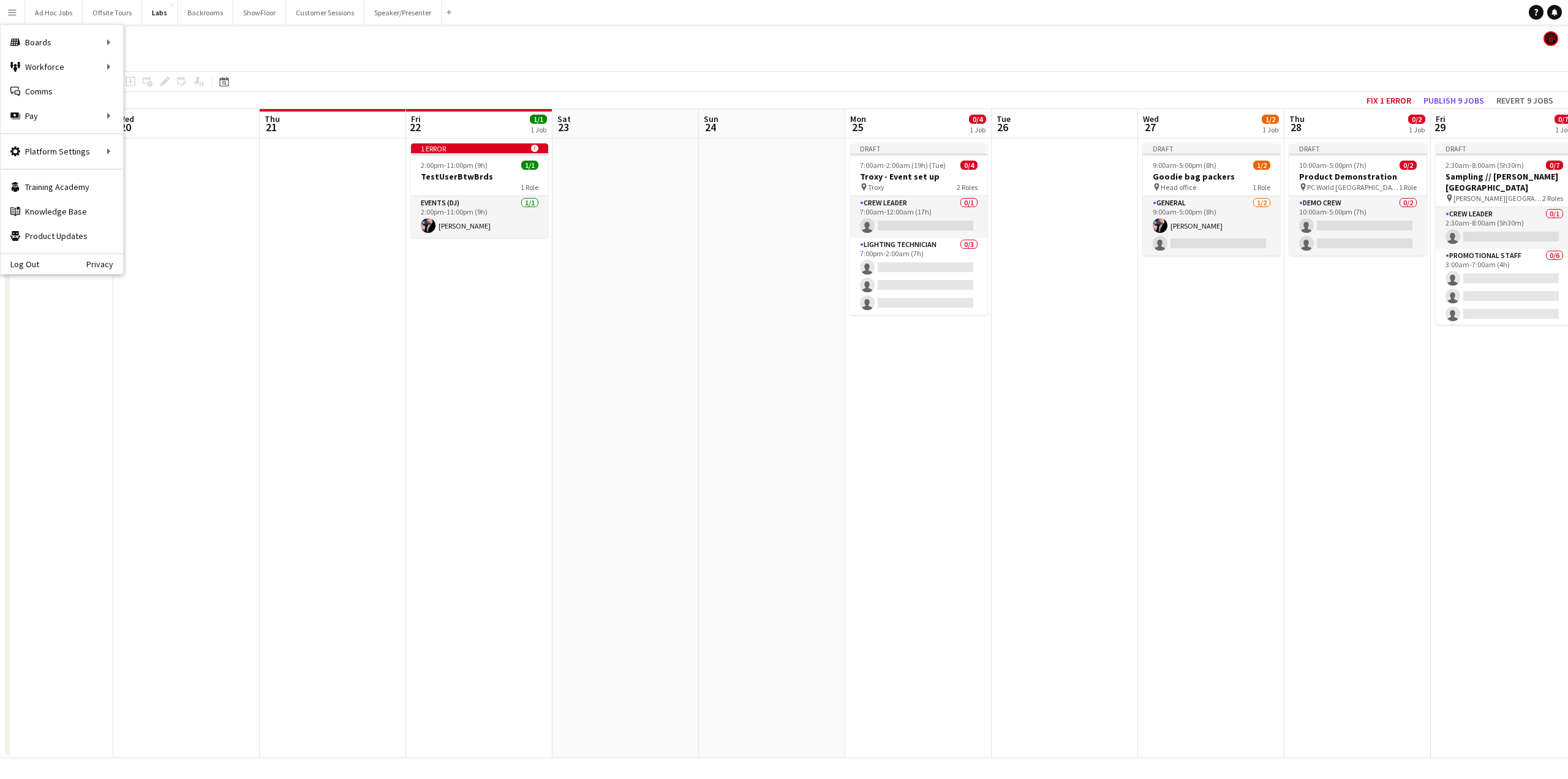
click at [210, 266] on app-date-cell at bounding box center [186, 448] width 146 height 620
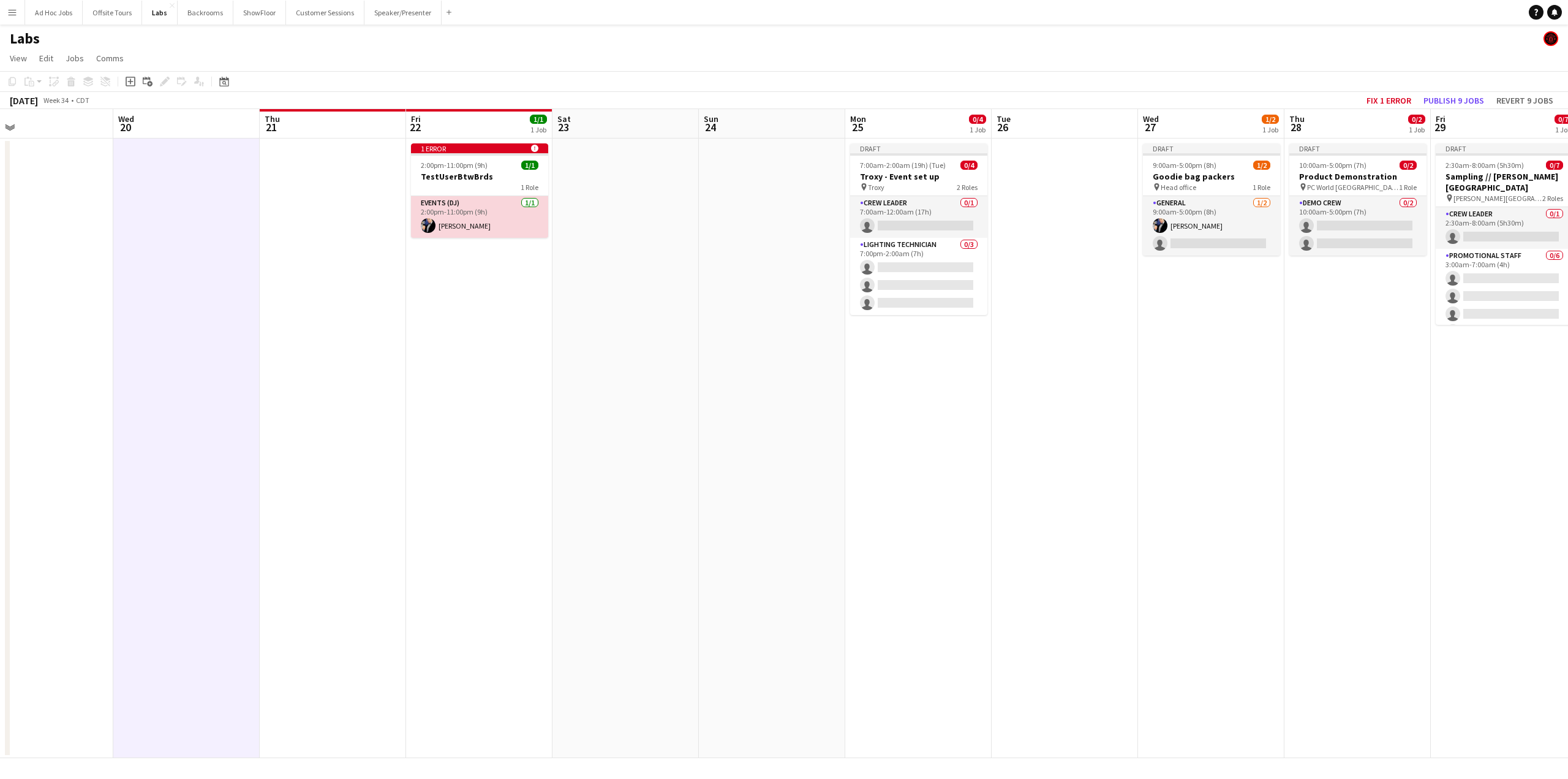
click at [479, 215] on app-card-role "Events (DJ) [DATE] 2:00pm-11:00pm (9h) [PERSON_NAME]" at bounding box center [479, 217] width 137 height 42
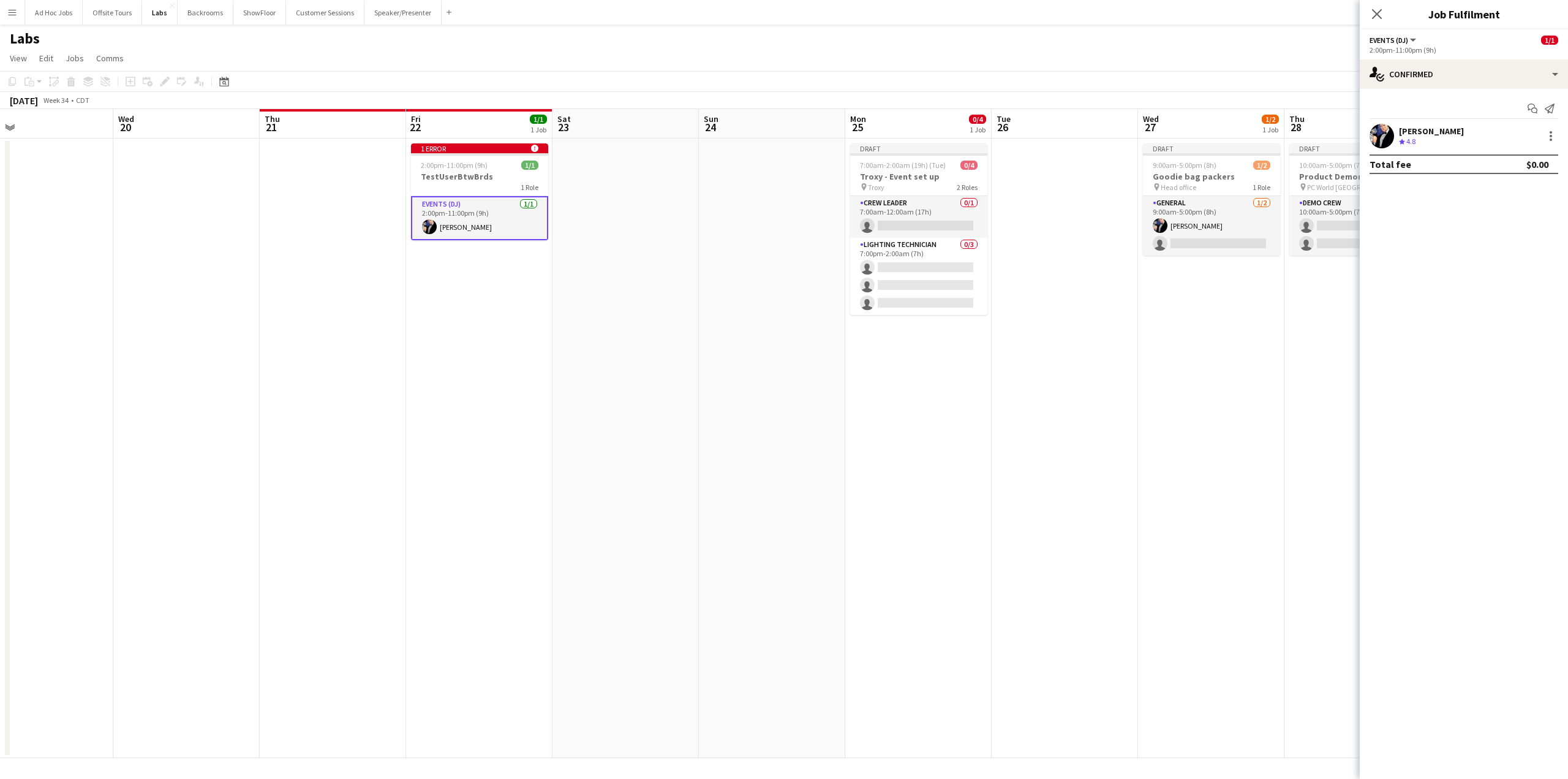
click at [469, 318] on app-date-cell "1 error alert-circle 2:00pm-11:00pm (9h) 1/1 TestUserBtwBrds 1 Role Events (DJ)…" at bounding box center [479, 448] width 146 height 620
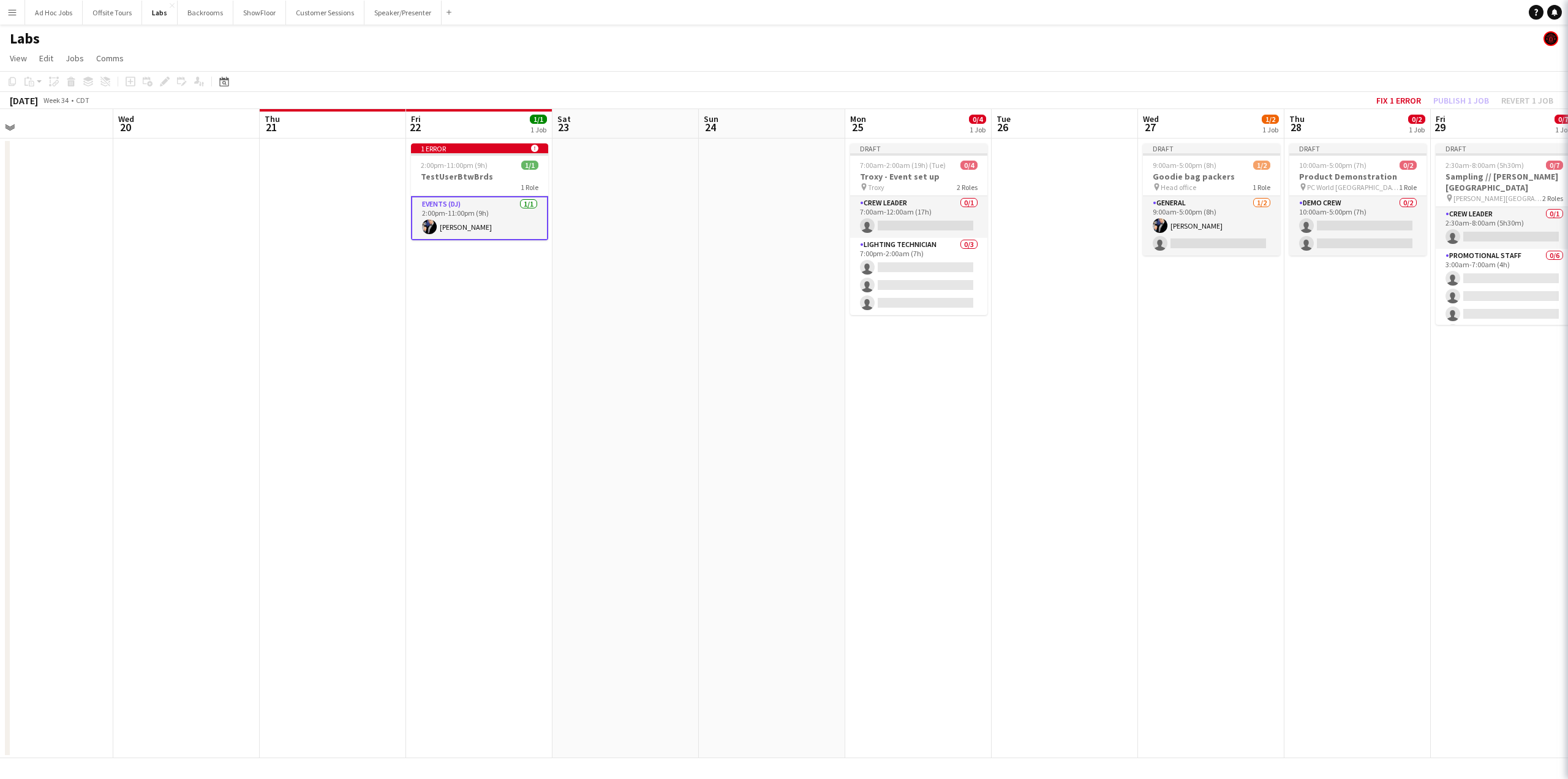
scroll to position [0, 327]
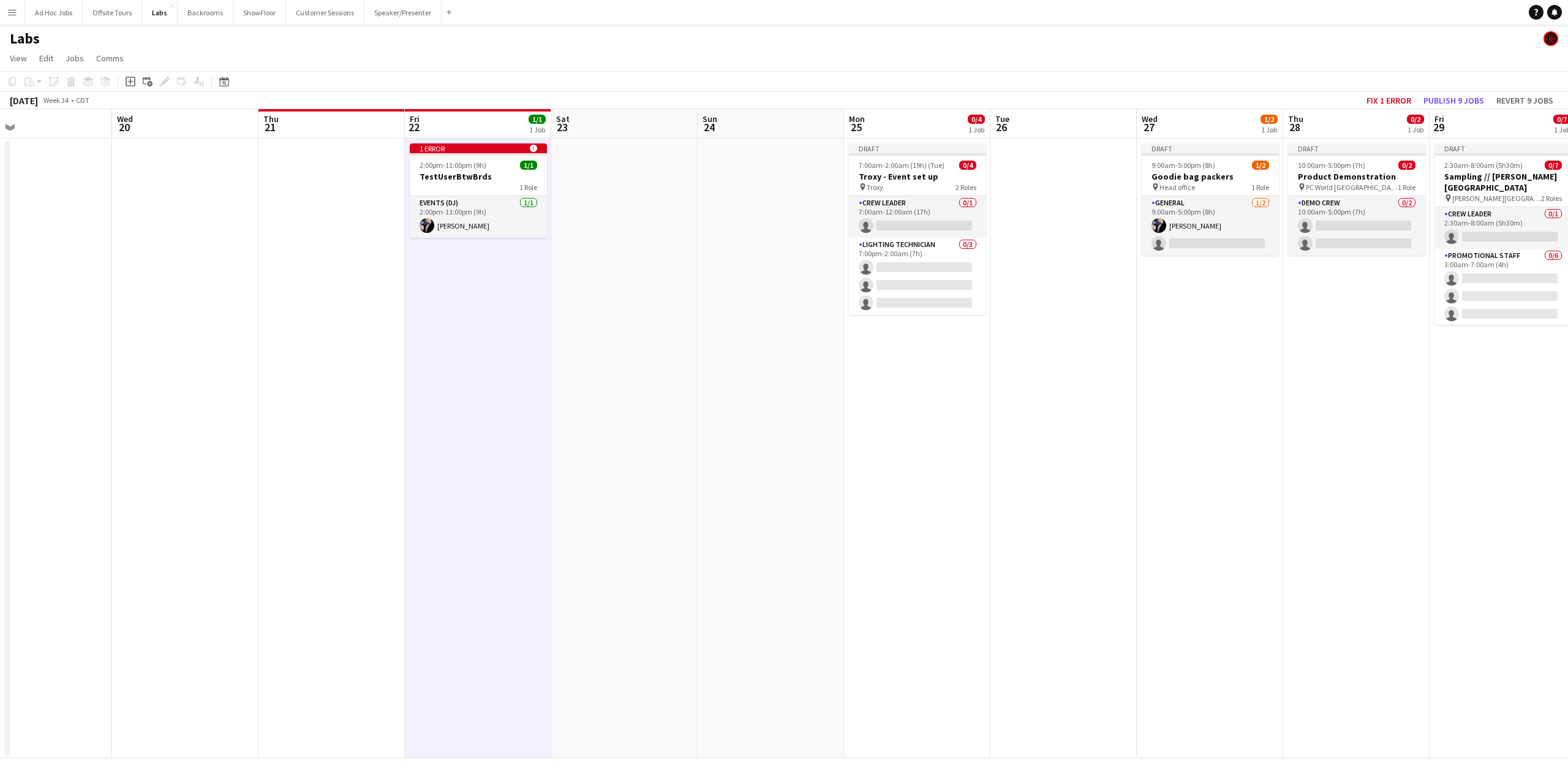
click at [465, 318] on app-date-cell "1 error alert-circle 2:00pm-11:00pm (9h) 1/1 TestUserBtwBrds 1 Role Events (DJ)…" at bounding box center [478, 448] width 146 height 620
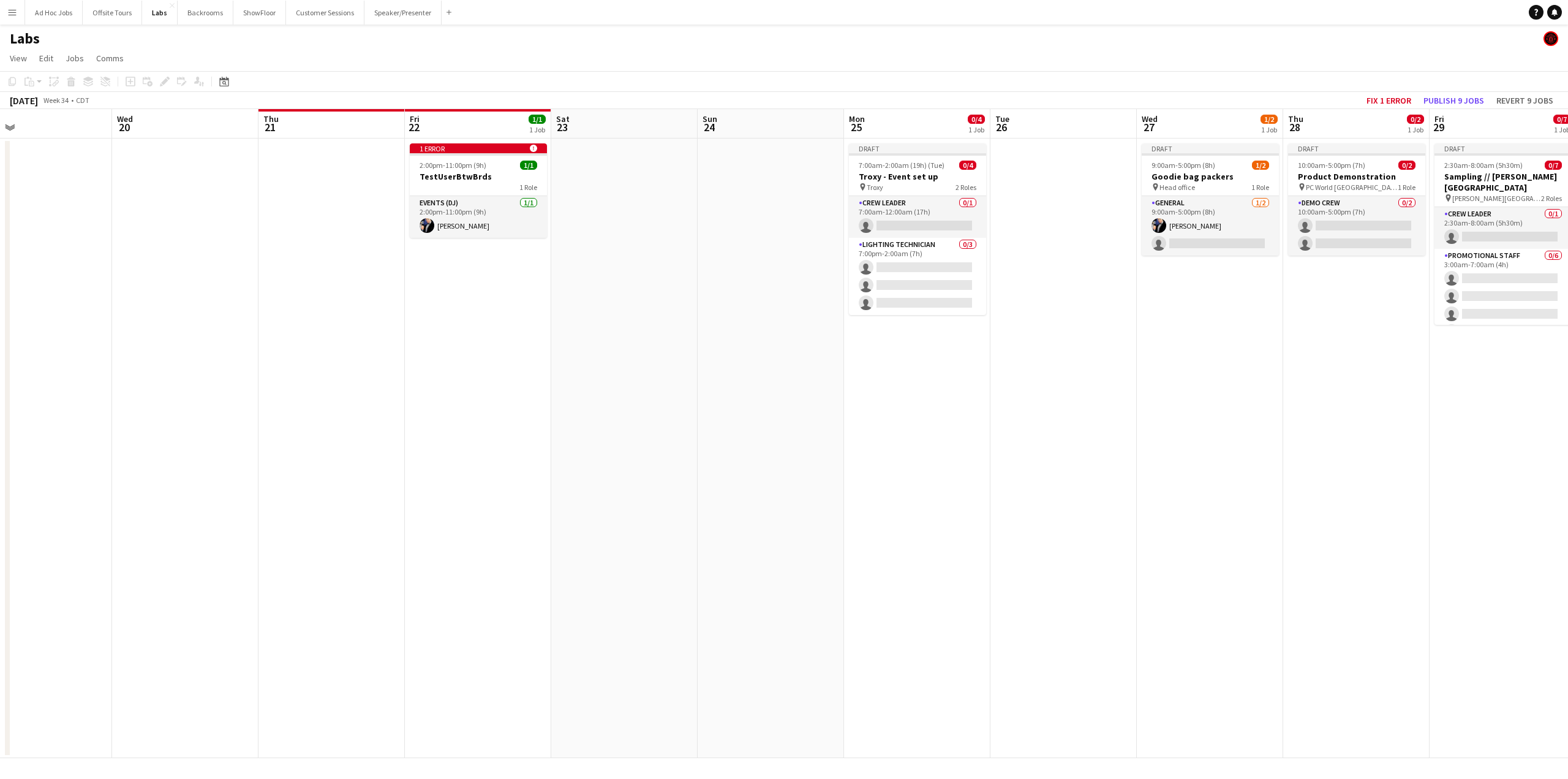
click at [465, 318] on app-date-cell "1 error alert-circle 2:00pm-11:00pm (9h) 1/1 TestUserBtwBrds 1 Role Events (DJ)…" at bounding box center [478, 448] width 146 height 620
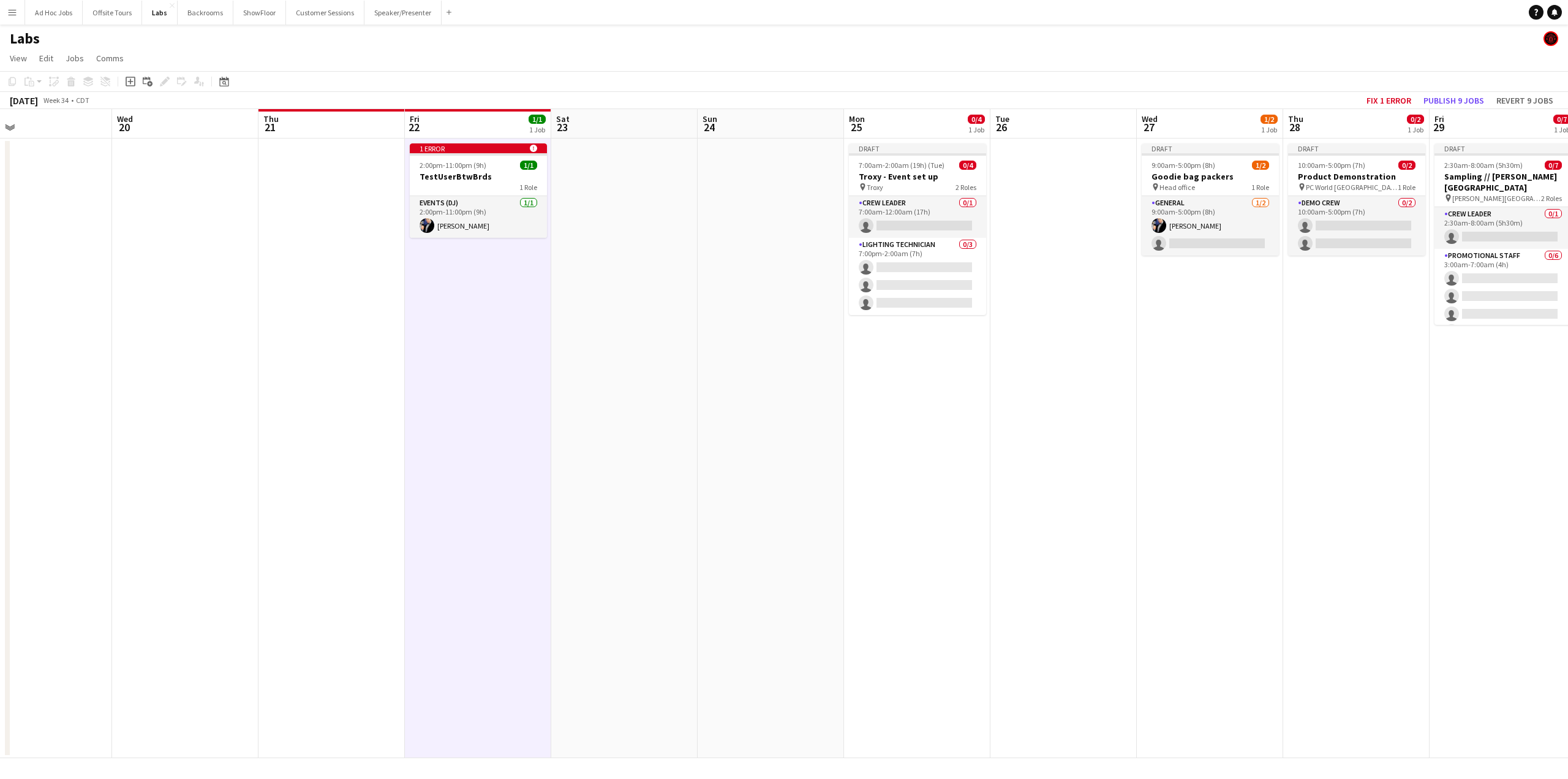
click at [951, 379] on app-date-cell "Draft 7:00am-2:00am (19h) (Tue) 0/4 Troxy - Event set up pin Troxy 2 Roles Crew…" at bounding box center [917, 448] width 146 height 620
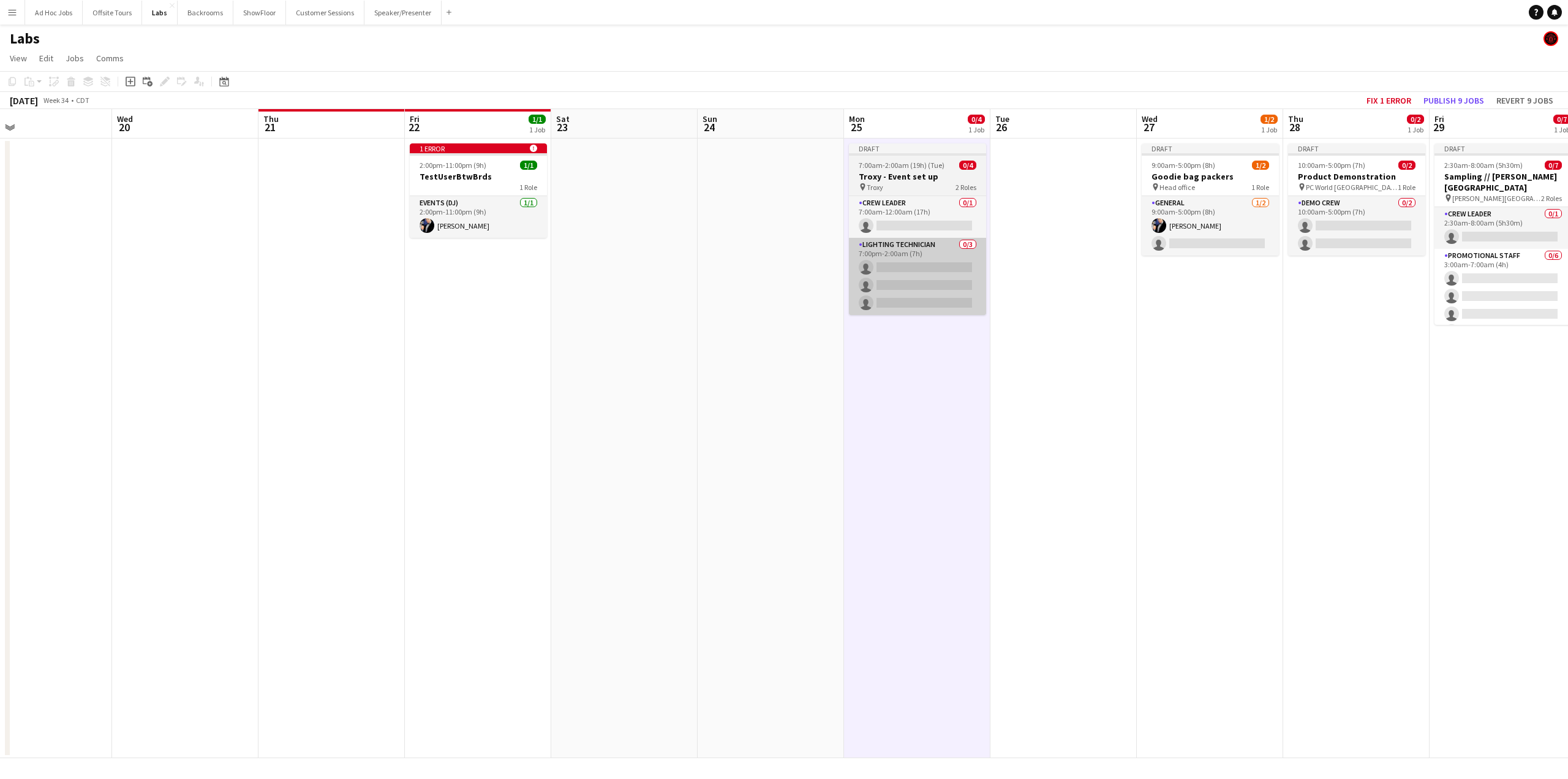
drag, startPoint x: 887, startPoint y: 364, endPoint x: 888, endPoint y: 298, distance: 66.0
click at [887, 364] on app-date-cell "Draft 7:00am-2:00am (19h) (Tue) 0/4 Troxy - Event set up pin Troxy 2 Roles Crew…" at bounding box center [917, 448] width 146 height 620
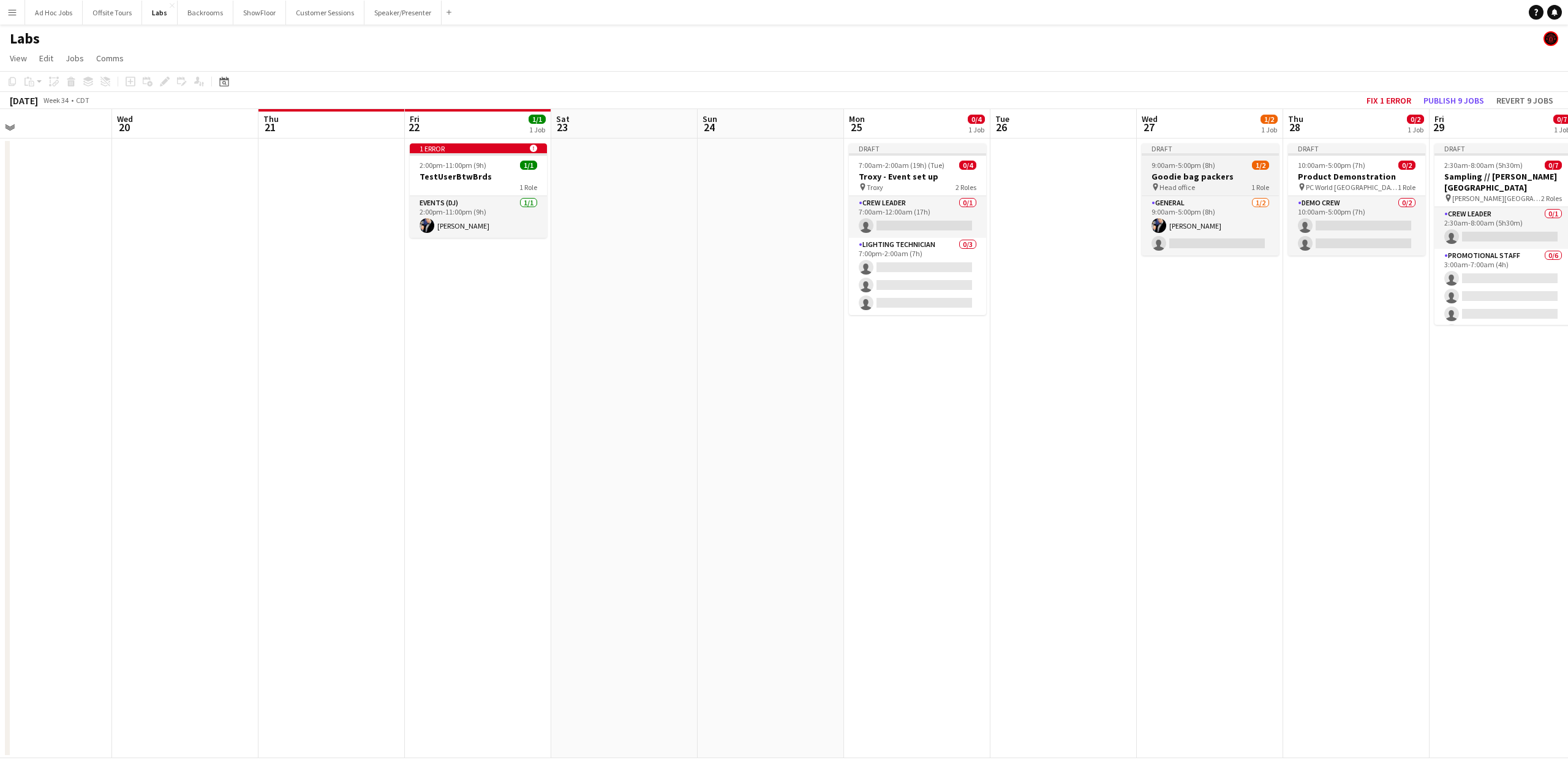
click at [1141, 174] on h3 "Goodie bag packers" at bounding box center [1210, 177] width 137 height 11
click at [883, 401] on app-calendar-viewport "Sun 17 Mon 18 Tue 19 Wed 20 Thu 21 Fri 22 1/1 1 Job Sat 23 Sun 24 Mon 25 0/4 1 …" at bounding box center [784, 433] width 1568 height 649
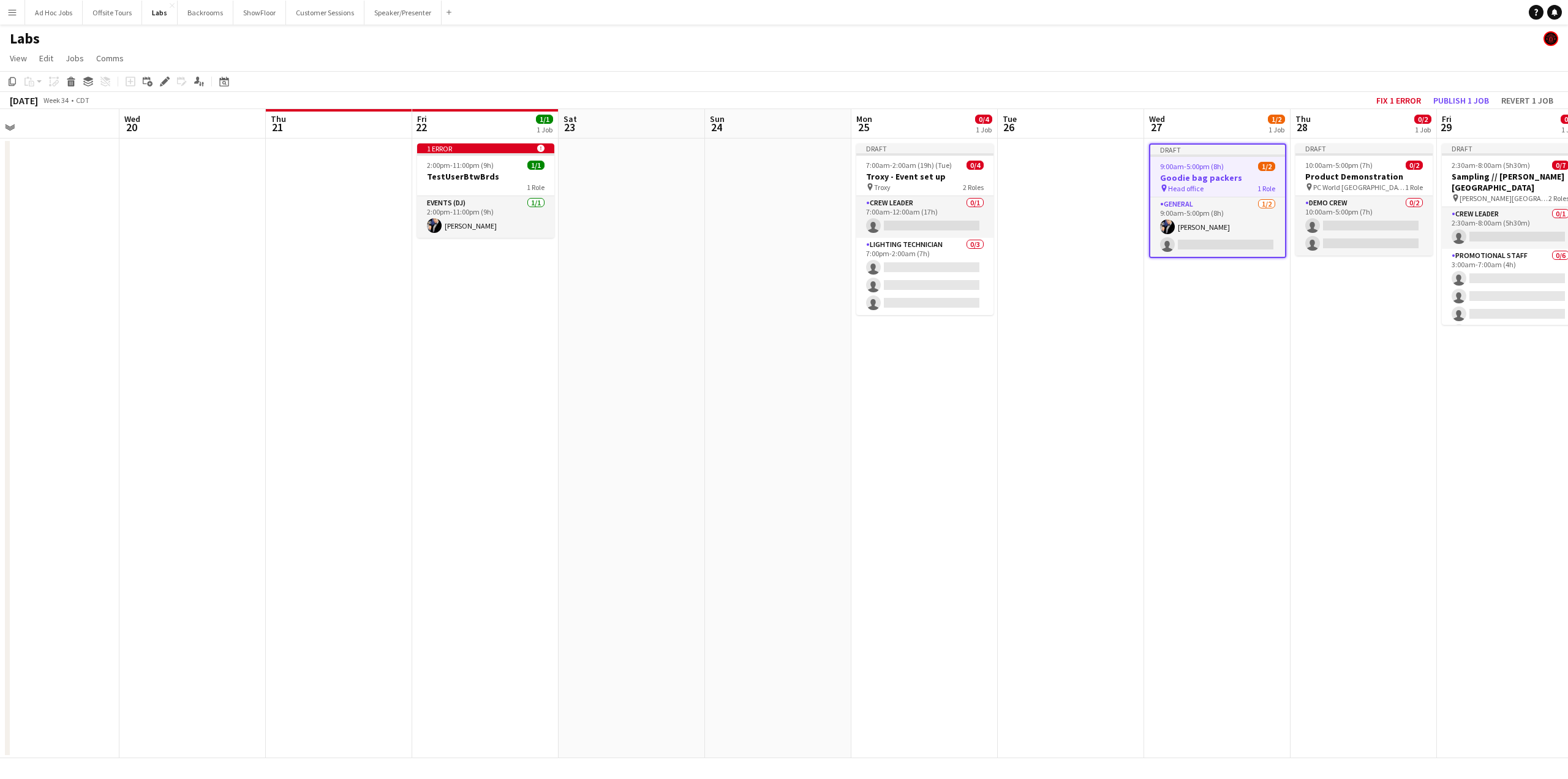
drag, startPoint x: 905, startPoint y: 384, endPoint x: 911, endPoint y: 383, distance: 6.1
click at [908, 383] on app-calendar-viewport "Sun 17 Mon 18 Tue 19 Wed 20 Thu 21 Fri 22 1/1 1 Job Sat 23 Sun 24 Mon 25 0/4 1 …" at bounding box center [784, 433] width 1568 height 649
click at [915, 379] on app-date-cell "Draft 7:00am-2:00am (19h) (Tue) 0/4 Troxy - Event set up pin Troxy 2 Roles Crew…" at bounding box center [928, 448] width 146 height 620
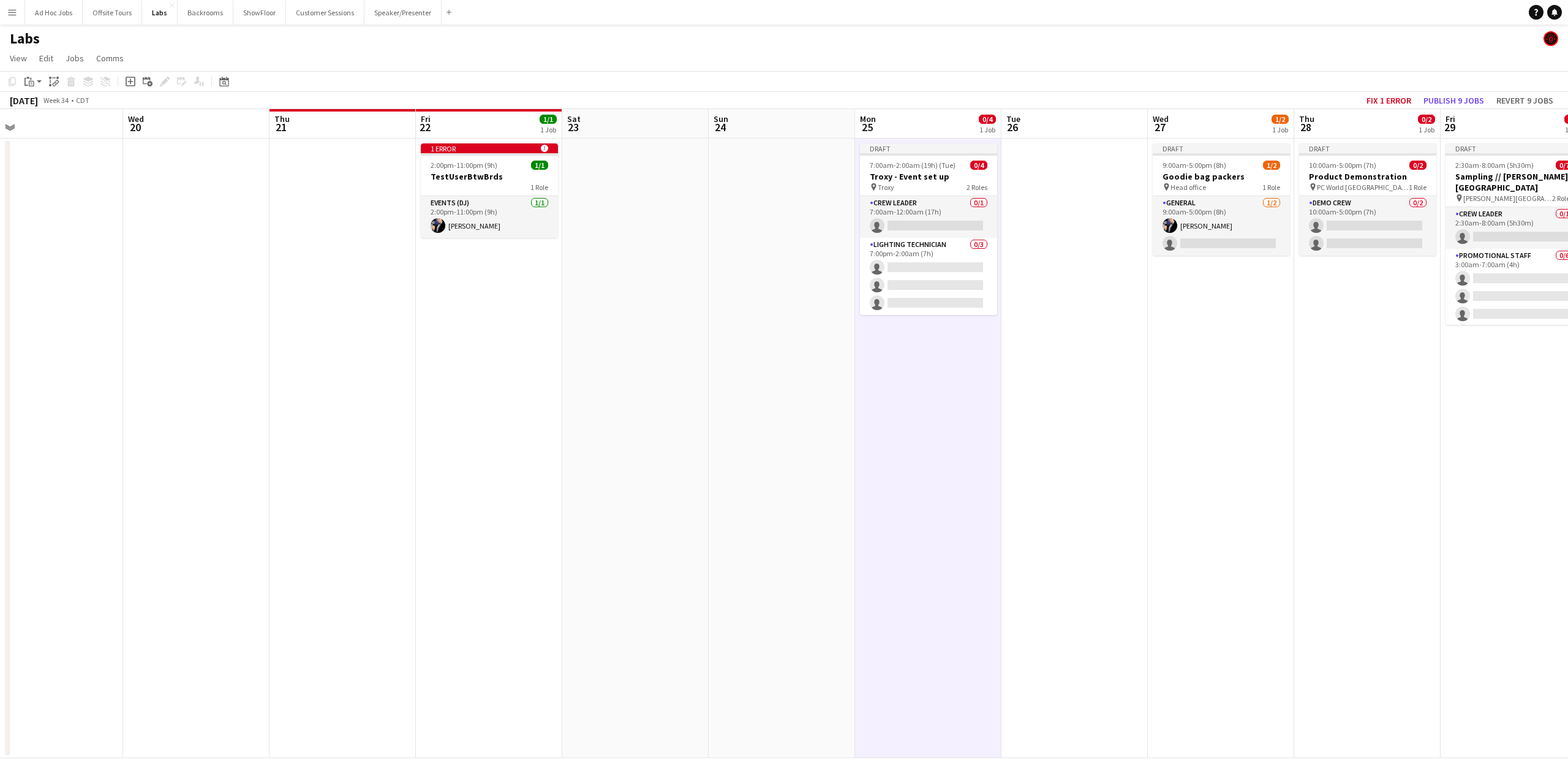
click at [923, 373] on app-date-cell "Draft 7:00am-2:00am (19h) (Tue) 0/4 Troxy - Event set up pin Troxy 2 Roles Crew…" at bounding box center [928, 448] width 146 height 620
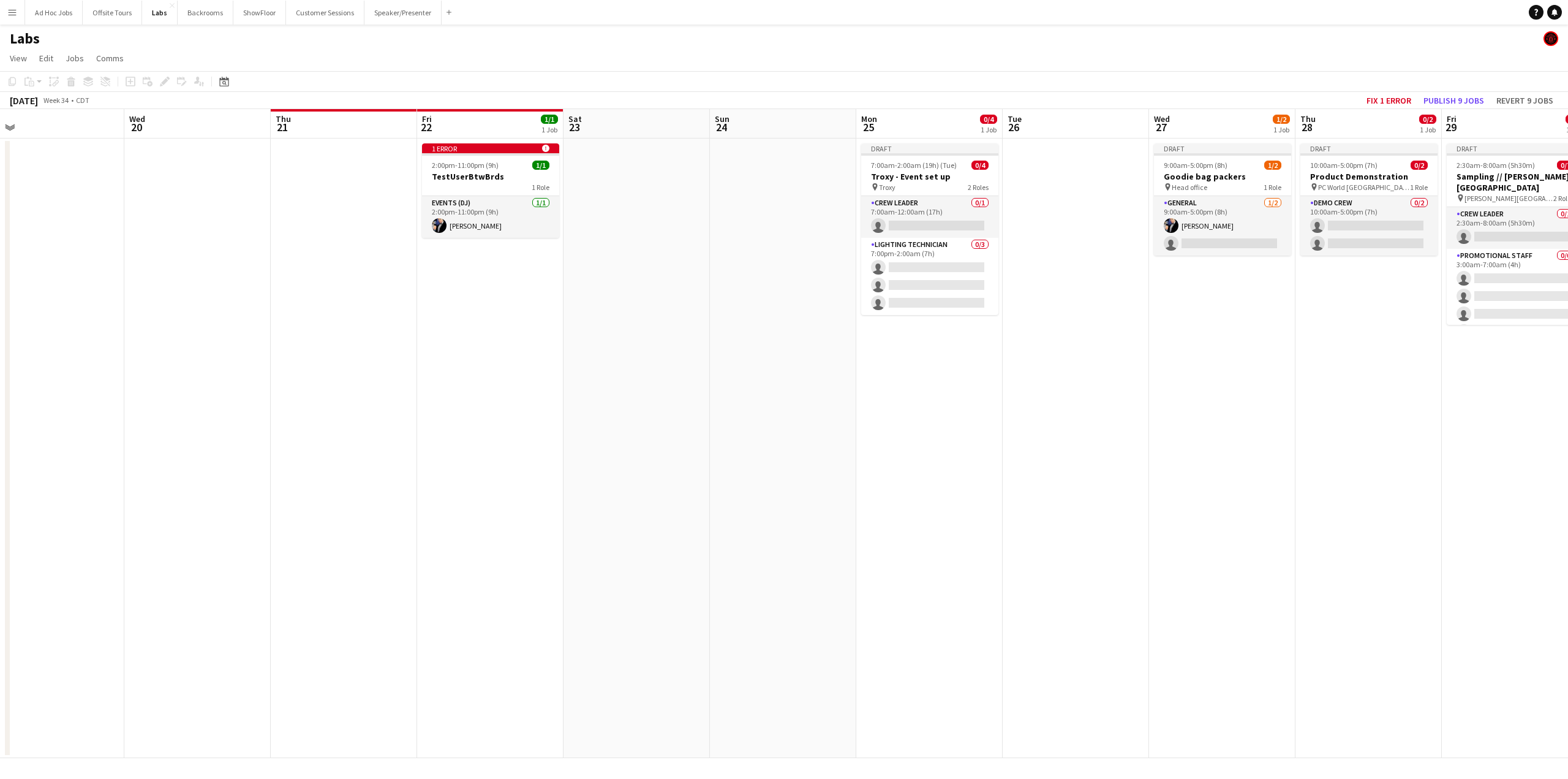
click at [923, 373] on app-date-cell "Draft 7:00am-2:00am (19h) (Tue) 0/4 Troxy - Event set up pin Troxy 2 Roles Crew…" at bounding box center [930, 448] width 146 height 620
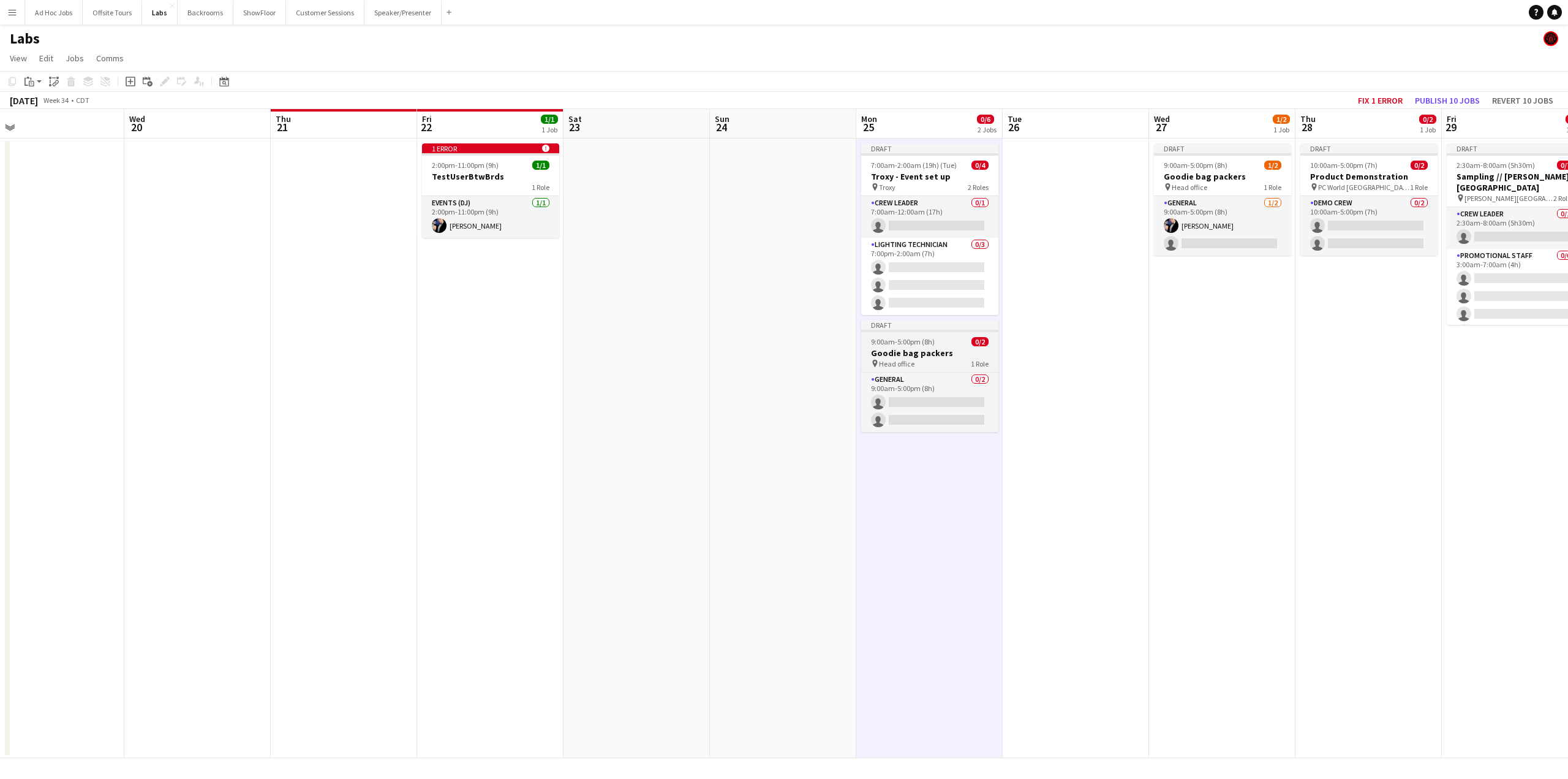
click at [914, 359] on div "pin Head office 1 Role" at bounding box center [930, 363] width 137 height 10
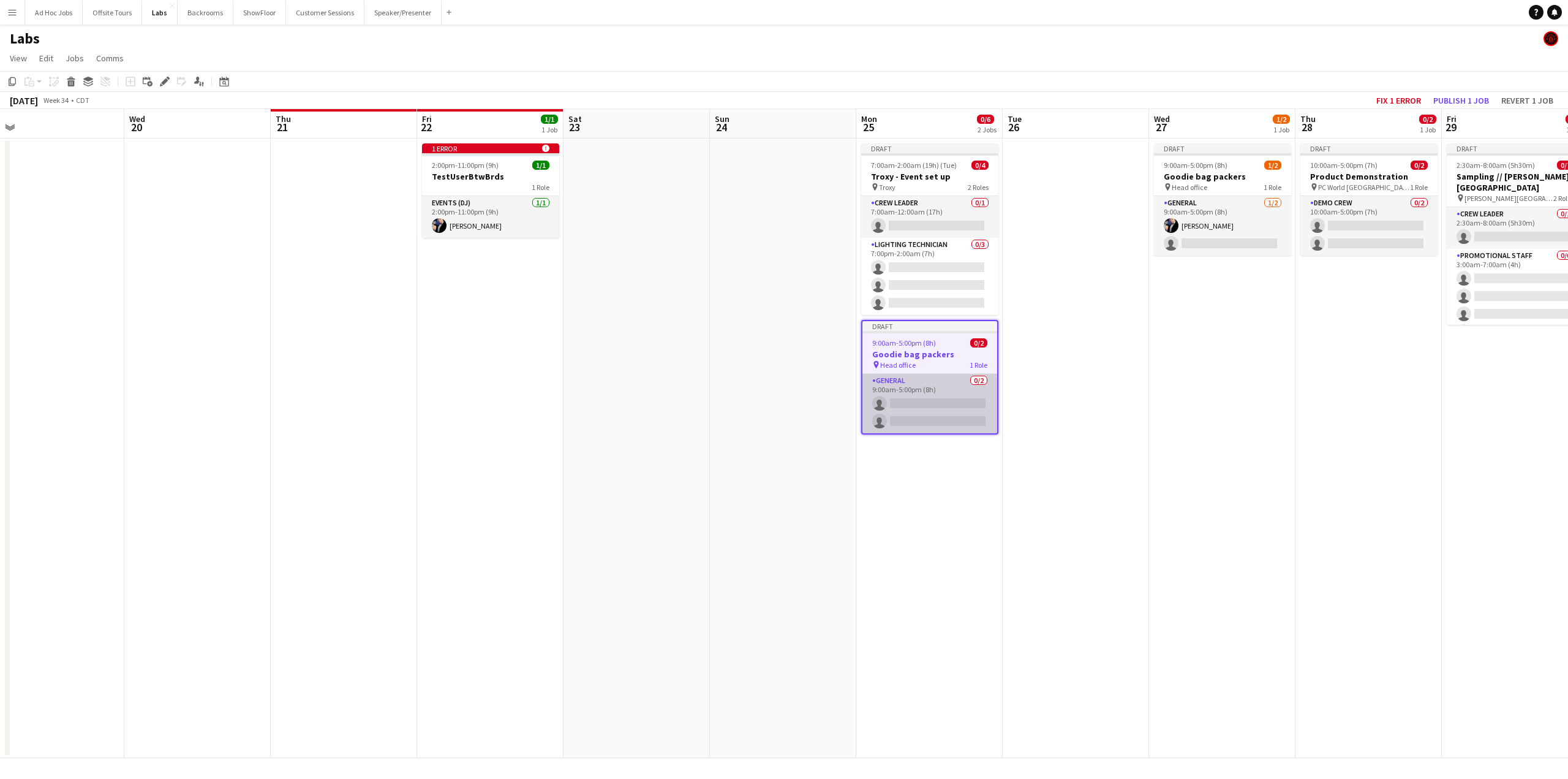
click at [919, 396] on app-card-role "General 0/2 9:00am-5:00pm (8h) single-neutral-actions single-neutral-actions" at bounding box center [930, 404] width 135 height 59
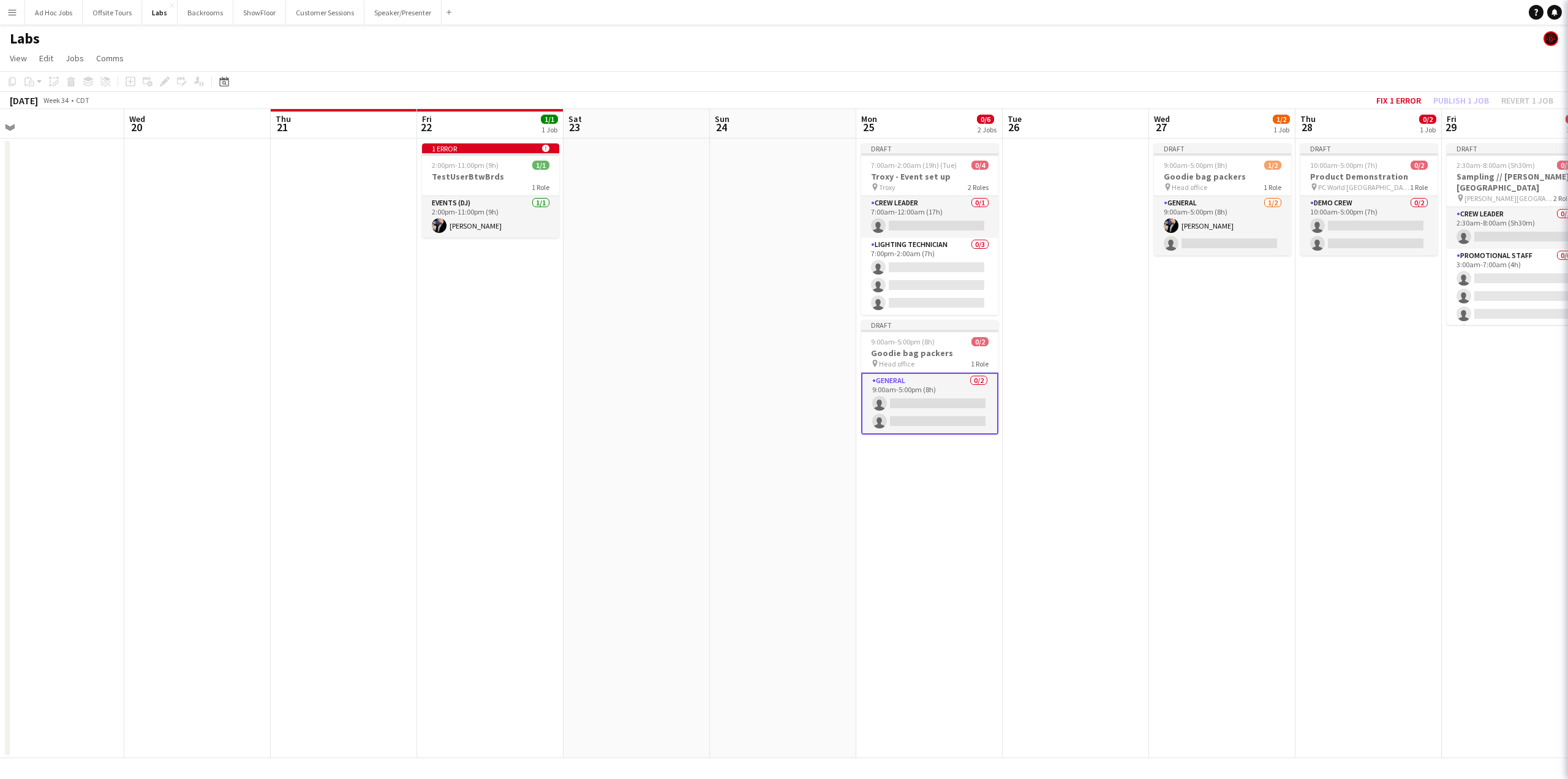
click at [916, 401] on app-card-role "General 0/2 9:00am-5:00pm (8h) single-neutral-actions single-neutral-actions" at bounding box center [930, 403] width 137 height 62
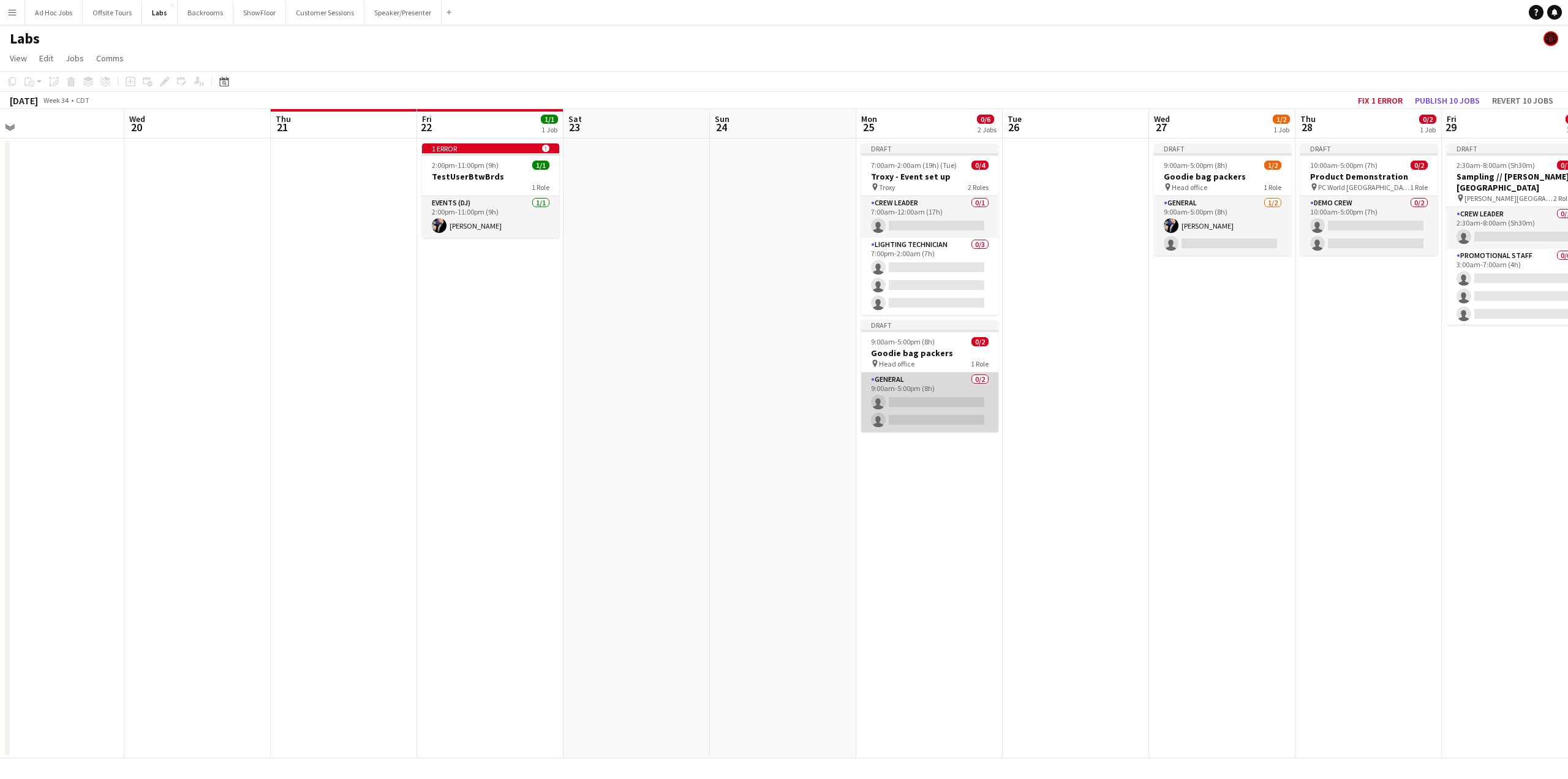
click at [922, 391] on app-card-role "General 0/2 9:00am-5:00pm (8h) single-neutral-actions single-neutral-actions" at bounding box center [930, 402] width 137 height 59
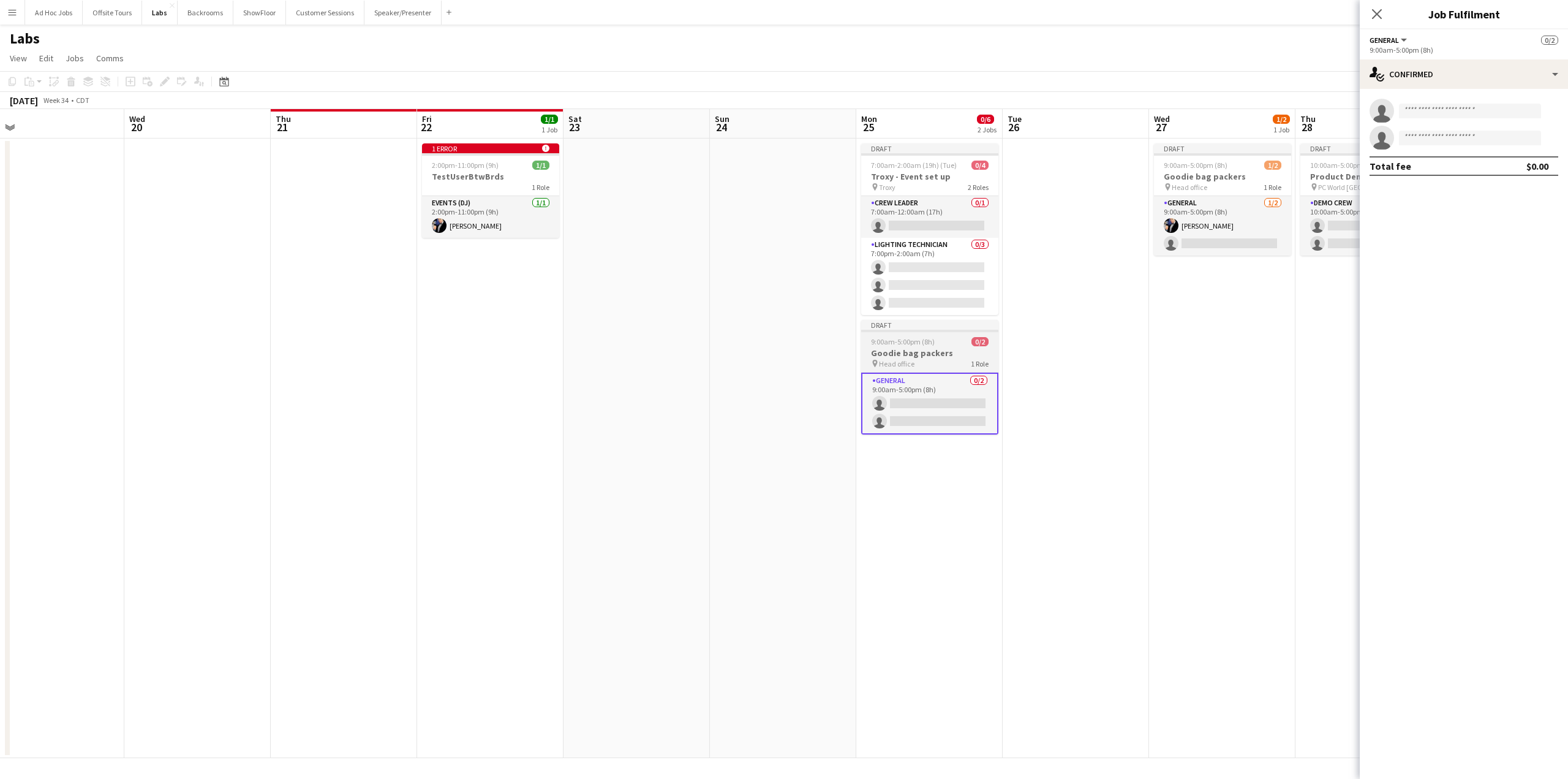
click at [906, 333] on app-job-card "Draft 9:00am-5:00pm (8h) 0/2 Goodie bag packers pin Head office 1 Role General …" at bounding box center [930, 377] width 137 height 115
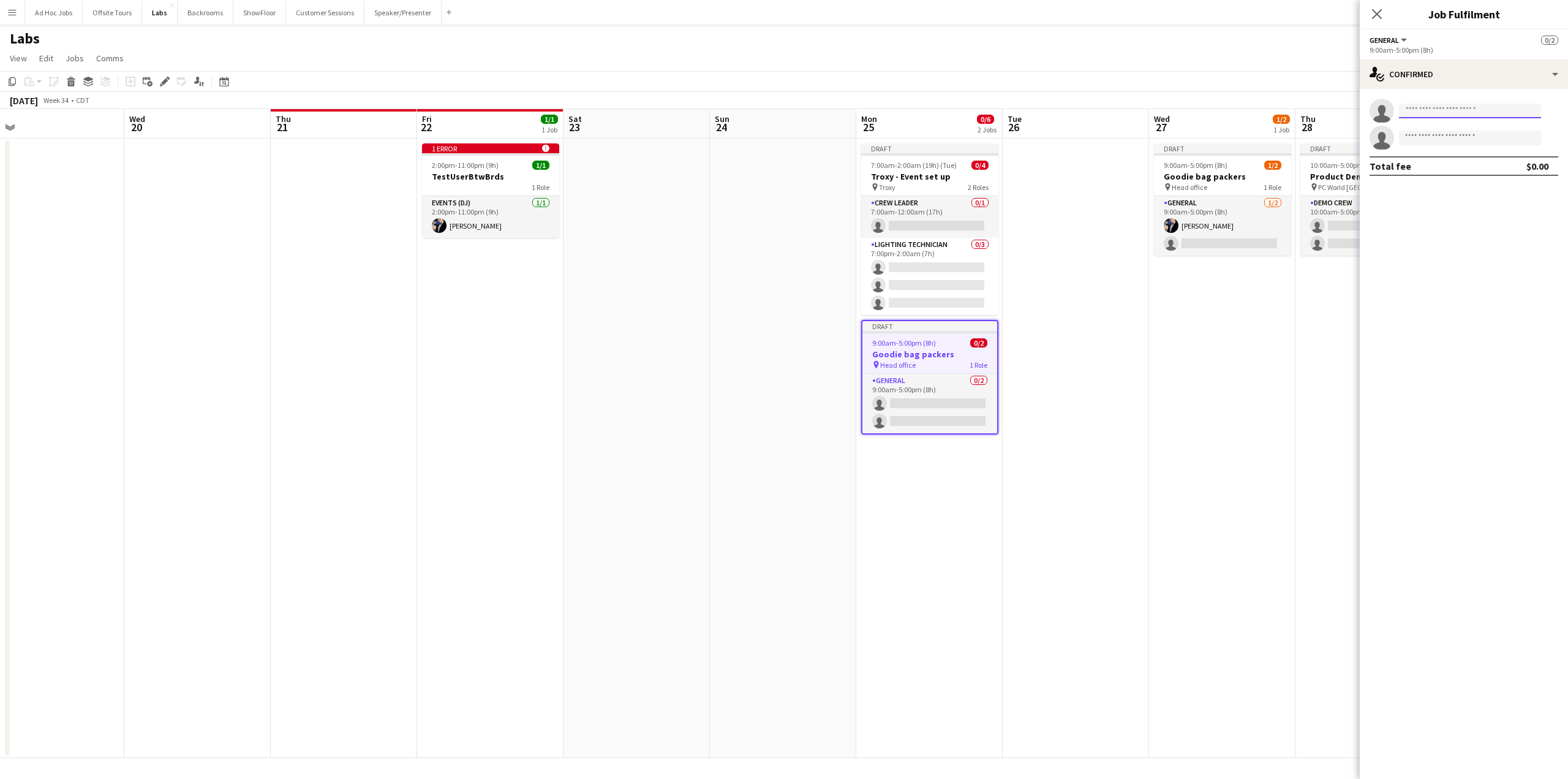
click at [1141, 111] on input at bounding box center [1470, 111] width 142 height 14
type input "*****"
click at [1141, 130] on span "[PERSON_NAME]" at bounding box center [1444, 128] width 71 height 10
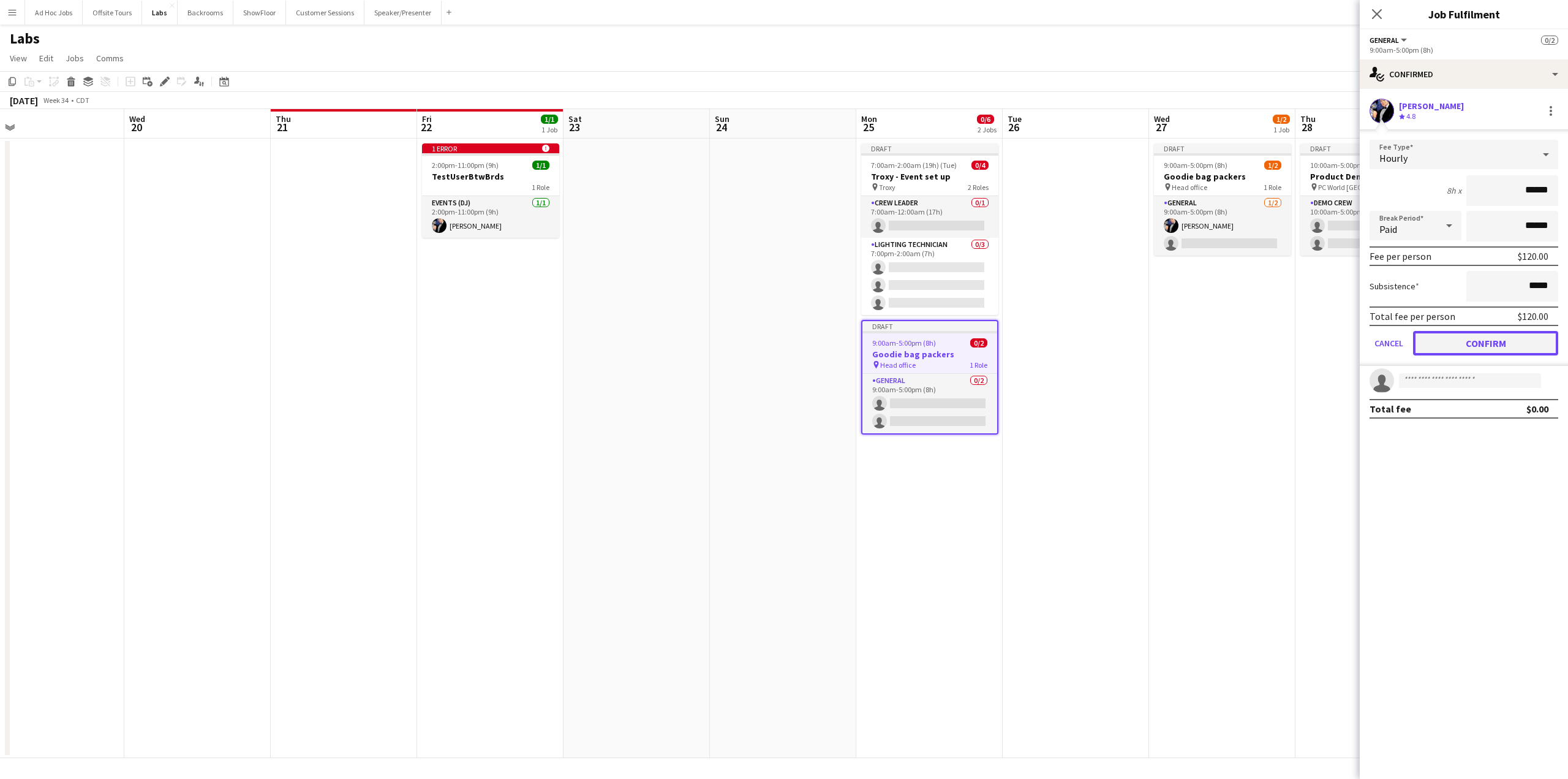
click at [1141, 344] on button "Confirm" at bounding box center [1485, 343] width 145 height 24
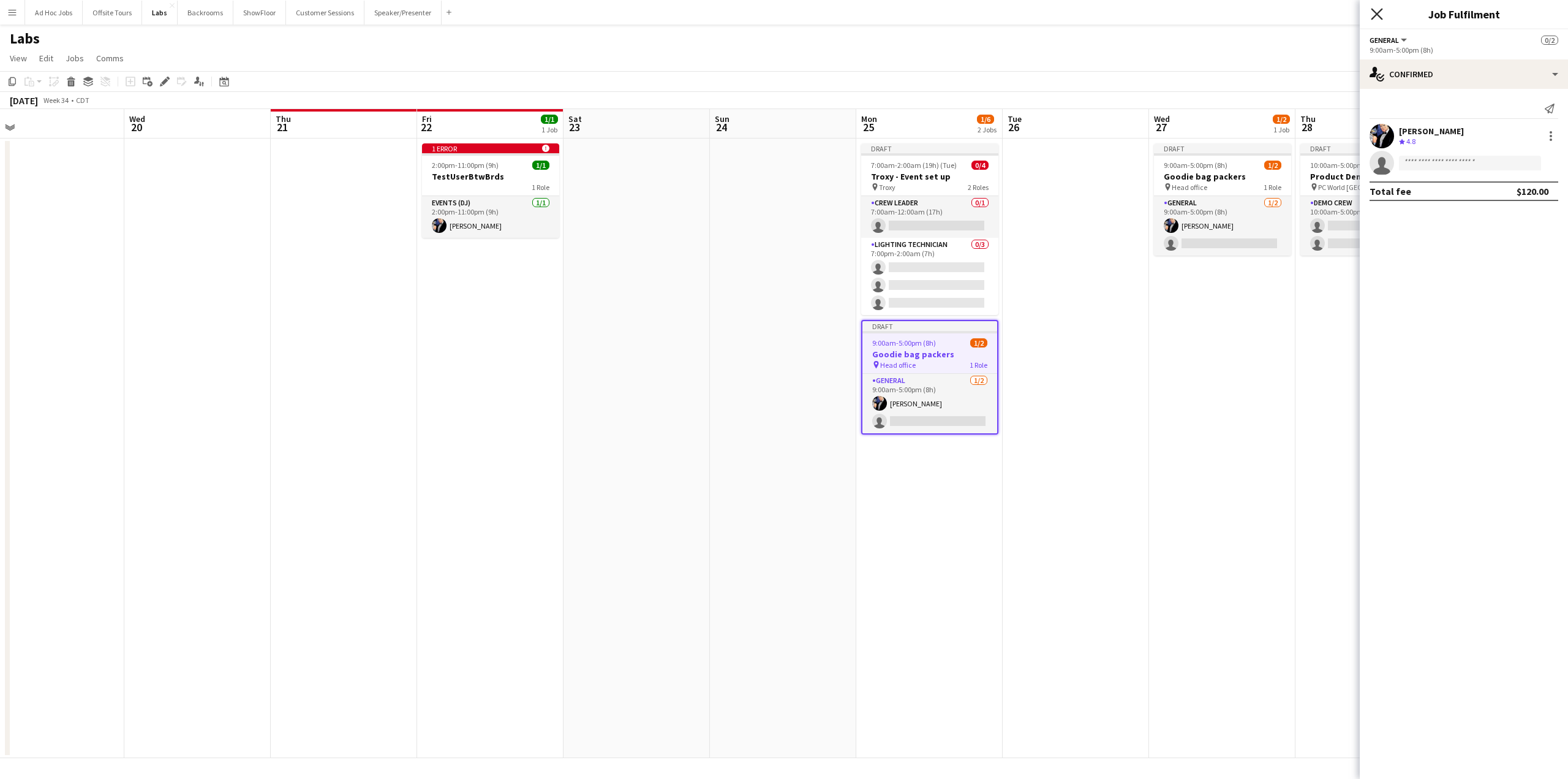
click at [1141, 10] on icon "Close pop-in" at bounding box center [1377, 14] width 11 height 11
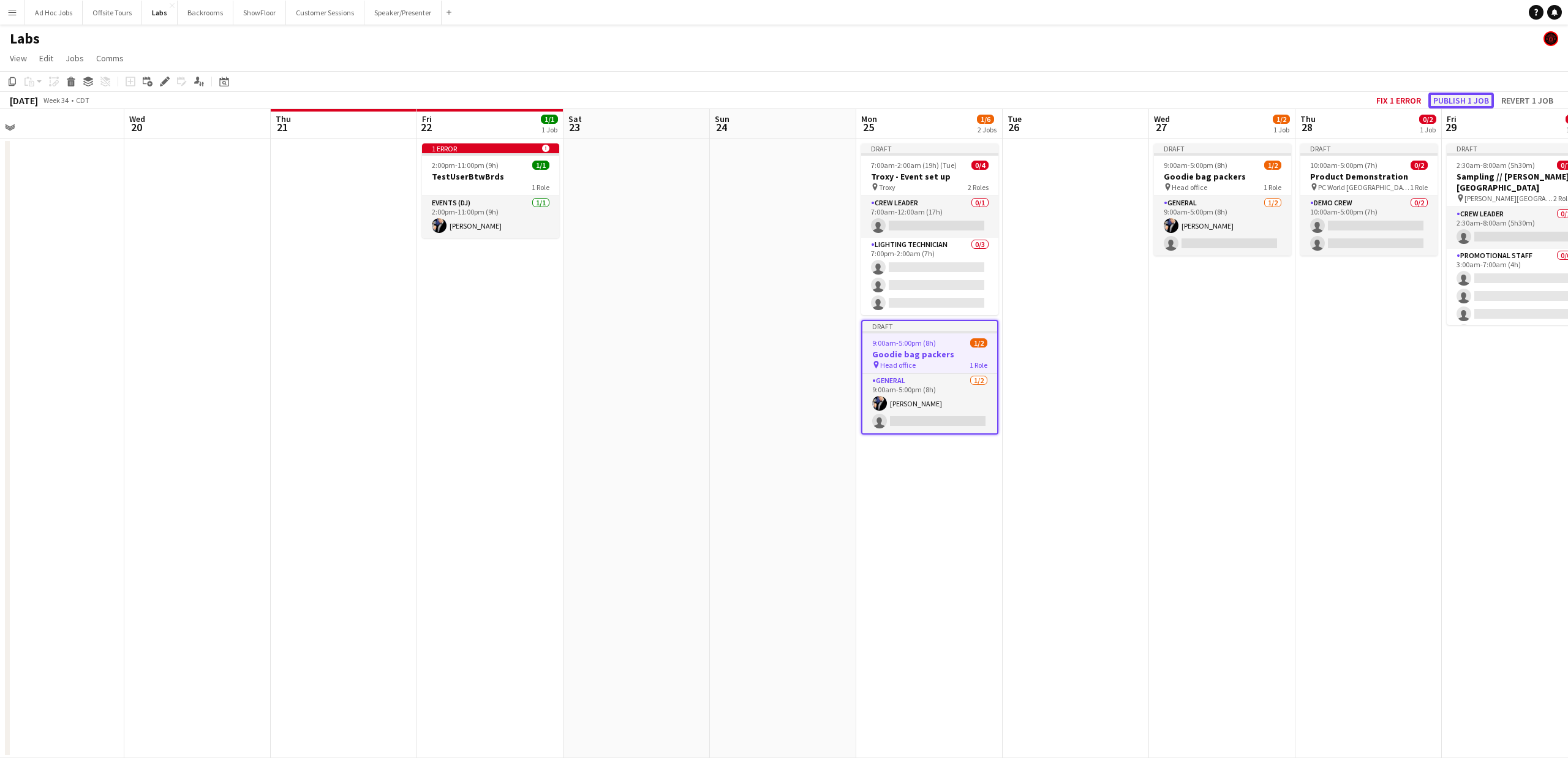
click at [1141, 101] on button "Publish 1 job" at bounding box center [1462, 100] width 66 height 16
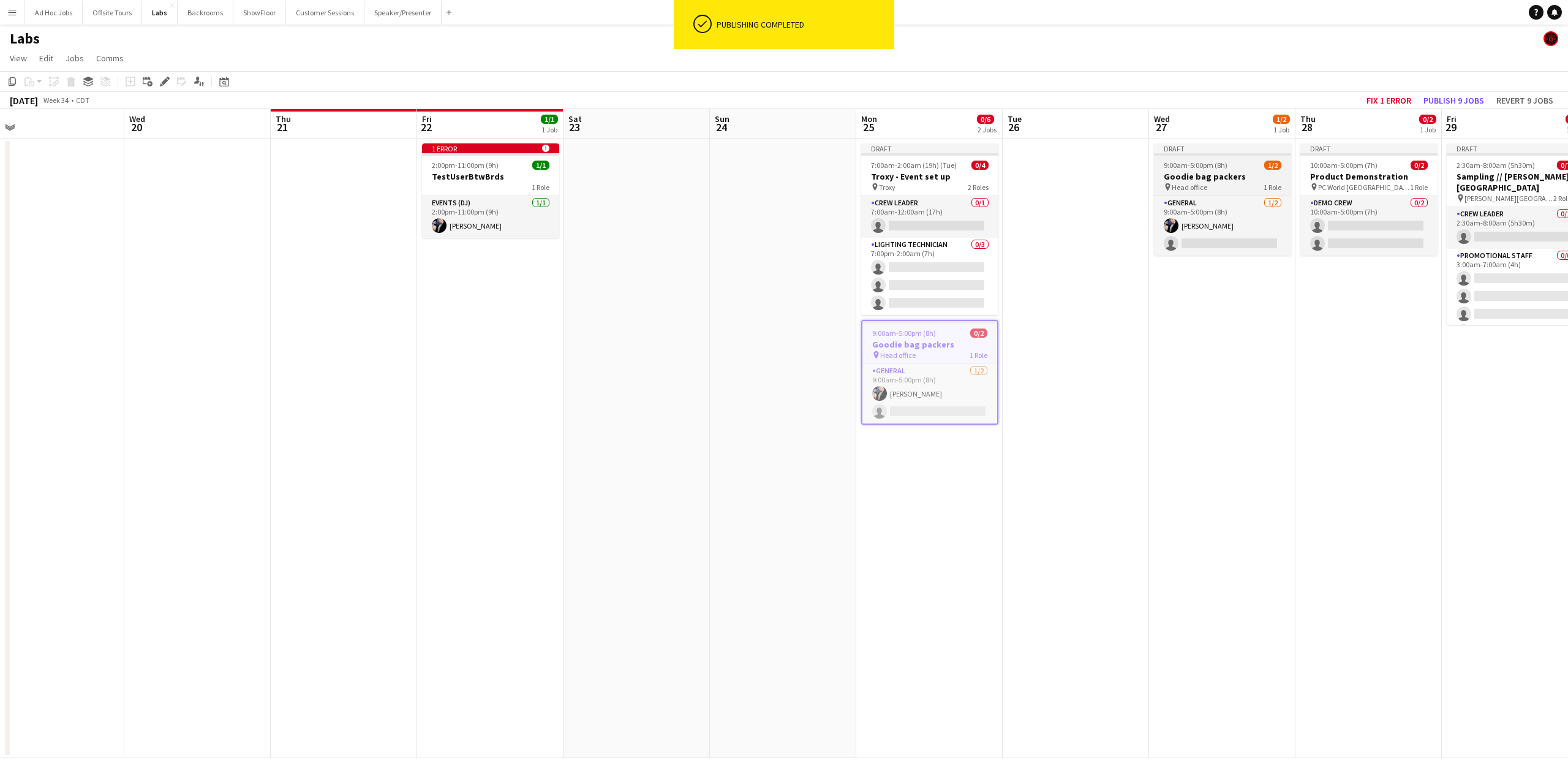
click at [1141, 161] on span "9:00am-5:00pm (8h)" at bounding box center [1195, 165] width 63 height 9
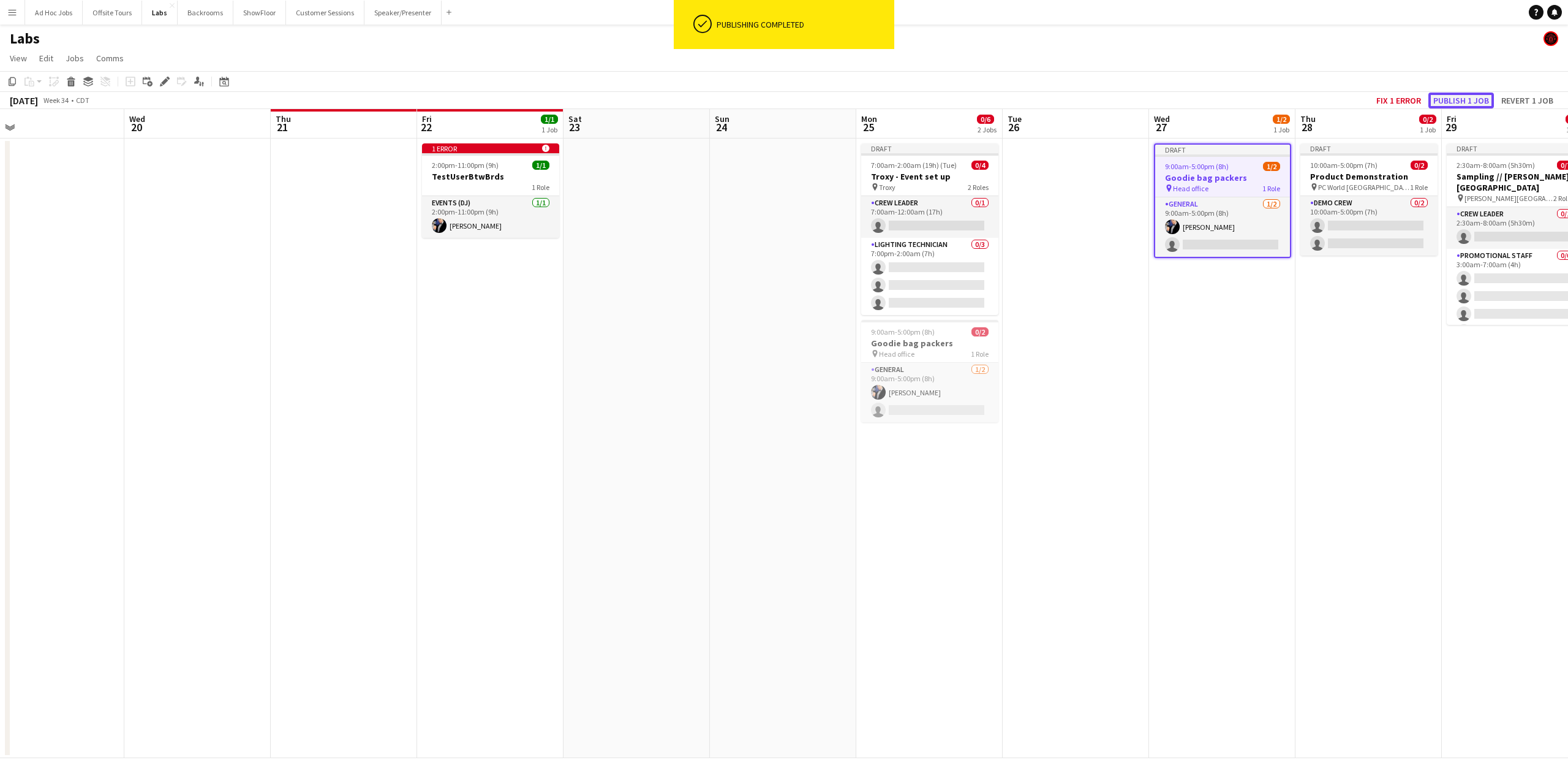
click at [1141, 101] on button "Publish 1 job" at bounding box center [1462, 100] width 66 height 16
click at [1141, 357] on app-date-cell "9:00am-5:00pm (8h) 0/2 Goodie bag packers pin Head office 1 Role General [DATE]…" at bounding box center [1222, 448] width 146 height 620
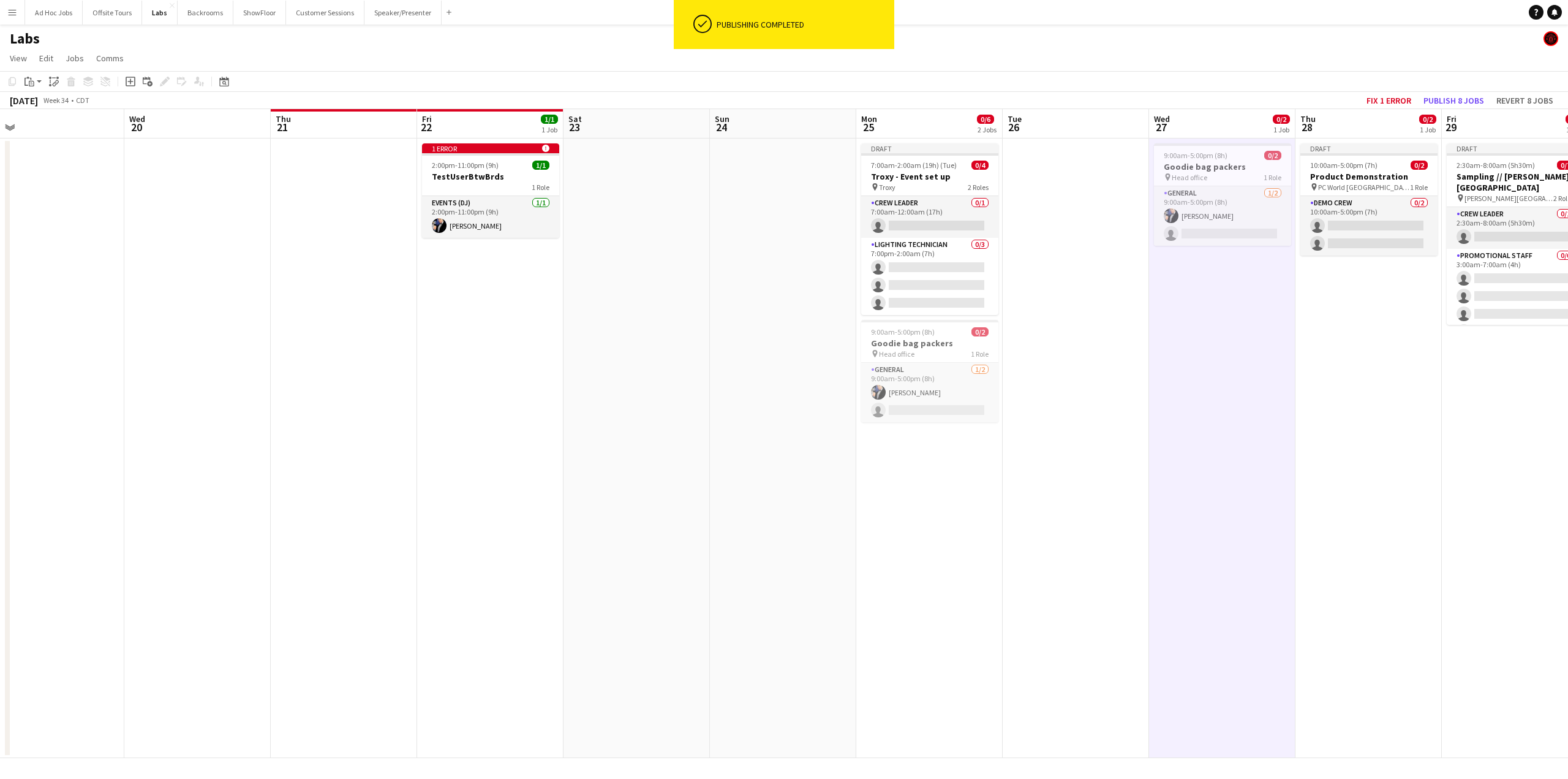
click at [17, 9] on app-icon "Menu" at bounding box center [12, 12] width 10 height 10
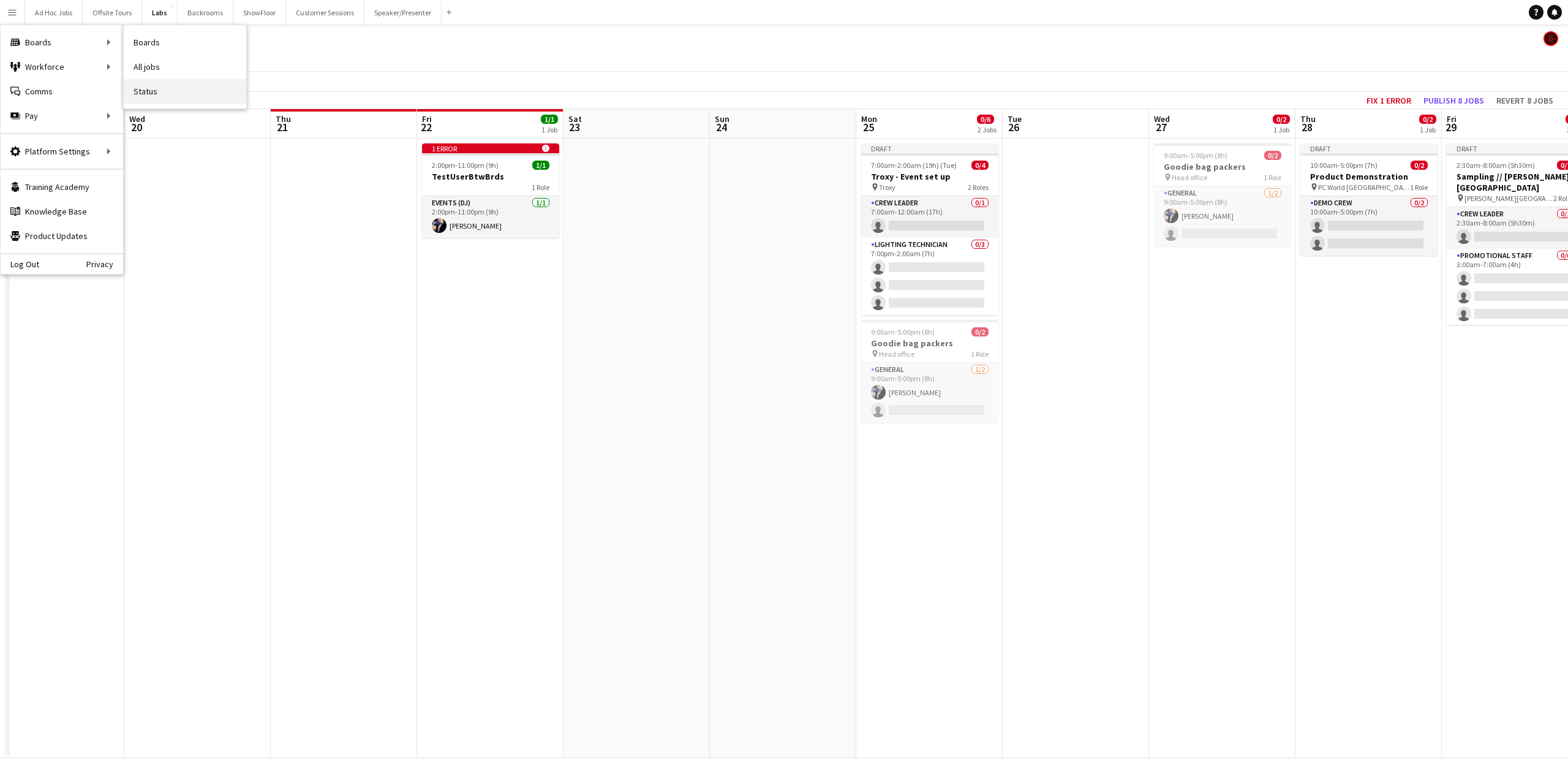
click at [152, 88] on link "Status" at bounding box center [185, 91] width 122 height 24
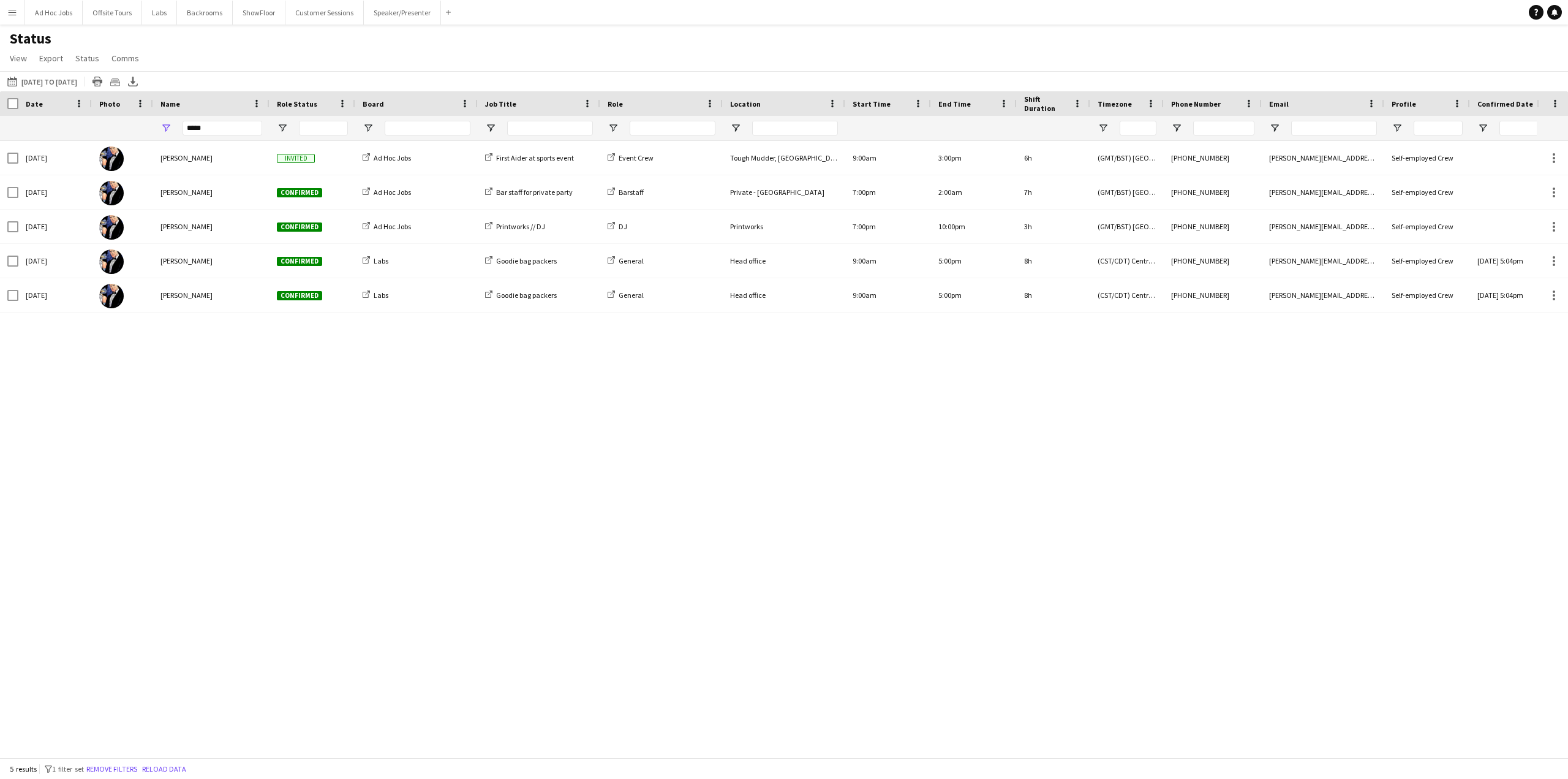
click at [265, 43] on div "Status View Views Default view Individual New view Update view Delete view Edit…" at bounding box center [784, 51] width 1568 height 42
click at [162, 18] on button "Labs Close" at bounding box center [159, 13] width 35 height 24
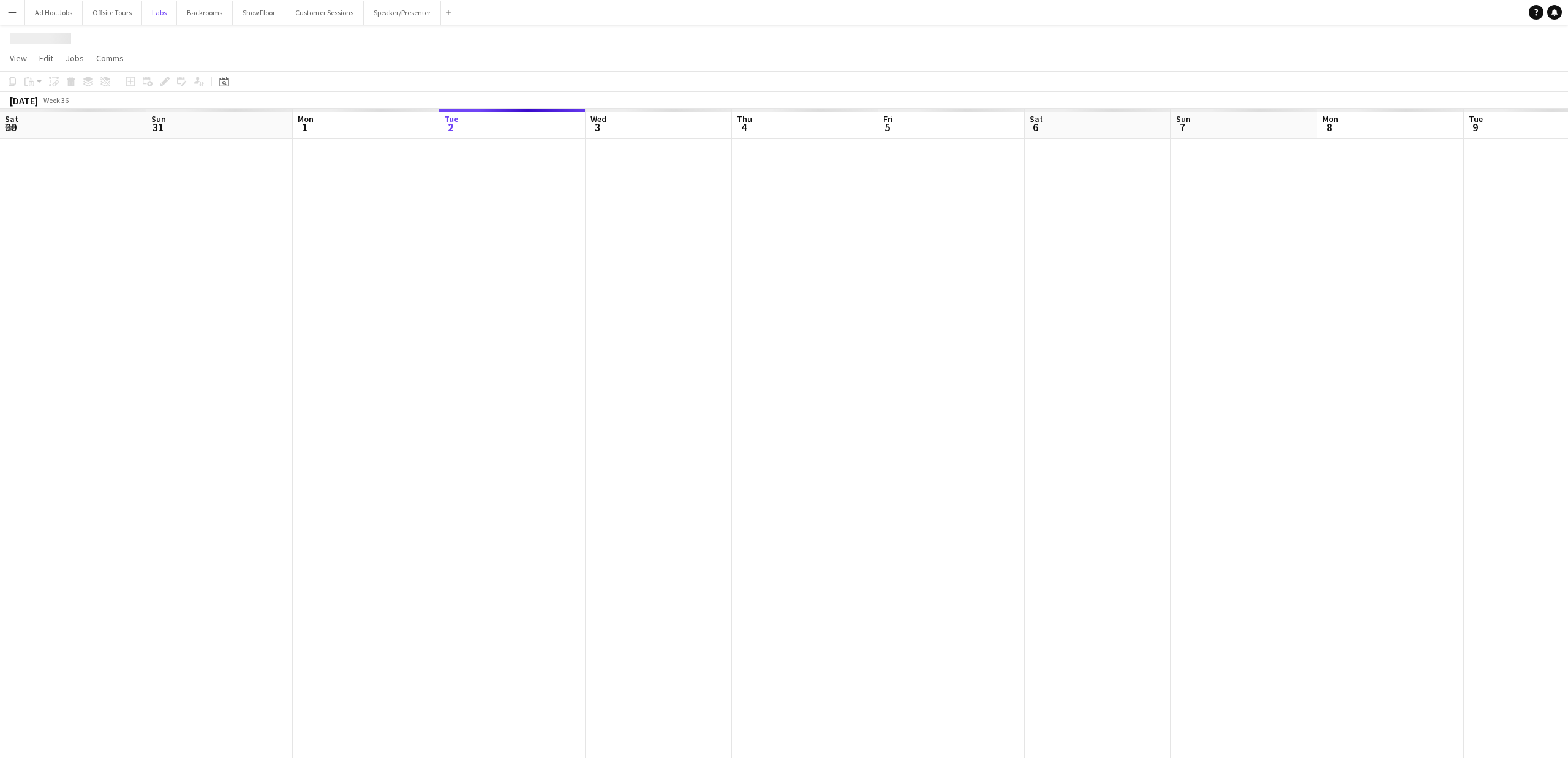
scroll to position [0, 293]
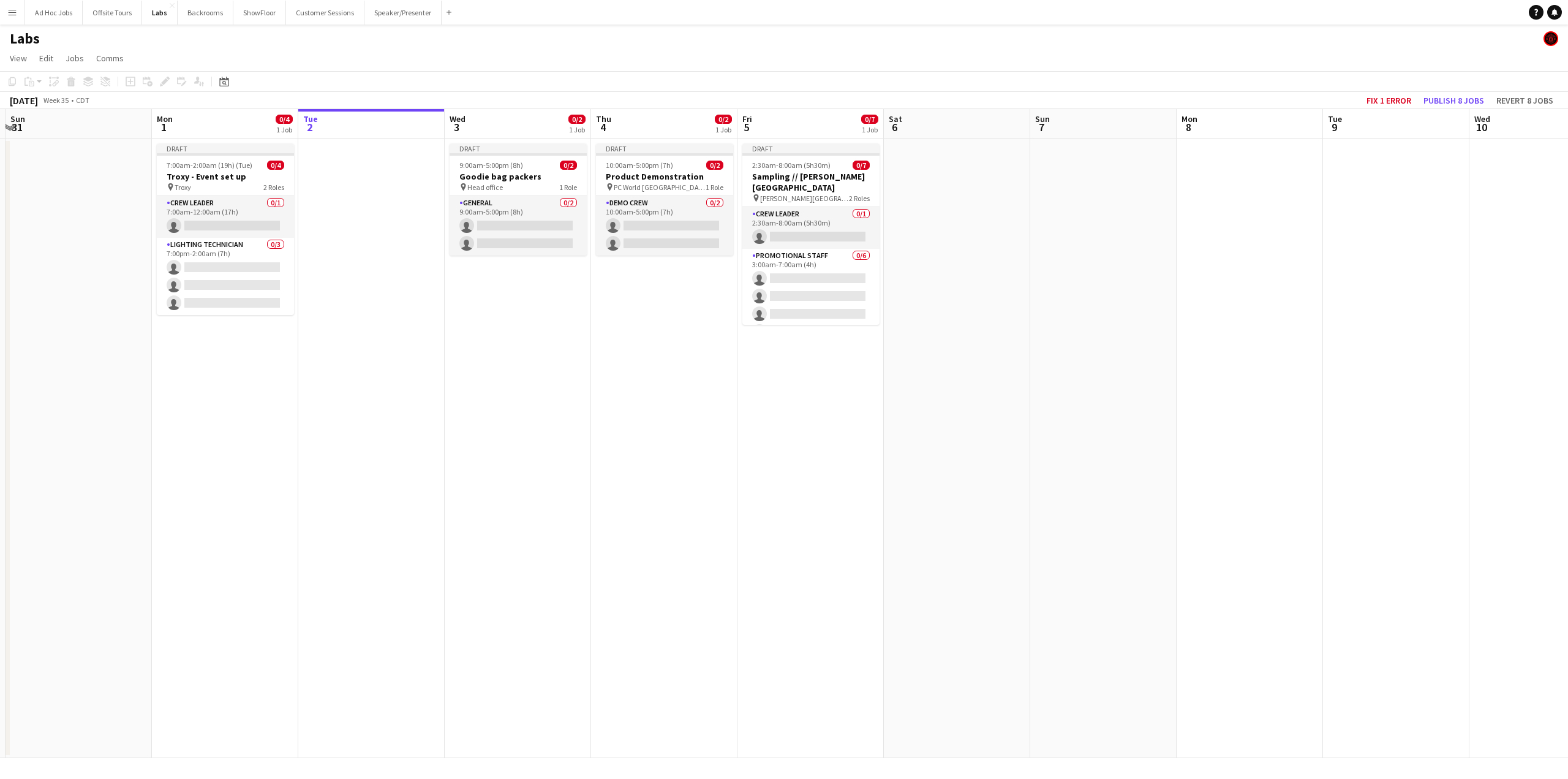
drag, startPoint x: 673, startPoint y: 433, endPoint x: 933, endPoint y: 448, distance: 260.4
click at [953, 449] on app-calendar-viewport "Thu 28 Fri 29 Sat 30 Sun 31 Mon 1 0/4 1 Job Tue 2 Wed 3 0/2 1 Job Thu 4 0/2 1 J…" at bounding box center [784, 433] width 1568 height 649
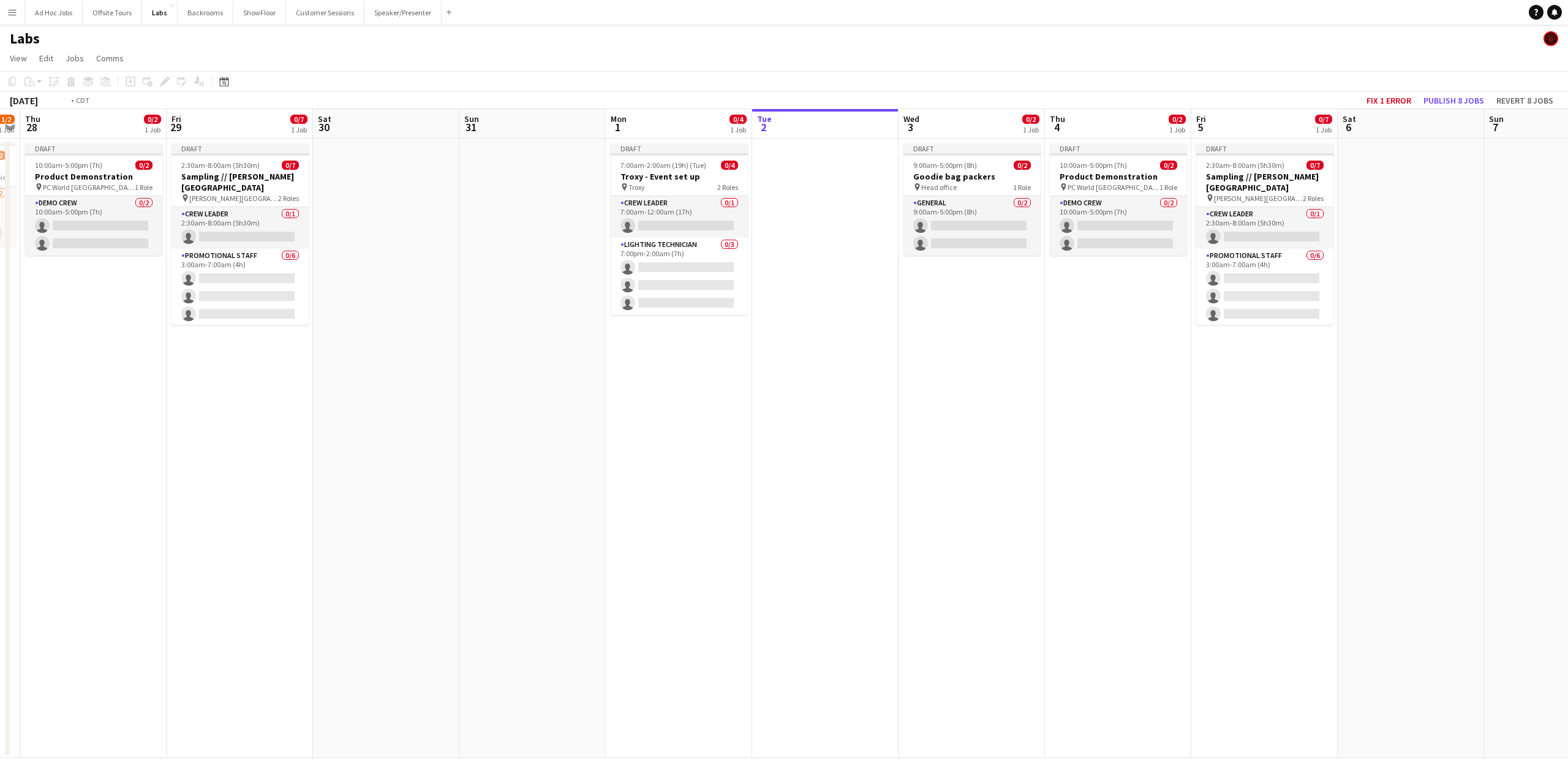
drag, startPoint x: 342, startPoint y: 471, endPoint x: 897, endPoint y: 426, distance: 556.8
click at [893, 427] on app-calendar-viewport "Tue 26 Wed 27 1/2 1 Job Thu 28 0/2 1 Job Fri 29 0/7 1 Job Sat 30 Sun 31 Mon 1 0…" at bounding box center [784, 433] width 1568 height 649
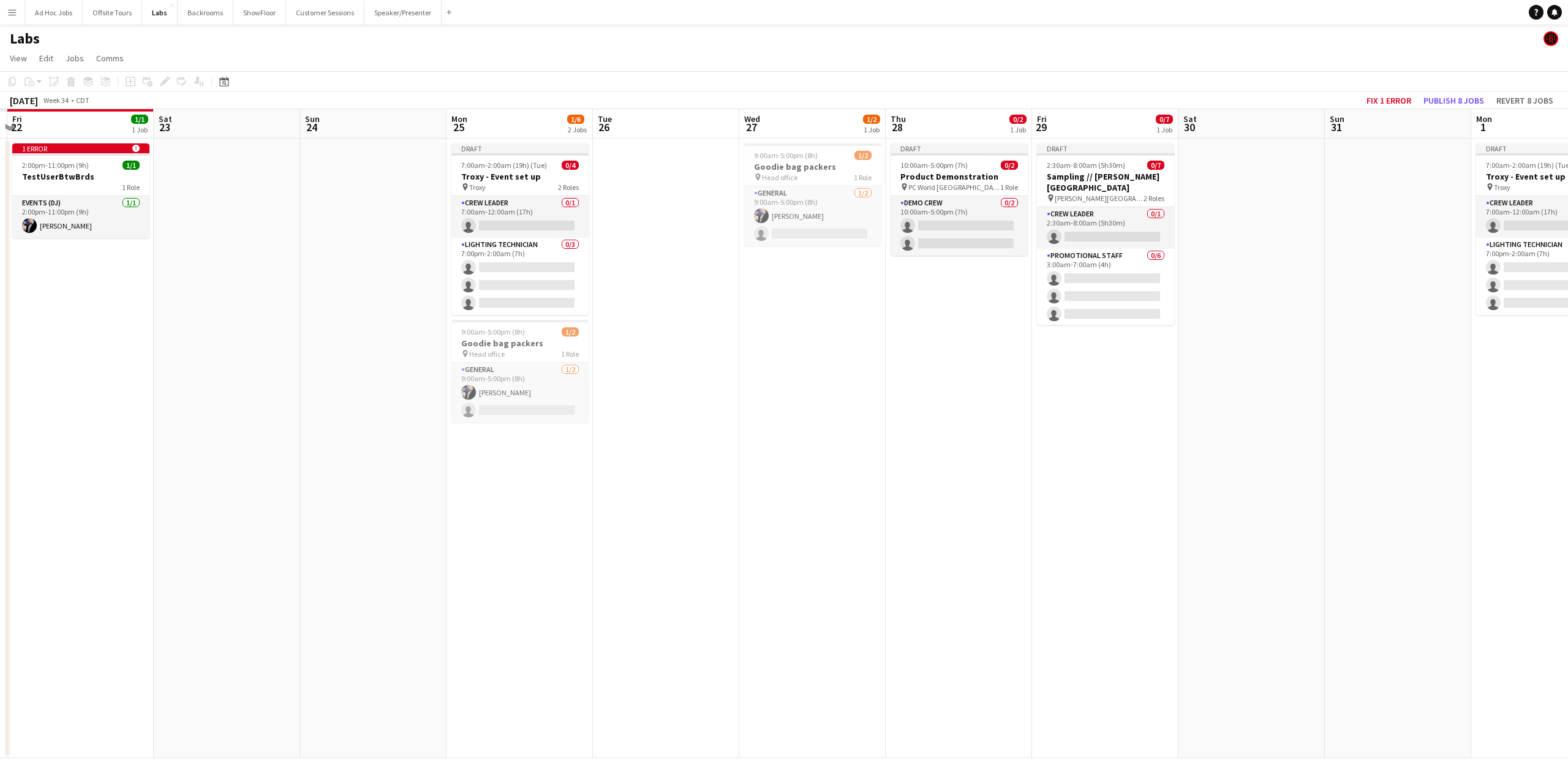
drag, startPoint x: 360, startPoint y: 359, endPoint x: 784, endPoint y: 379, distance: 424.5
click at [788, 380] on app-calendar-viewport "Wed 20 Thu 21 Fri 22 1/1 1 Job Sat 23 Sun 24 Mon 25 1/6 2 Jobs Tue 26 Wed 27 1/…" at bounding box center [784, 433] width 1568 height 649
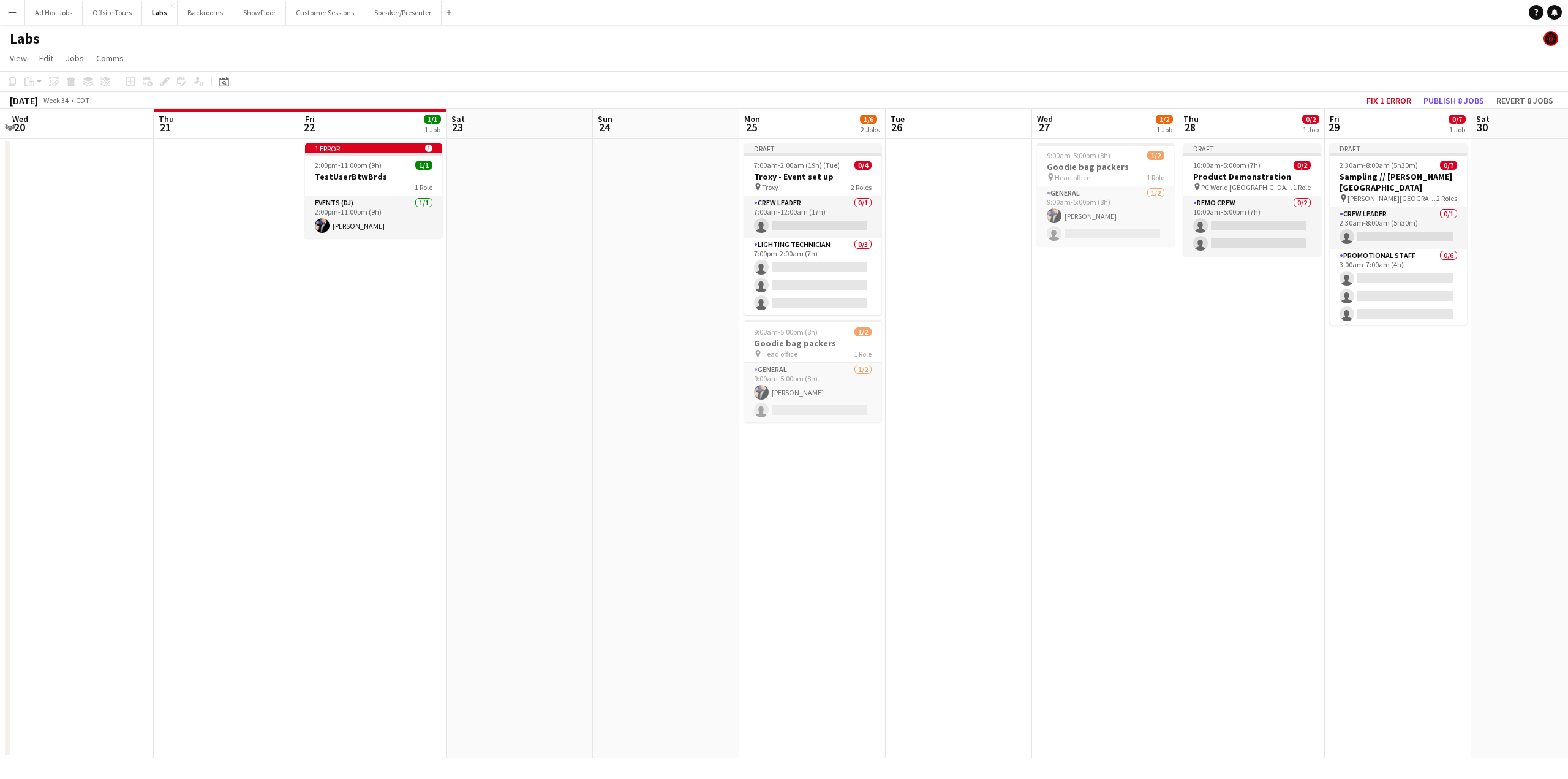
scroll to position [0, 352]
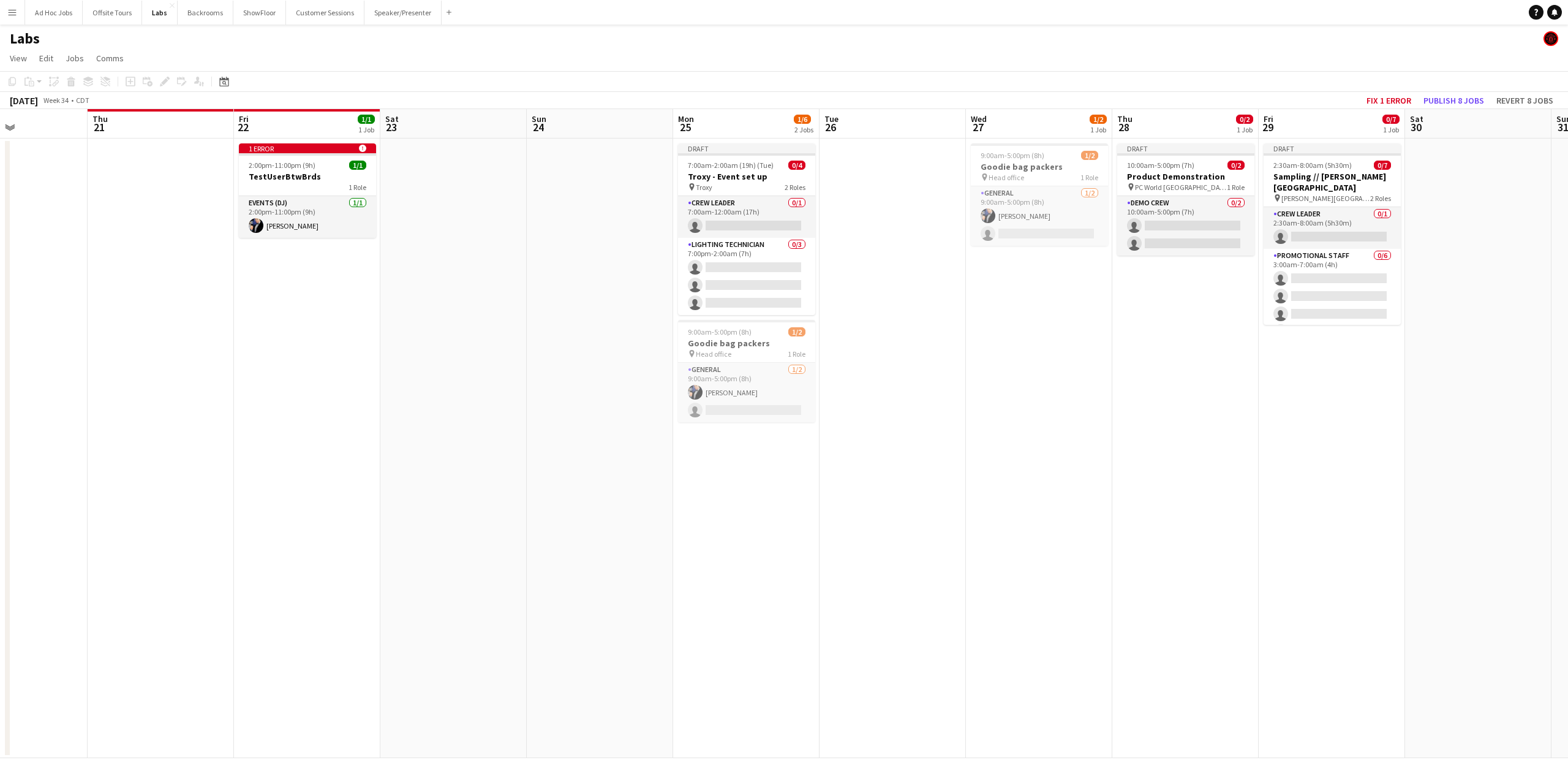
drag, startPoint x: 212, startPoint y: 322, endPoint x: 293, endPoint y: 325, distance: 81.1
click at [293, 325] on app-calendar-viewport "Mon 18 Tue 19 Wed 20 Thu 21 Fri 22 1/1 1 Job Sat 23 Sun 24 Mon 25 1/6 2 Jobs Tu…" at bounding box center [784, 433] width 1568 height 649
click at [295, 171] on h3 "TestUserBtwBrds" at bounding box center [307, 177] width 137 height 11
click at [1141, 94] on button "Fix 1 error" at bounding box center [1399, 100] width 55 height 16
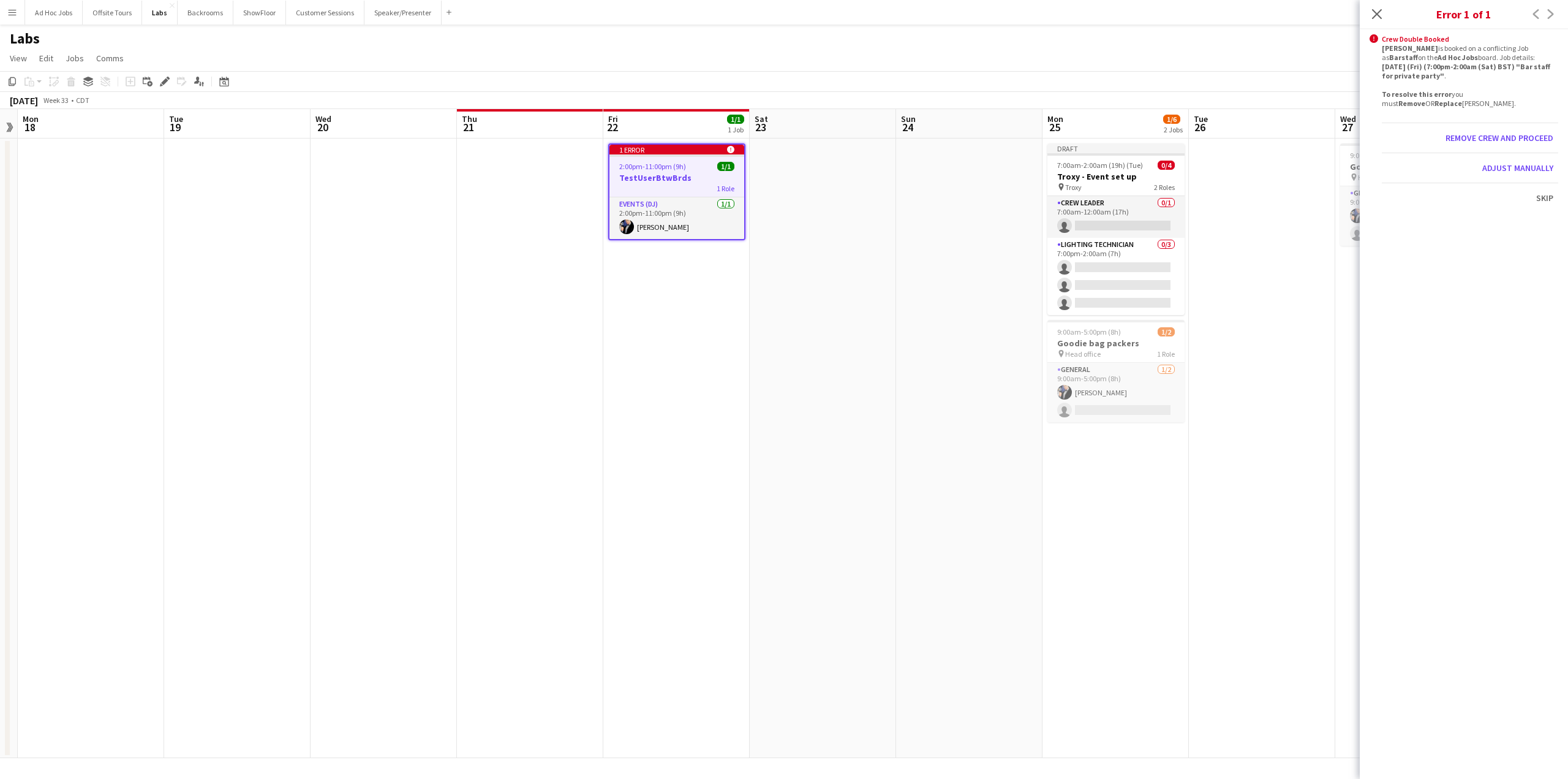
click at [673, 188] on div "1 Role" at bounding box center [677, 188] width 135 height 10
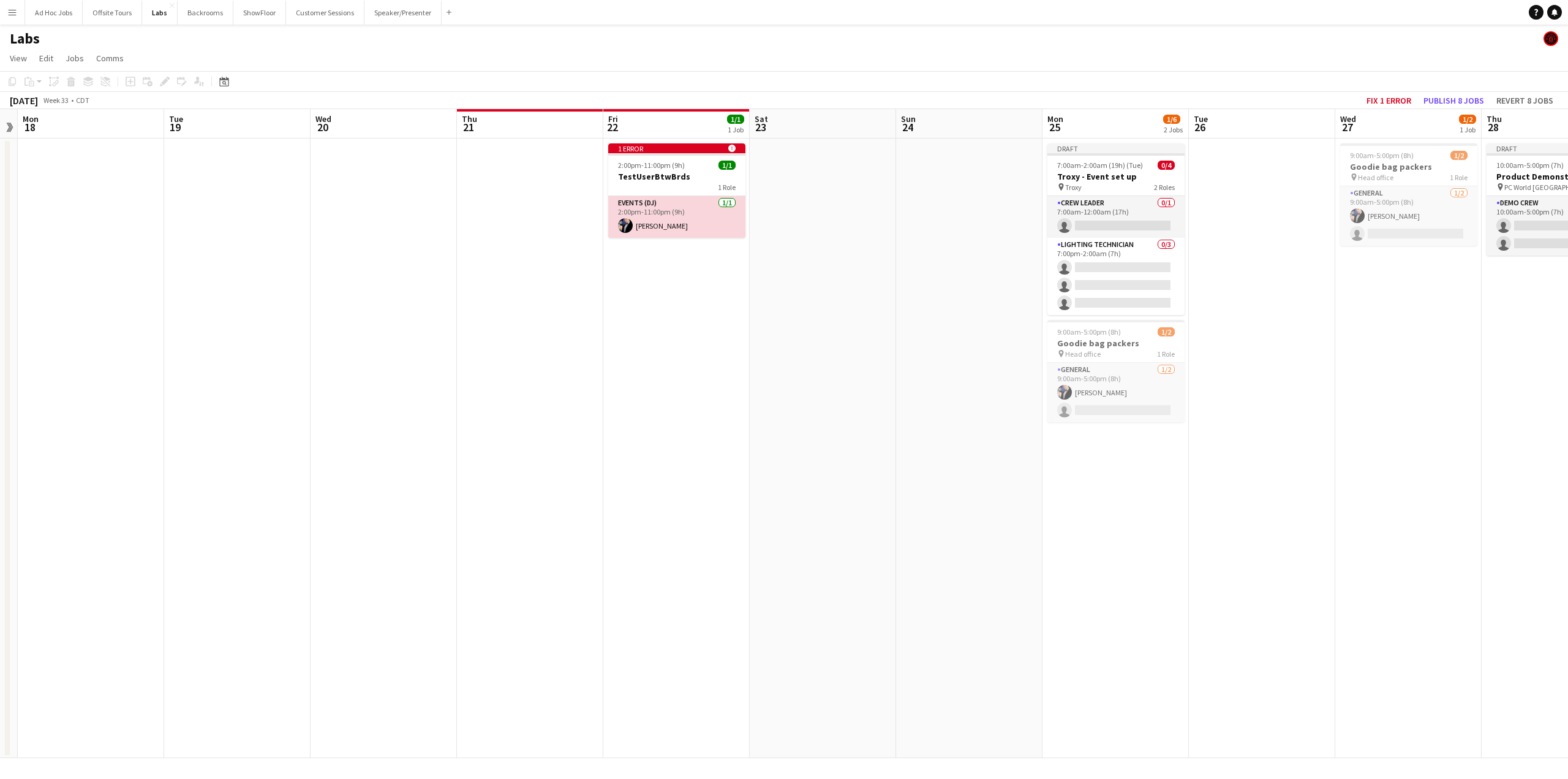
click at [666, 226] on app-card-role "Events (DJ) [DATE] 2:00pm-11:00pm (9h) [PERSON_NAME]" at bounding box center [677, 217] width 137 height 42
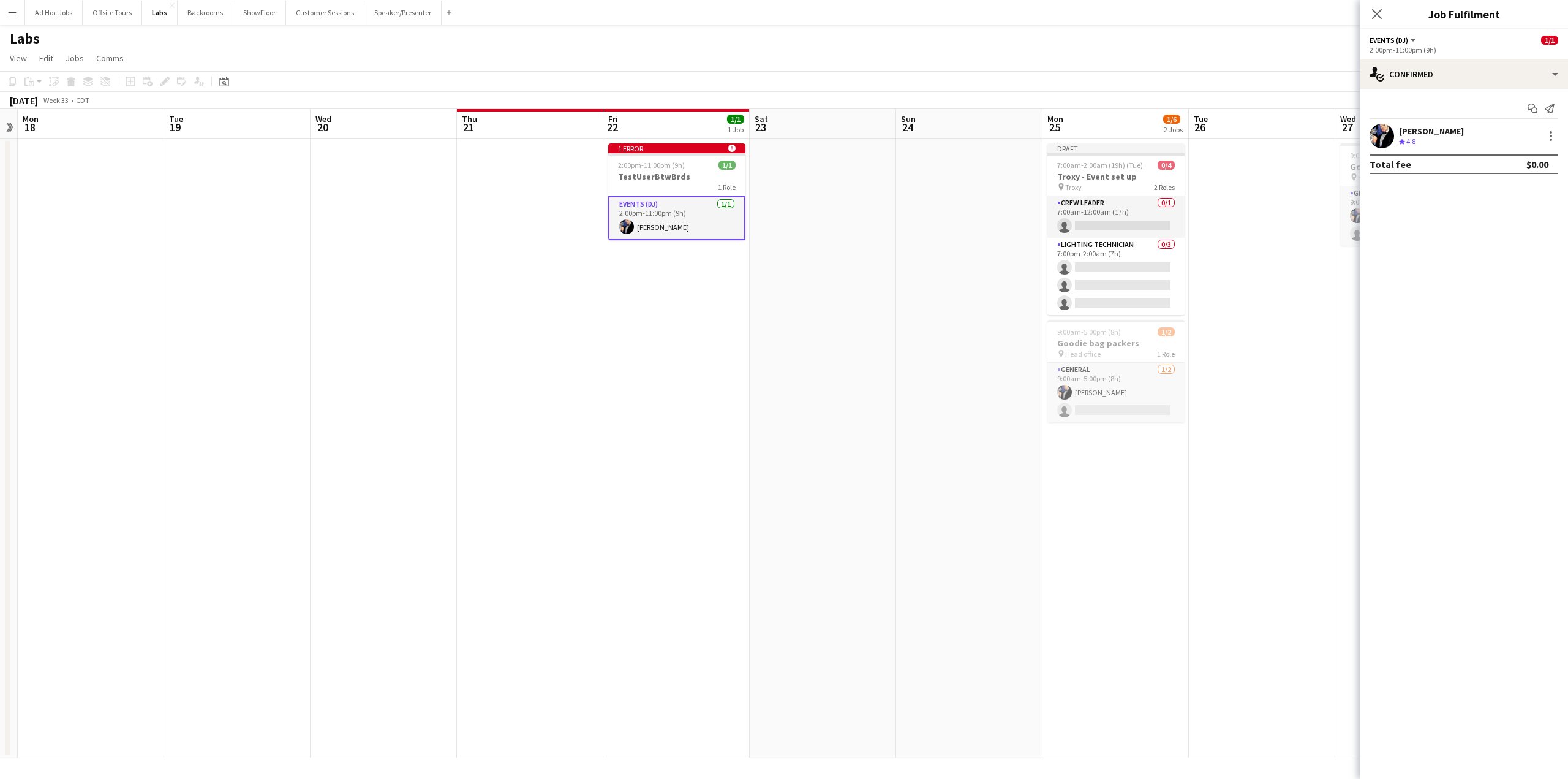
click at [664, 225] on app-card-role "Events (DJ) [DATE] 2:00pm-11:00pm (9h) [PERSON_NAME]" at bounding box center [677, 218] width 137 height 44
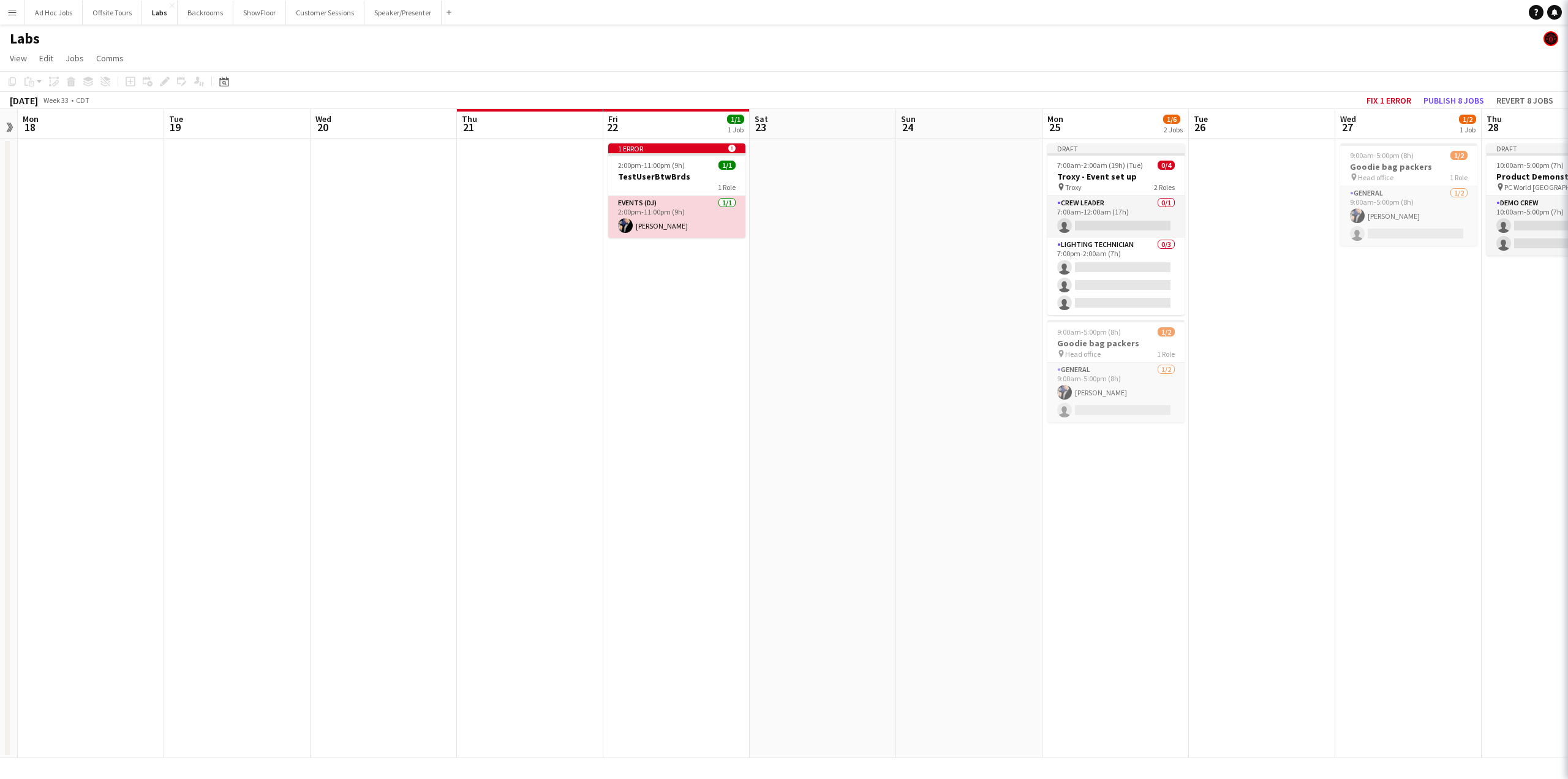
click at [664, 225] on app-card-role "Events (DJ) [DATE] 2:00pm-11:00pm (9h) [PERSON_NAME]" at bounding box center [677, 217] width 137 height 42
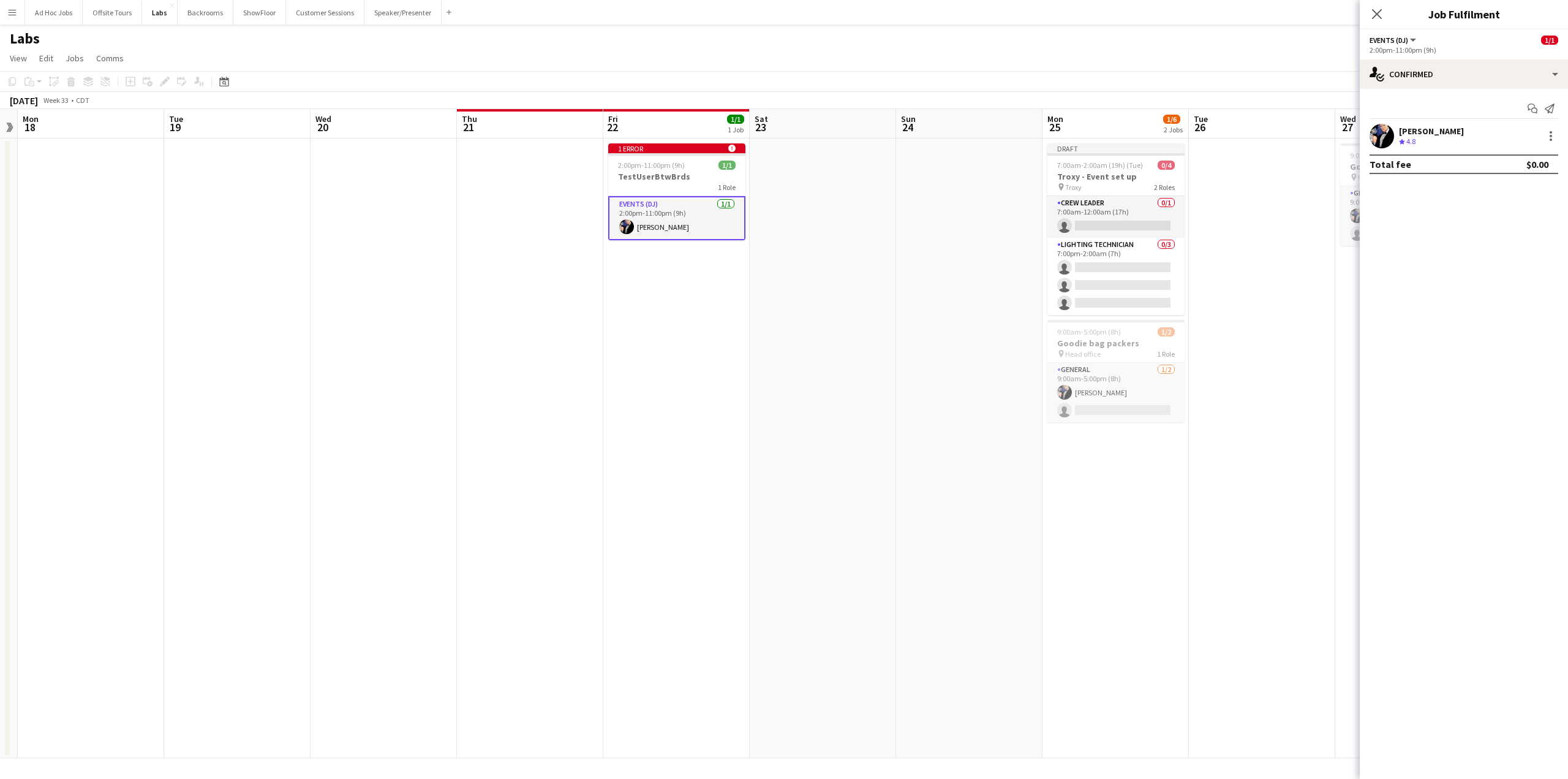
click at [677, 289] on app-date-cell "1 error alert-circle 2:00pm-11:00pm (9h) 1/1 TestUserBtwBrds 1 Role Events (DJ)…" at bounding box center [677, 448] width 146 height 620
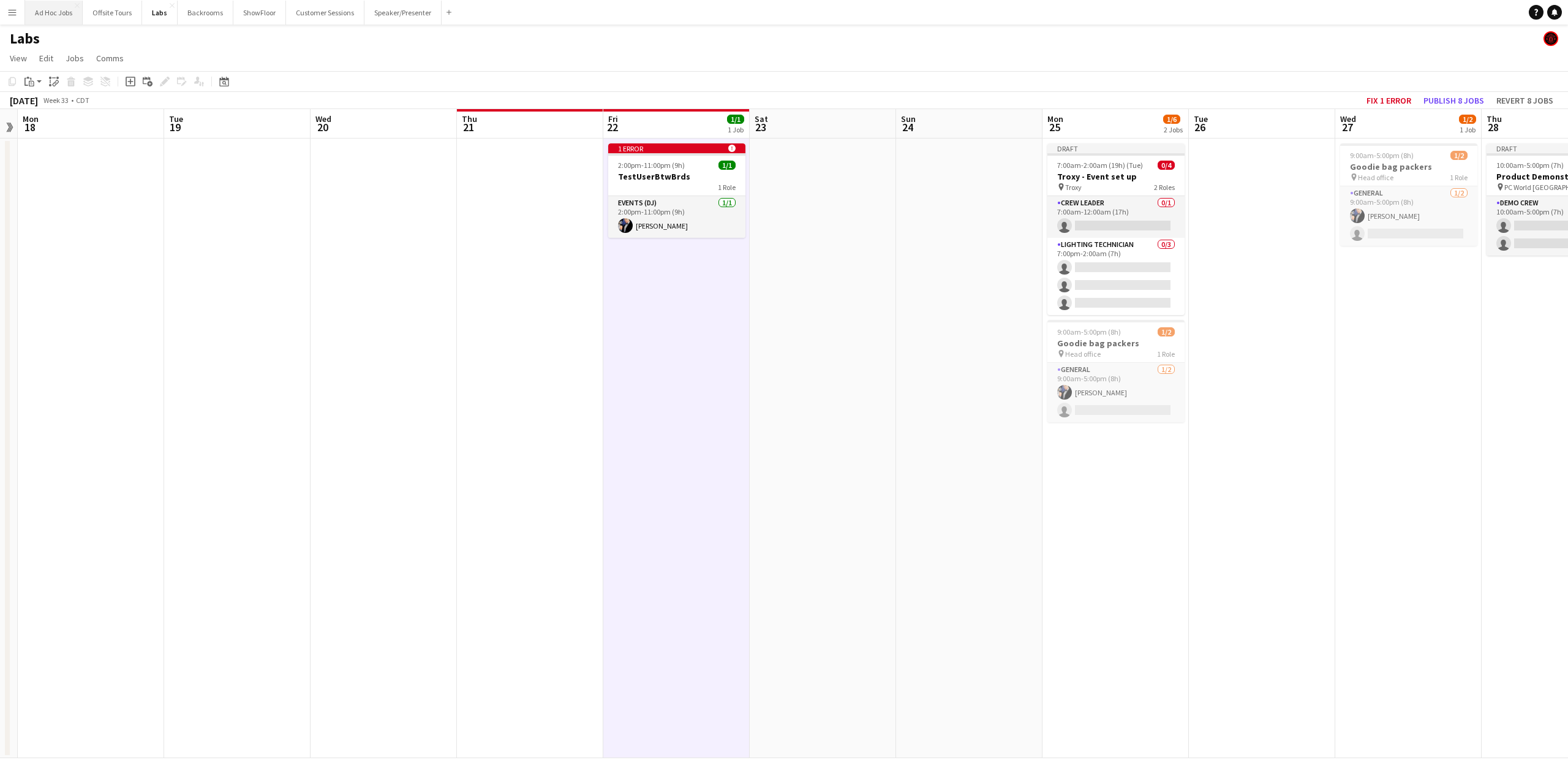
click at [58, 17] on button "Ad Hoc Jobs Close" at bounding box center [54, 13] width 58 height 24
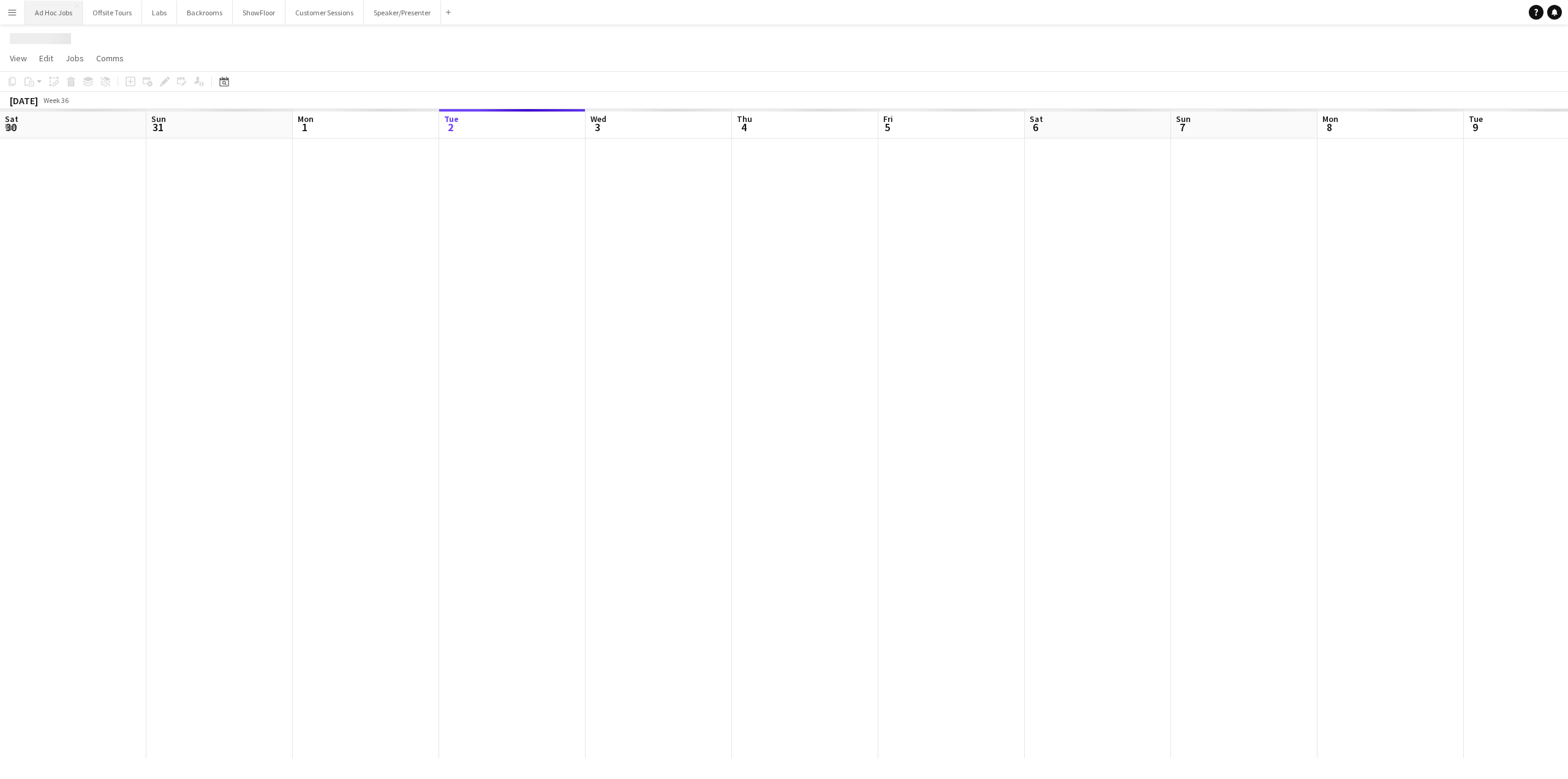
scroll to position [0, 293]
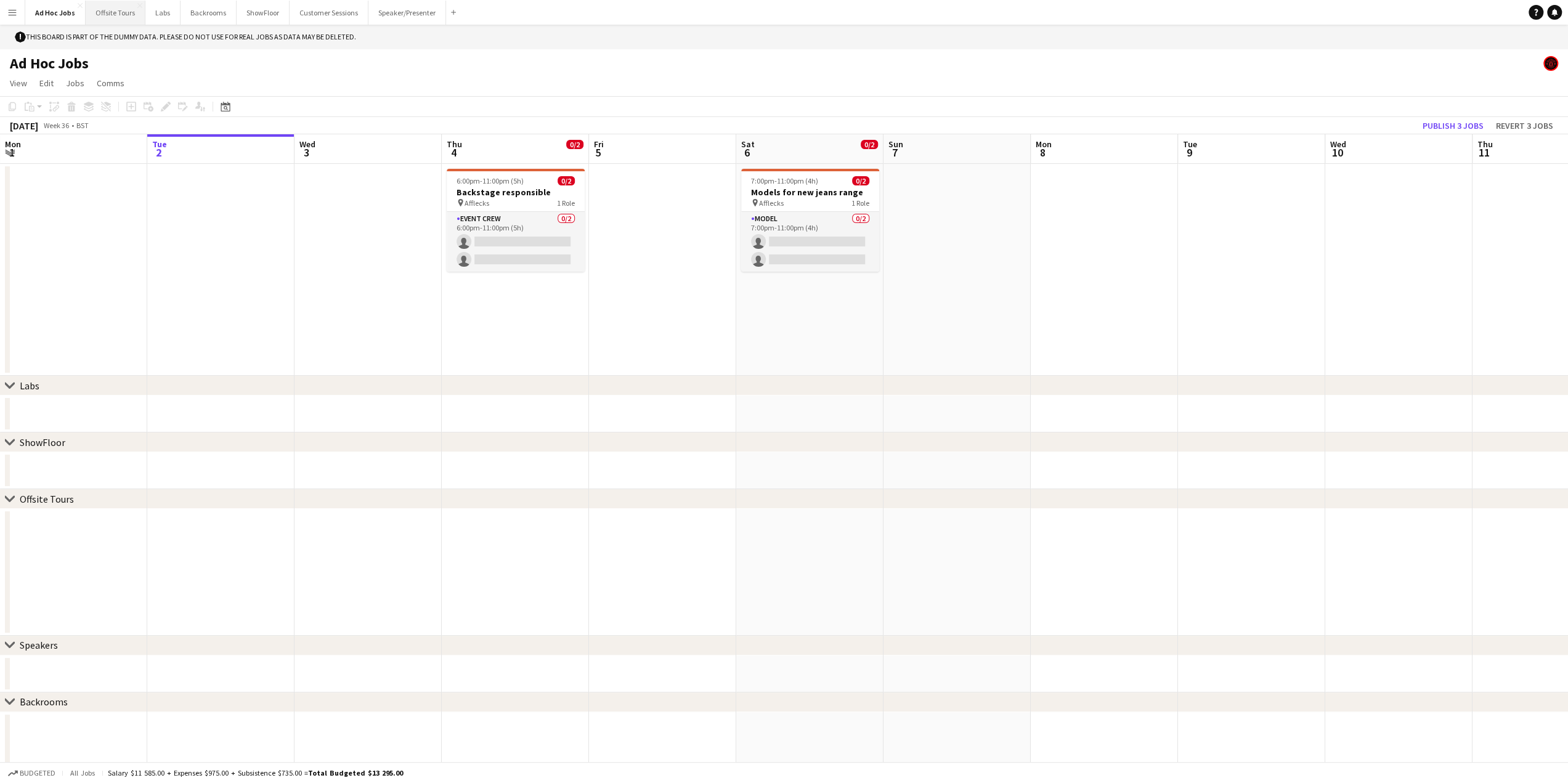
click at [113, 15] on button "Offsite Tours Close" at bounding box center [116, 13] width 60 height 24
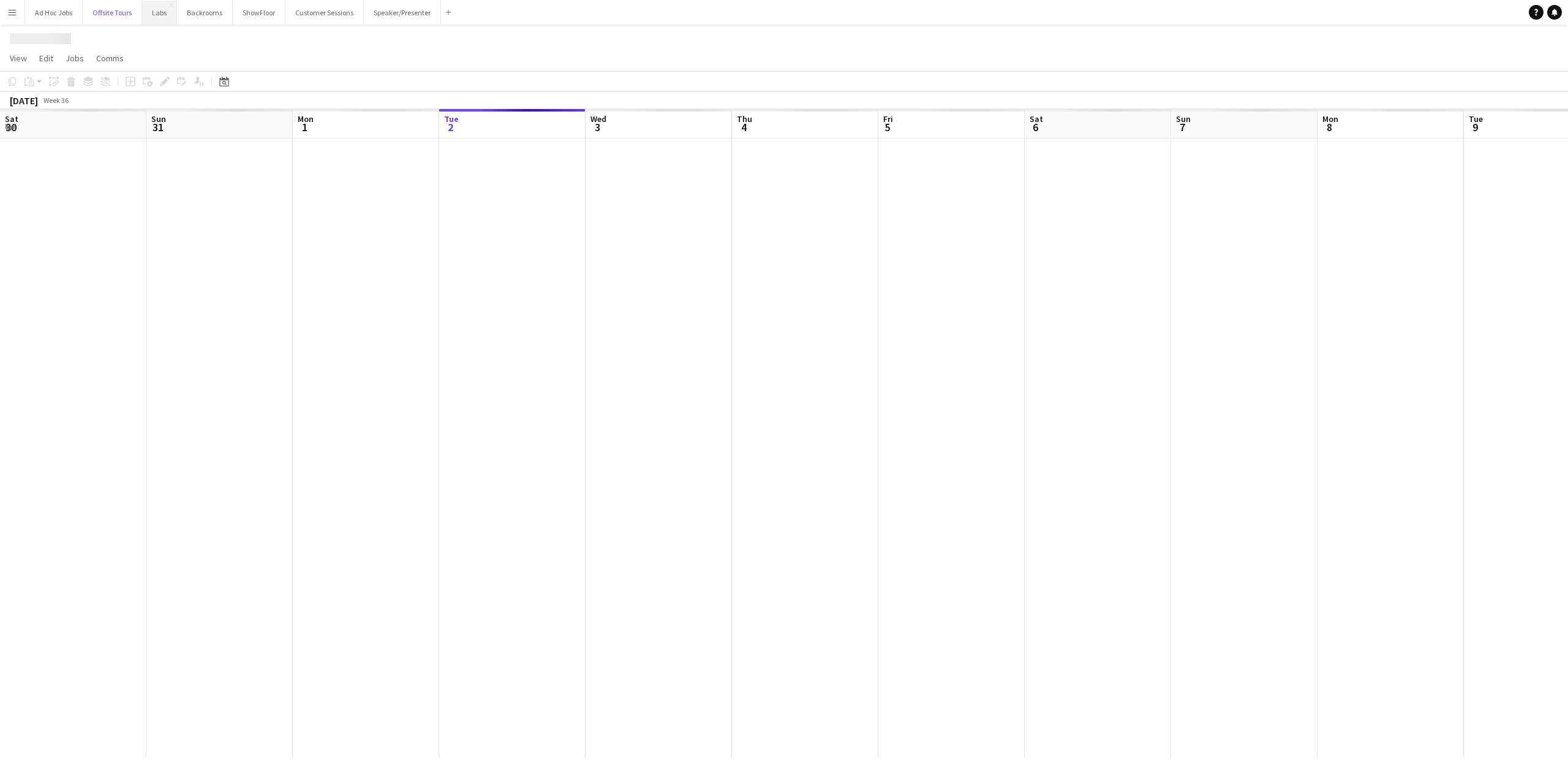
scroll to position [0, 293]
click at [162, 15] on button "Labs Close" at bounding box center [163, 13] width 35 height 24
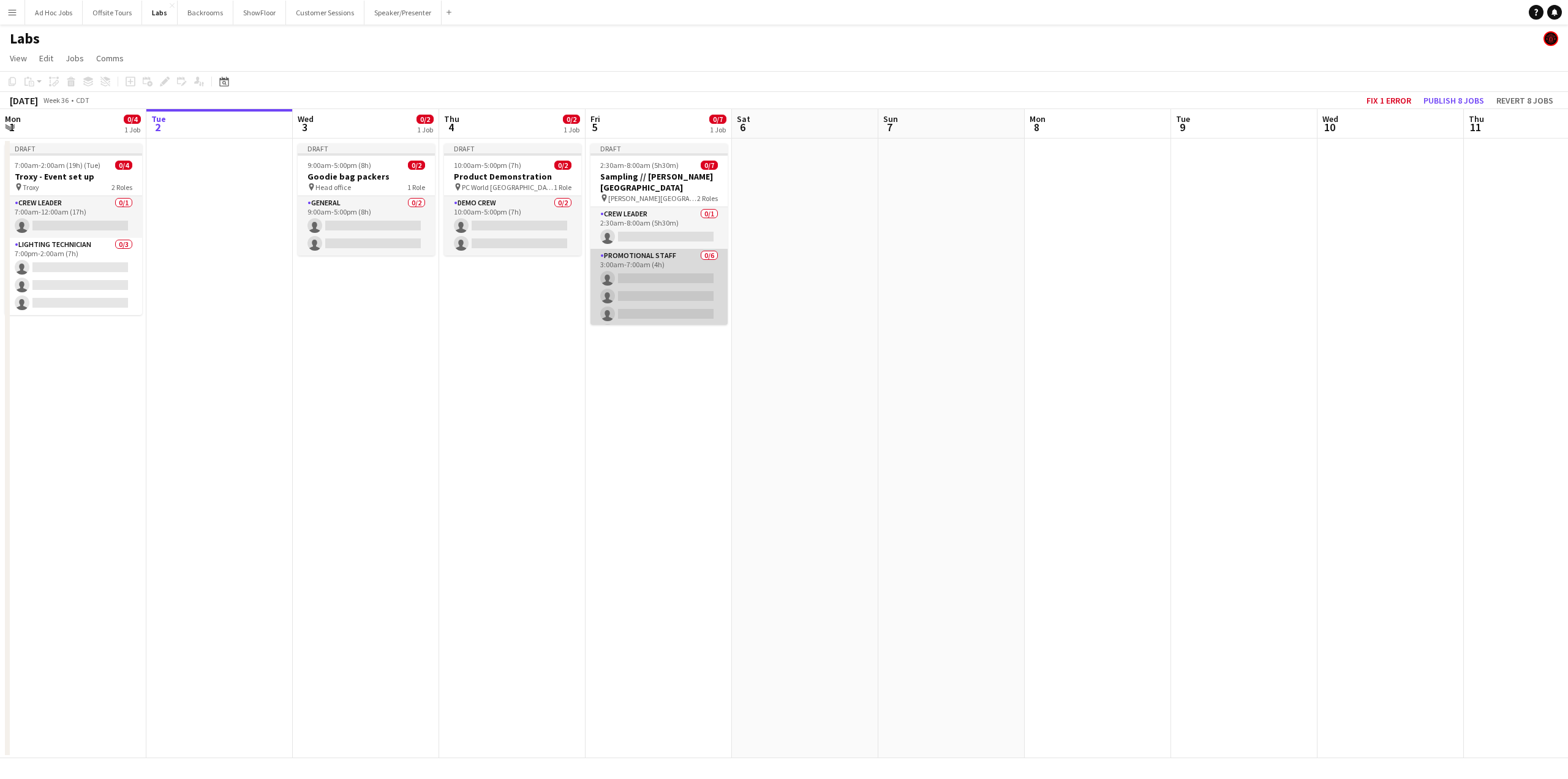
click at [658, 267] on app-card-role "Promotional Staff 0/6 3:00am-7:00am (4h) single-neutral-actions single-neutral-…" at bounding box center [659, 314] width 137 height 130
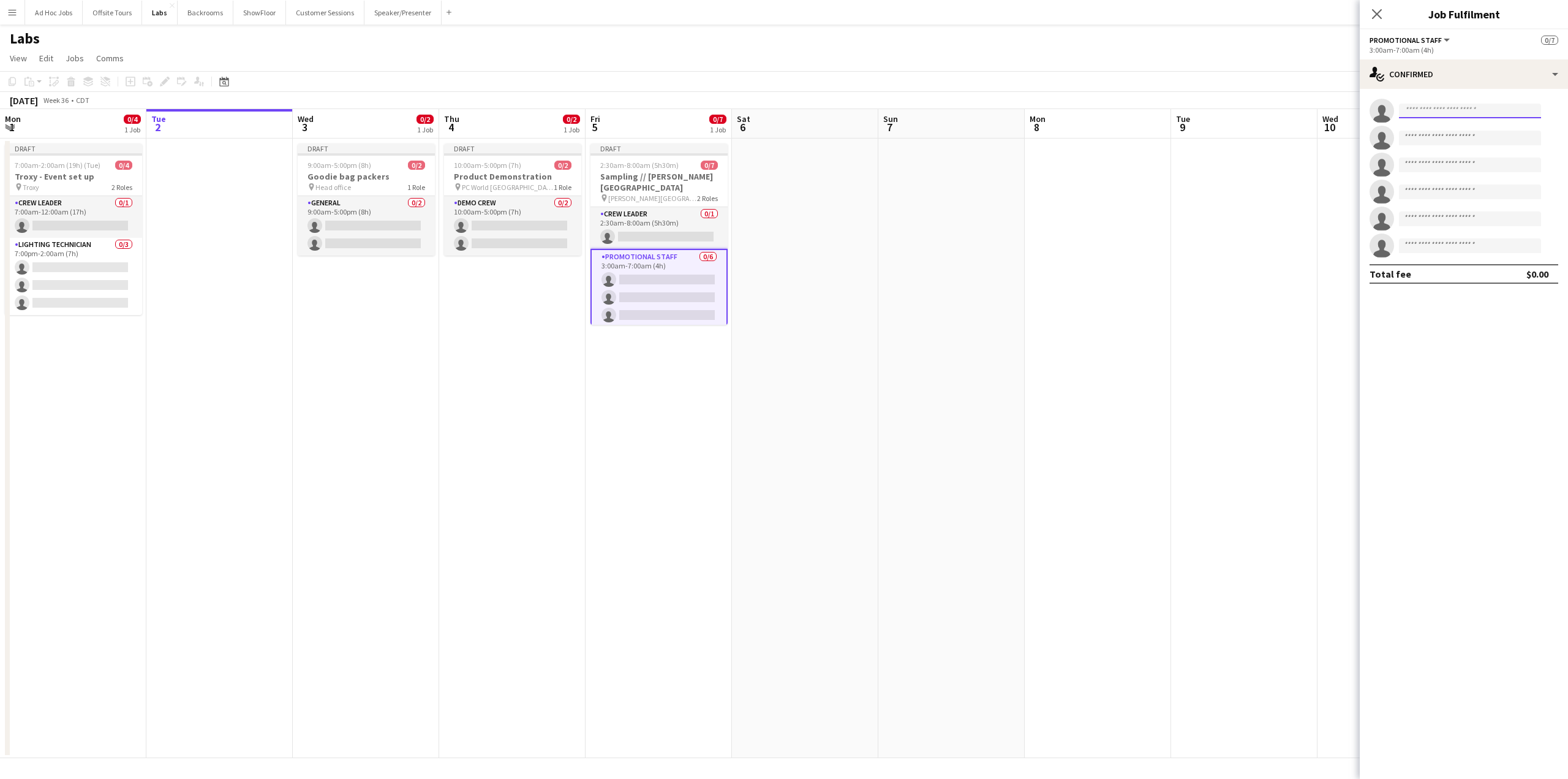
click at [1141, 115] on input at bounding box center [1470, 111] width 142 height 14
click at [1141, 74] on div "single-neutral-actions-check-2 Confirmed" at bounding box center [1464, 74] width 208 height 30
click at [1141, 246] on div "pen-write Job Details" at bounding box center [1505, 250] width 121 height 24
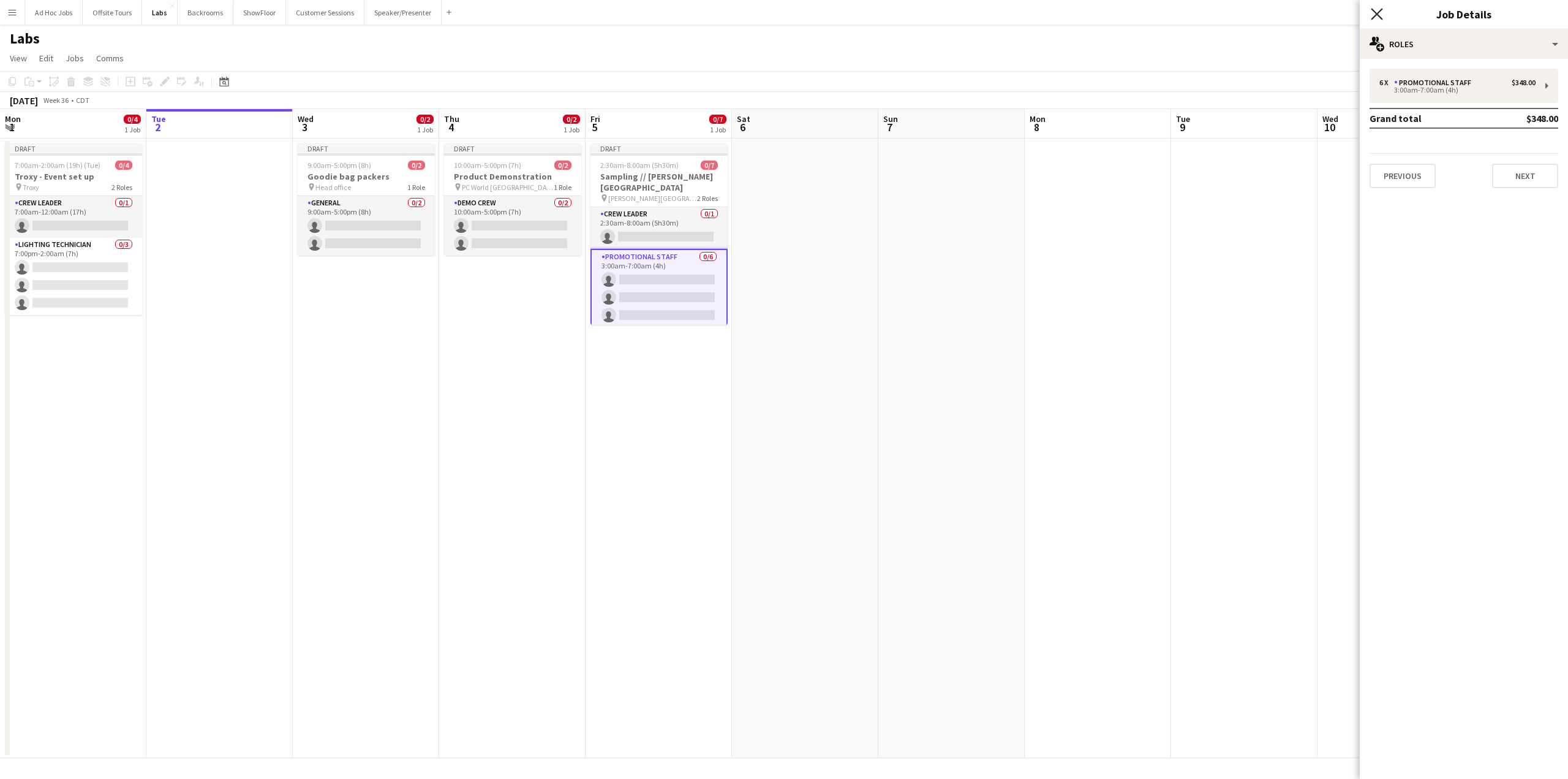
click at [1141, 18] on icon "Close pop-in" at bounding box center [1377, 14] width 11 height 11
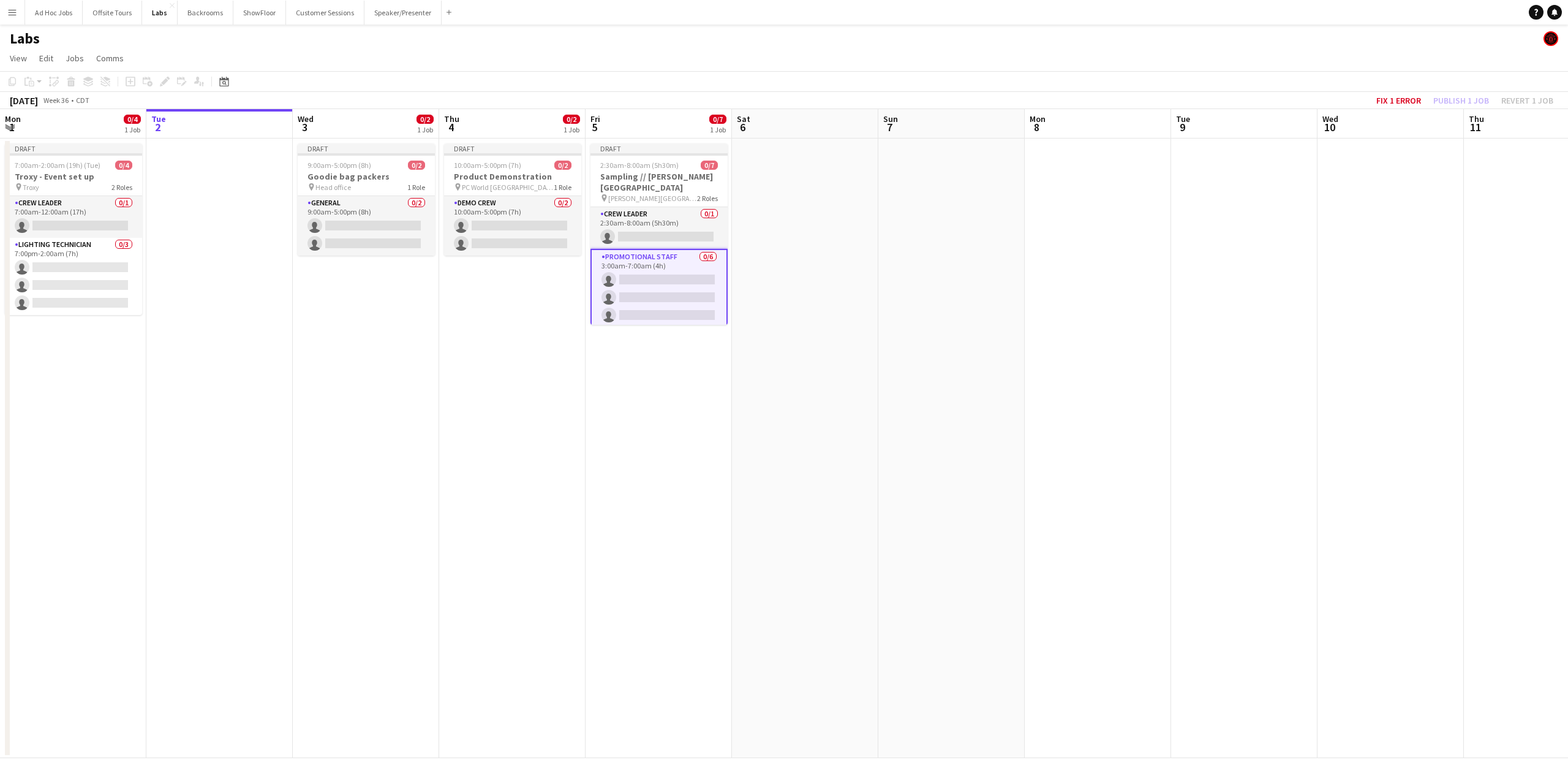
click at [679, 269] on app-card-role "Promotional Staff 0/6 3:00am-7:00am (4h) single-neutral-actions single-neutral-…" at bounding box center [659, 314] width 137 height 133
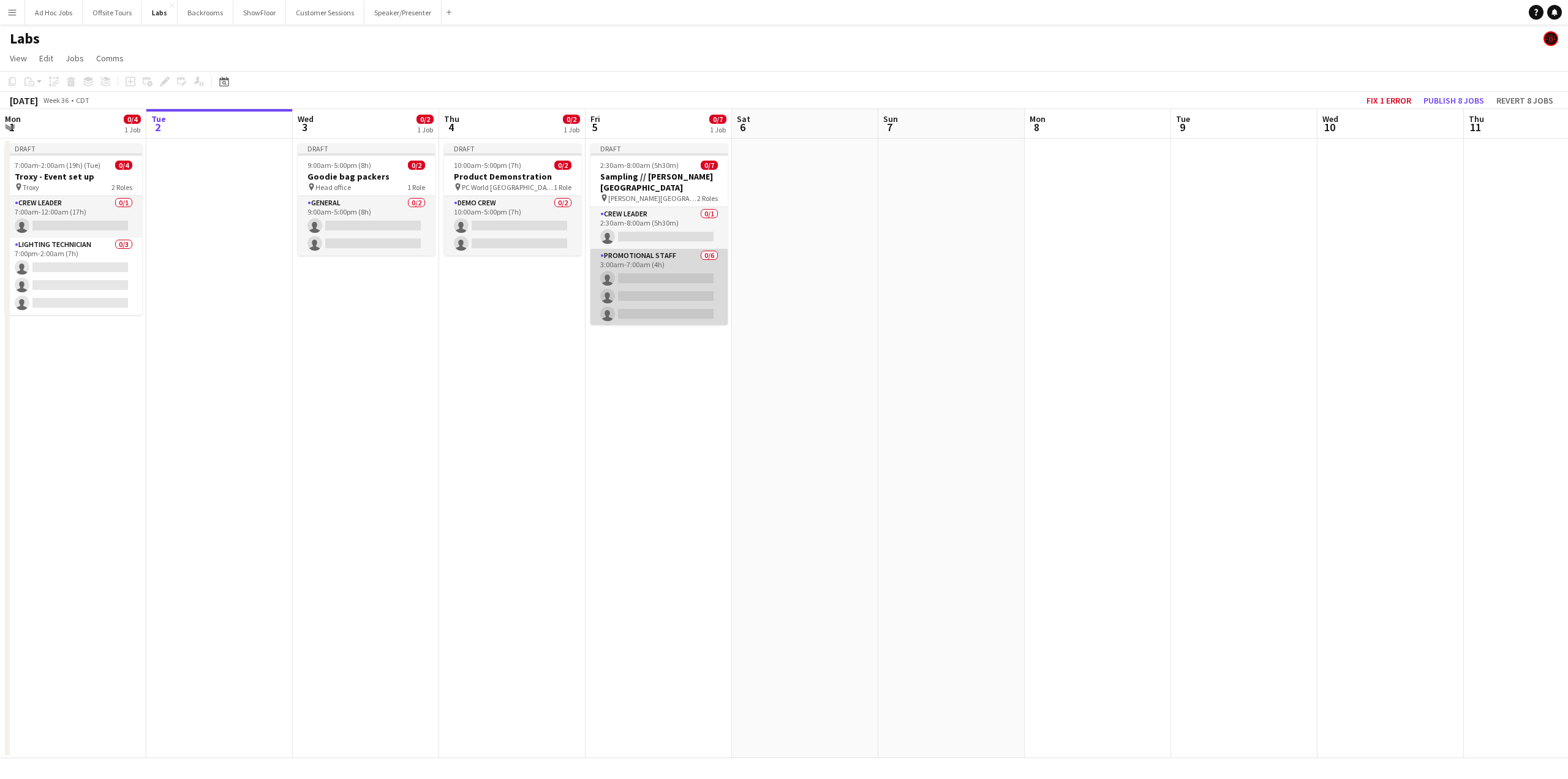
click at [674, 260] on app-card-role "Promotional Staff 0/6 3:00am-7:00am (4h) single-neutral-actions single-neutral-…" at bounding box center [659, 314] width 137 height 130
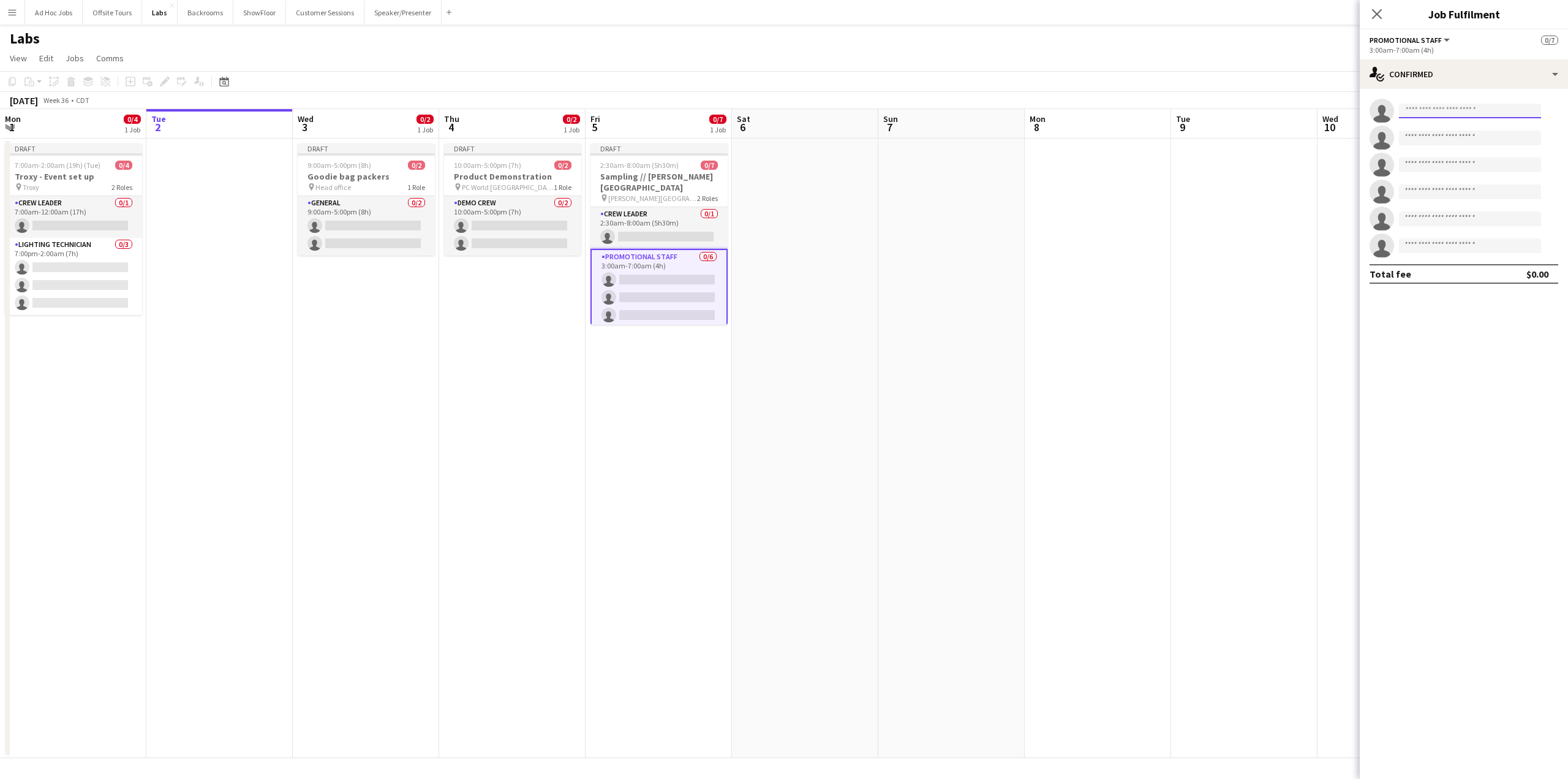
click at [1141, 111] on input at bounding box center [1470, 111] width 142 height 14
click at [1141, 76] on div "single-neutral-actions-check-2 Confirmed" at bounding box center [1464, 74] width 208 height 30
click at [1141, 174] on span "Available" at bounding box center [1489, 175] width 33 height 11
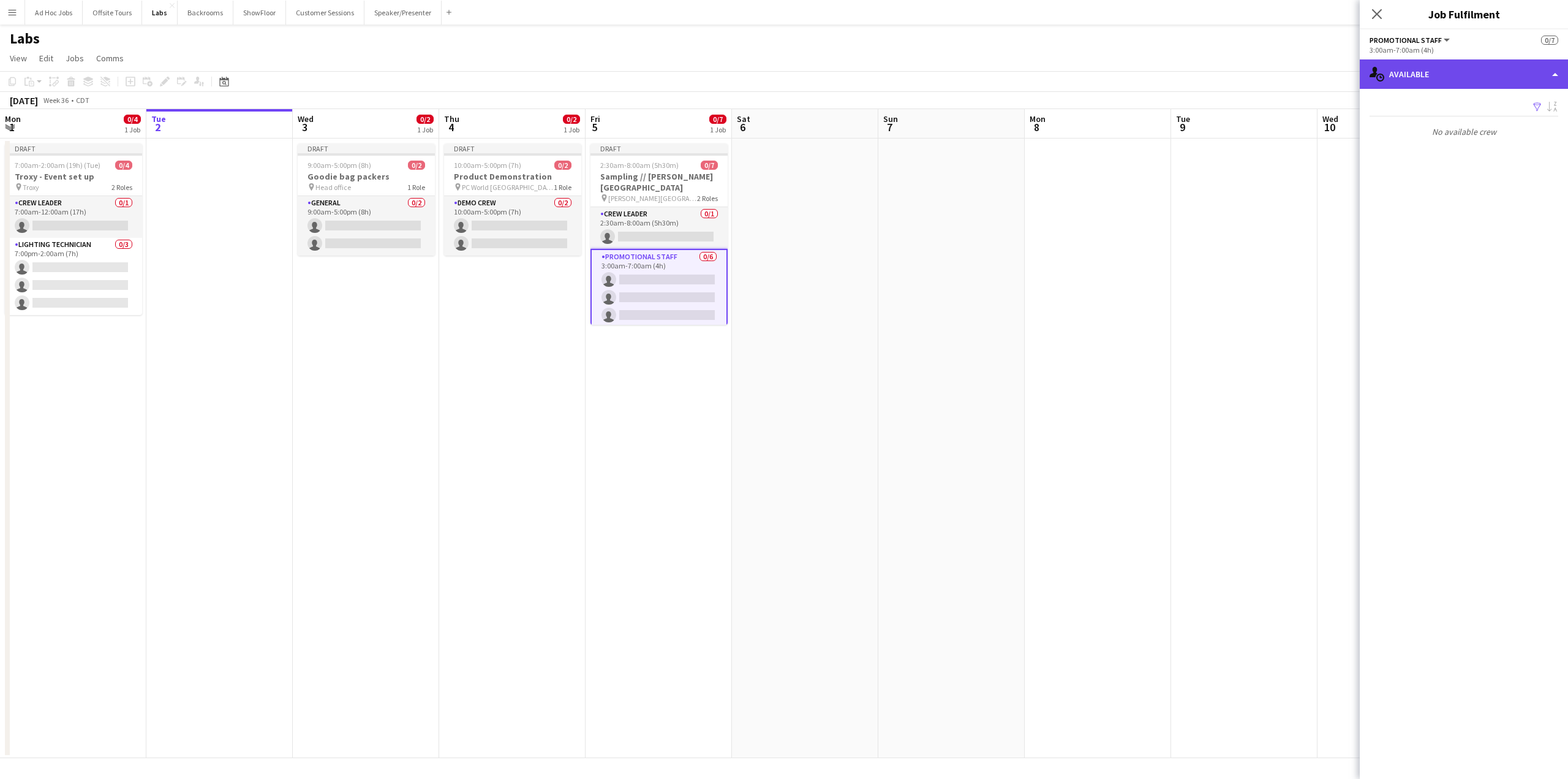
click at [1141, 76] on div "single-neutral-actions-upload Available" at bounding box center [1464, 74] width 208 height 30
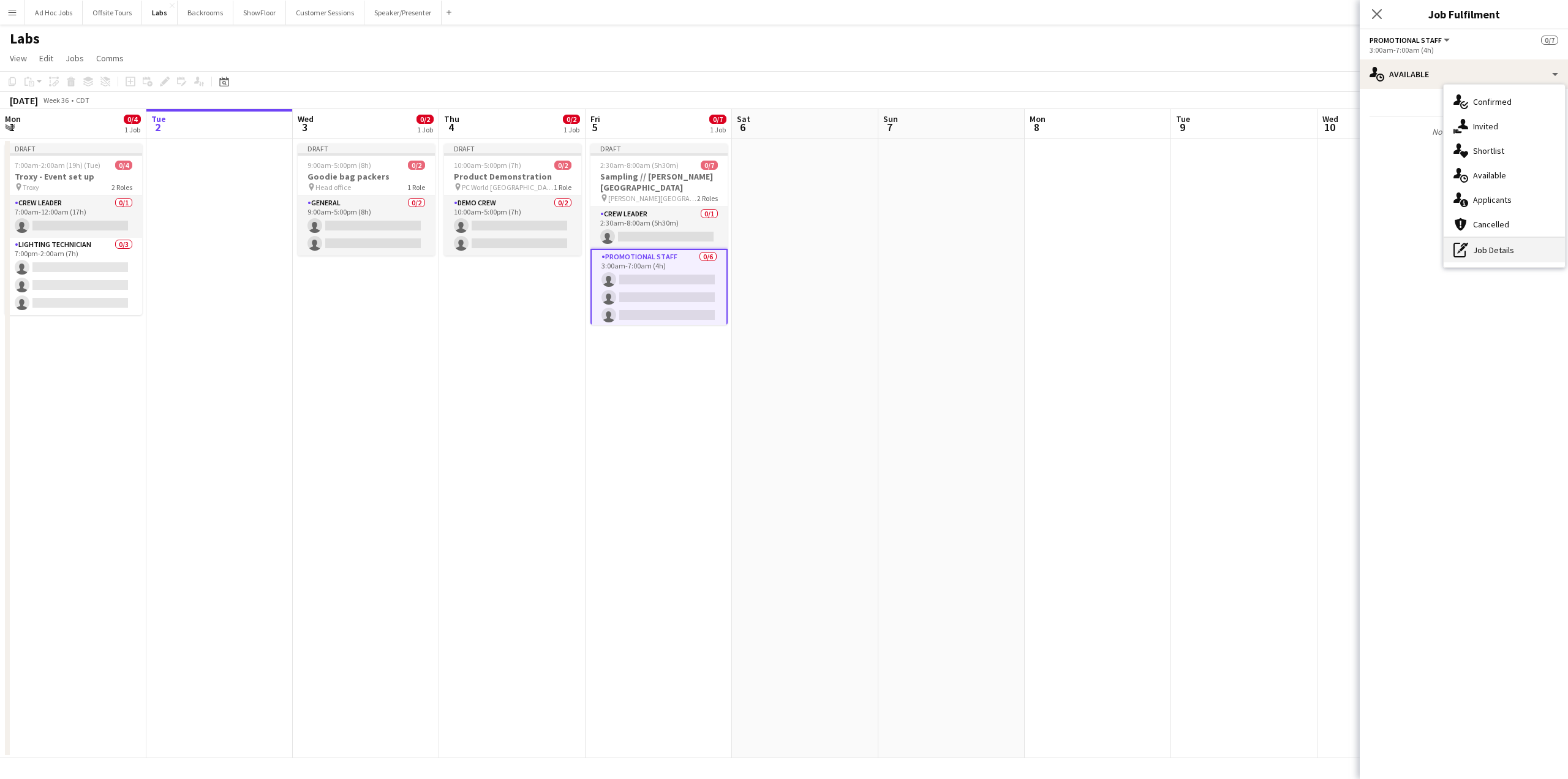
click at [1141, 255] on div "pen-write Job Details" at bounding box center [1505, 250] width 121 height 24
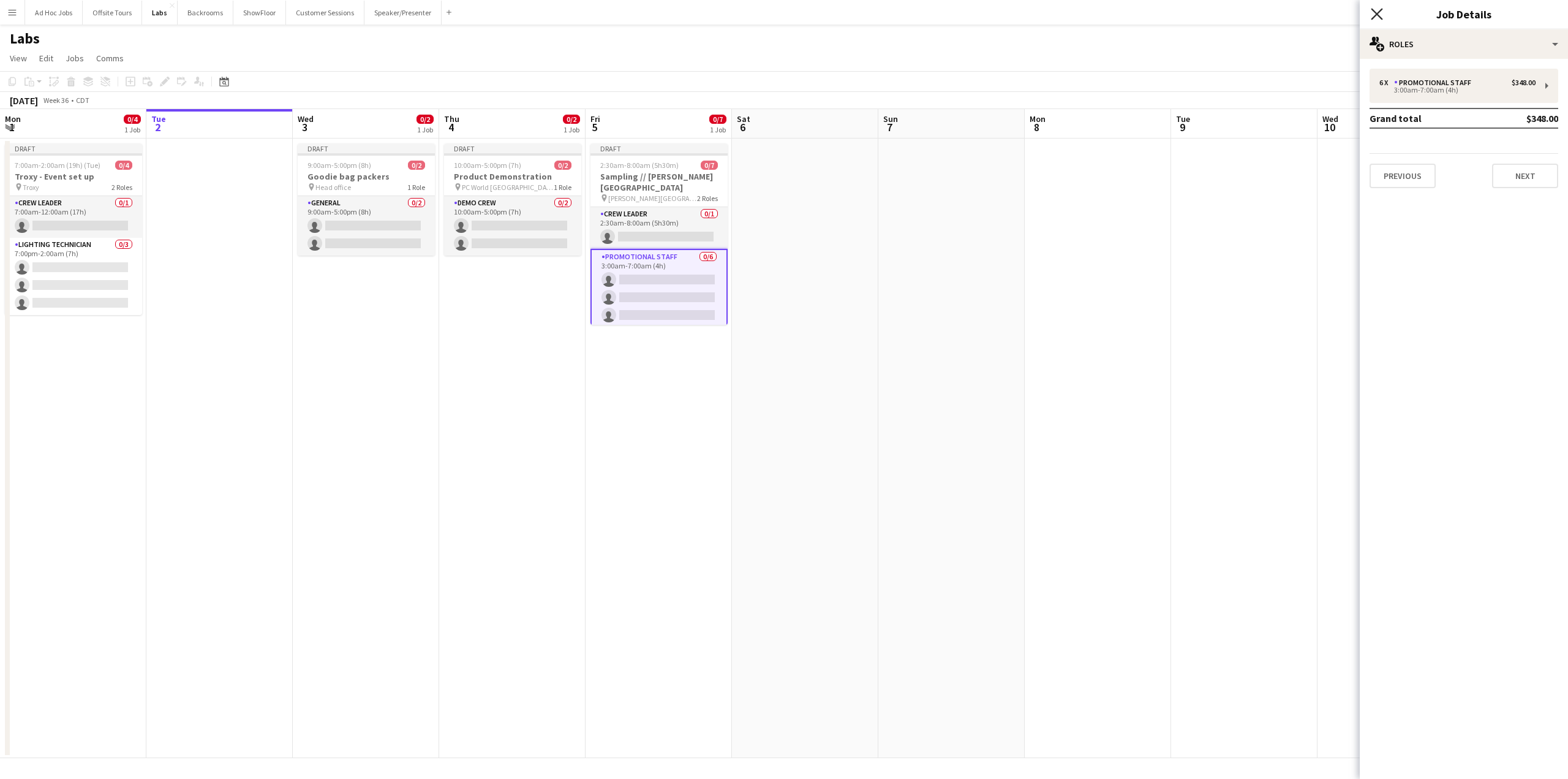
click at [1141, 14] on icon "Close pop-in" at bounding box center [1377, 14] width 11 height 11
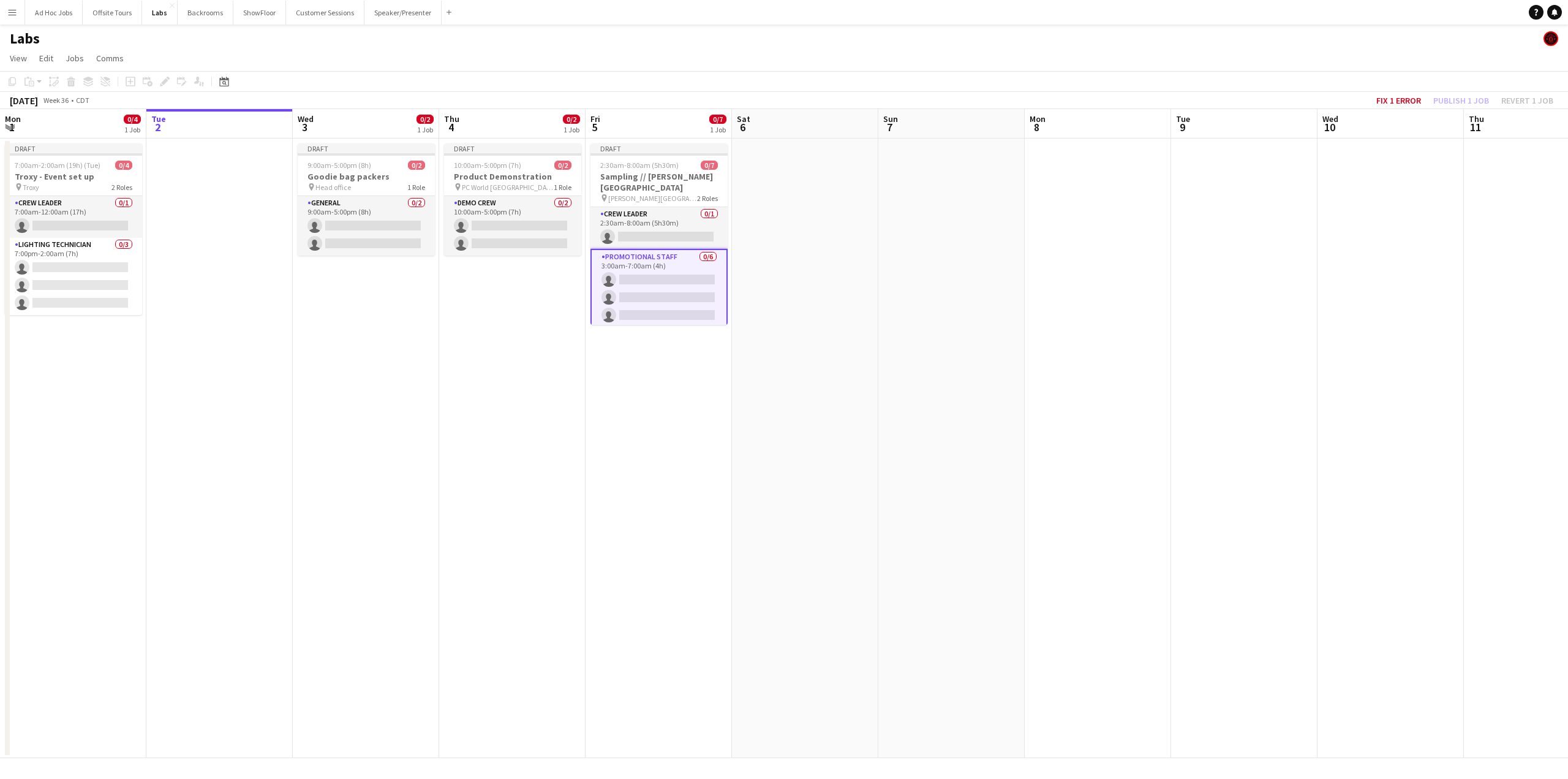
click at [161, 387] on app-date-cell at bounding box center [219, 448] width 146 height 620
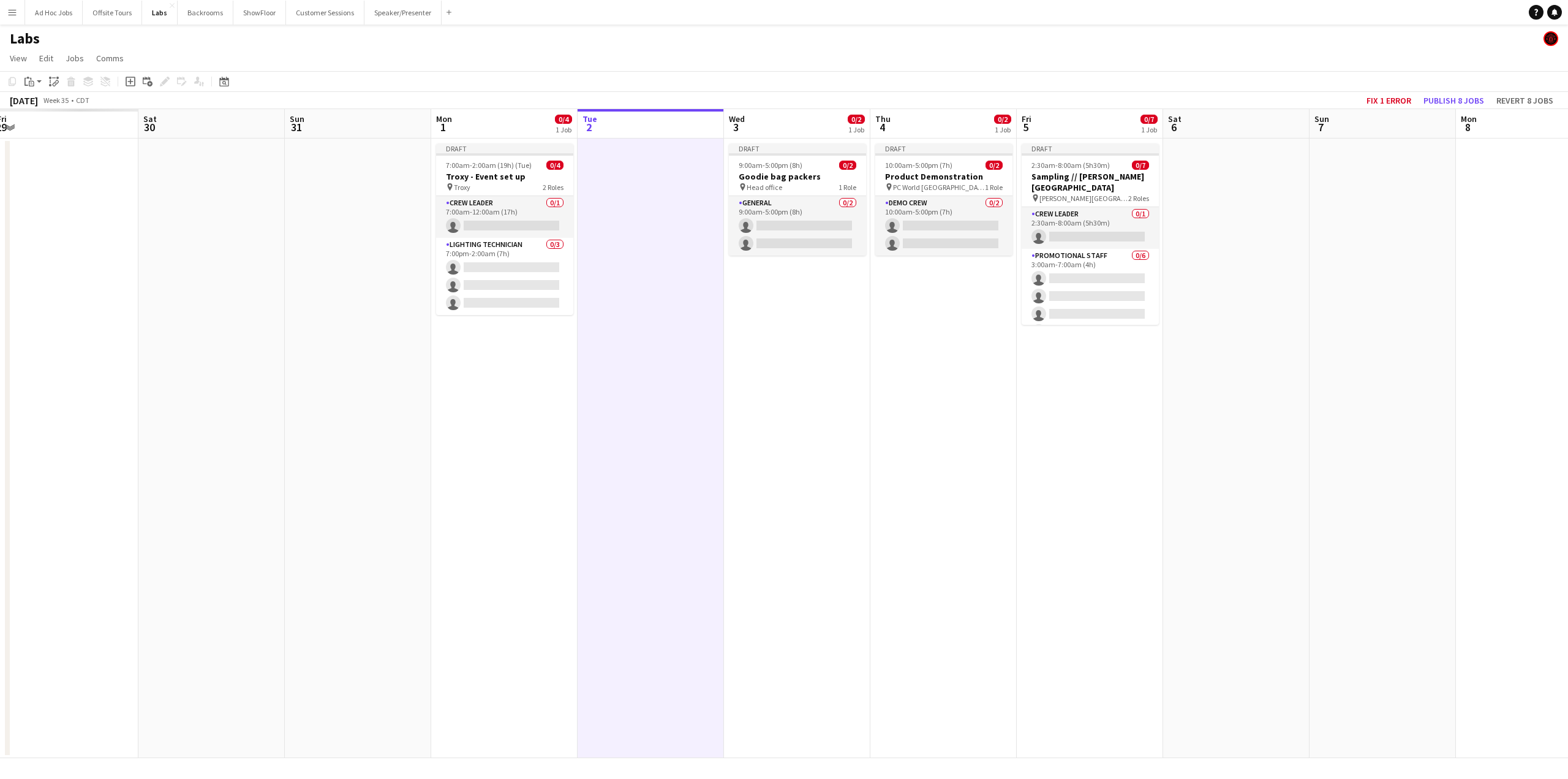
drag, startPoint x: 396, startPoint y: 551, endPoint x: 1236, endPoint y: 447, distance: 846.4
click at [955, 515] on app-calendar-viewport "Wed 27 Thu 28 Fri 29 Sat 30 Sun 31 Mon 1 0/4 1 Job Tue 2 Wed 3 0/2 1 Job Thu 4 …" at bounding box center [784, 433] width 1568 height 649
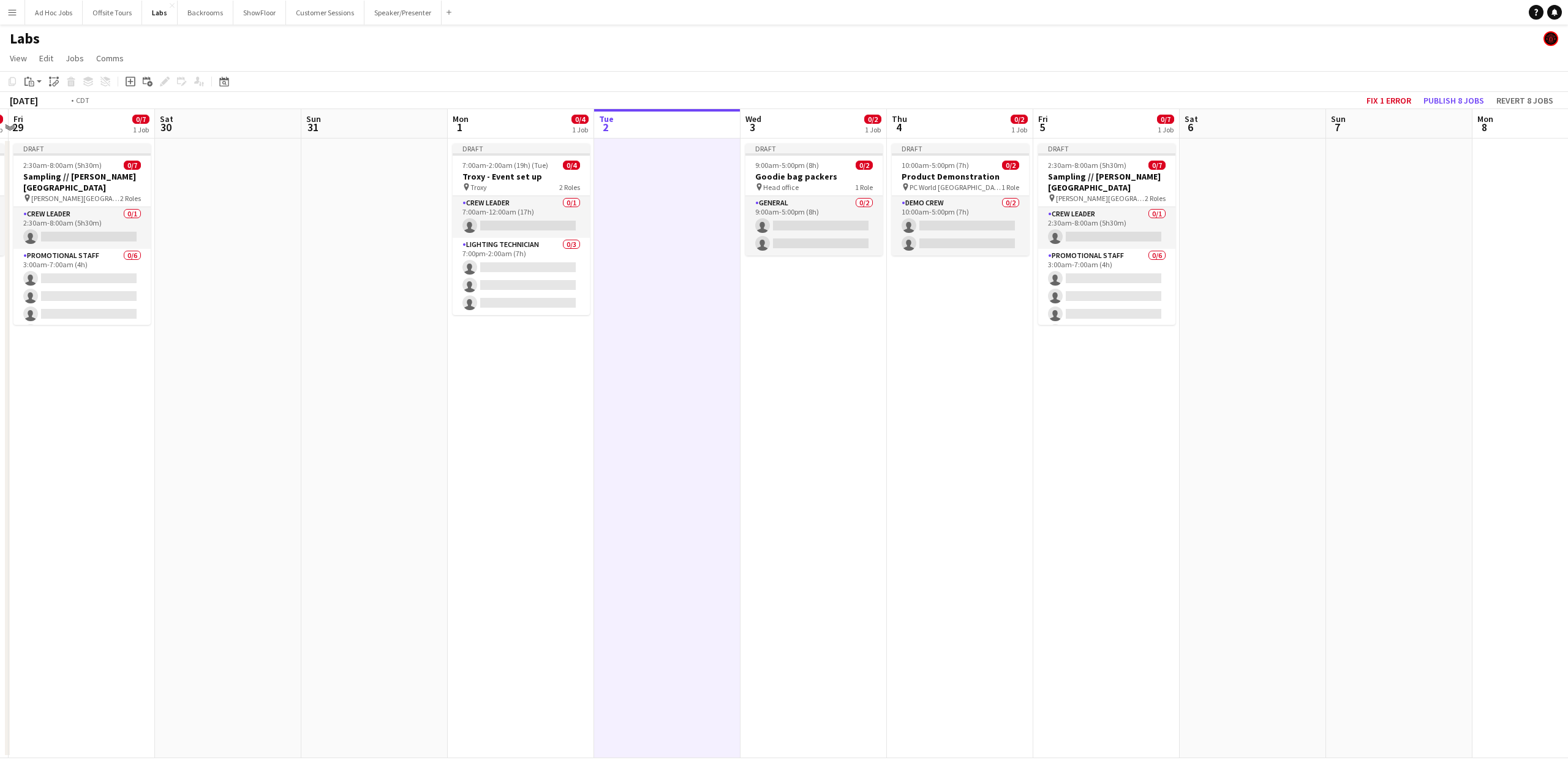
drag, startPoint x: 890, startPoint y: 375, endPoint x: 1067, endPoint y: 355, distance: 178.1
click at [1007, 363] on app-calendar-viewport "Tue 26 Wed 27 1/2 1 Job Thu 28 0/2 1 Job Fri 29 0/7 1 Job Sat 30 Sun 31 Mon 1 0…" at bounding box center [784, 433] width 1568 height 649
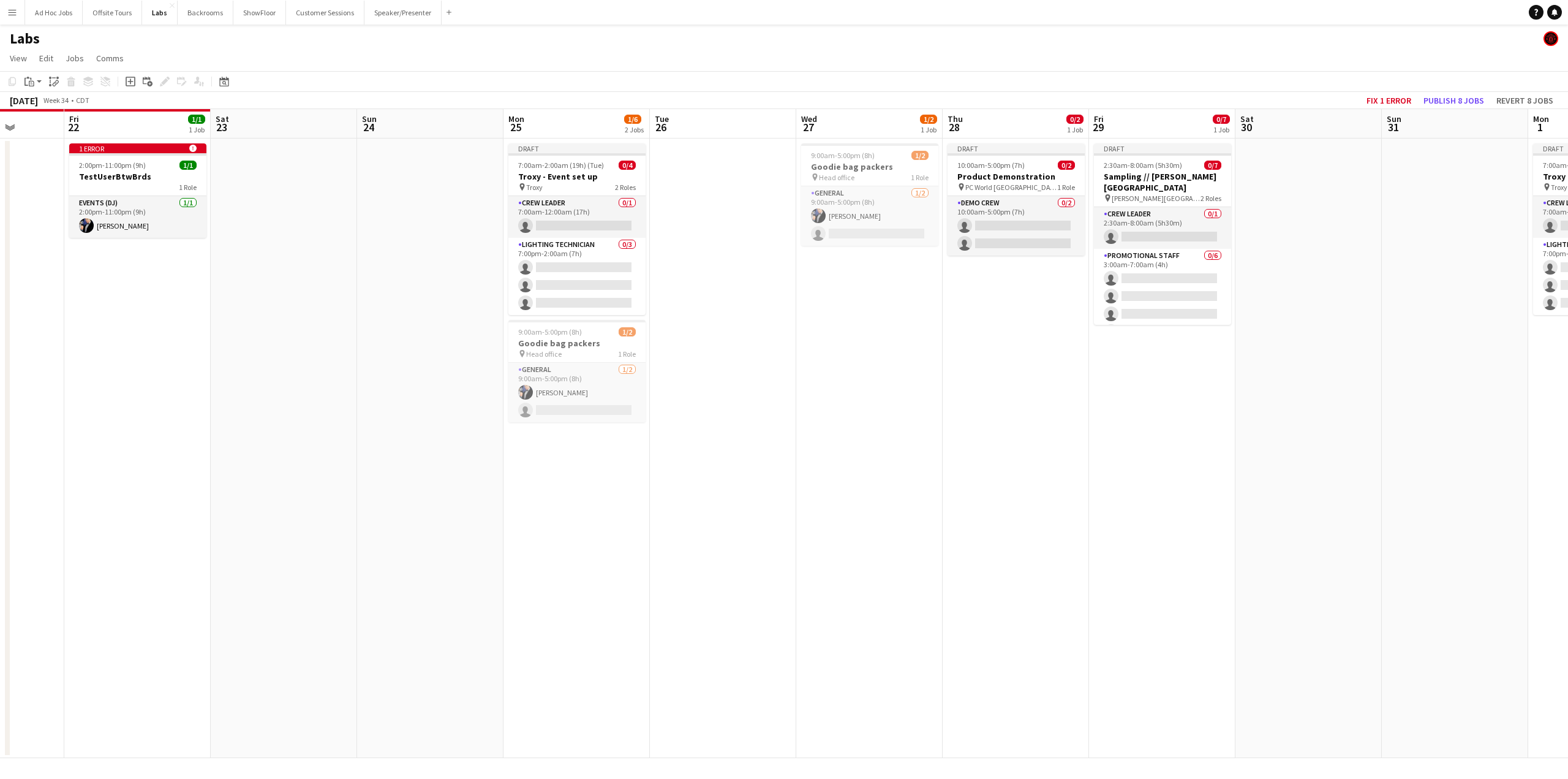
drag, startPoint x: 538, startPoint y: 344, endPoint x: 690, endPoint y: 340, distance: 152.1
click at [690, 340] on app-calendar-viewport "Tue 19 Wed 20 Thu 21 Fri 22 1/1 1 Job Sat 23 Sun 24 Mon 25 1/6 2 Jobs Tue 26 We…" at bounding box center [784, 433] width 1568 height 649
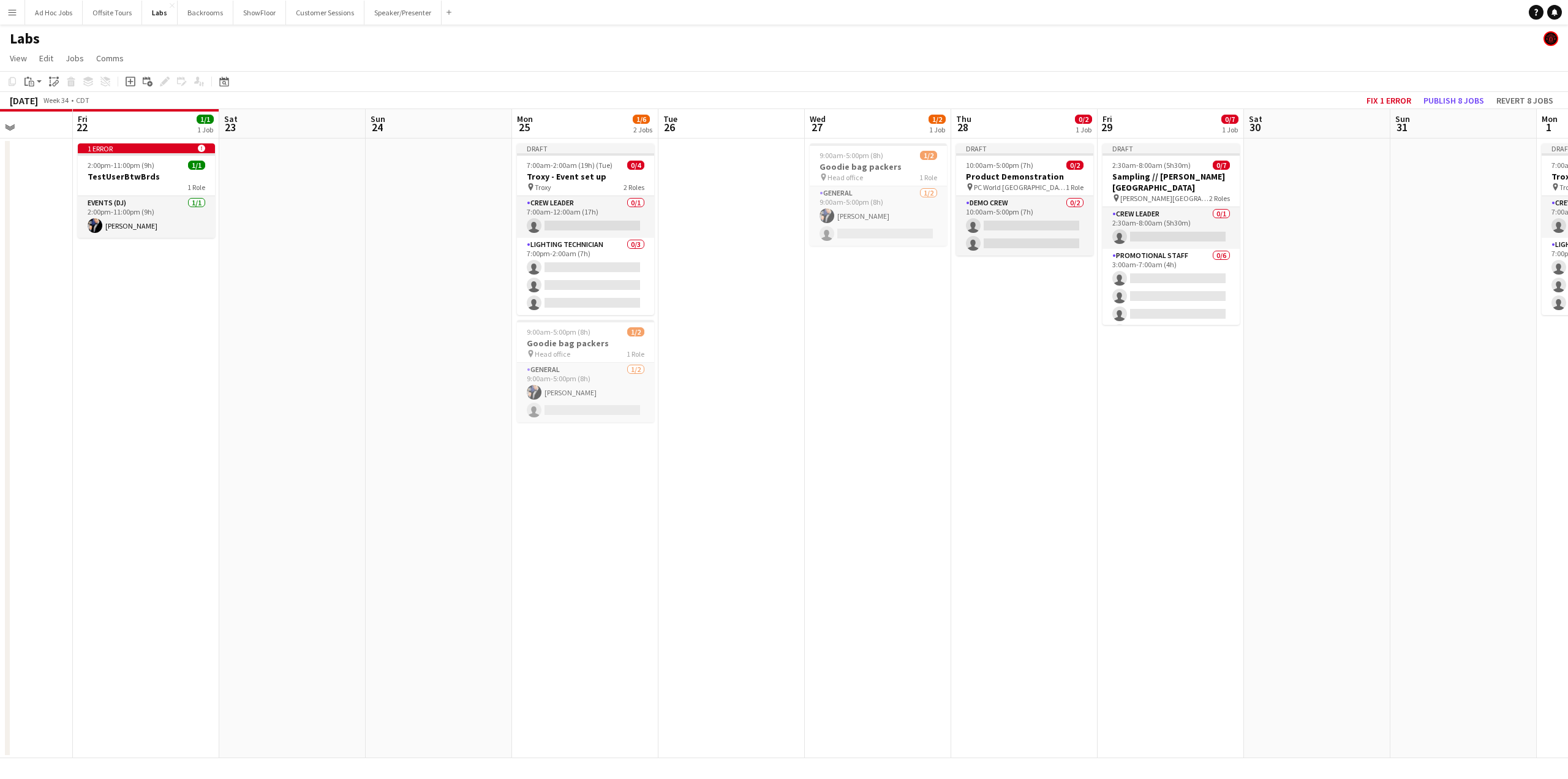
scroll to position [0, 385]
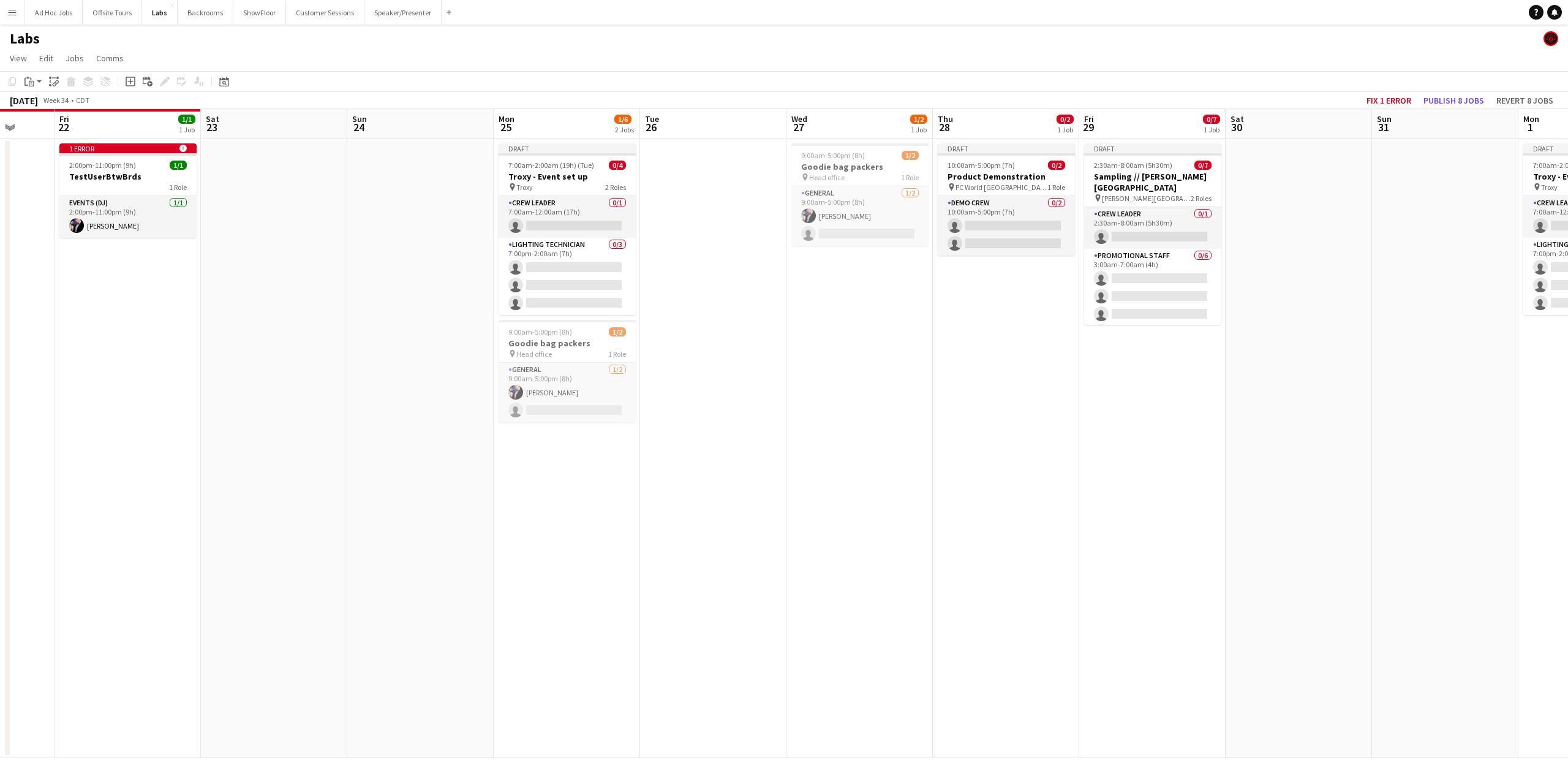
drag, startPoint x: 234, startPoint y: 367, endPoint x: 502, endPoint y: 367, distance: 268.0
click at [502, 367] on app-calendar-viewport "Tue 19 Wed 20 Thu 21 Fri 22 1/1 1 Job Sat 23 Sun 24 Mon 25 1/6 2 Jobs Tue 26 We…" at bounding box center [784, 433] width 1568 height 649
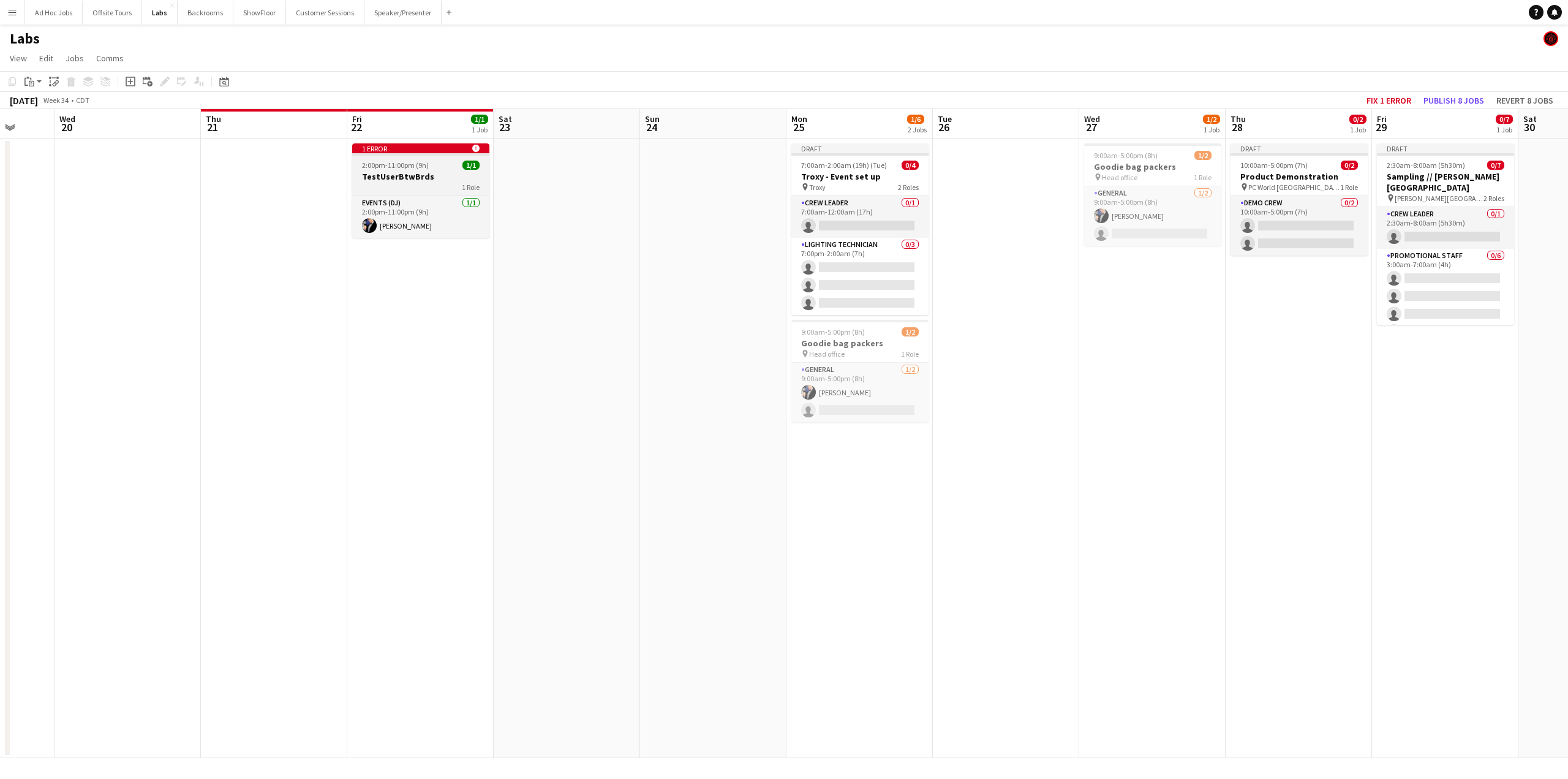
click at [416, 164] on span "2:00pm-11:00pm (9h)" at bounding box center [395, 165] width 67 height 9
click at [58, 4] on button "Ad Hoc Jobs Close" at bounding box center [54, 13] width 58 height 24
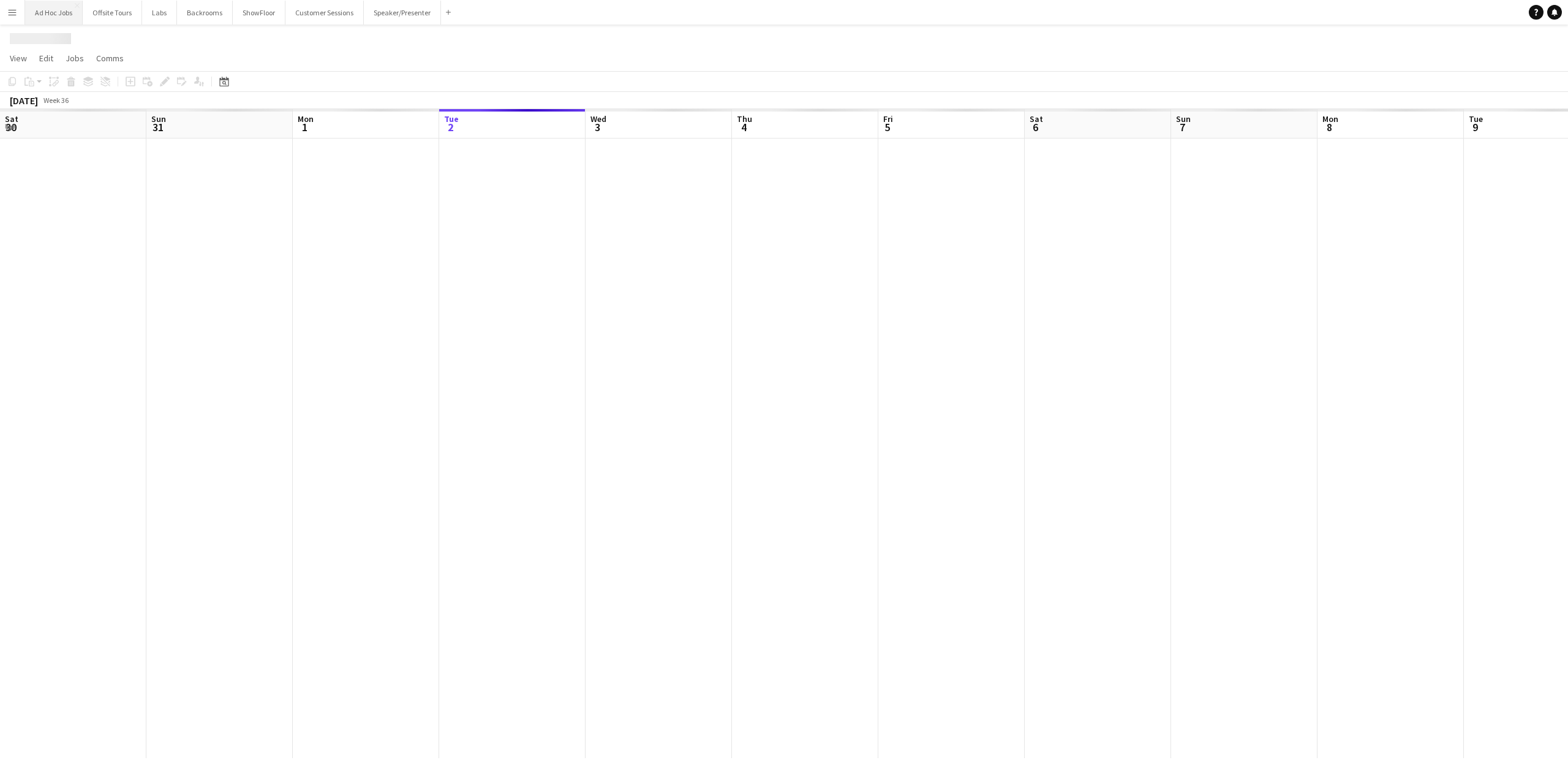
scroll to position [0, 293]
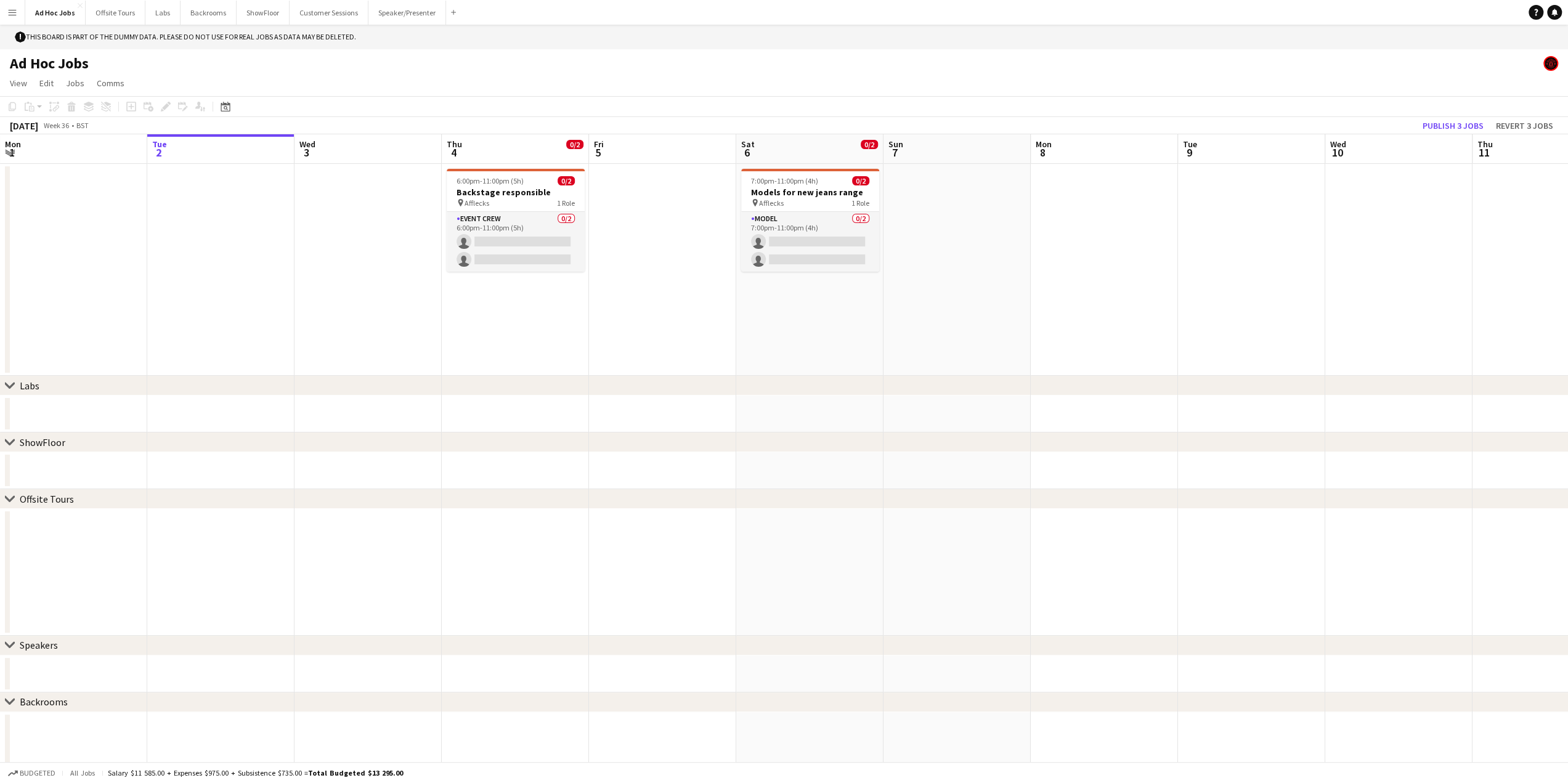
click at [68, 386] on div "chevron-right Labs" at bounding box center [784, 385] width 1568 height 19
click at [39, 440] on div "ShowFloor" at bounding box center [42, 442] width 45 height 12
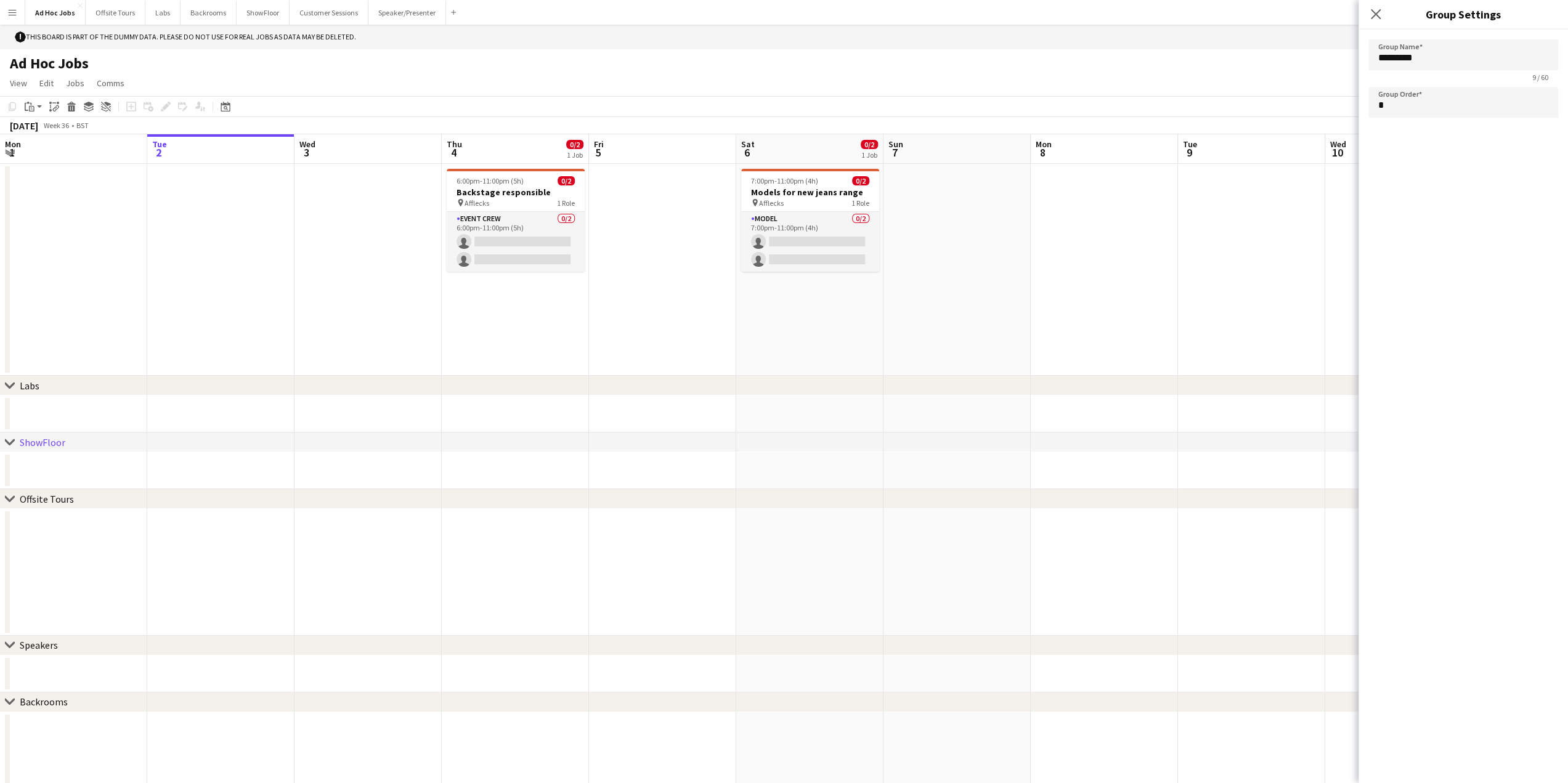
drag, startPoint x: 39, startPoint y: 440, endPoint x: 28, endPoint y: 444, distance: 11.7
click at [28, 444] on div "ShowFloor" at bounding box center [42, 442] width 45 height 12
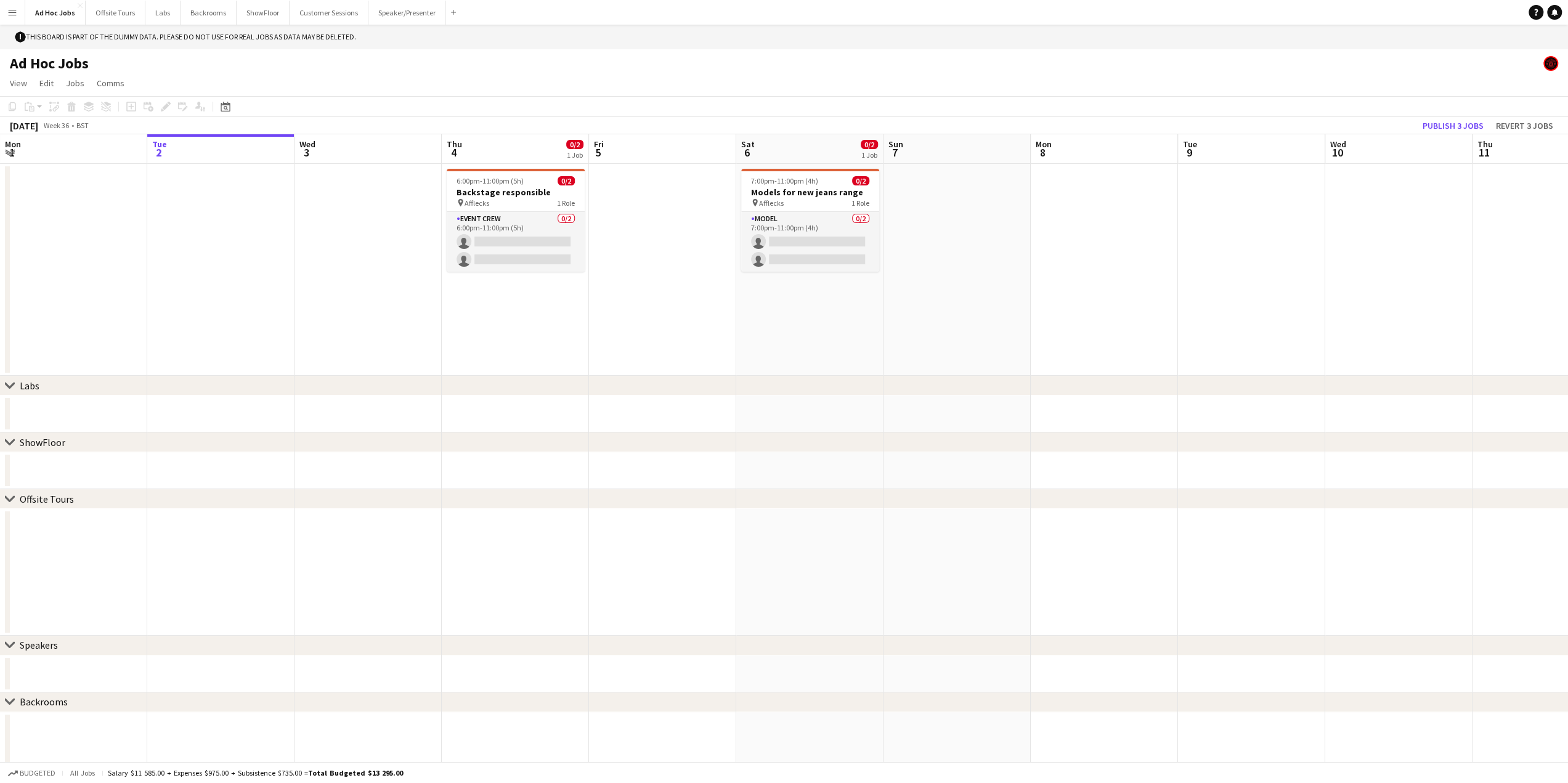
click at [28, 444] on div "ShowFloor" at bounding box center [42, 442] width 45 height 12
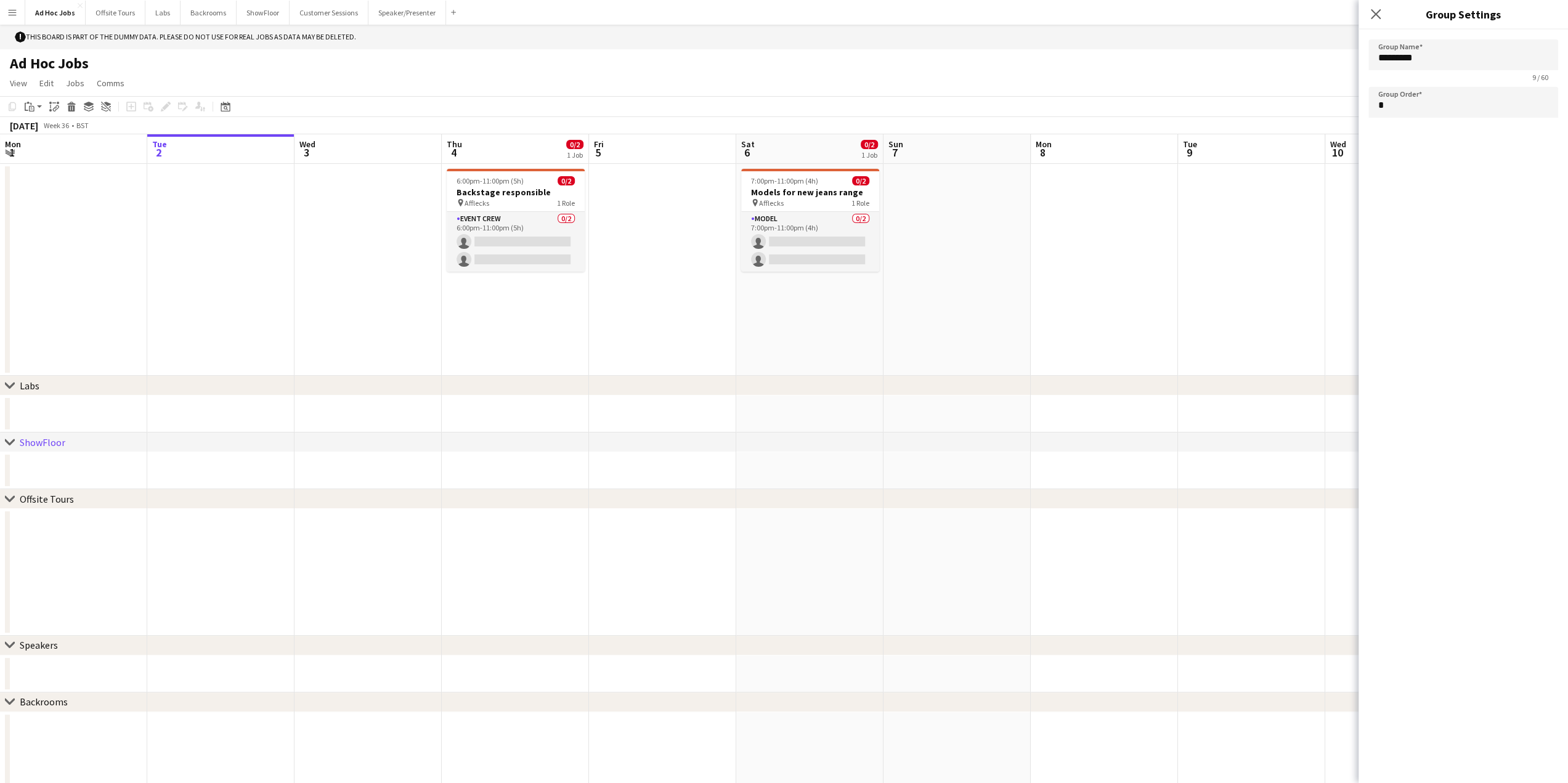
click at [12, 8] on app-icon "Menu" at bounding box center [12, 12] width 10 height 10
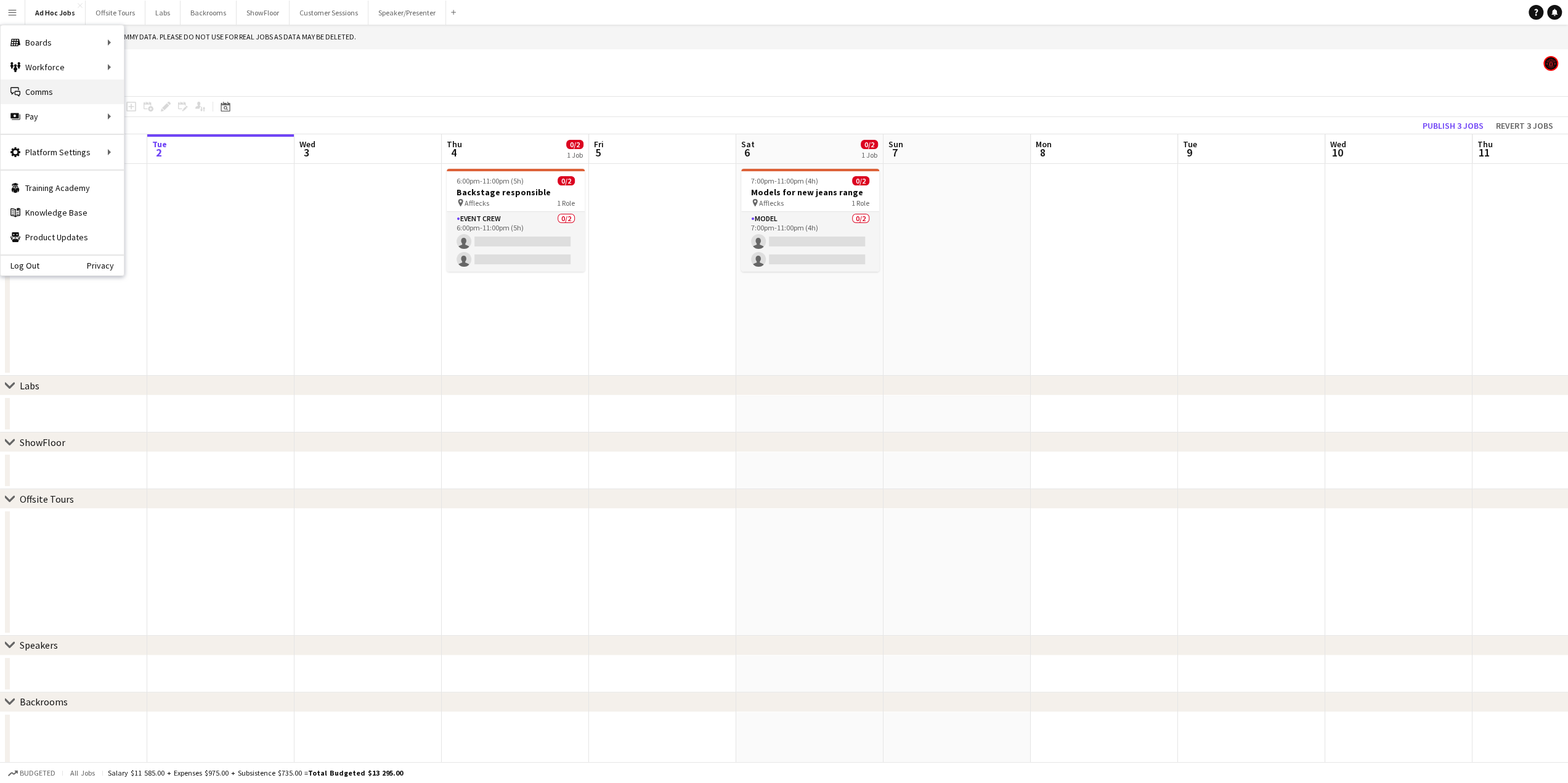
click at [46, 91] on link "Comms Comms" at bounding box center [62, 91] width 123 height 24
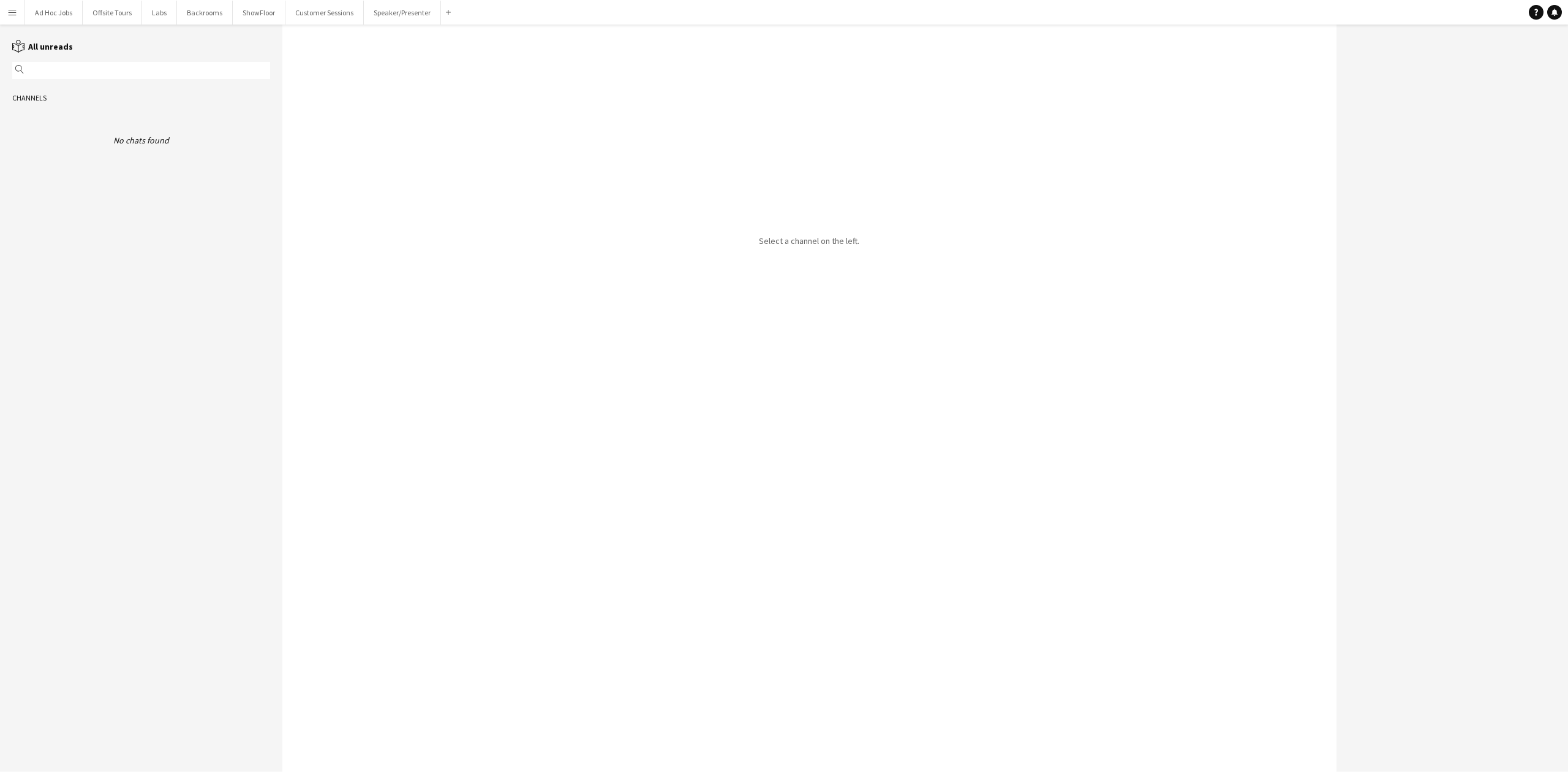
click at [10, 4] on button "Menu" at bounding box center [12, 12] width 24 height 24
click at [154, 60] on link "All jobs" at bounding box center [185, 67] width 122 height 24
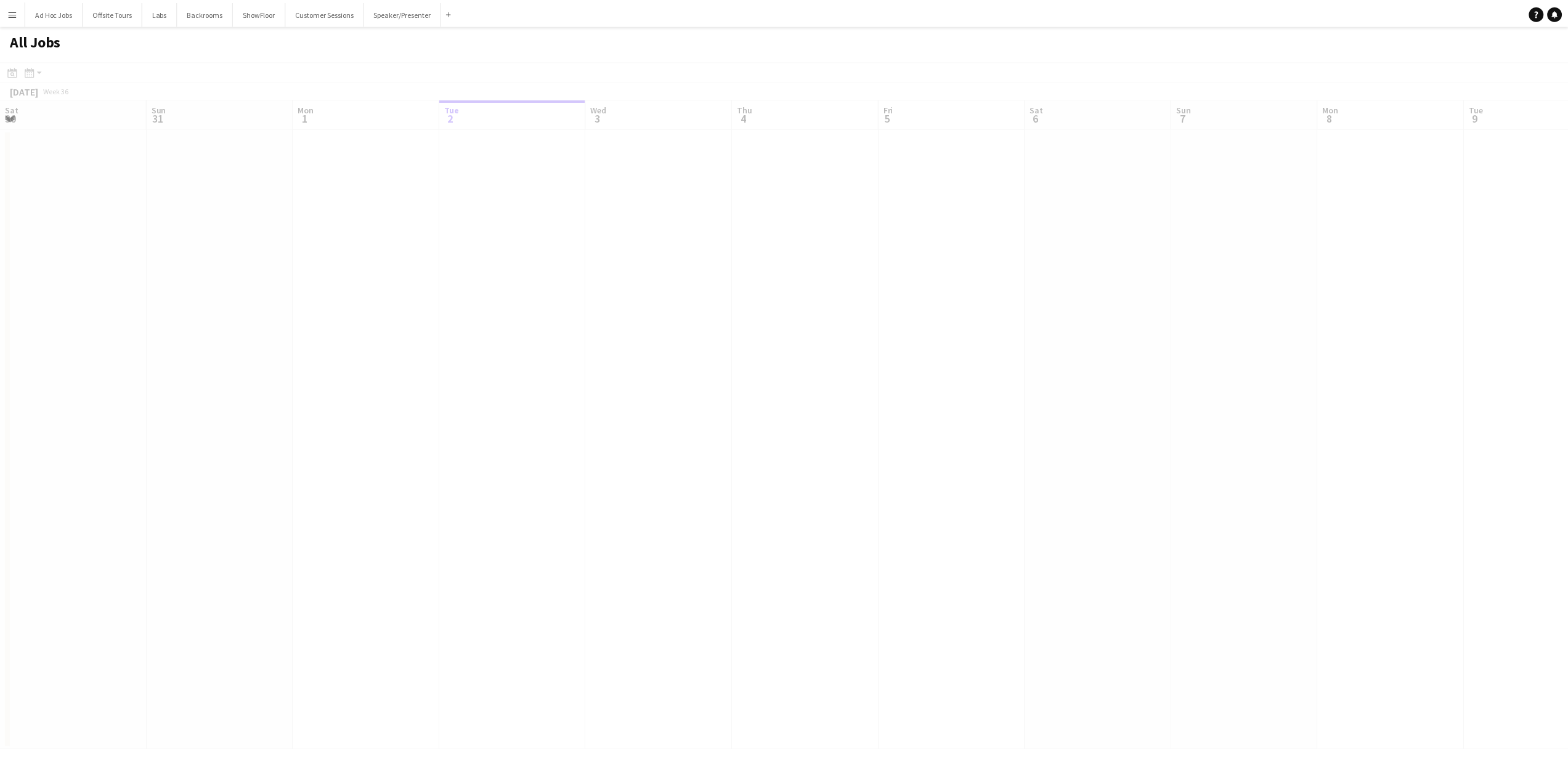
scroll to position [0, 294]
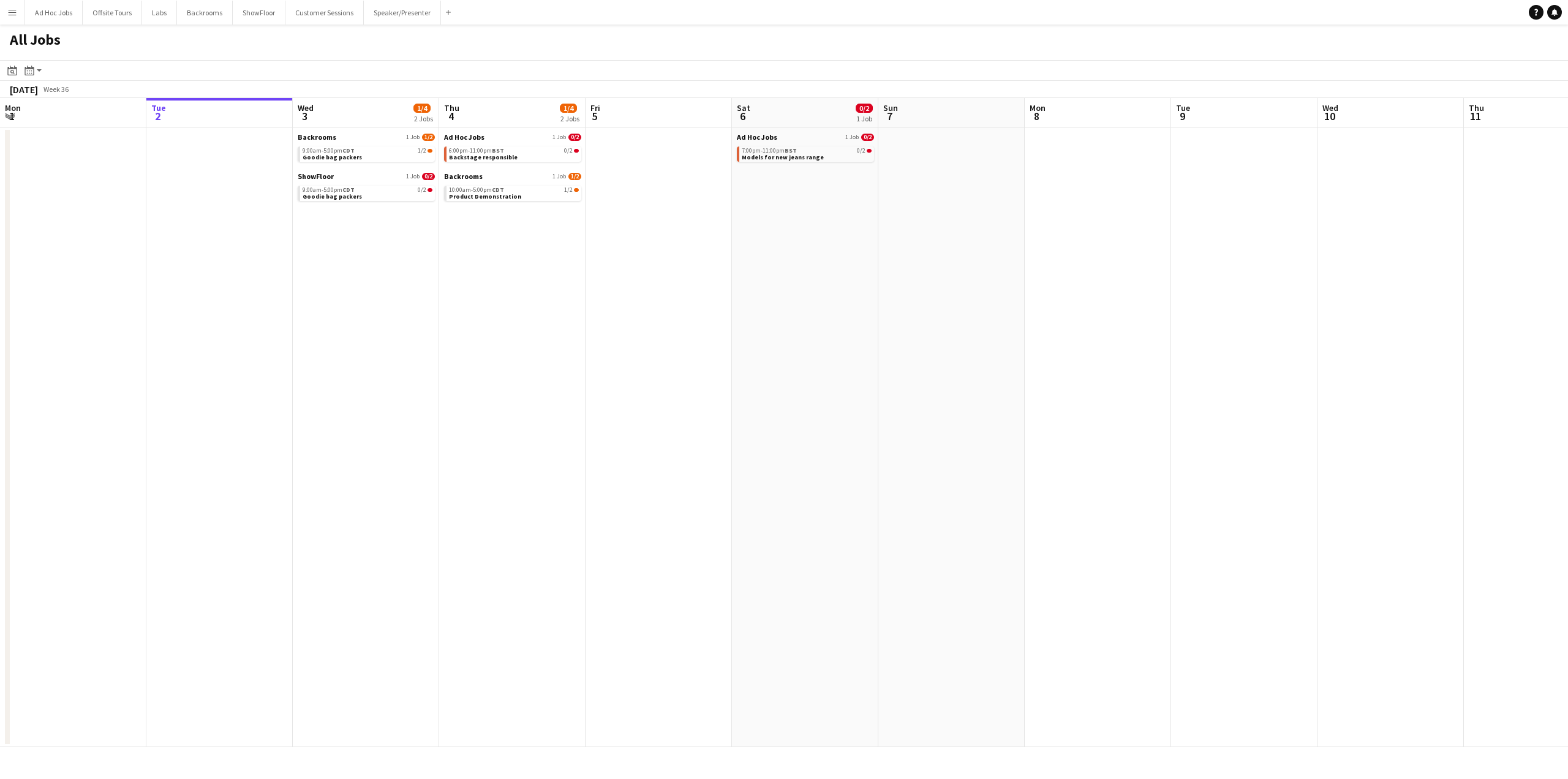
click at [12, 22] on button "Menu" at bounding box center [12, 12] width 24 height 24
click at [177, 157] on link "App settings" at bounding box center [185, 151] width 122 height 24
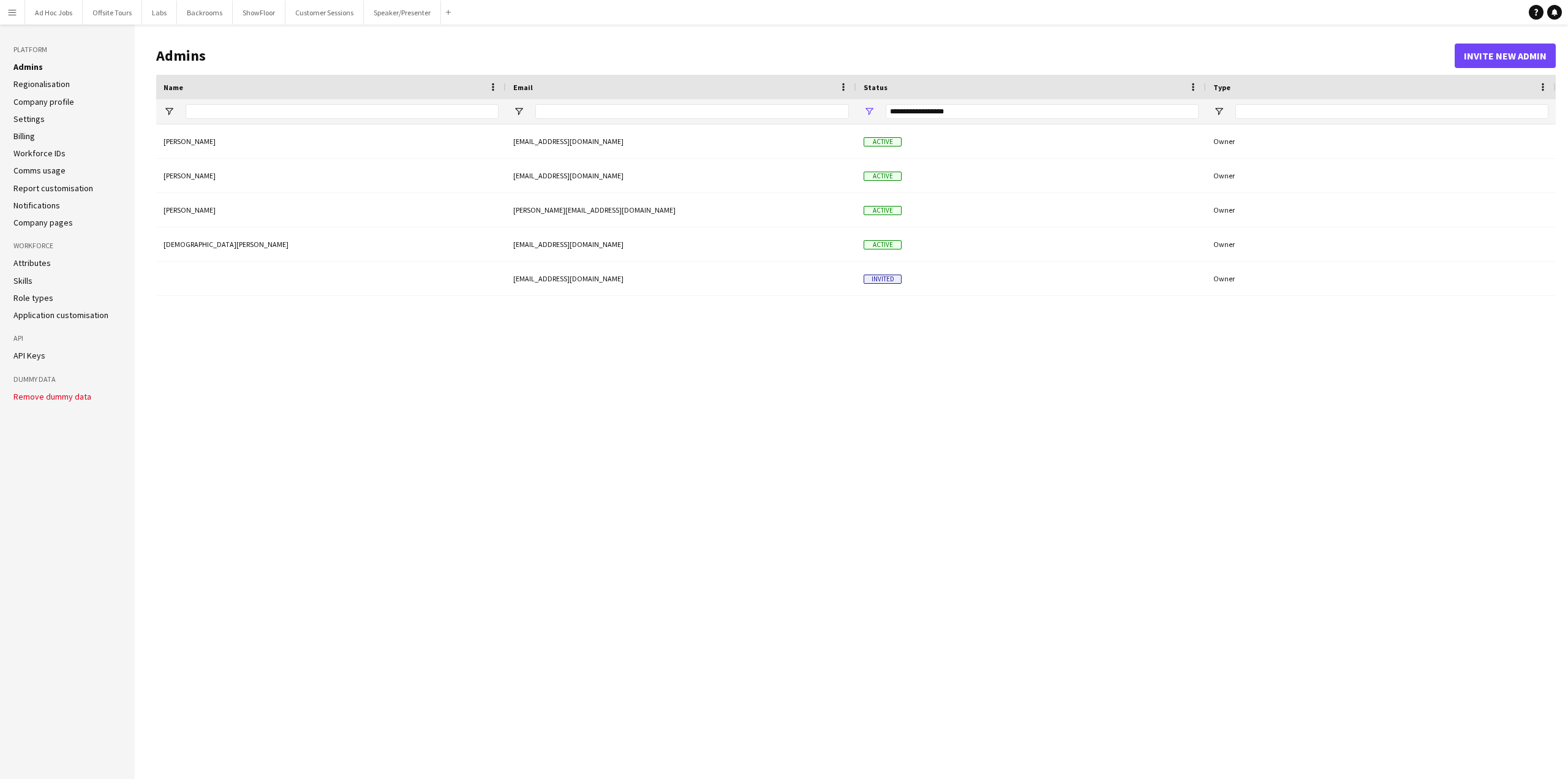
click at [58, 220] on link "Company pages" at bounding box center [43, 223] width 59 height 11
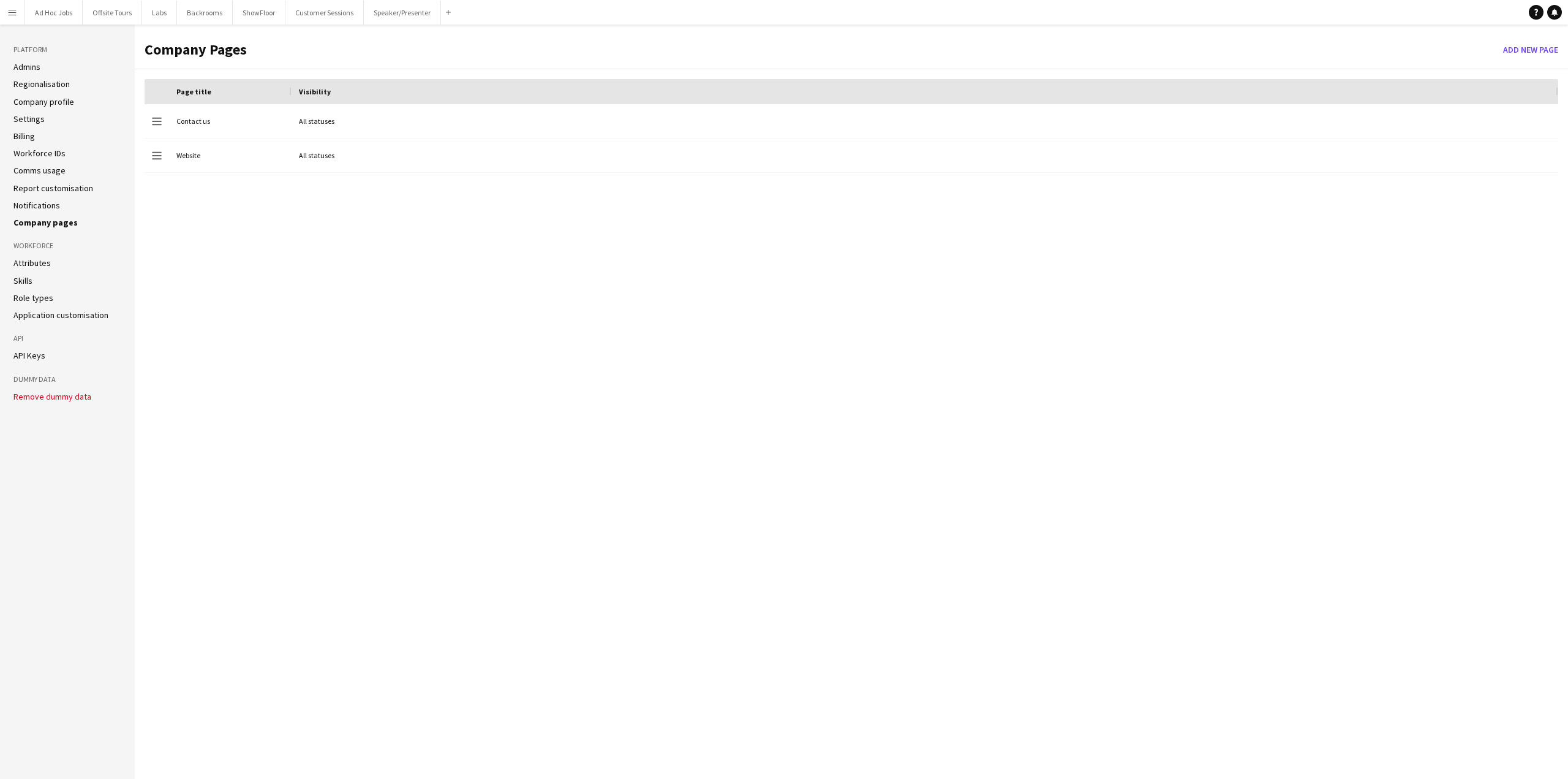
click at [35, 202] on link "Notifications" at bounding box center [37, 205] width 47 height 11
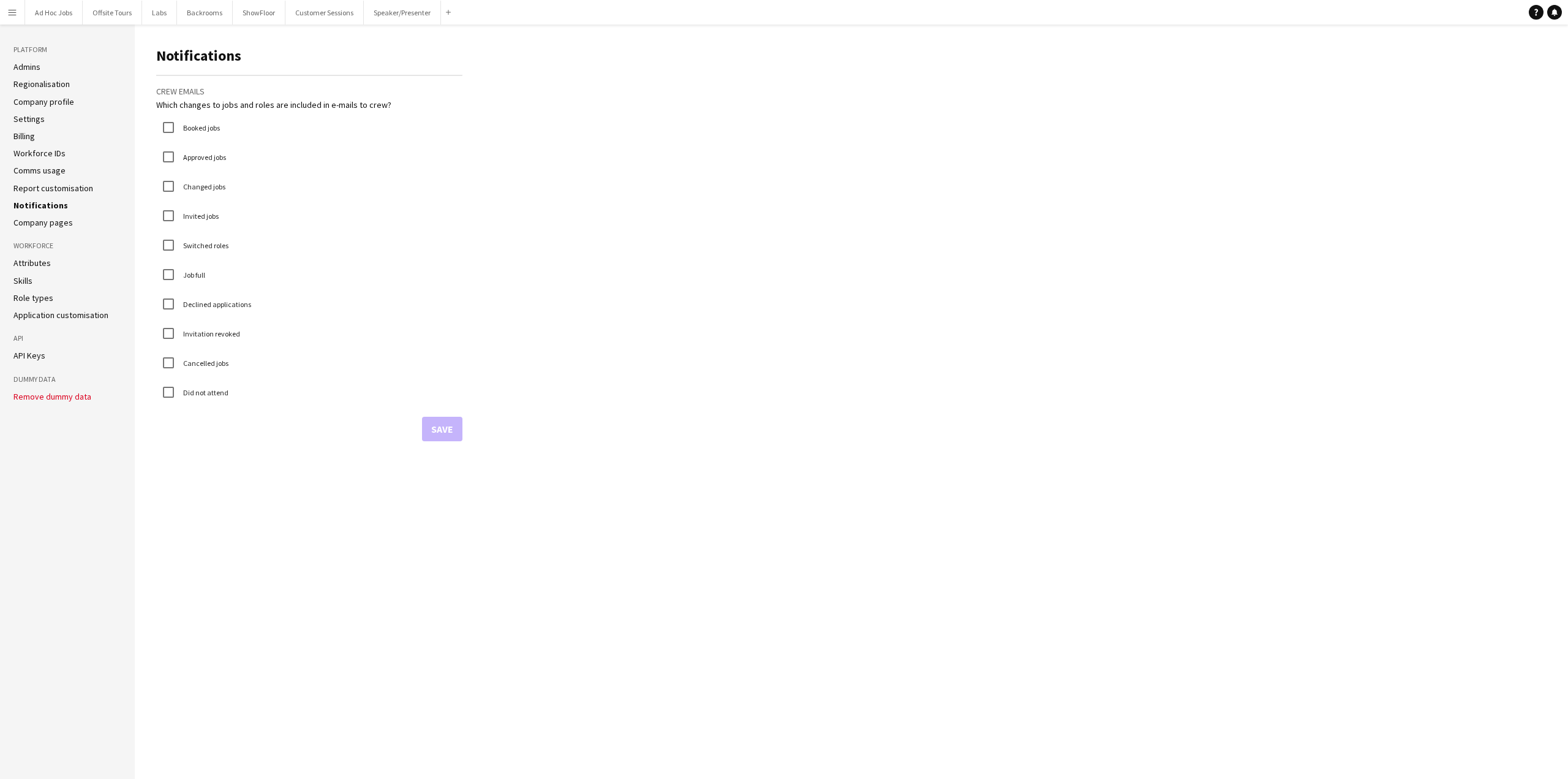
click at [35, 188] on link "Report customisation" at bounding box center [53, 188] width 80 height 11
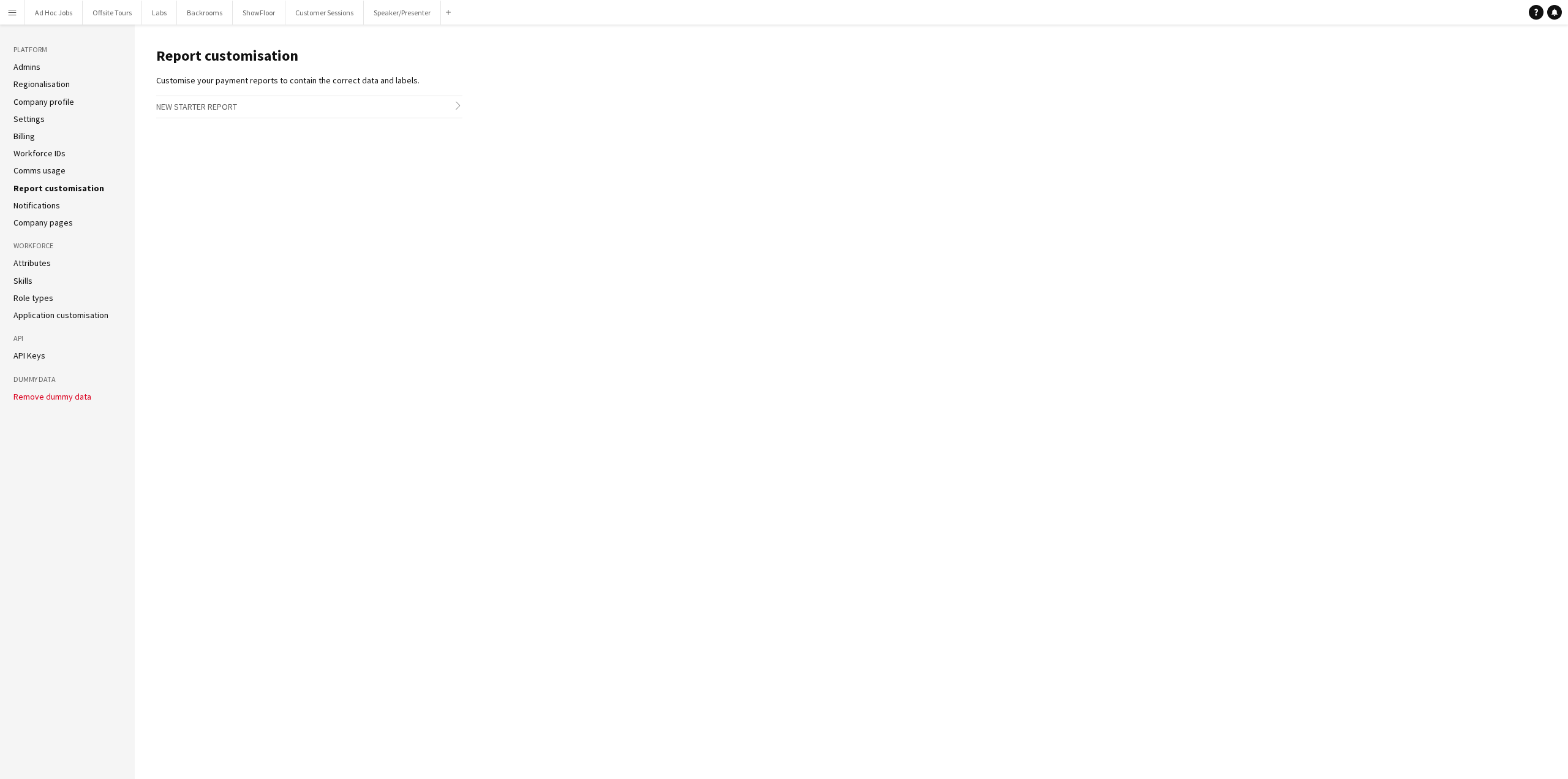
click at [35, 173] on link "Comms usage" at bounding box center [39, 170] width 52 height 11
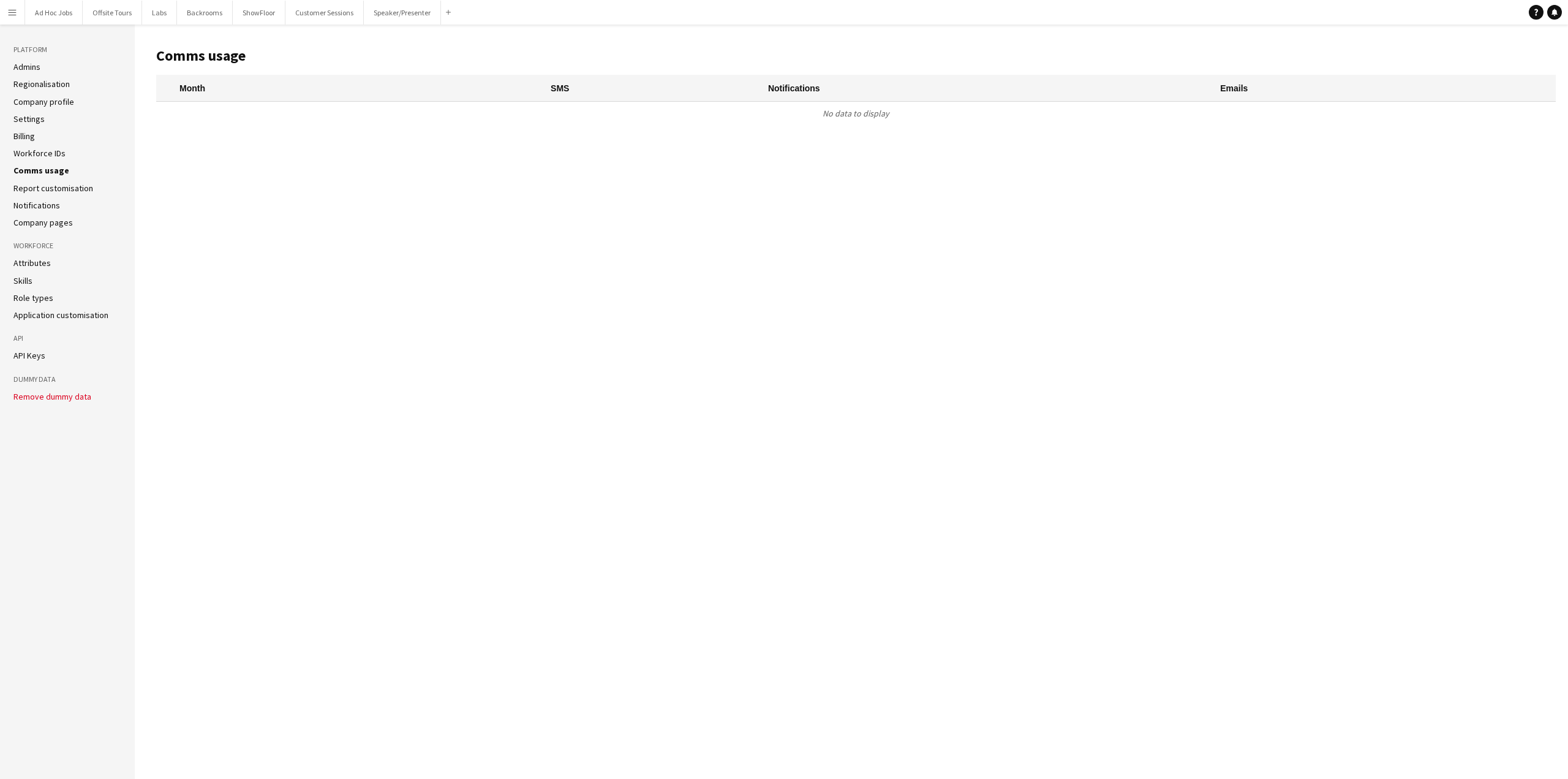
click at [29, 155] on link "Workforce IDs" at bounding box center [39, 154] width 52 height 11
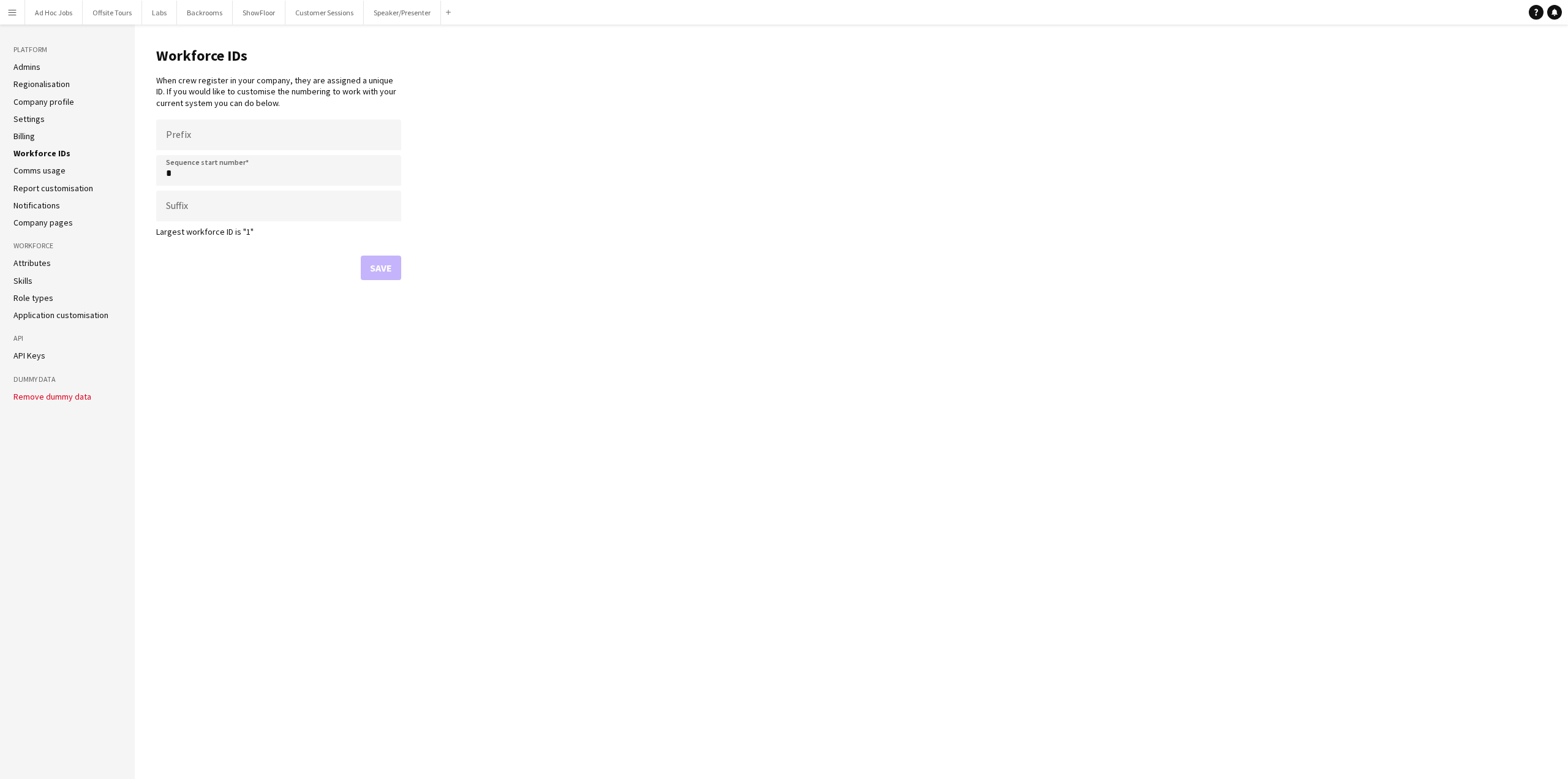
click at [21, 132] on link "Billing" at bounding box center [24, 136] width 22 height 11
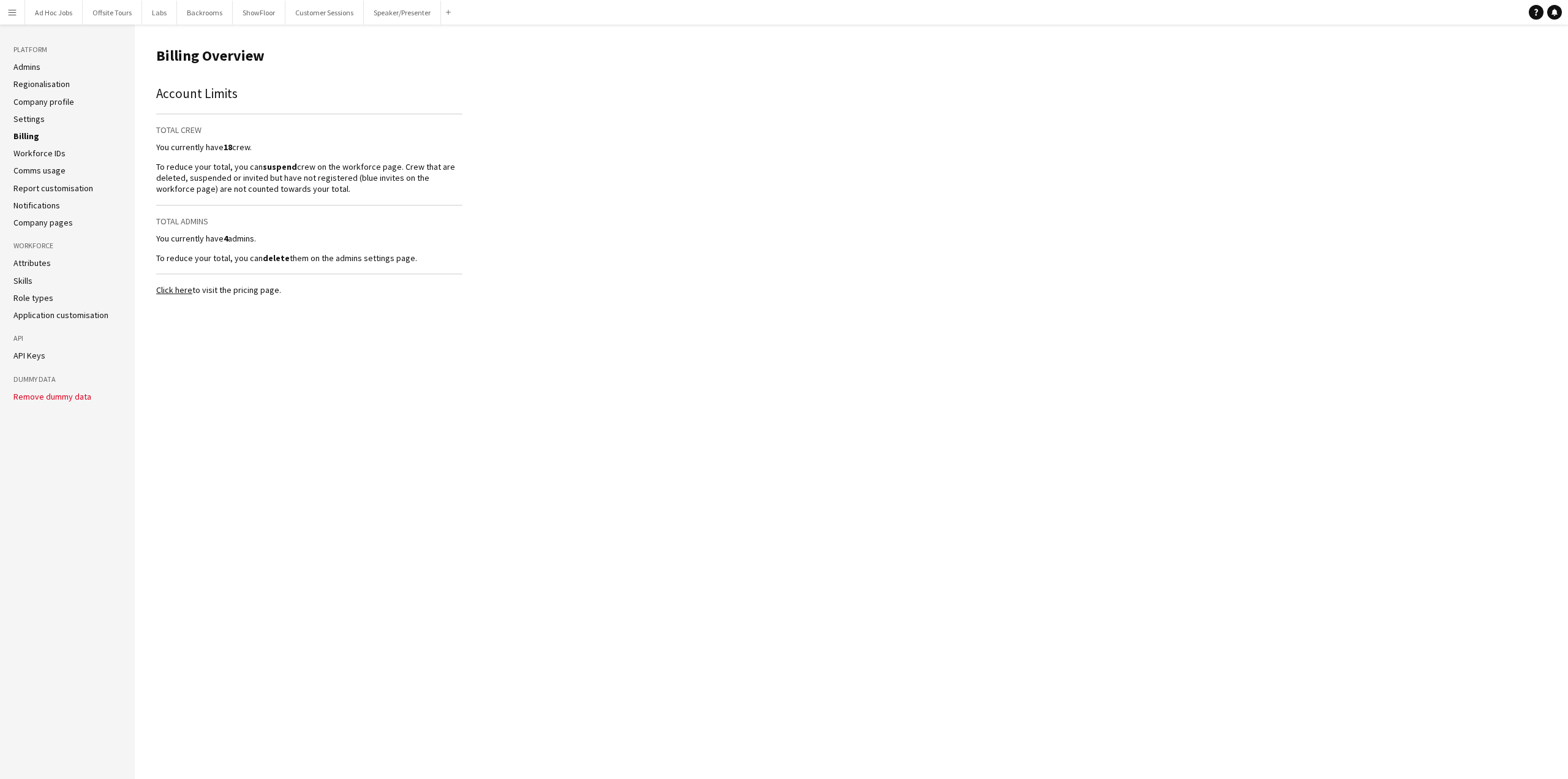
click at [23, 125] on ul "Admins Regionalisation Company profile Settings Billing Workforce IDs Comms usa…" at bounding box center [68, 144] width 108 height 166
click at [26, 118] on link "Settings" at bounding box center [29, 119] width 31 height 11
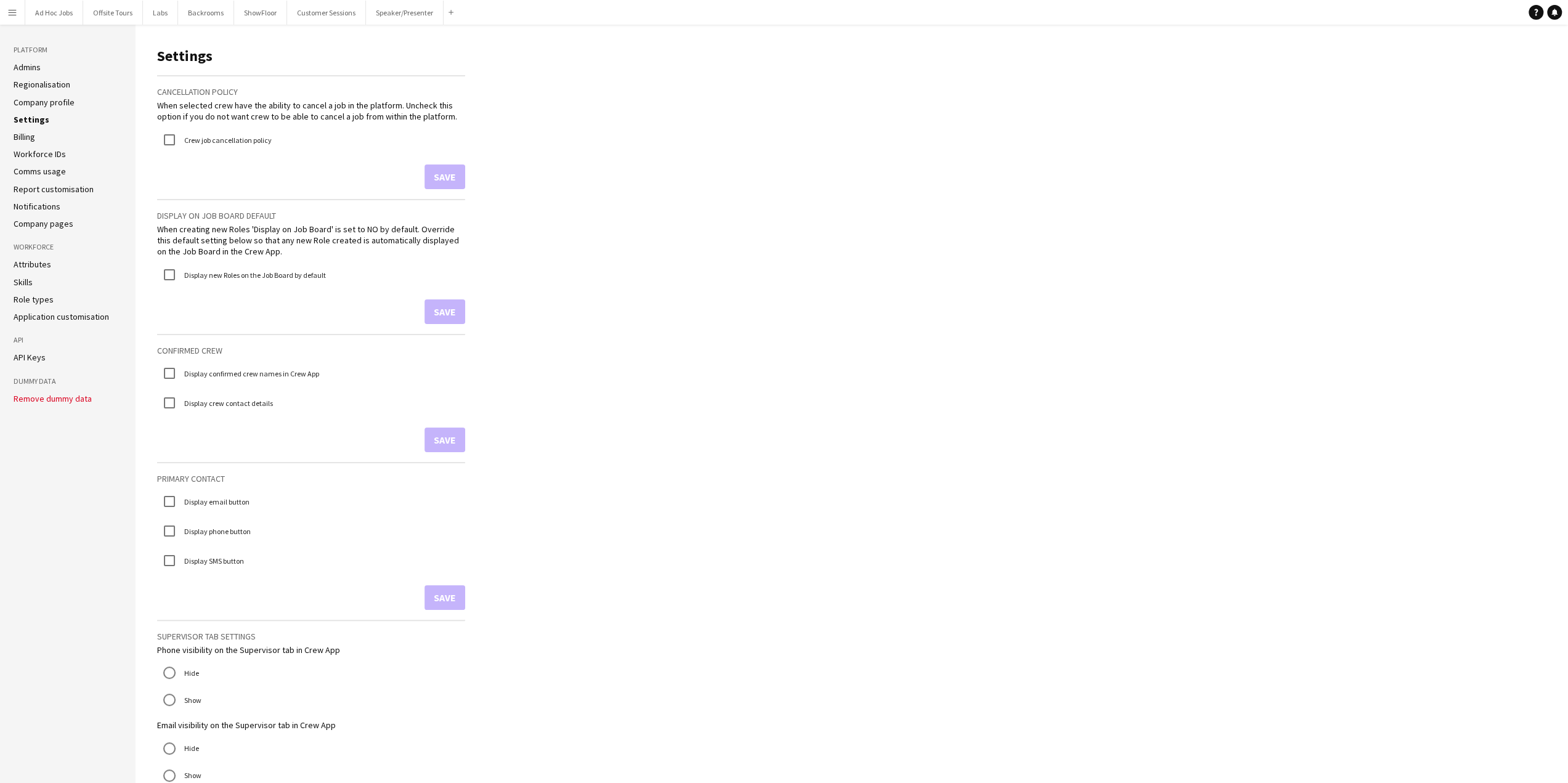
click at [57, 81] on link "Regionalisation" at bounding box center [42, 85] width 57 height 11
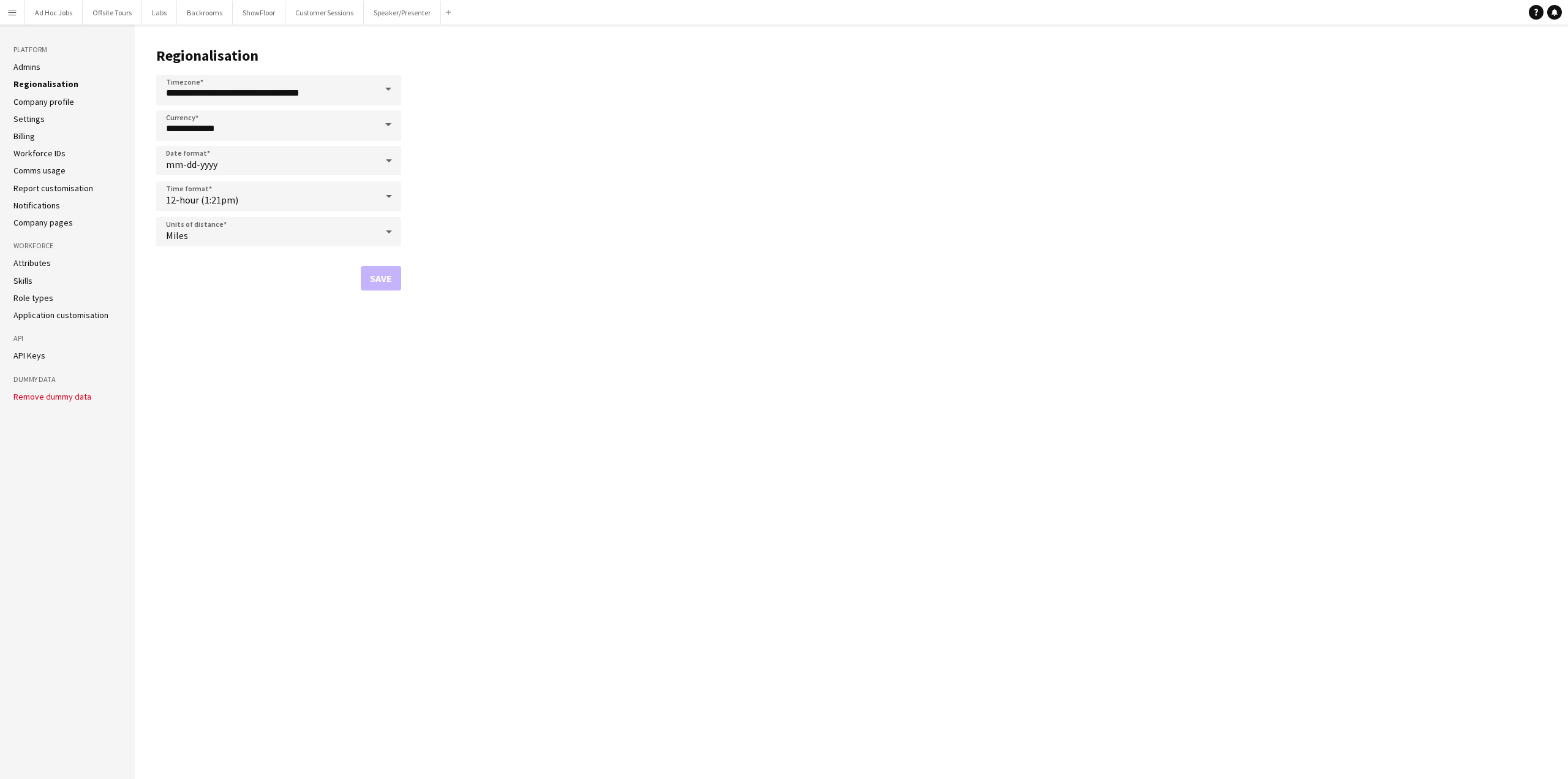
click at [16, 66] on link "Admins" at bounding box center [27, 67] width 27 height 11
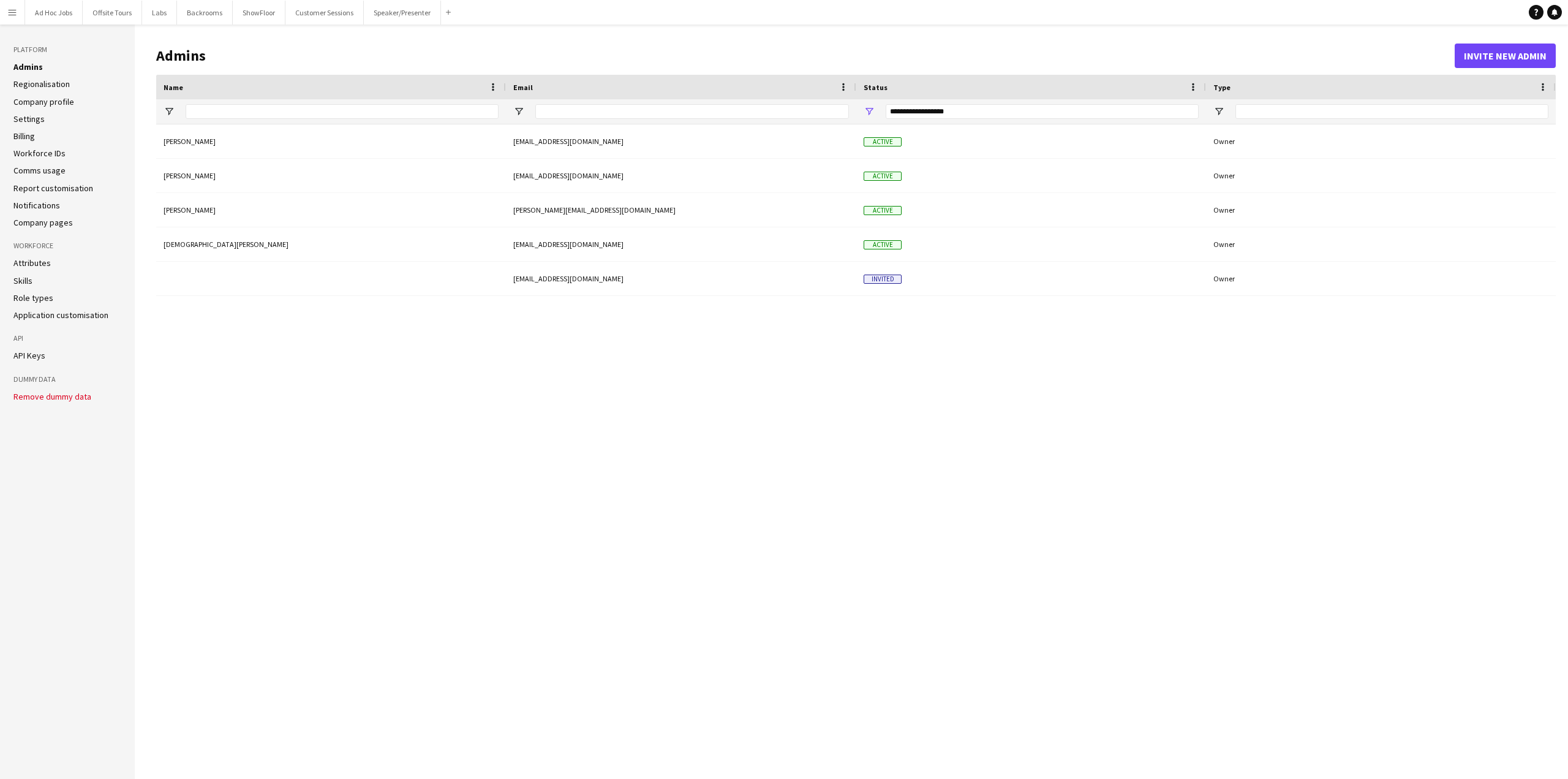
click at [24, 350] on link "API Keys" at bounding box center [30, 355] width 32 height 11
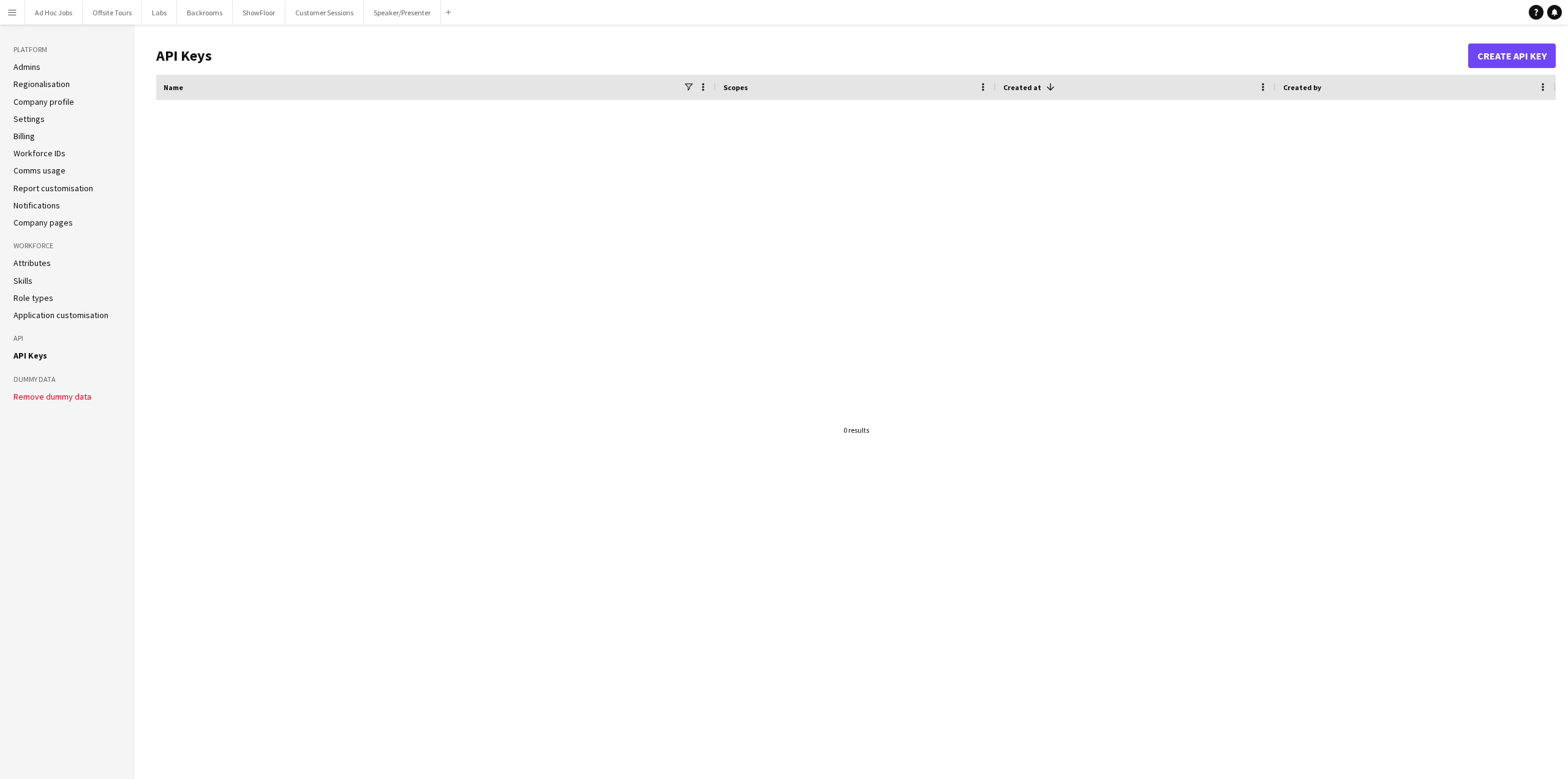
click at [26, 314] on link "Application customisation" at bounding box center [61, 315] width 95 height 11
